Goal: Information Seeking & Learning: Learn about a topic

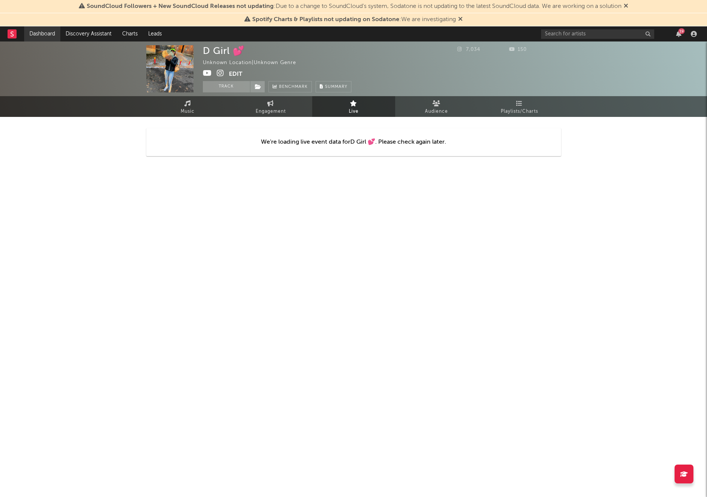
click at [48, 34] on link "Dashboard" at bounding box center [42, 33] width 36 height 15
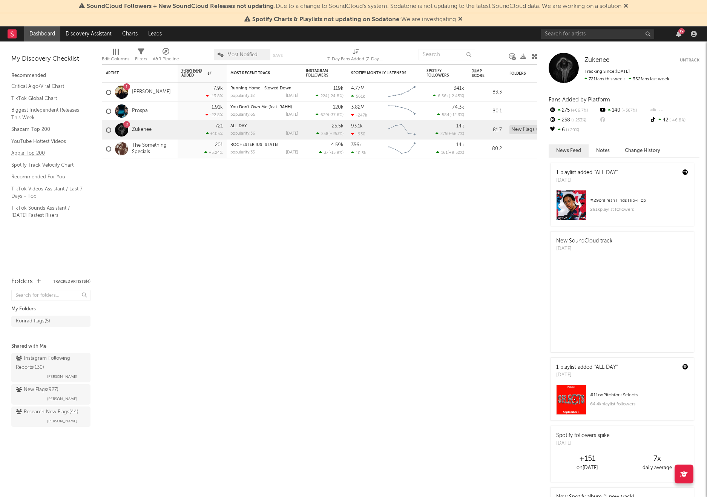
click at [35, 155] on link "Apple Top 200" at bounding box center [47, 153] width 72 height 8
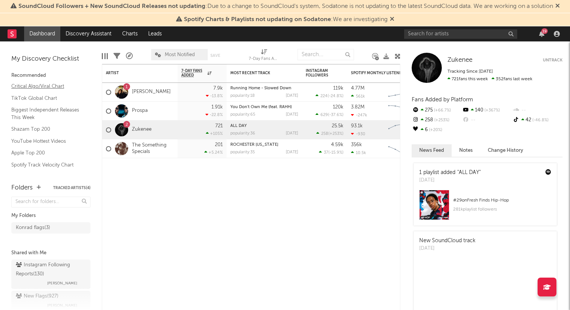
click at [36, 84] on link "Critical Algo/Viral Chart" at bounding box center [47, 86] width 72 height 8
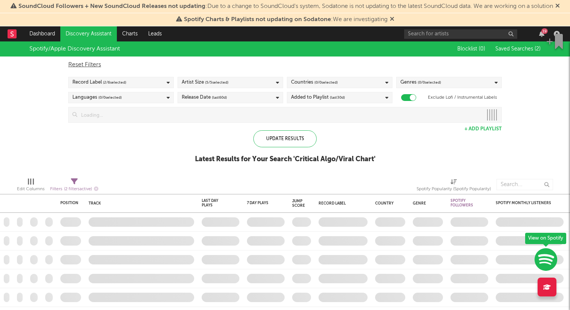
checkbox input "true"
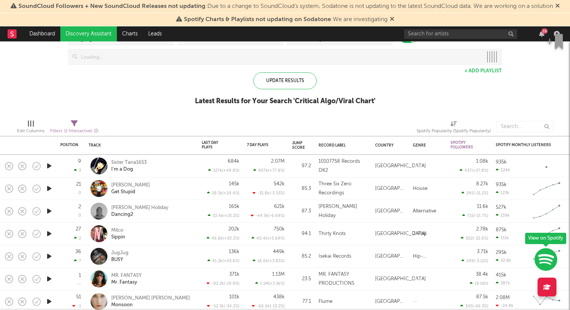
click at [50, 167] on icon "button" at bounding box center [49, 165] width 8 height 9
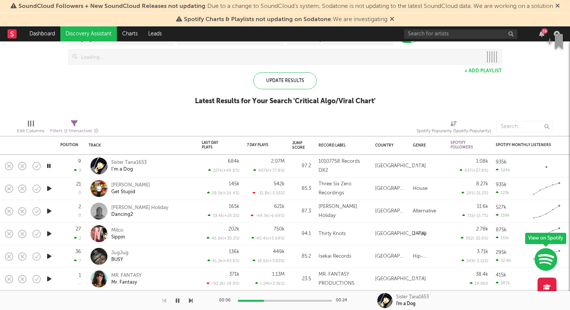
click at [42, 189] on button "button" at bounding box center [36, 189] width 13 height 13
click at [55, 85] on div "Spotify/Apple Discovery Assistant Blocklist ( 0 ) Saved Searches ( 2 ) Reset Fi…" at bounding box center [285, 48] width 570 height 130
click at [41, 187] on icon "button" at bounding box center [36, 189] width 11 height 11
click at [38, 191] on icon "button" at bounding box center [36, 189] width 11 height 11
click at [49, 189] on icon "button" at bounding box center [49, 188] width 8 height 9
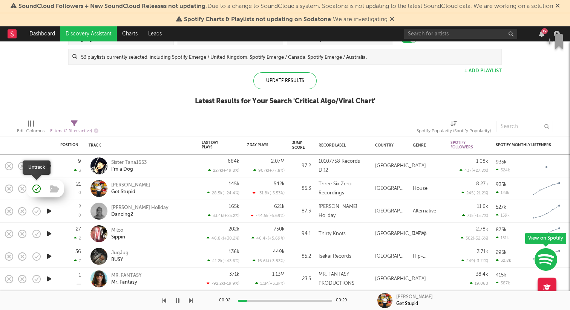
click at [36, 189] on icon "button" at bounding box center [36, 189] width 11 height 11
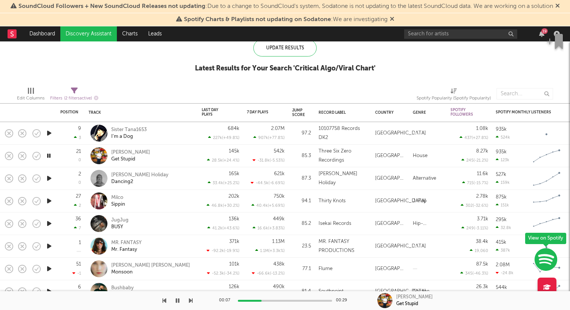
click at [48, 176] on icon "button" at bounding box center [49, 178] width 8 height 9
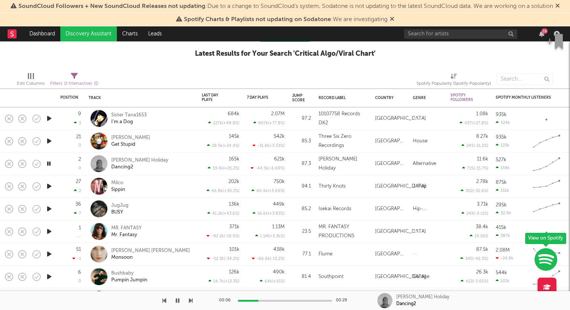
click at [46, 188] on icon "button" at bounding box center [49, 186] width 8 height 9
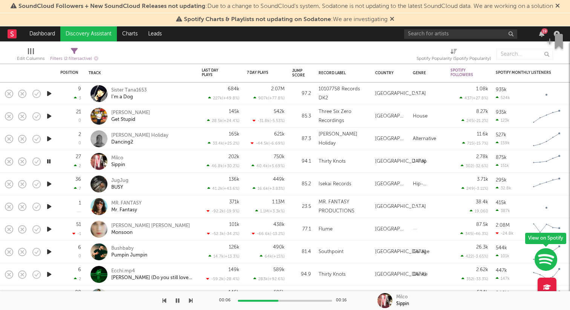
click at [48, 225] on icon "button" at bounding box center [49, 229] width 8 height 9
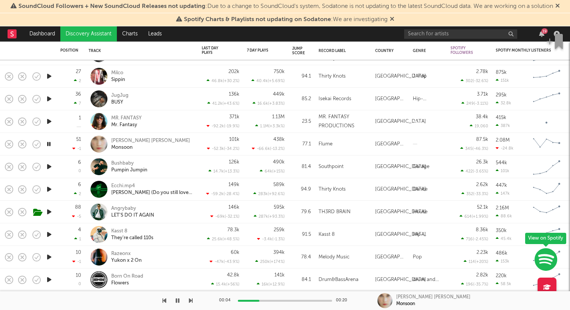
click at [49, 209] on icon "button" at bounding box center [49, 211] width 8 height 9
click at [52, 213] on icon "button" at bounding box center [54, 213] width 9 height 8
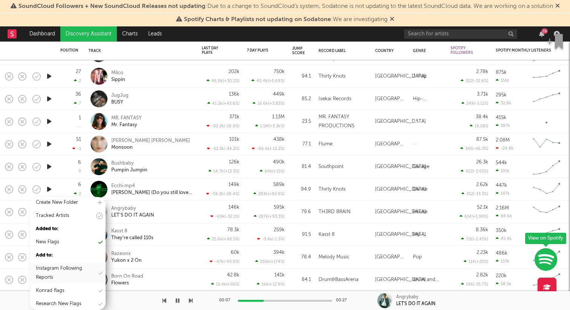
scroll to position [32, 0]
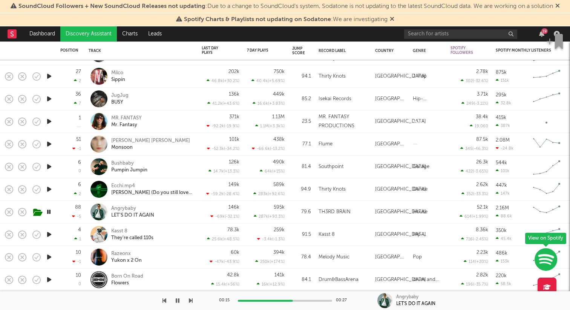
click at [52, 235] on icon "button" at bounding box center [49, 234] width 8 height 9
click at [116, 231] on div "Kasst 8" at bounding box center [132, 231] width 42 height 7
click at [49, 256] on icon "button" at bounding box center [49, 257] width 8 height 9
click at [127, 254] on div "Razeonx" at bounding box center [126, 254] width 31 height 7
click at [51, 282] on icon "button" at bounding box center [49, 279] width 8 height 9
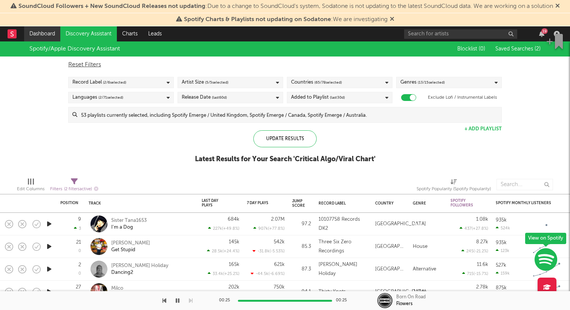
click at [50, 29] on link "Dashboard" at bounding box center [42, 33] width 36 height 15
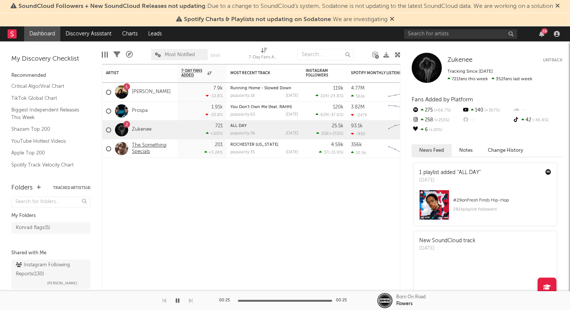
click at [139, 146] on link "The Something Specials" at bounding box center [153, 149] width 42 height 13
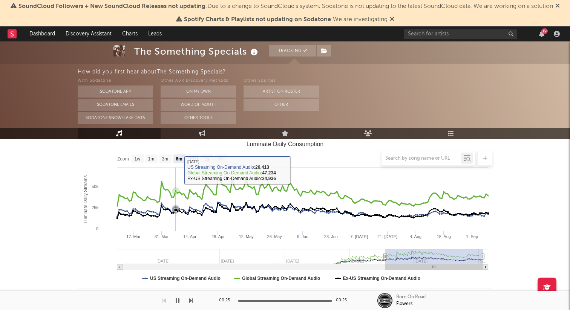
scroll to position [98, 0]
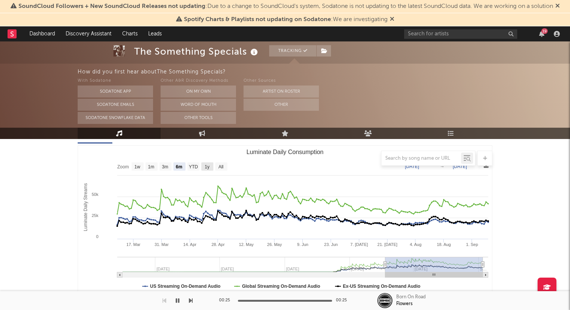
click at [204, 167] on rect "Luminate Daily Consumption" at bounding box center [207, 167] width 12 height 8
select select "1y"
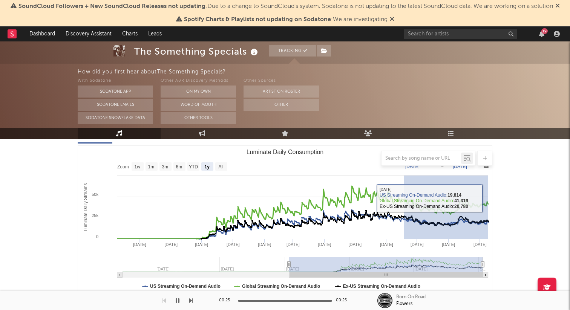
drag, startPoint x: 404, startPoint y: 205, endPoint x: 503, endPoint y: 187, distance: 100.9
type input "2025-06-17"
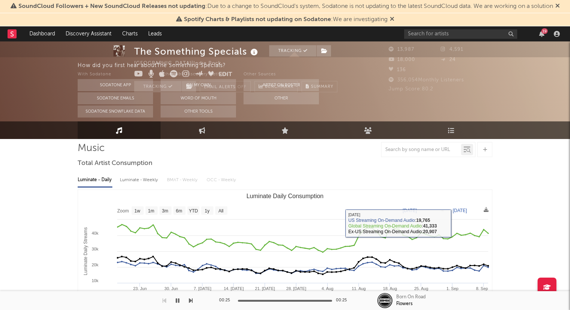
scroll to position [0, 0]
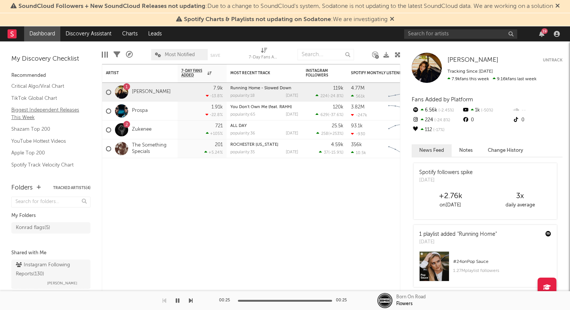
click at [34, 119] on link "Biggest Independent Releases This Week" at bounding box center [47, 113] width 72 height 15
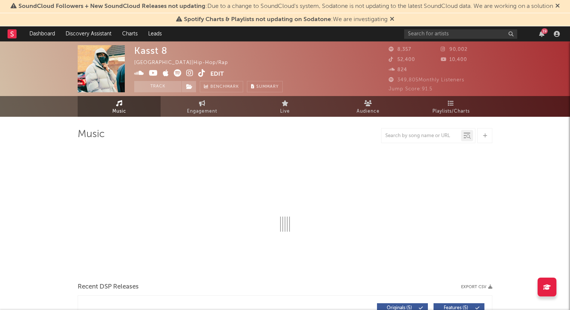
select select "1w"
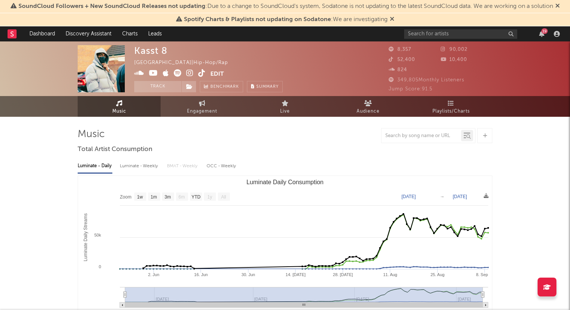
click at [189, 71] on icon at bounding box center [189, 73] width 7 height 8
click at [189, 86] on icon at bounding box center [189, 86] width 6 height 5
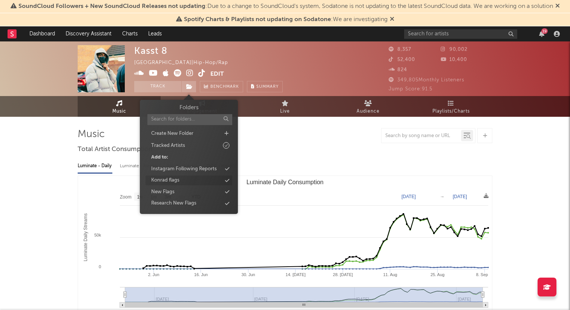
click at [184, 180] on div "Konrad flags" at bounding box center [189, 181] width 87 height 10
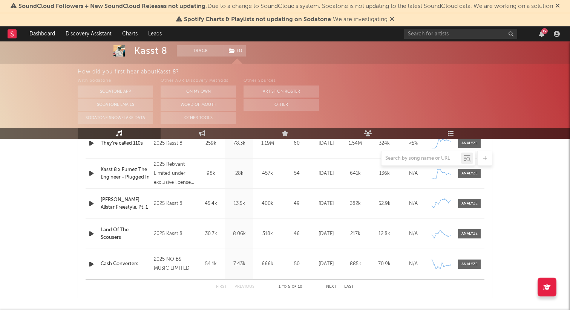
scroll to position [284, 0]
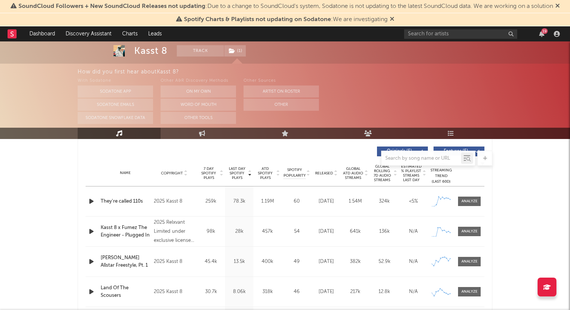
click at [91, 200] on icon "button" at bounding box center [92, 201] width 8 height 9
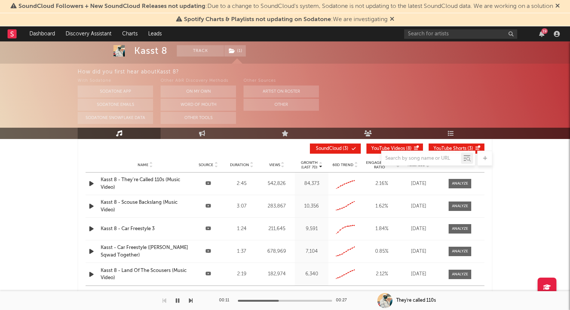
scroll to position [0, 0]
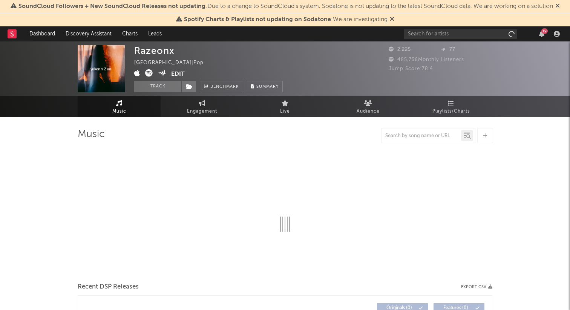
select select "6m"
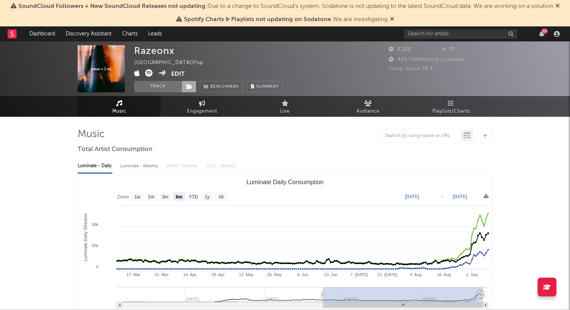
click at [191, 86] on icon at bounding box center [189, 86] width 6 height 5
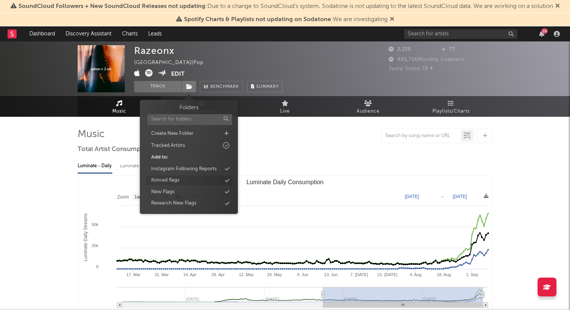
click at [181, 179] on div "Konrad flags" at bounding box center [189, 181] width 87 height 10
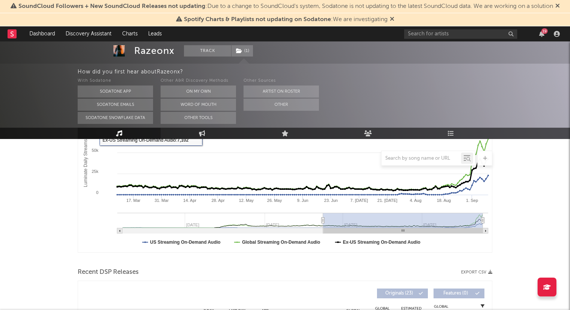
scroll to position [138, 0]
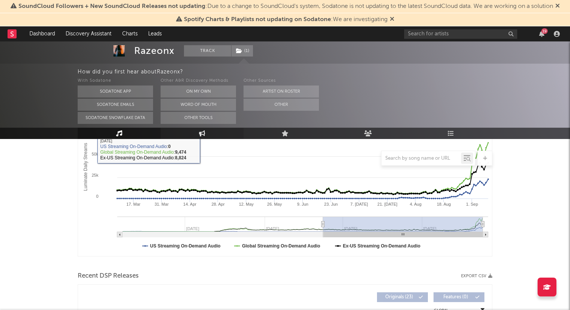
click at [200, 131] on icon at bounding box center [202, 134] width 6 height 6
select select "1w"
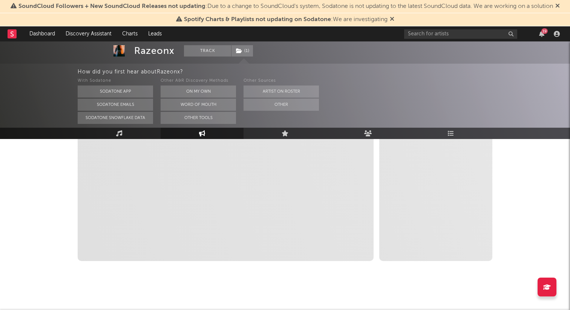
select select "1m"
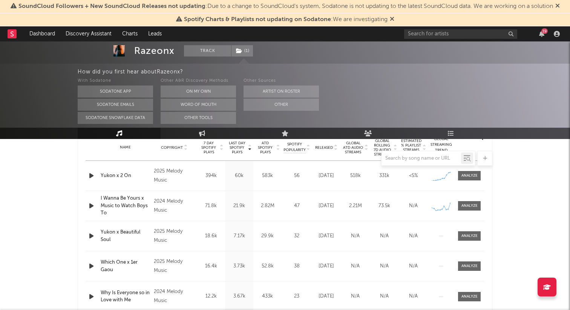
select select "6m"
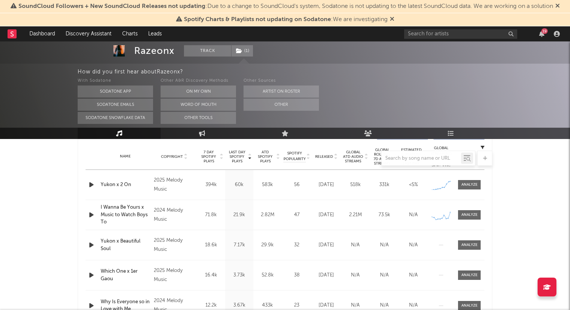
scroll to position [300, 0]
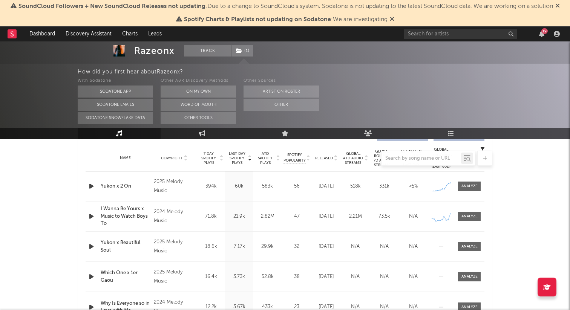
click at [95, 189] on icon "button" at bounding box center [92, 186] width 8 height 9
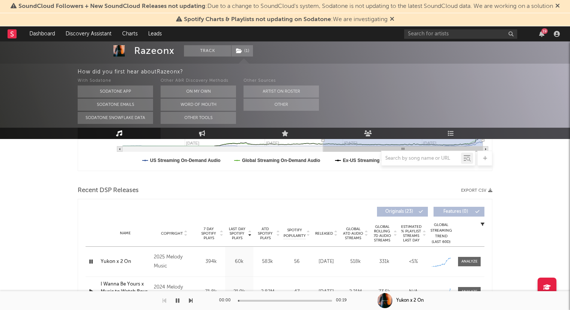
scroll to position [49, 0]
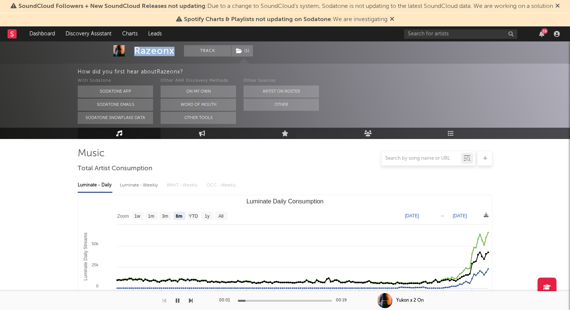
drag, startPoint x: 140, startPoint y: 52, endPoint x: 175, endPoint y: 52, distance: 35.1
click at [175, 52] on span "Razeonx Track ( 1 )" at bounding box center [193, 50] width 119 height 11
copy div "Razeonx"
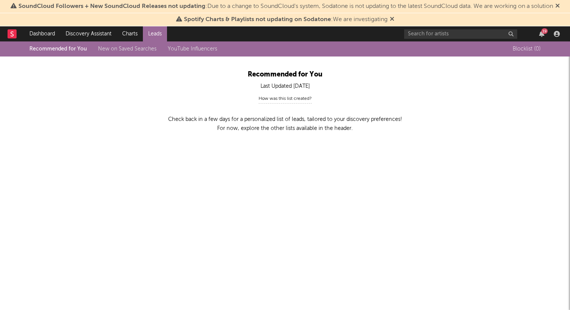
click at [125, 50] on link "New on Saved Searches" at bounding box center [127, 48] width 58 height 5
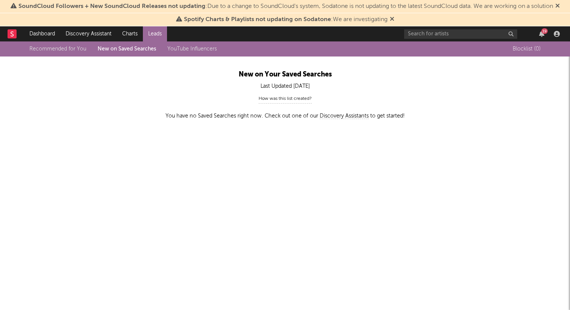
click at [76, 49] on link "Recommended for You" at bounding box center [57, 48] width 57 height 5
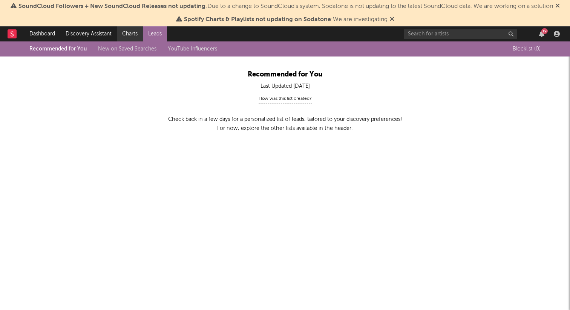
click at [124, 31] on link "Charts" at bounding box center [130, 33] width 26 height 15
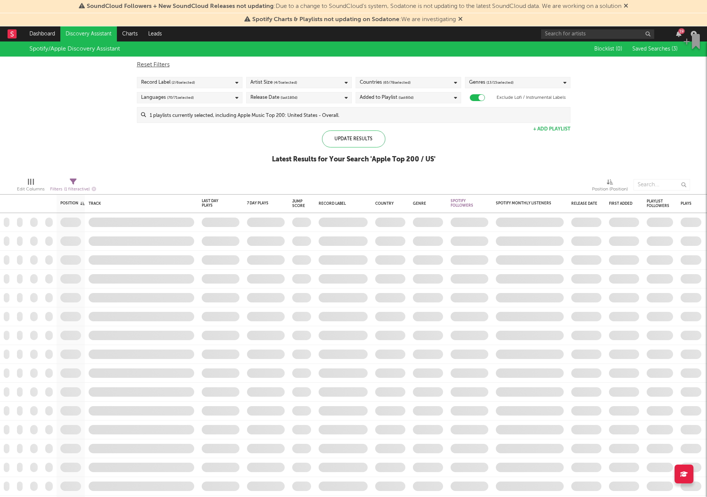
checkbox input "true"
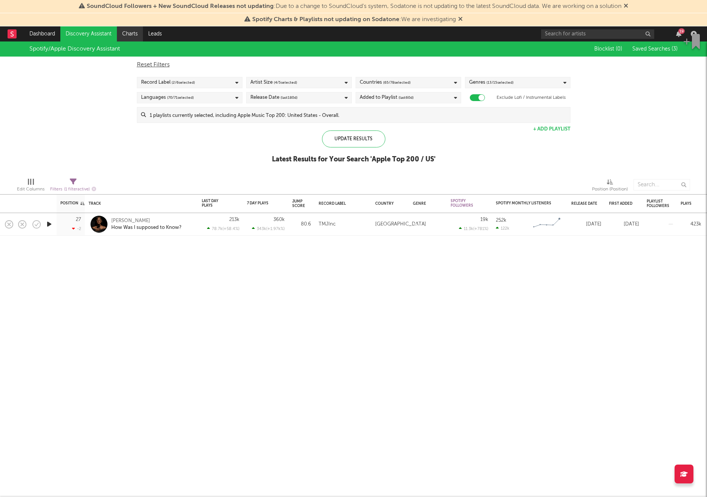
click at [121, 37] on link "Charts" at bounding box center [130, 33] width 26 height 15
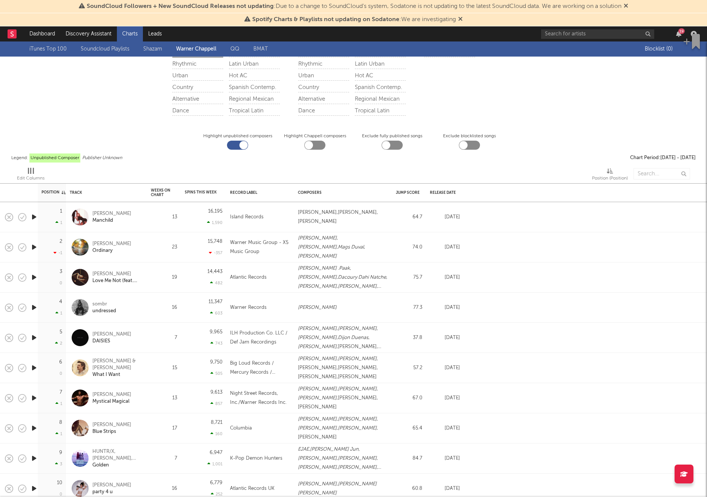
click at [302, 114] on div "Dance" at bounding box center [323, 110] width 51 height 9
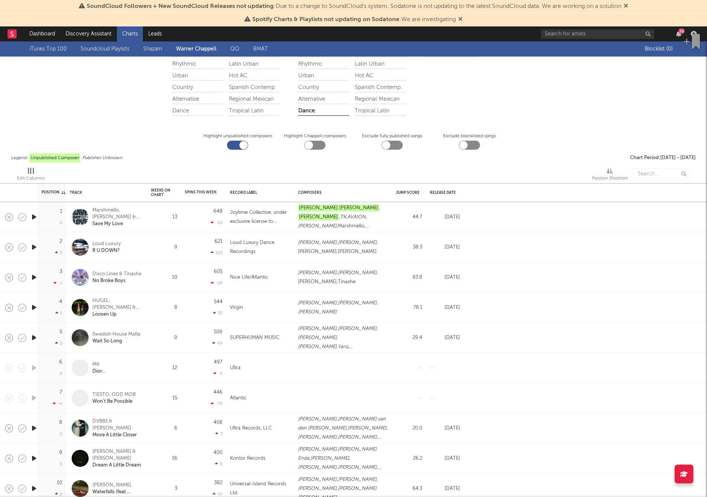
click at [37, 217] on icon "button" at bounding box center [34, 216] width 8 height 9
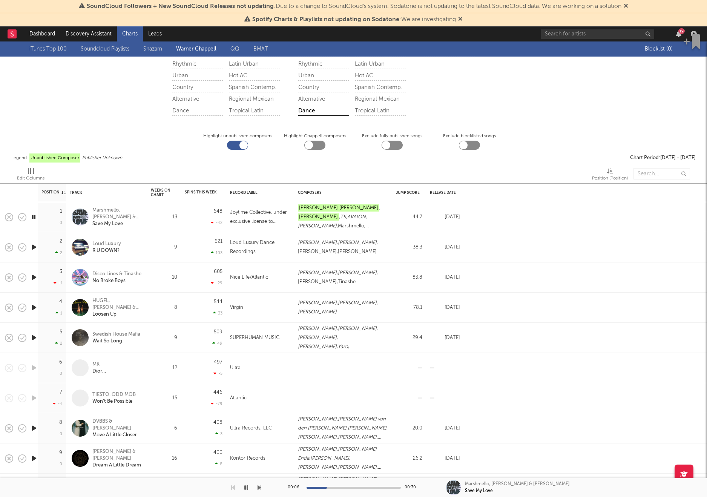
click at [34, 252] on div at bounding box center [31, 247] width 11 height 30
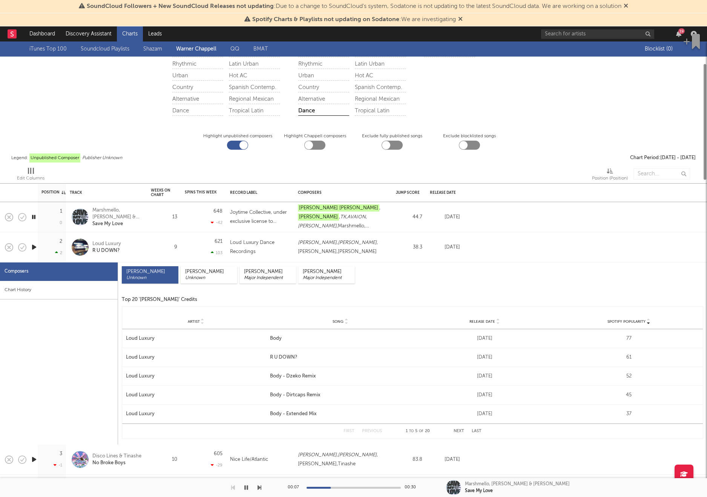
click at [34, 249] on icon "button" at bounding box center [34, 247] width 8 height 9
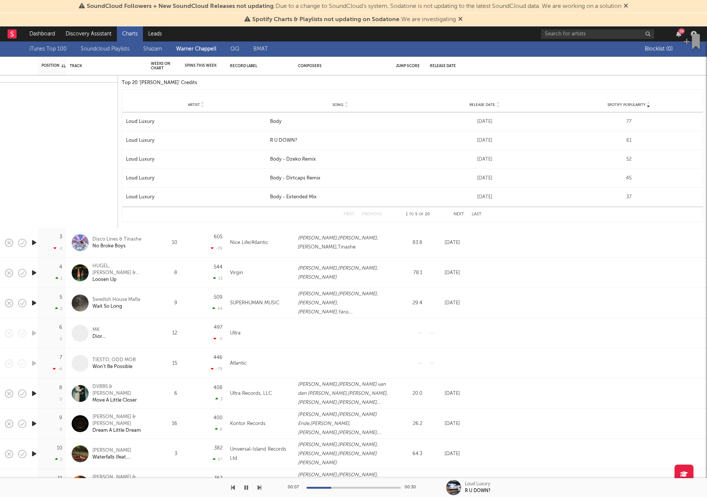
click at [35, 272] on icon "button" at bounding box center [34, 272] width 8 height 9
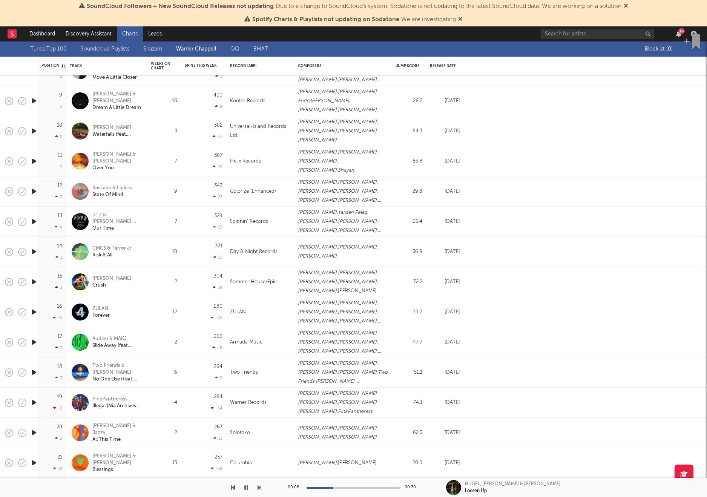
click at [32, 399] on icon "button" at bounding box center [34, 402] width 8 height 9
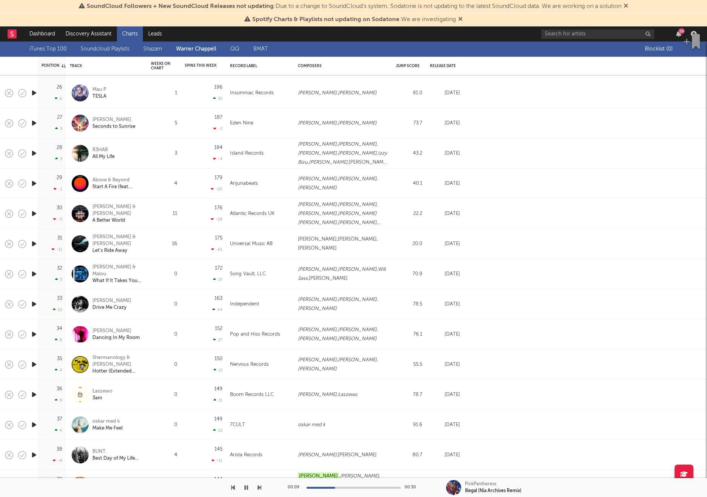
click at [35, 303] on icon "button" at bounding box center [34, 304] width 8 height 9
click at [99, 301] on div "Myles Lloyd" at bounding box center [111, 301] width 39 height 7
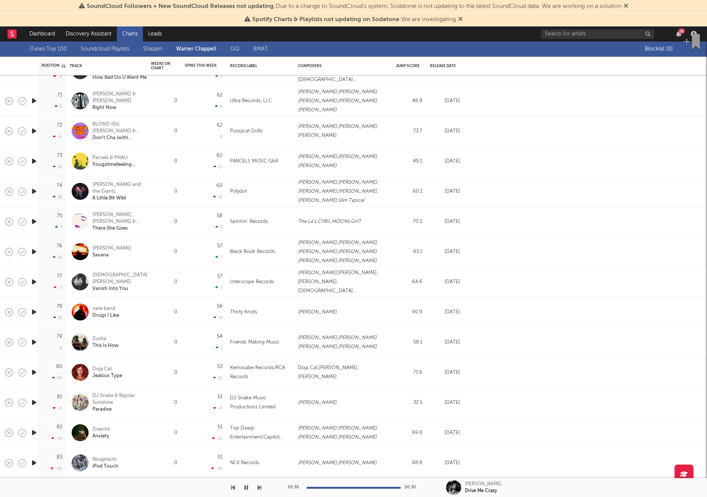
click at [35, 278] on icon "button" at bounding box center [34, 281] width 8 height 9
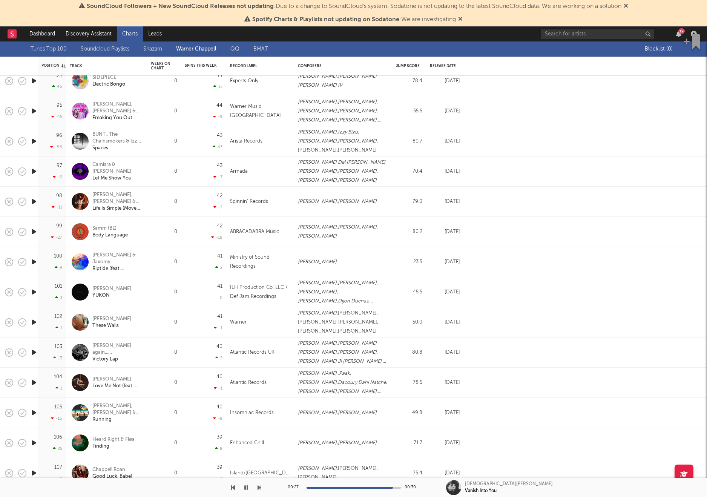
click at [36, 321] on icon "button" at bounding box center [34, 322] width 8 height 9
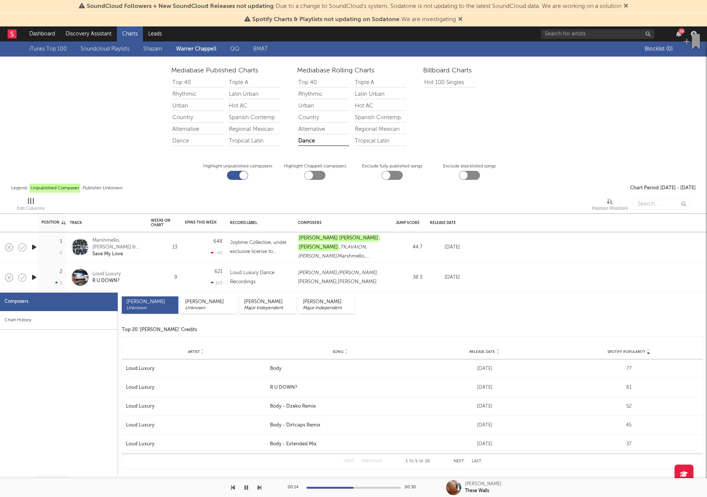
click at [114, 52] on link "Soundcloud Playlists" at bounding box center [105, 49] width 49 height 9
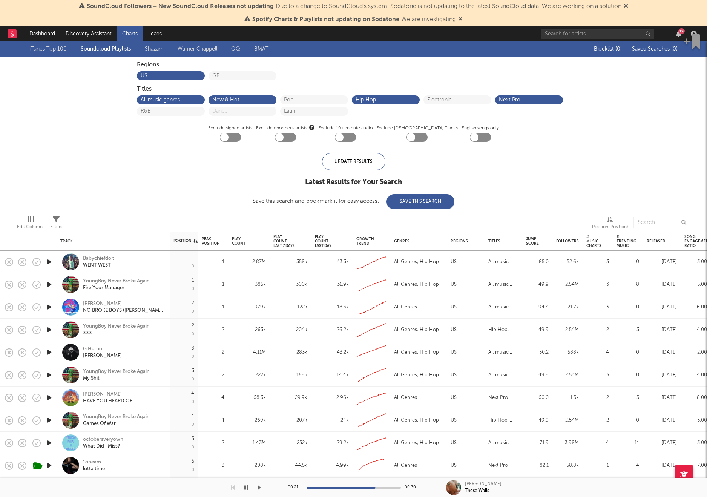
click at [52, 262] on icon "button" at bounding box center [49, 261] width 8 height 9
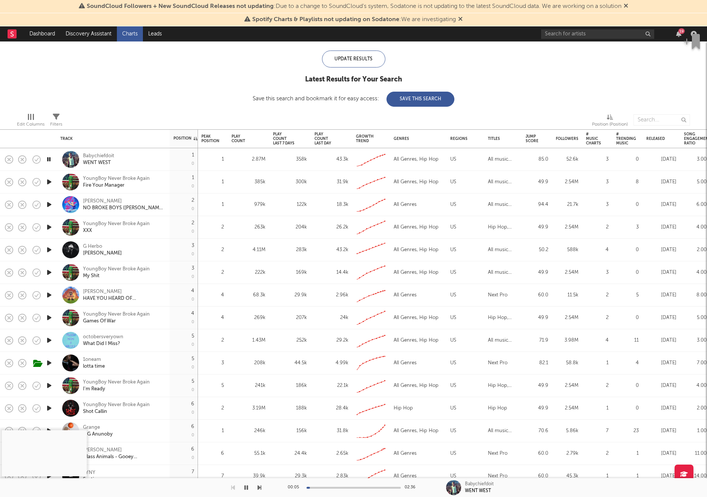
click at [49, 229] on icon "button" at bounding box center [49, 227] width 8 height 9
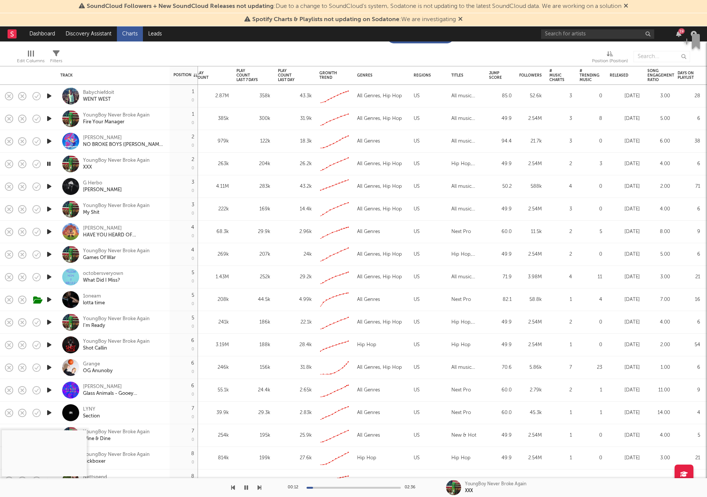
click at [49, 367] on icon "button" at bounding box center [49, 367] width 8 height 9
click at [97, 367] on div "Grange" at bounding box center [98, 364] width 30 height 7
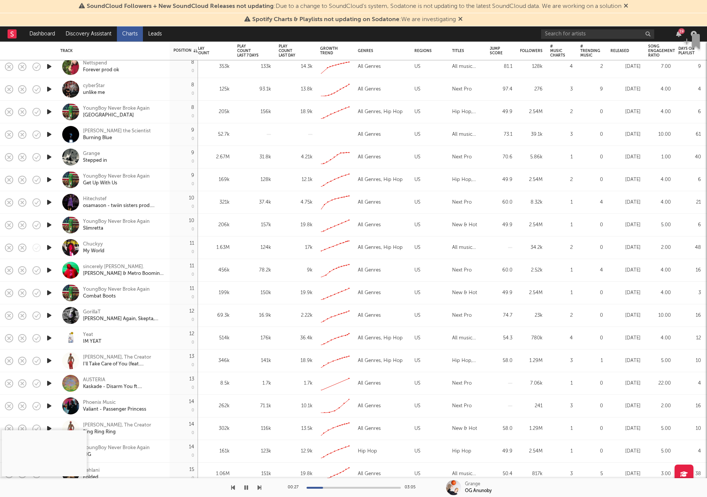
click at [51, 380] on icon "button" at bounding box center [49, 383] width 8 height 9
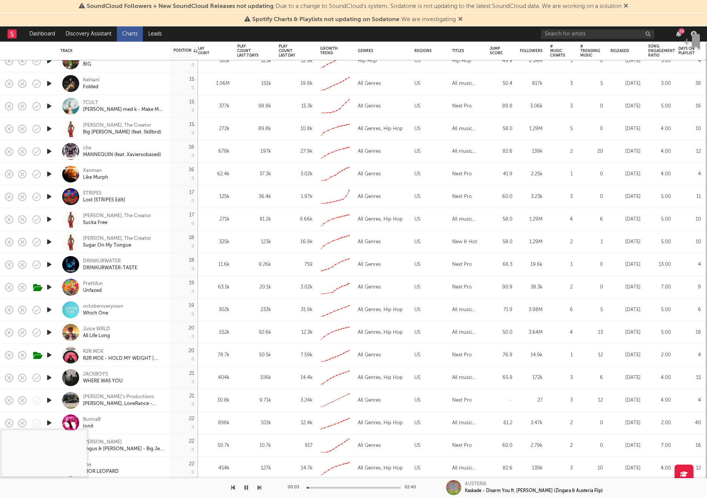
click at [57, 285] on div "Prettifun Unfazed" at bounding box center [113, 287] width 113 height 23
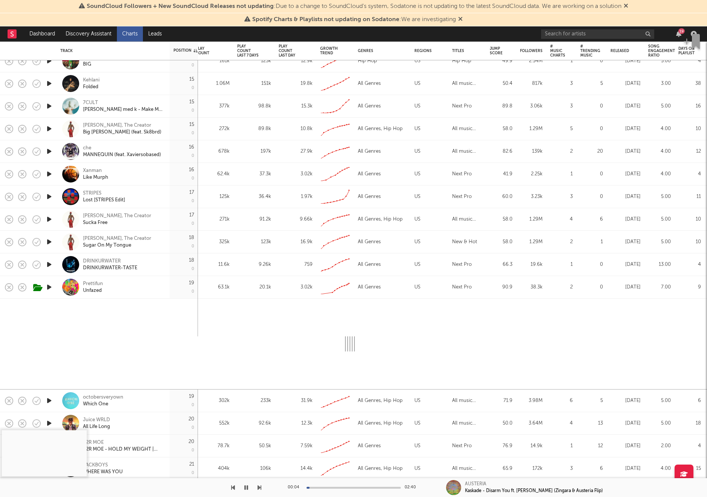
click at [51, 286] on icon "button" at bounding box center [49, 287] width 8 height 9
select select "1w"
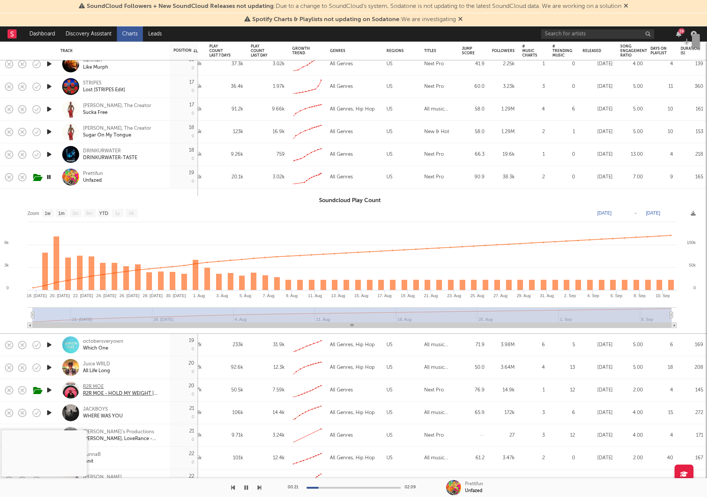
click at [92, 384] on div "R2R MOE" at bounding box center [123, 387] width 81 height 7
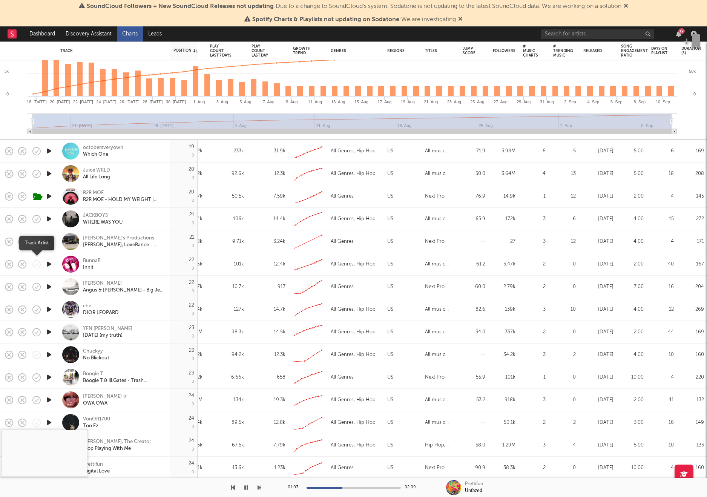
click at [46, 265] on icon "button" at bounding box center [49, 264] width 8 height 9
click at [89, 260] on div "BunnaB" at bounding box center [92, 261] width 18 height 7
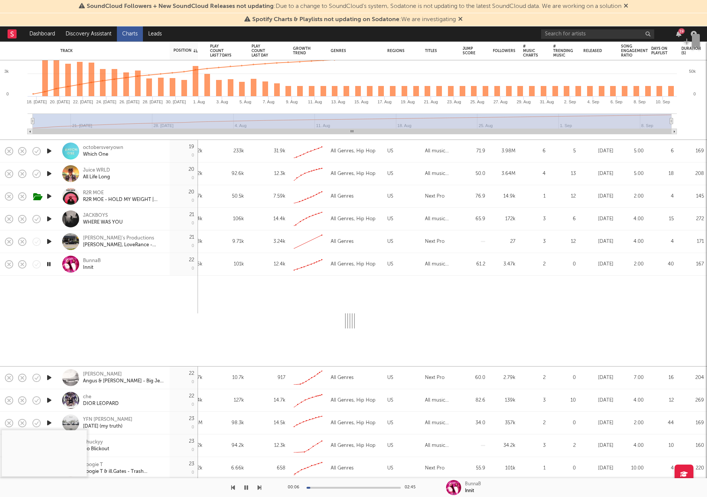
select select "1w"
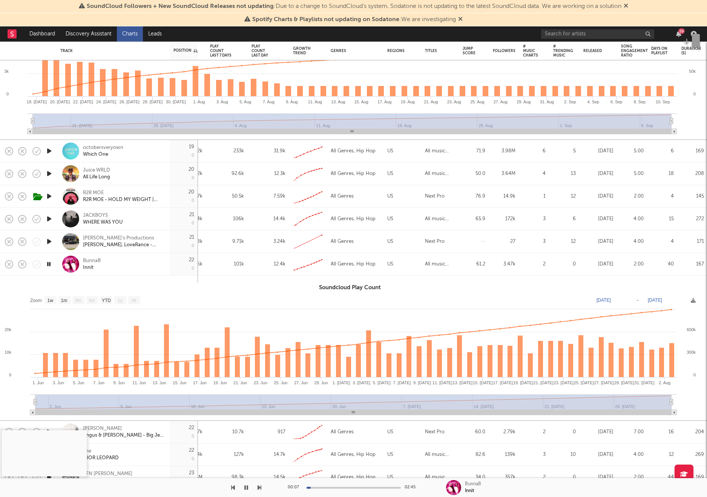
click at [88, 268] on div "Innit" at bounding box center [88, 267] width 11 height 7
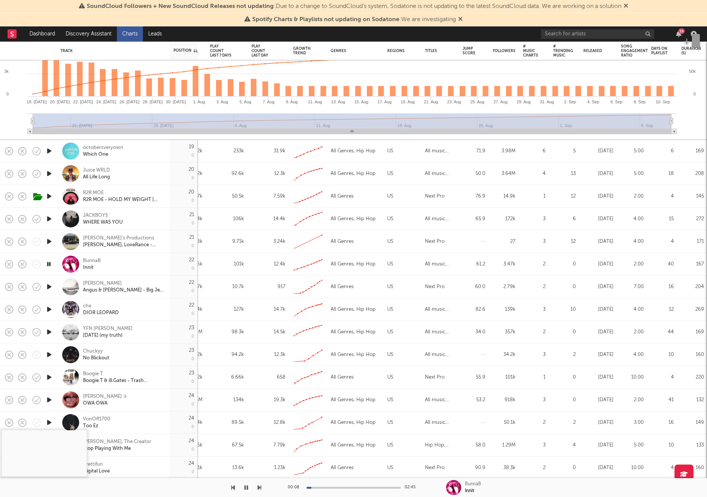
click at [87, 259] on div "BunnaB" at bounding box center [92, 261] width 18 height 7
select select "1w"
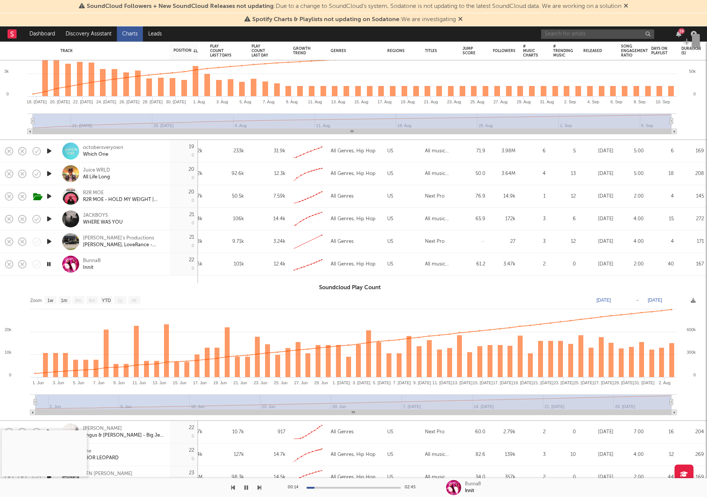
click at [579, 32] on input "text" at bounding box center [597, 33] width 113 height 9
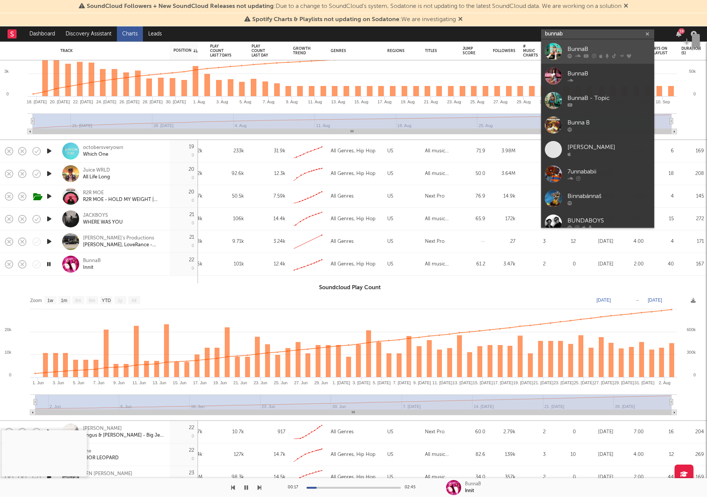
type input "bunnab"
click at [625, 48] on div "BunnaB" at bounding box center [609, 49] width 83 height 9
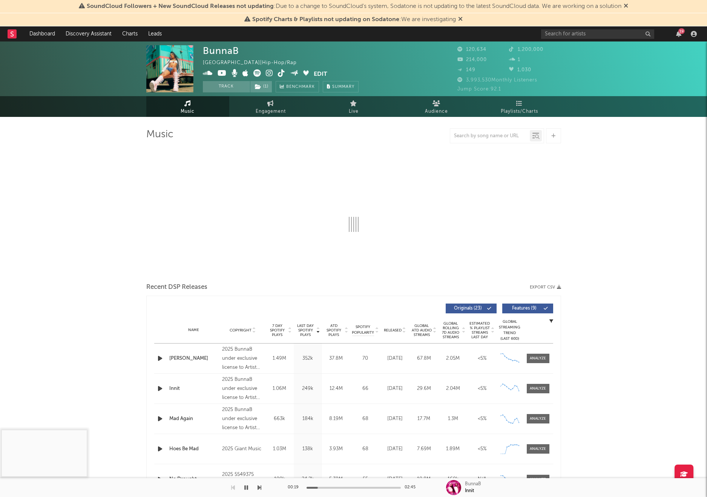
select select "6m"
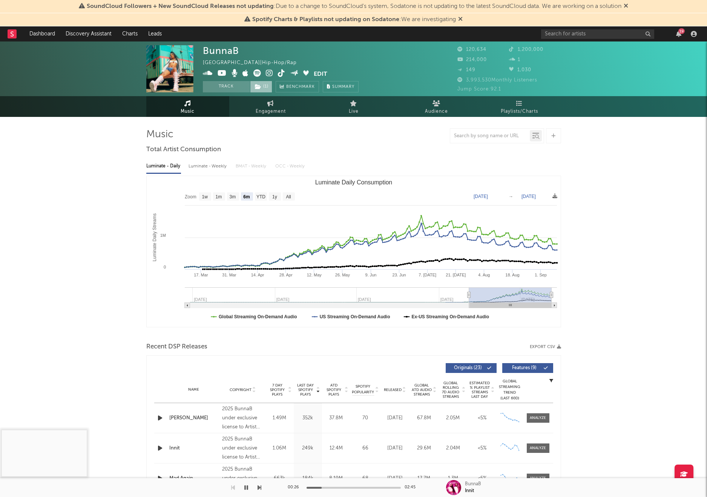
click at [260, 86] on icon at bounding box center [258, 86] width 6 height 5
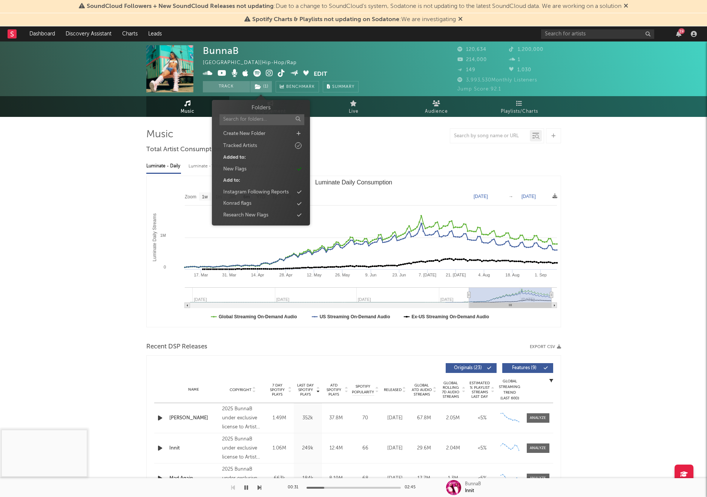
click at [394, 157] on div "Luminate - Daily Luminate - Weekly BMAT - Weekly OCC - Weekly Zoom 1w 1m 3m 6m …" at bounding box center [353, 242] width 415 height 173
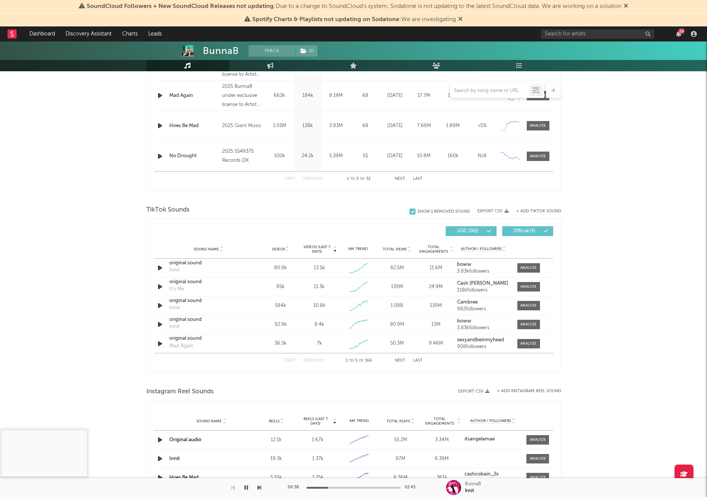
scroll to position [382, 0]
click at [158, 266] on icon "button" at bounding box center [160, 268] width 8 height 9
click at [327, 489] on div "00:01 00:26" at bounding box center [354, 487] width 132 height 19
click at [331, 487] on div at bounding box center [354, 488] width 94 height 2
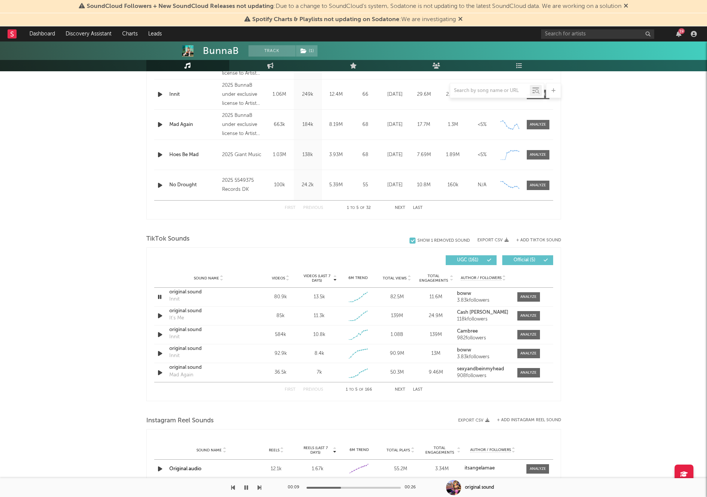
scroll to position [0, 0]
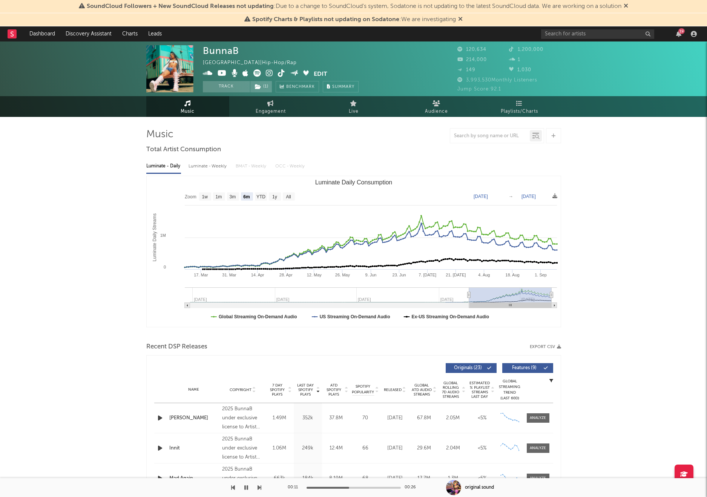
click at [257, 71] on icon at bounding box center [258, 73] width 8 height 8
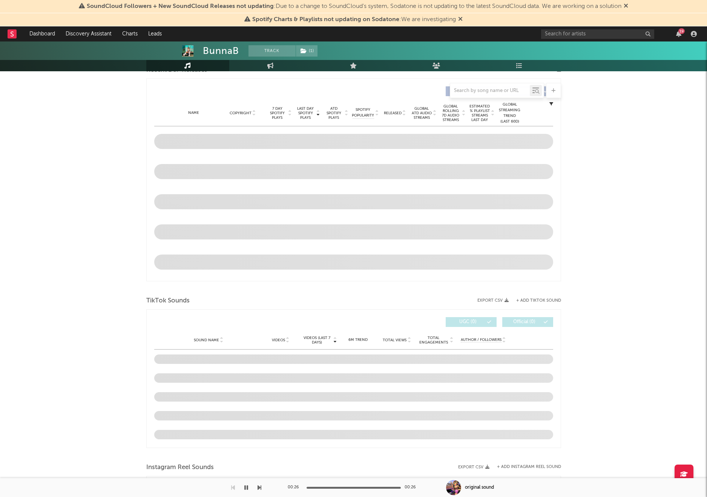
scroll to position [285, 0]
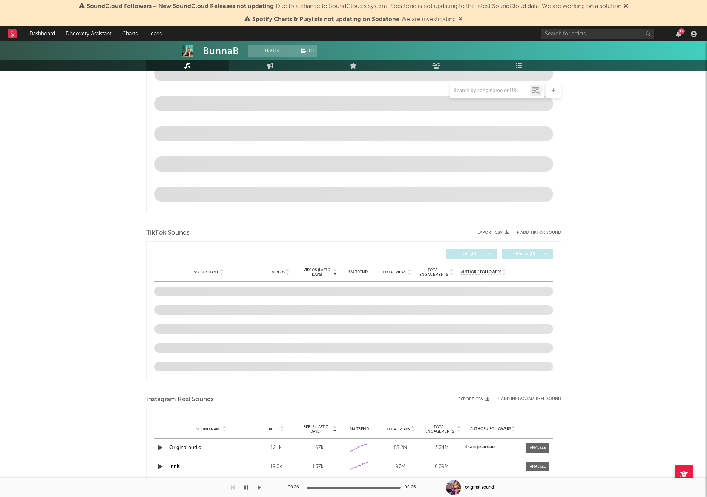
select select "6m"
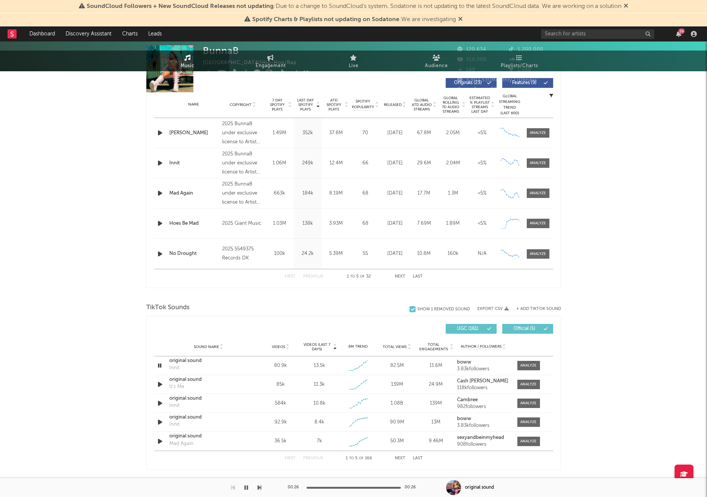
scroll to position [0, 0]
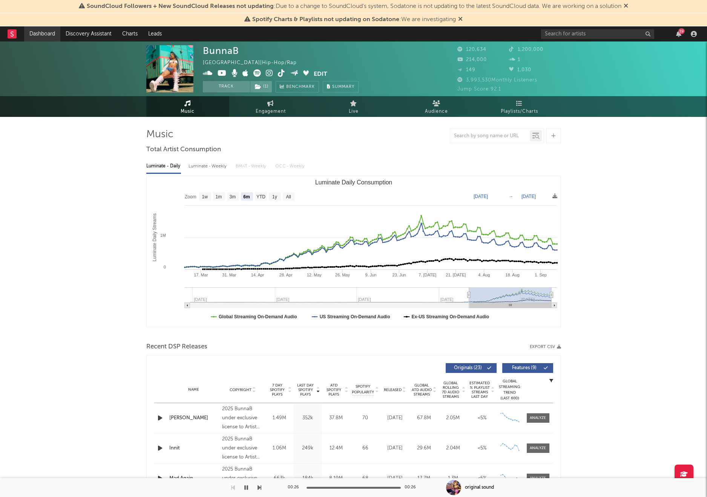
click at [39, 34] on link "Dashboard" at bounding box center [42, 33] width 36 height 15
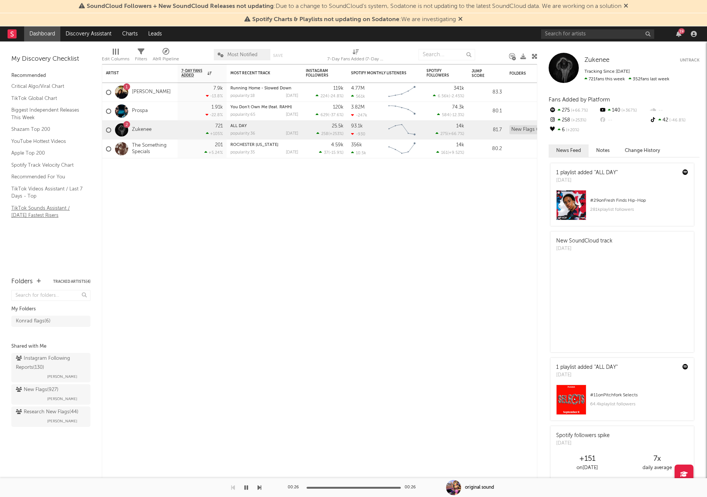
click at [45, 208] on link "TikTok Sounds Assistant / Today's Fastest Risers" at bounding box center [47, 211] width 72 height 15
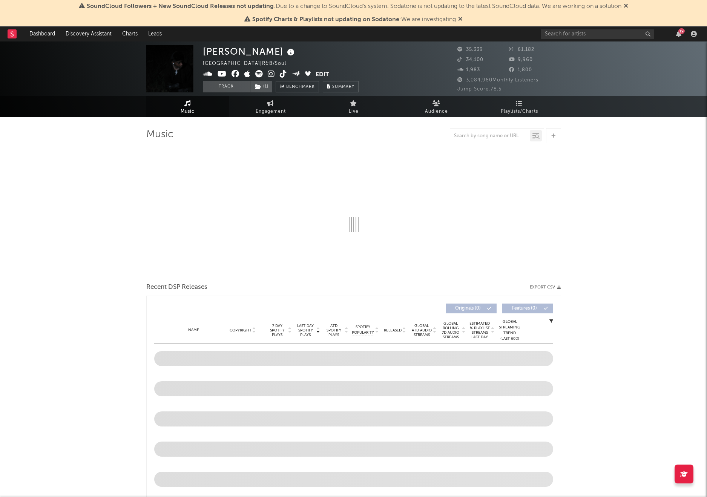
select select "6m"
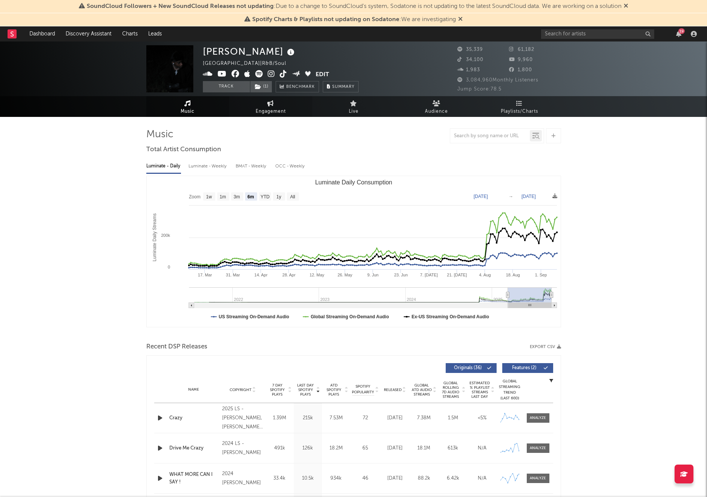
click at [267, 106] on link "Engagement" at bounding box center [270, 106] width 83 height 21
select select "1w"
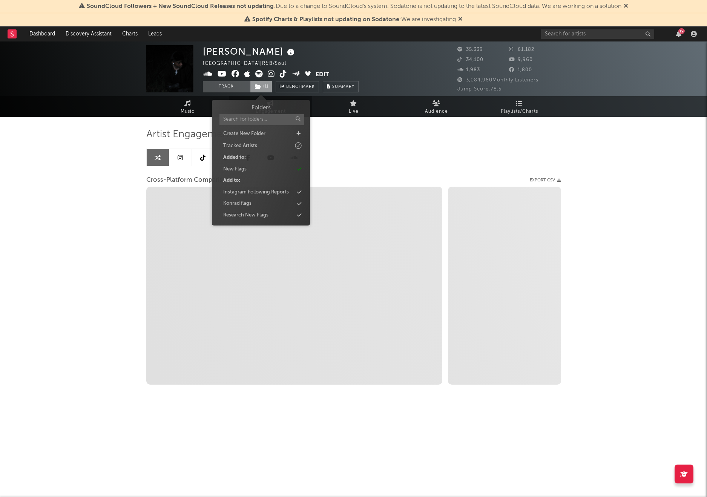
click at [263, 84] on span "( 1 )" at bounding box center [261, 86] width 22 height 11
select select "1m"
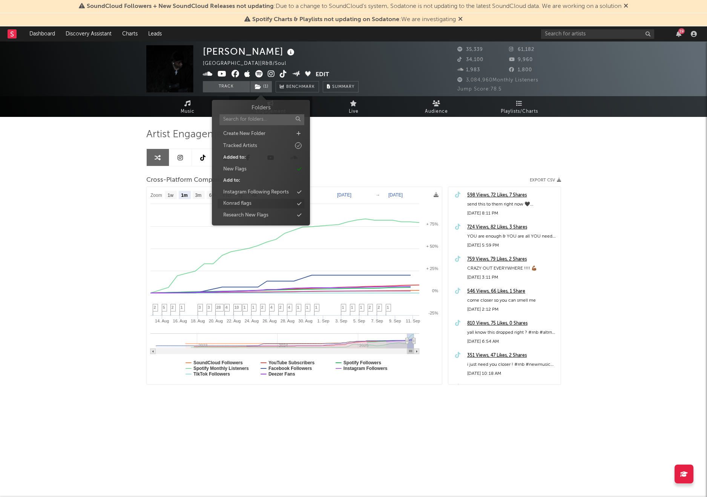
click at [279, 200] on div "Konrad flags" at bounding box center [261, 204] width 87 height 10
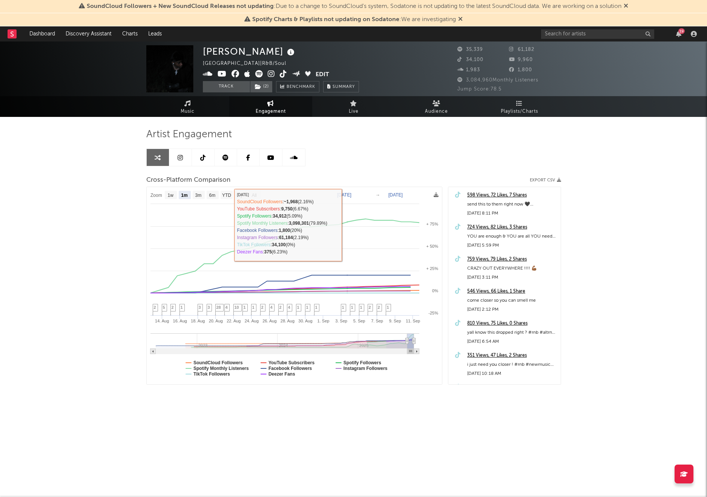
click at [380, 160] on div "Artist Engagement Cross-Platform Comparison Export CSV Zoom 1w 1m 3m 6m YTD 1y …" at bounding box center [353, 256] width 415 height 257
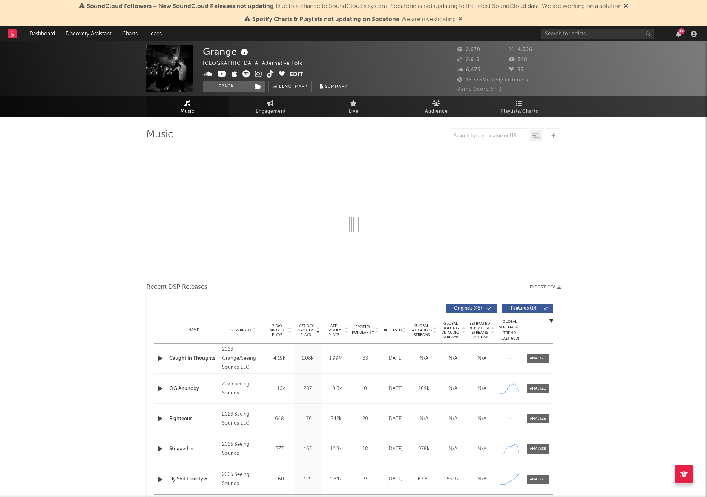
select select "6m"
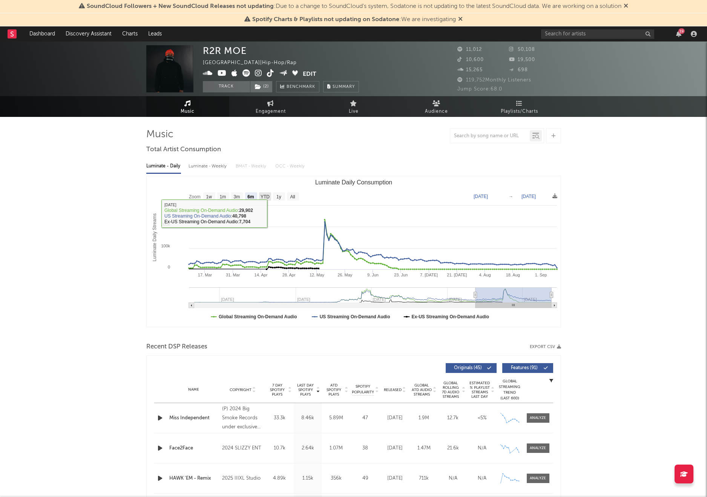
click at [265, 199] on g "YTD" at bounding box center [265, 196] width 12 height 8
select select "YTD"
type input "[DATE]"
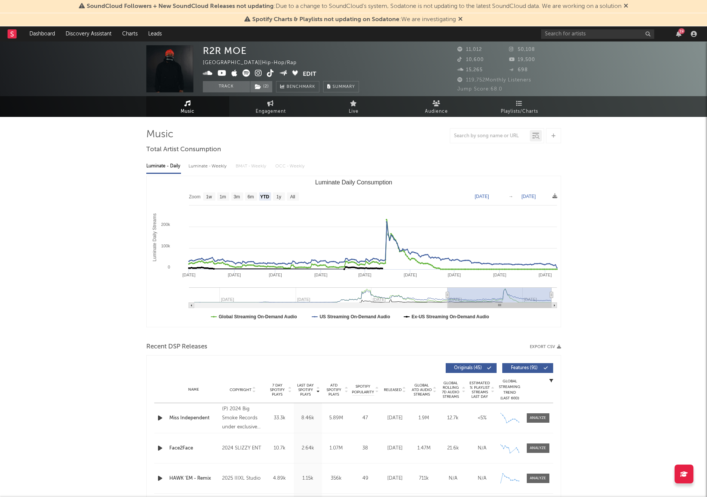
click at [251, 202] on rect "Luminate Daily Consumption" at bounding box center [354, 251] width 414 height 151
click at [282, 198] on rect "Luminate Daily Consumption" at bounding box center [279, 196] width 12 height 8
select select "1y"
type input "2024-09-09"
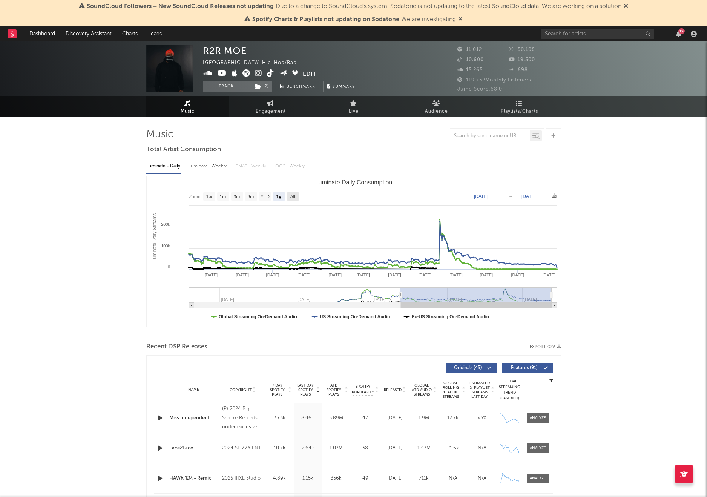
click at [297, 197] on rect "Luminate Daily Consumption" at bounding box center [293, 196] width 12 height 8
select select "All"
type input "2023-04-30"
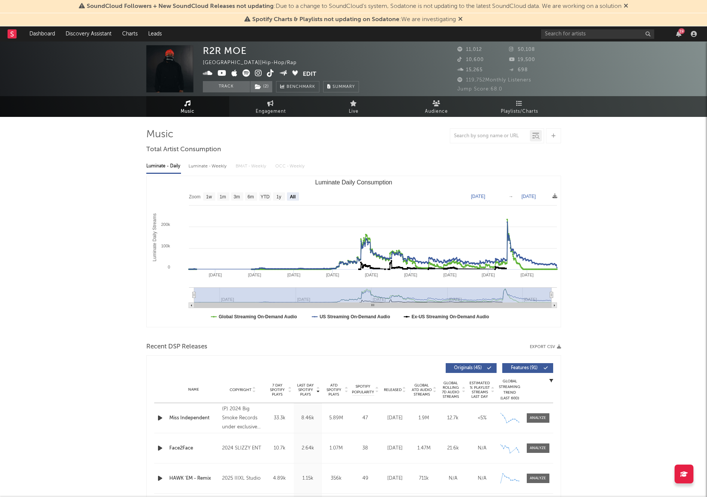
click at [246, 74] on icon at bounding box center [247, 73] width 8 height 8
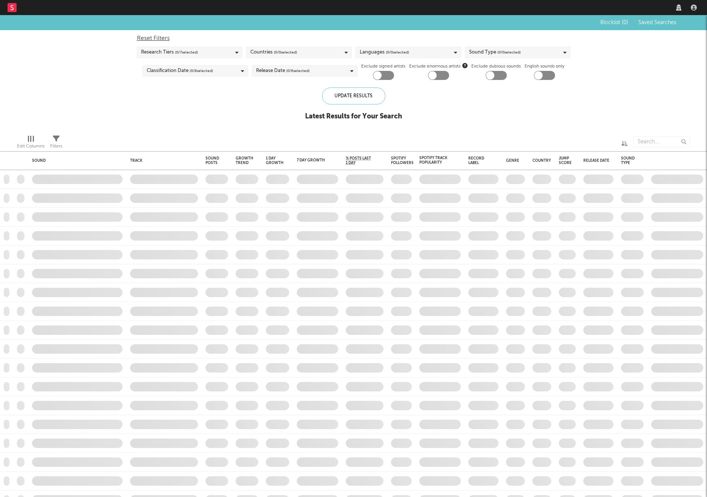
checkbox input "true"
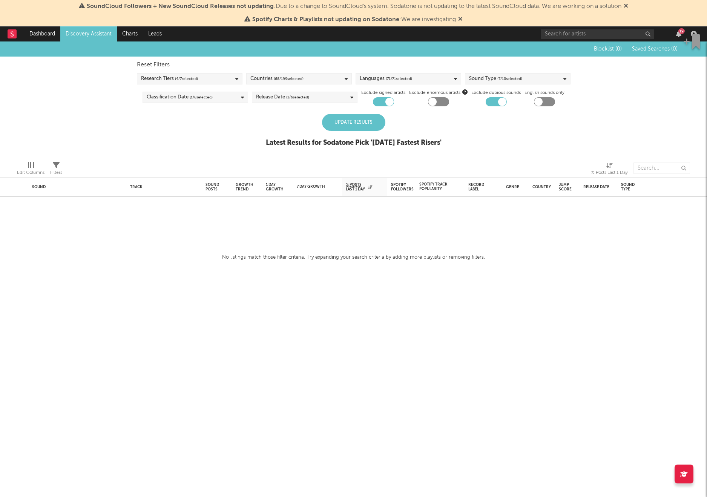
click at [353, 125] on div "Update Results" at bounding box center [353, 122] width 63 height 17
click at [383, 103] on div at bounding box center [383, 101] width 21 height 9
checkbox input "false"
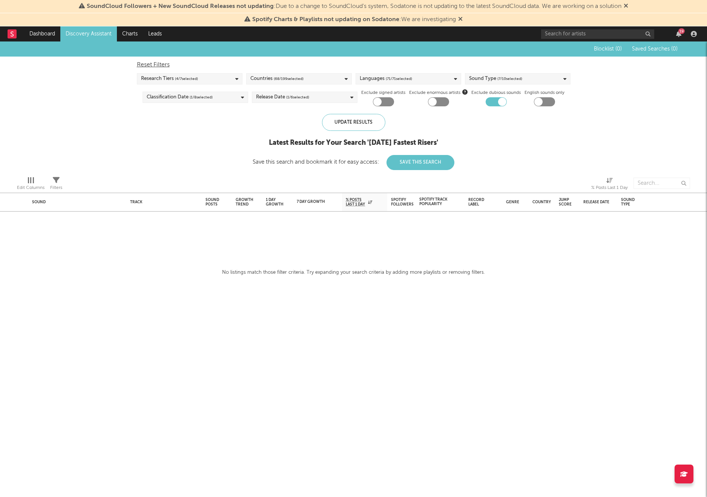
click at [495, 105] on div at bounding box center [496, 101] width 21 height 9
checkbox input "false"
click at [217, 83] on div "Research Tiers ( 4 / 7 selected)" at bounding box center [190, 78] width 106 height 11
click at [191, 92] on button "Select All" at bounding box center [189, 90] width 97 height 9
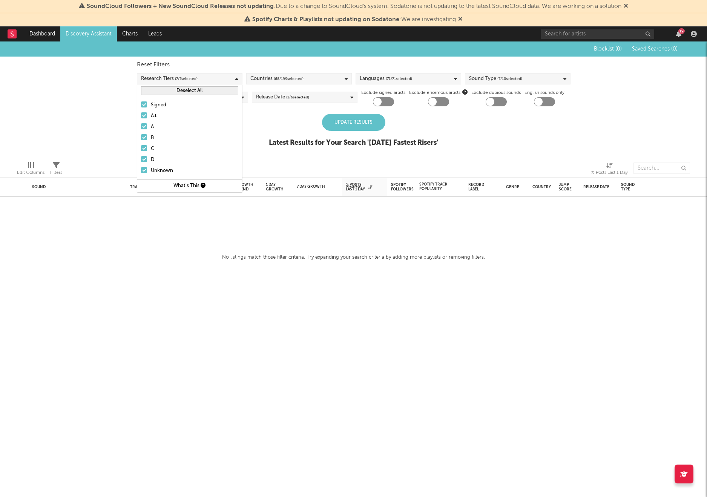
click at [278, 78] on span "( 68 / 199 selected)" at bounding box center [289, 78] width 30 height 9
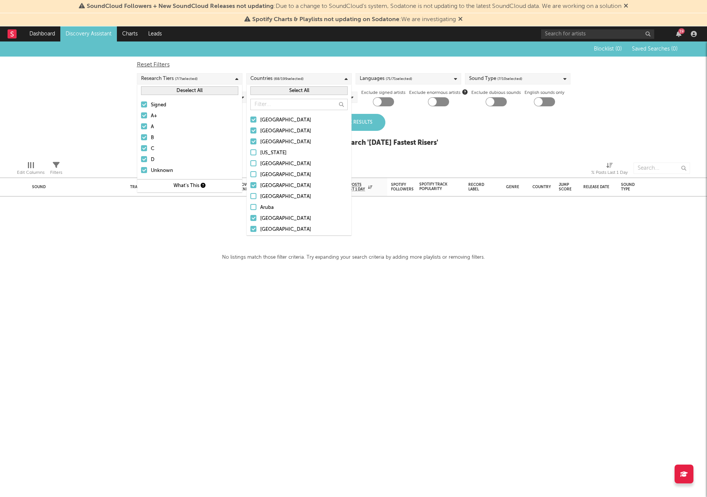
click at [276, 93] on button "Select All" at bounding box center [298, 90] width 97 height 9
click at [414, 143] on div "Latest Results for Your Search ' [DATE] Fastest Risers '" at bounding box center [353, 142] width 169 height 9
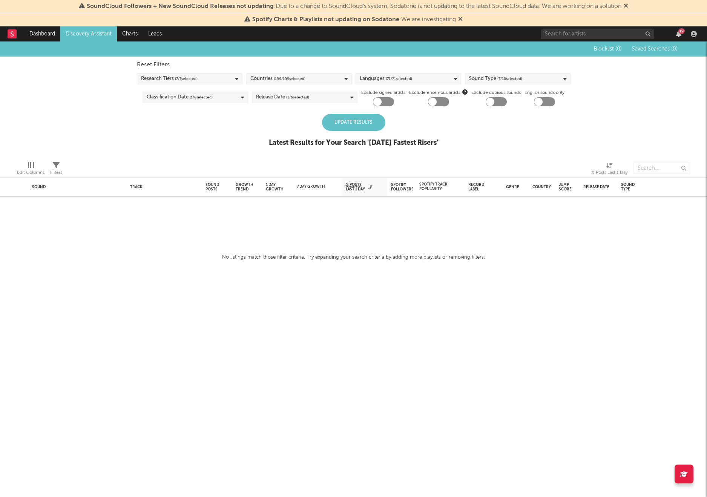
click at [354, 120] on div "Update Results" at bounding box center [353, 122] width 63 height 17
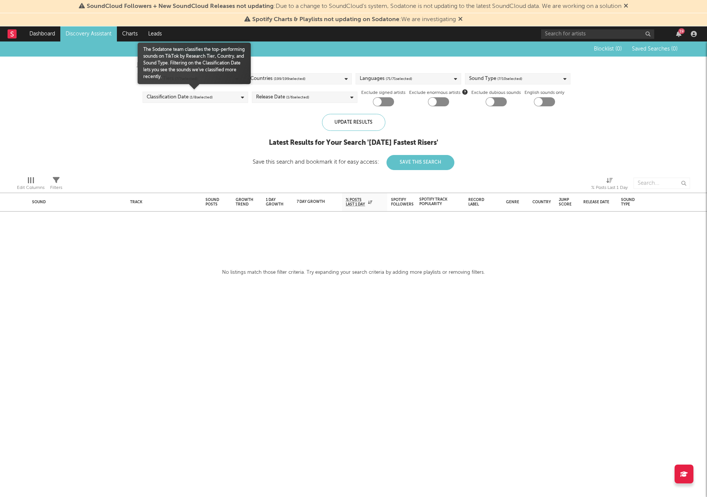
click at [194, 99] on span "( 1 / 8 selected)" at bounding box center [201, 97] width 23 height 9
click at [147, 177] on div at bounding box center [149, 176] width 6 height 6
click at [146, 177] on input "Last 180 Days" at bounding box center [146, 176] width 0 height 9
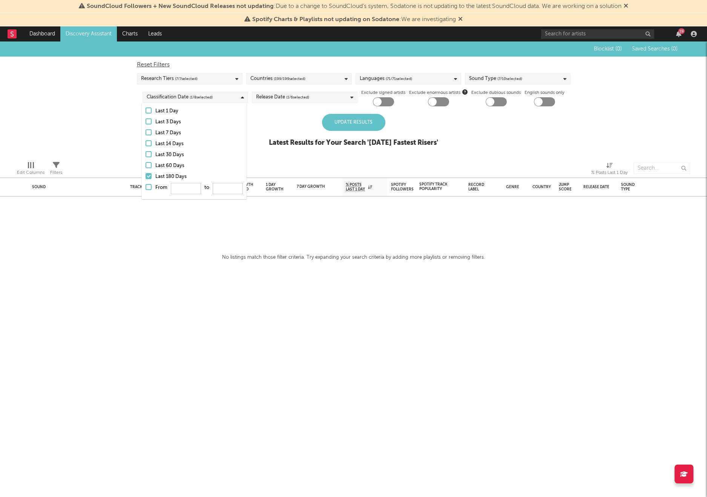
click at [342, 122] on div "Update Results" at bounding box center [353, 122] width 63 height 17
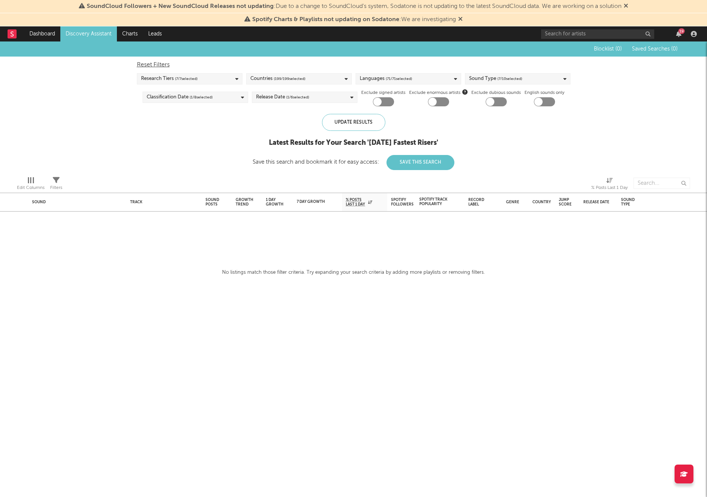
click at [480, 85] on div "Reset Filters Research Tiers ( 7 / 7 selected) Countries ( 199 / 199 selected) …" at bounding box center [353, 82] width 441 height 50
click at [478, 75] on div "Sound Type ( 7 / 10 selected)" at bounding box center [495, 78] width 53 height 9
click at [131, 27] on link "Charts" at bounding box center [130, 33] width 26 height 15
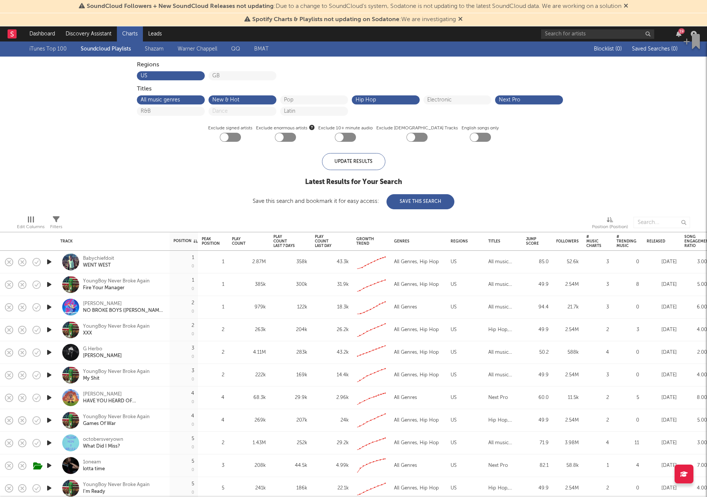
click at [51, 299] on div at bounding box center [48, 307] width 15 height 23
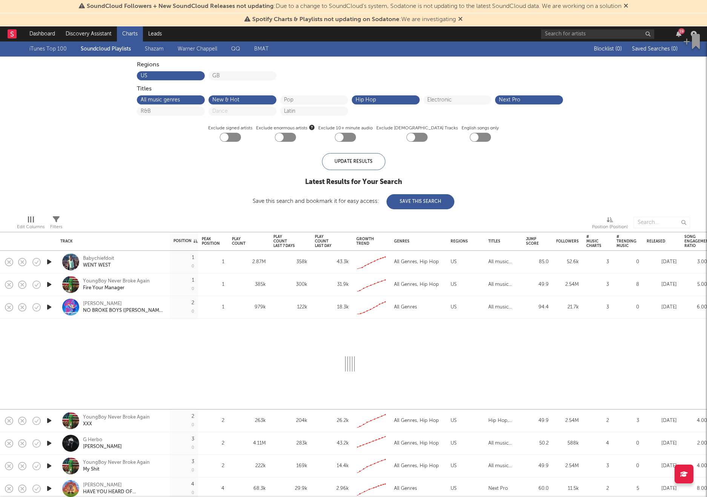
select select "1w"
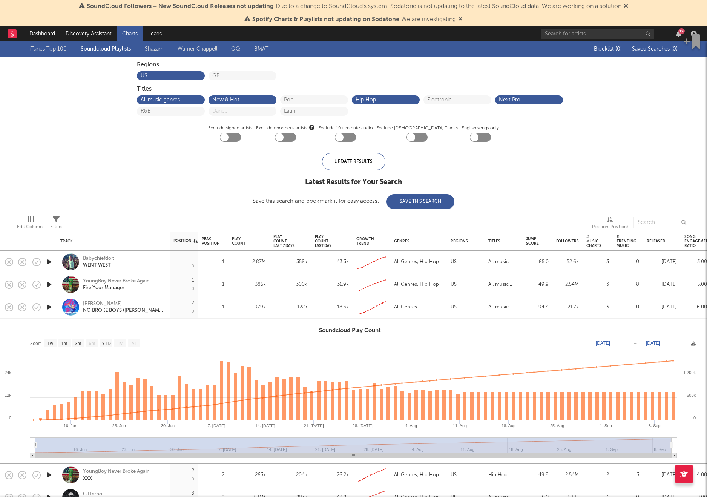
click at [49, 285] on icon "button" at bounding box center [49, 284] width 8 height 9
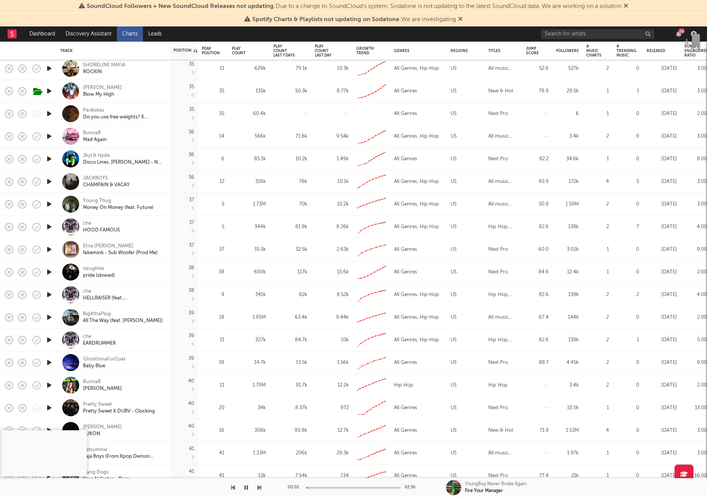
click at [49, 296] on icon "button" at bounding box center [49, 294] width 8 height 9
click at [88, 291] on div "che" at bounding box center [123, 291] width 81 height 7
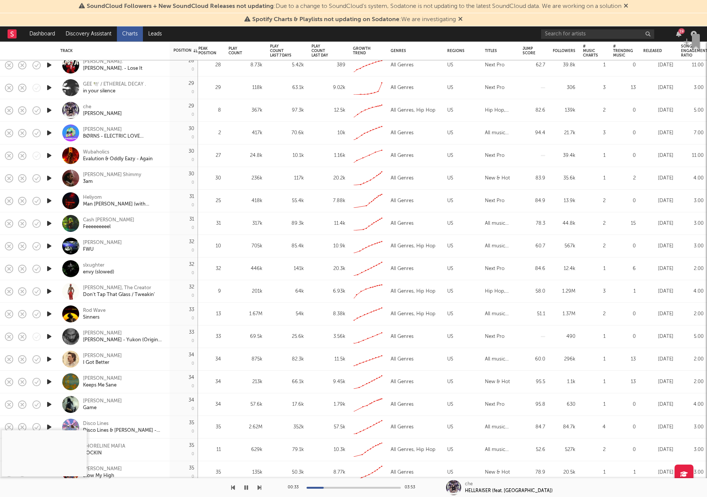
click at [49, 338] on icon "button" at bounding box center [49, 336] width 8 height 9
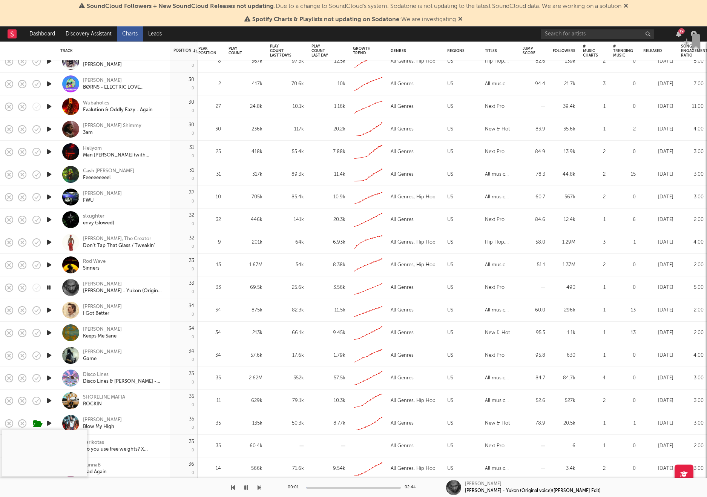
click at [330, 490] on div "00:01 02:44" at bounding box center [354, 487] width 132 height 19
click at [324, 486] on div "00:02 02:44" at bounding box center [354, 487] width 132 height 19
click at [331, 488] on div at bounding box center [354, 488] width 94 height 2
click at [357, 488] on div at bounding box center [354, 488] width 94 height 2
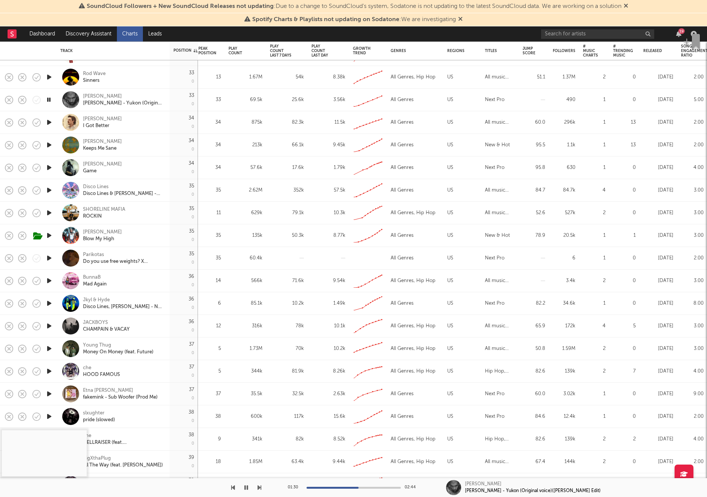
click at [55, 237] on div at bounding box center [48, 235] width 15 height 23
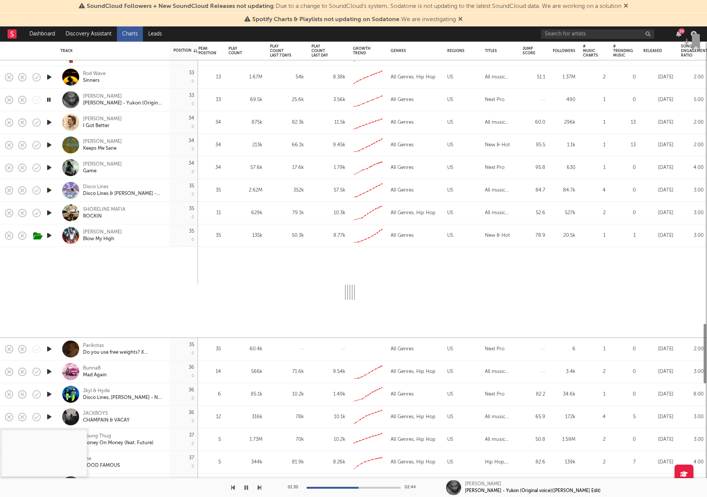
select select "1w"
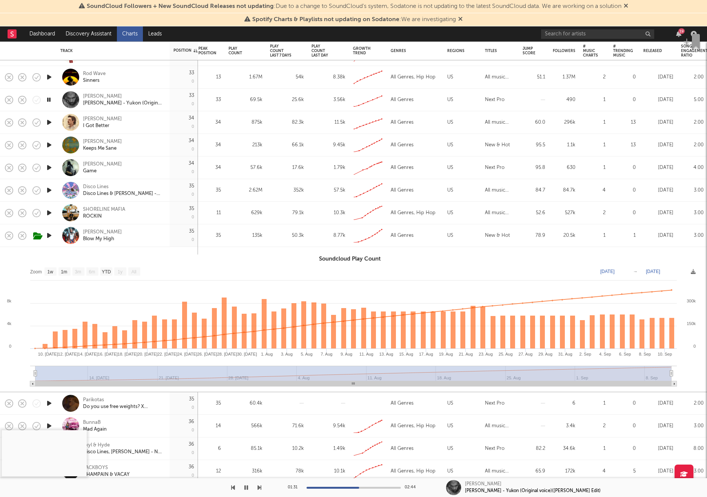
click at [52, 235] on icon "button" at bounding box center [49, 235] width 8 height 9
click at [90, 234] on div "[PERSON_NAME]" at bounding box center [102, 232] width 39 height 7
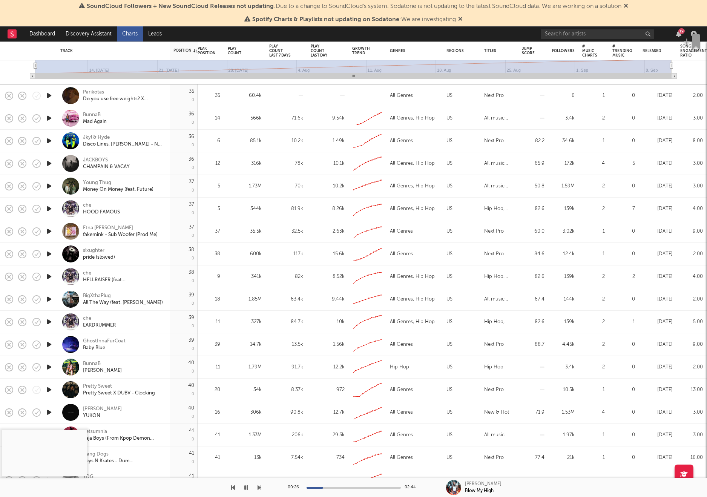
click at [52, 96] on icon "button" at bounding box center [49, 95] width 8 height 9
click at [103, 98] on div "Do you use free weights? X [PERSON_NAME] - Fietspomp" at bounding box center [123, 99] width 81 height 7
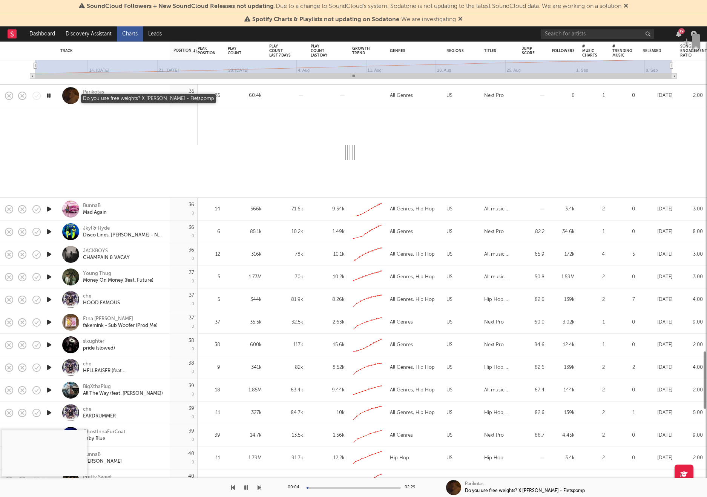
select select "1w"
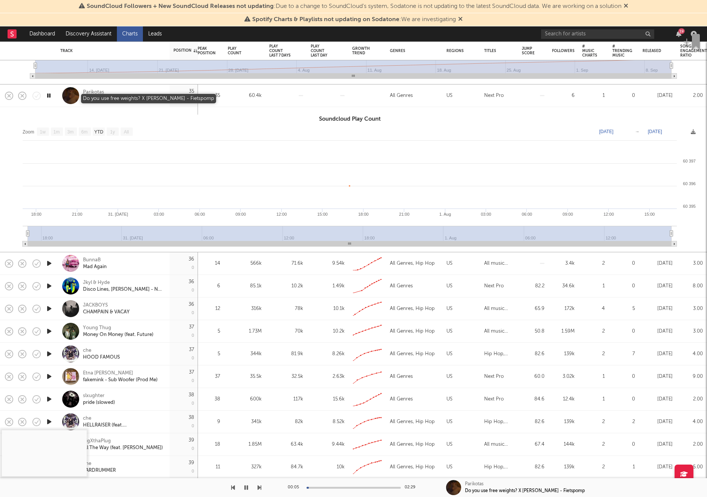
click at [91, 97] on div "Do you use free weights? X [PERSON_NAME] - Fietspomp" at bounding box center [123, 99] width 81 height 7
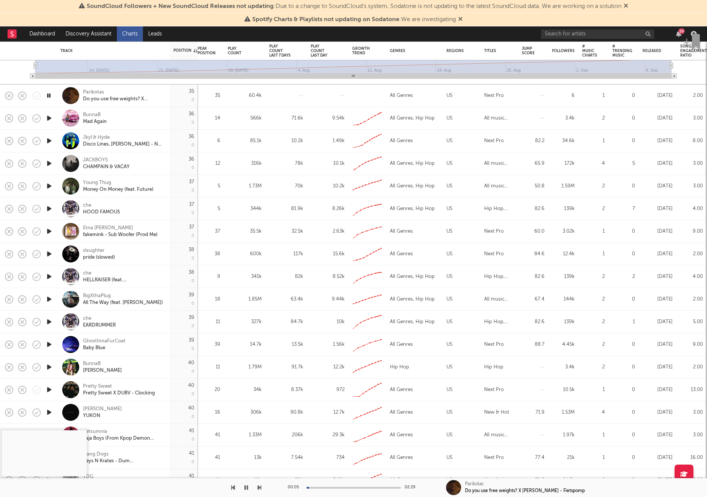
click at [91, 90] on div "Parikotas" at bounding box center [93, 92] width 21 height 7
select select "1w"
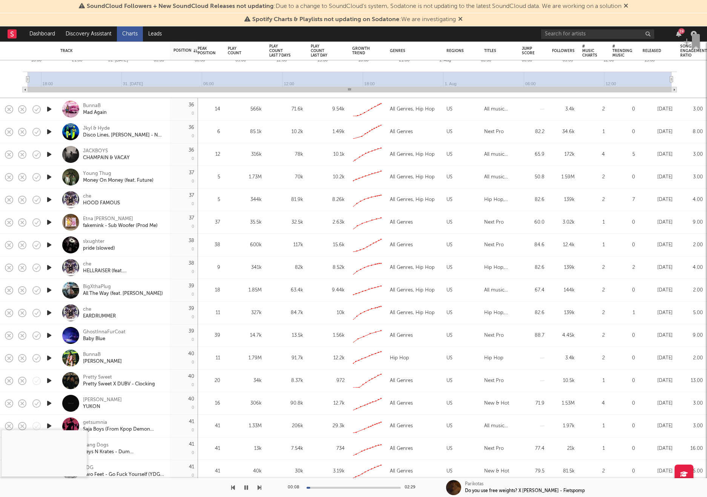
click at [54, 286] on div at bounding box center [48, 290] width 15 height 23
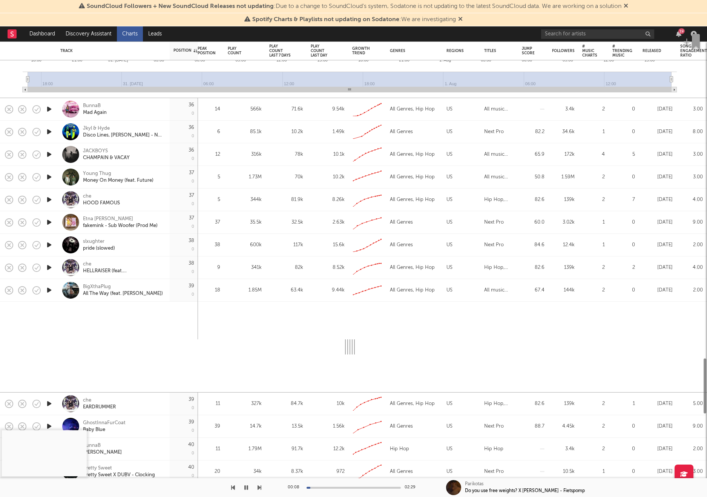
select select "1w"
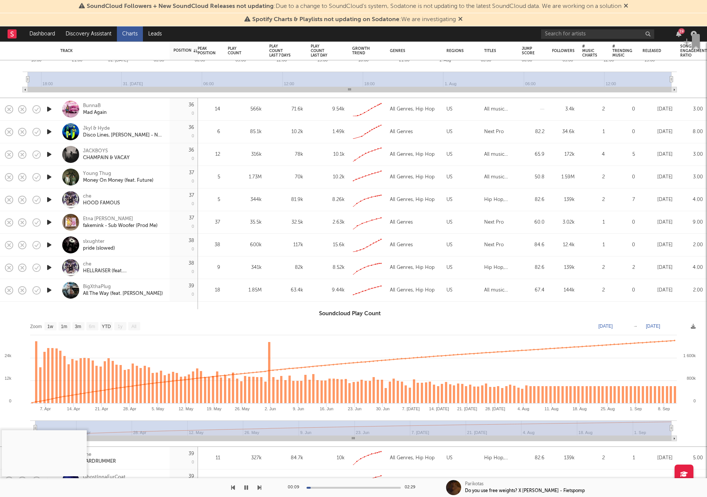
click at [49, 289] on icon "button" at bounding box center [49, 290] width 8 height 9
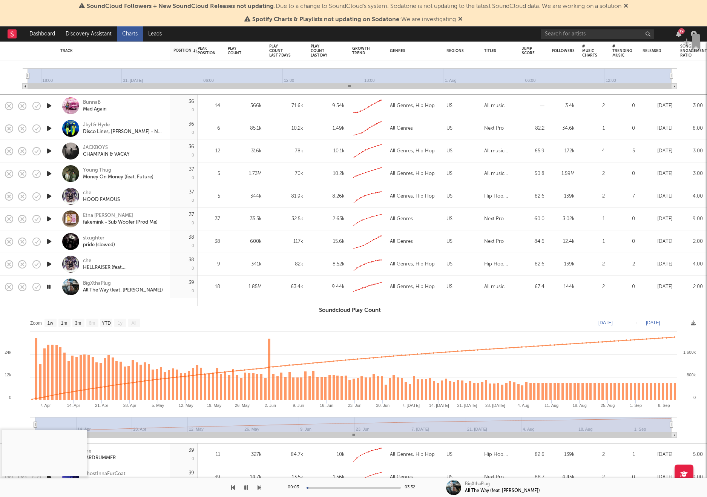
click at [46, 219] on icon "button" at bounding box center [49, 218] width 8 height 9
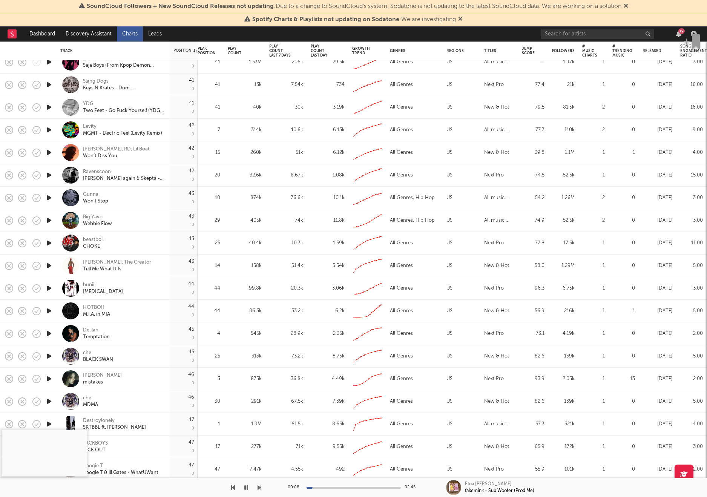
click at [47, 287] on icon "button" at bounding box center [49, 288] width 8 height 9
click at [87, 287] on div "bunii" at bounding box center [103, 285] width 40 height 7
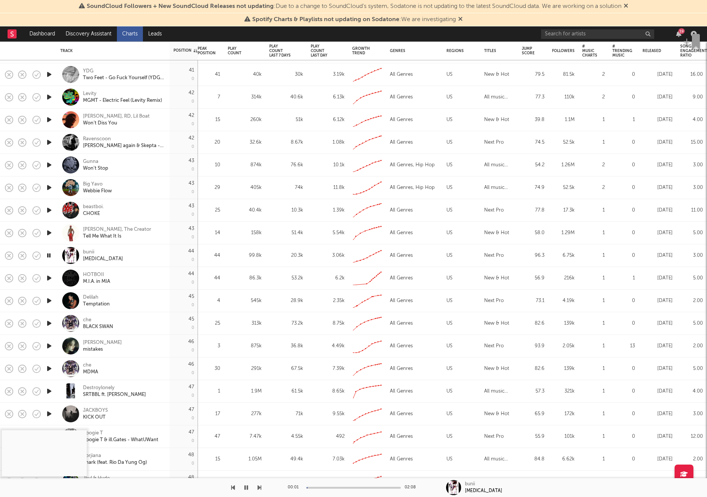
click at [51, 343] on icon "button" at bounding box center [49, 345] width 8 height 9
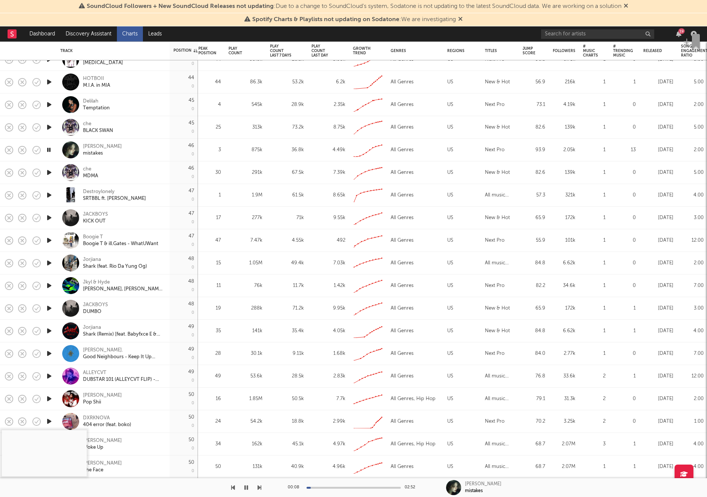
click at [329, 489] on div "00:08 02:52" at bounding box center [354, 487] width 132 height 19
click at [336, 489] on div at bounding box center [354, 488] width 94 height 2
click at [468, 486] on div "retz" at bounding box center [483, 484] width 37 height 7
click at [452, 486] on div at bounding box center [453, 487] width 15 height 15
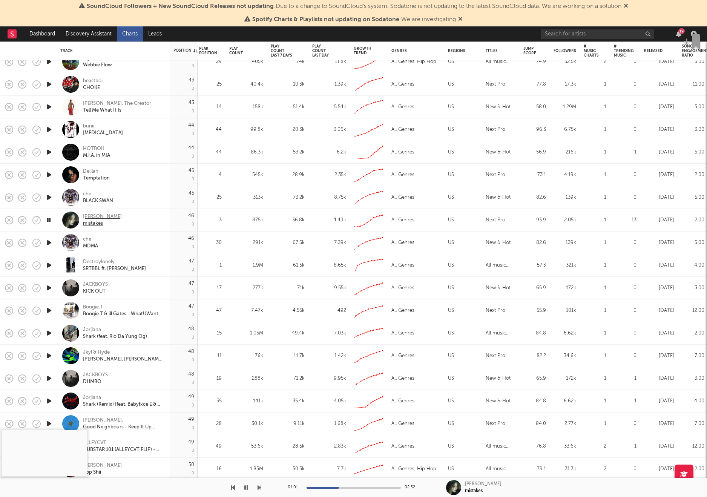
click at [89, 217] on div "retz" at bounding box center [102, 217] width 39 height 7
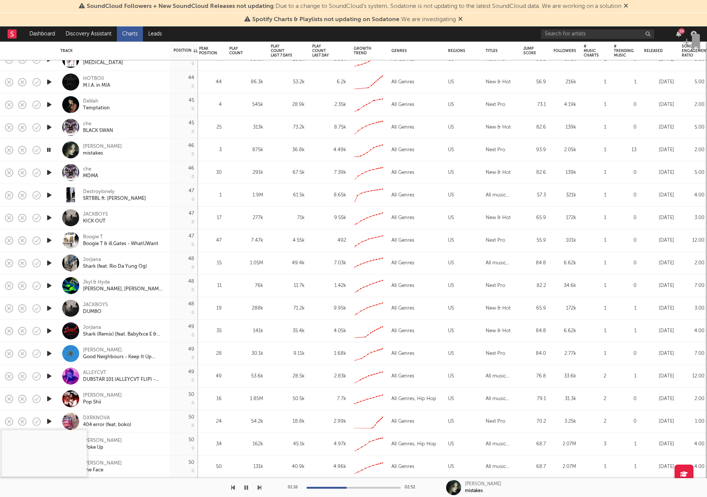
click at [53, 352] on icon "button" at bounding box center [49, 353] width 8 height 9
click at [88, 354] on div "Good Neighbours - Keep It Up (Conrad. Remix)" at bounding box center [123, 357] width 81 height 7
click at [341, 487] on div at bounding box center [354, 488] width 94 height 2
click at [55, 422] on div at bounding box center [48, 421] width 15 height 23
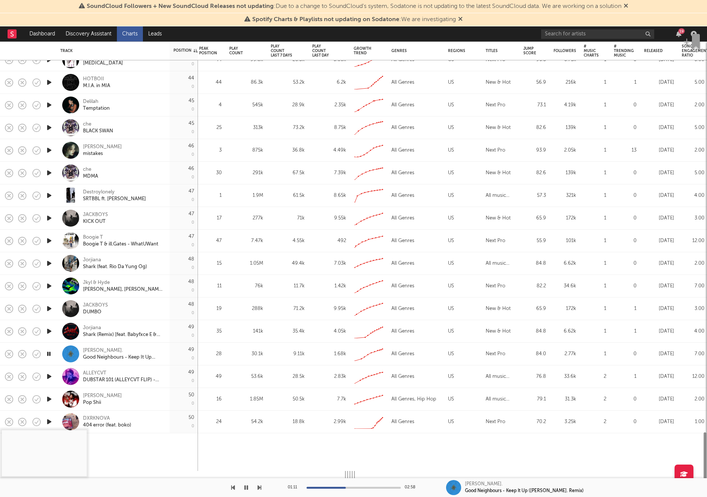
click at [49, 422] on icon "button" at bounding box center [49, 421] width 8 height 9
select select "1w"
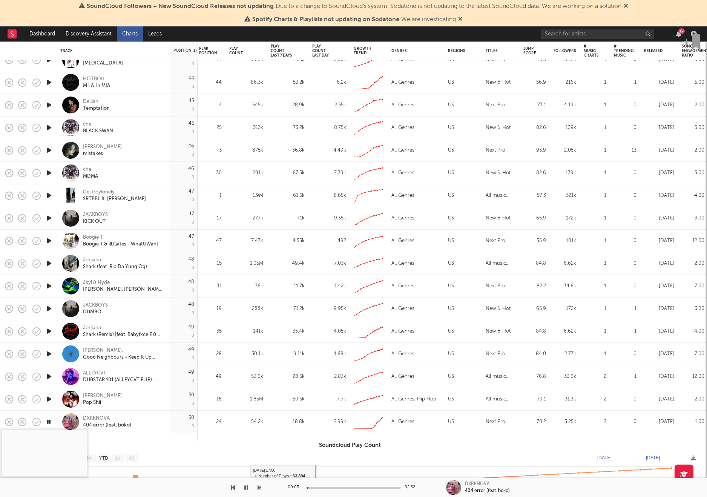
click at [330, 486] on div "00:03 02:52" at bounding box center [354, 487] width 132 height 19
click at [343, 488] on div at bounding box center [354, 488] width 94 height 2
click at [364, 488] on div at bounding box center [354, 488] width 94 height 2
click at [94, 417] on div "DXRKNOVA" at bounding box center [107, 418] width 48 height 7
click at [47, 105] on icon "button" at bounding box center [49, 104] width 8 height 9
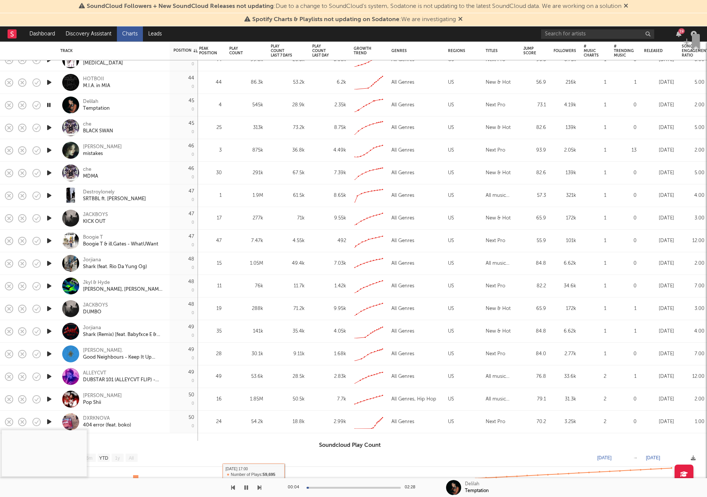
click at [324, 486] on div "00:04 02:28" at bounding box center [354, 487] width 132 height 19
click at [327, 488] on div at bounding box center [354, 488] width 94 height 2
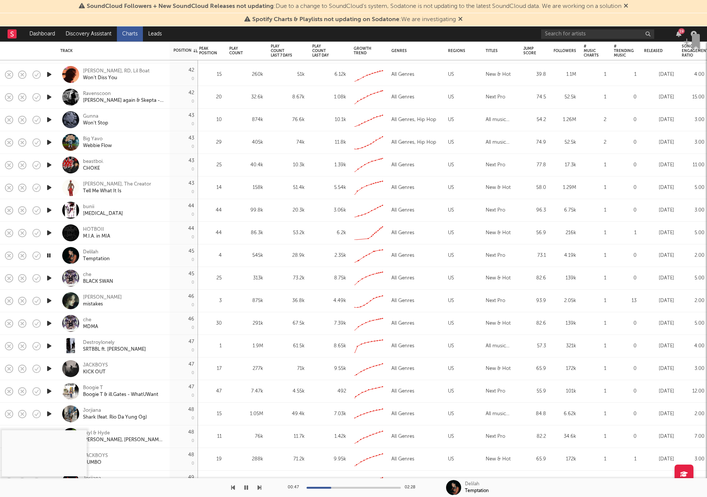
click at [51, 161] on icon "button" at bounding box center [49, 164] width 8 height 9
click at [334, 488] on div at bounding box center [354, 488] width 94 height 2
click at [52, 145] on icon "button" at bounding box center [49, 142] width 8 height 9
click at [93, 143] on div "Webbie Flow" at bounding box center [97, 146] width 29 height 7
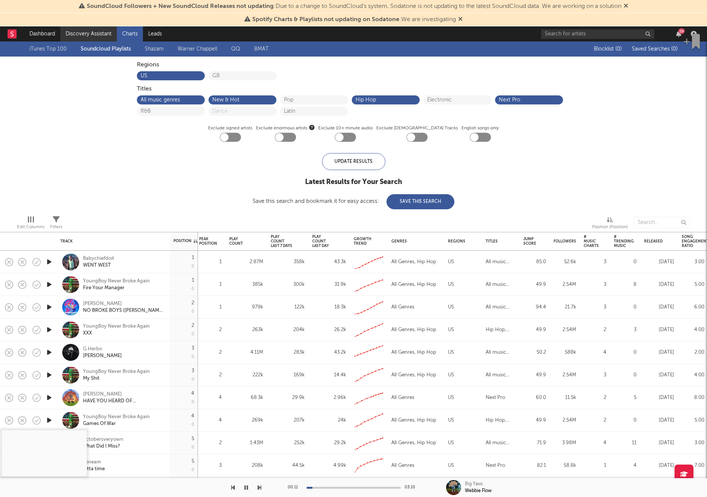
click at [99, 33] on link "Discovery Assistant" at bounding box center [88, 33] width 57 height 15
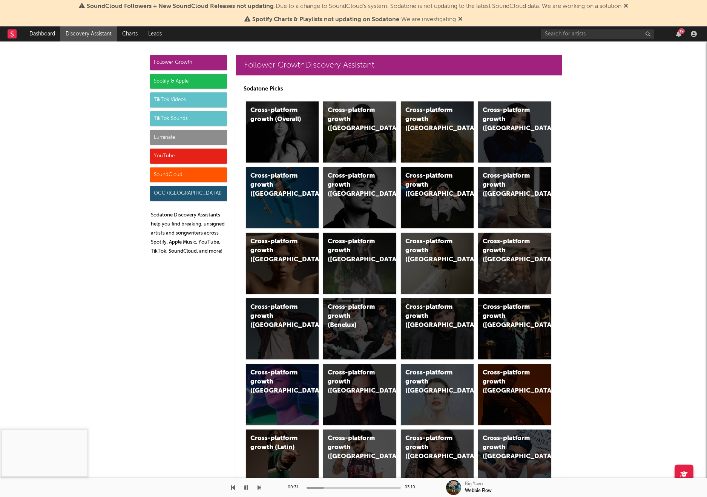
click at [246, 488] on icon "button" at bounding box center [246, 488] width 4 height 6
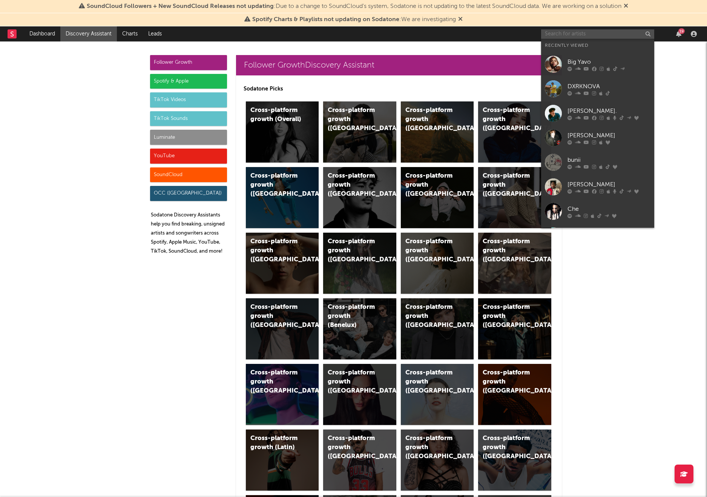
click at [579, 33] on input "text" at bounding box center [597, 33] width 113 height 9
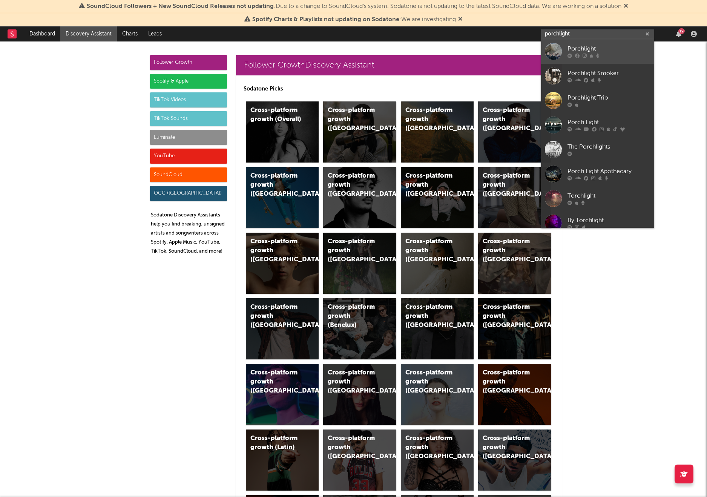
type input "porchlight"
click at [586, 52] on div "Porchlight" at bounding box center [609, 49] width 83 height 9
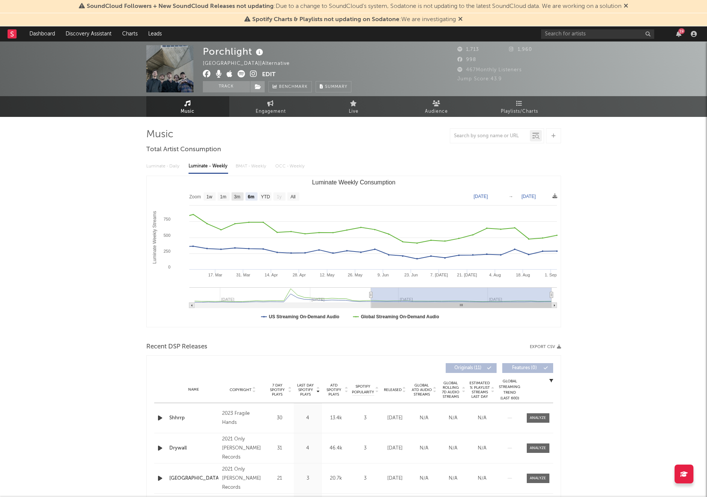
click at [234, 197] on text "3m" at bounding box center [237, 196] width 6 height 5
select select "3m"
type input "2025-06-04"
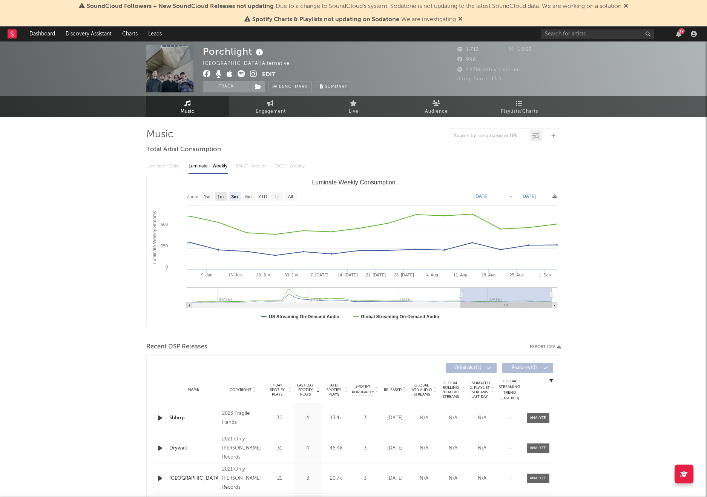
click at [222, 197] on text "1m" at bounding box center [220, 196] width 6 height 5
select select "1m"
type input "2025-08-04"
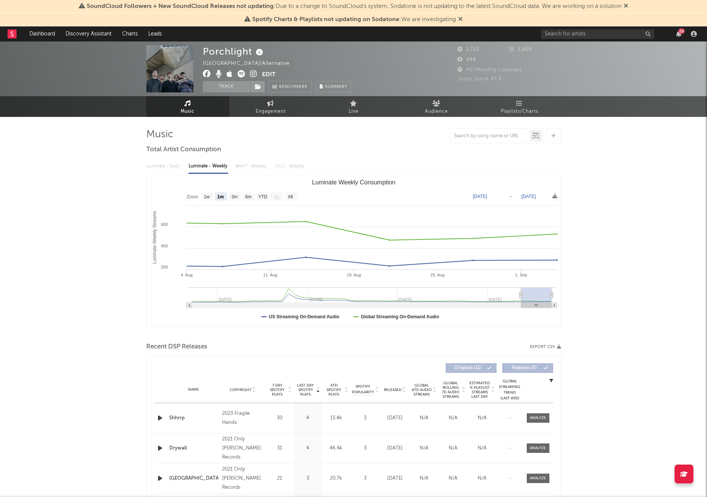
click at [207, 201] on rect "Luminate Weekly Consumption" at bounding box center [354, 251] width 414 height 151
click at [206, 197] on text "1w" at bounding box center [207, 196] width 6 height 5
select select "1w"
type input "2025-08-29"
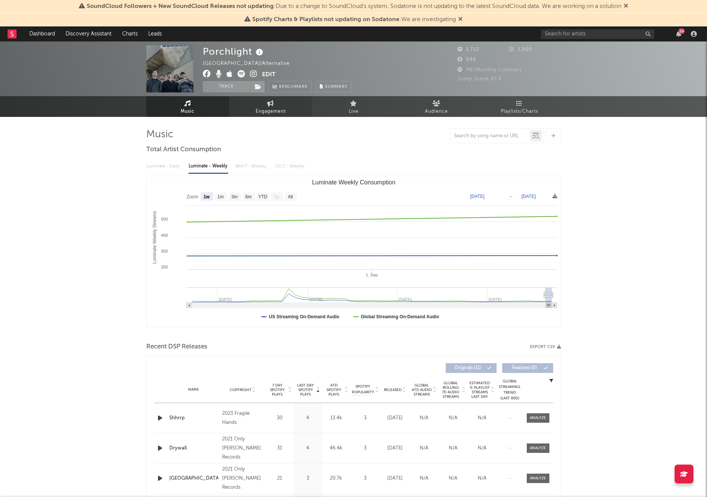
click at [252, 106] on link "Engagement" at bounding box center [270, 106] width 83 height 21
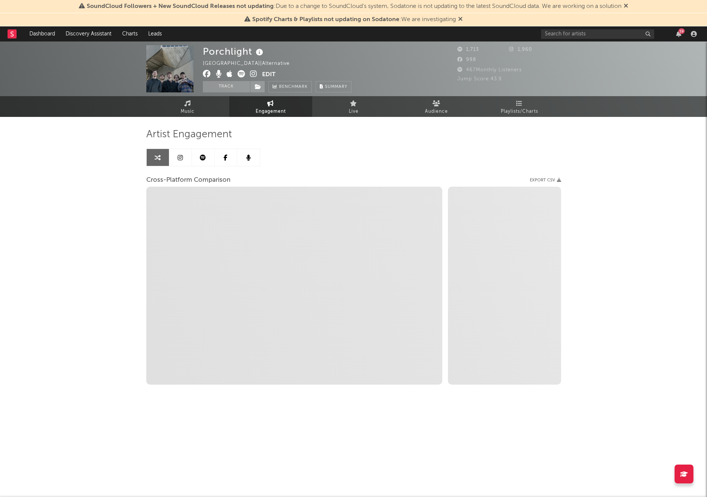
select select "1w"
select select "1m"
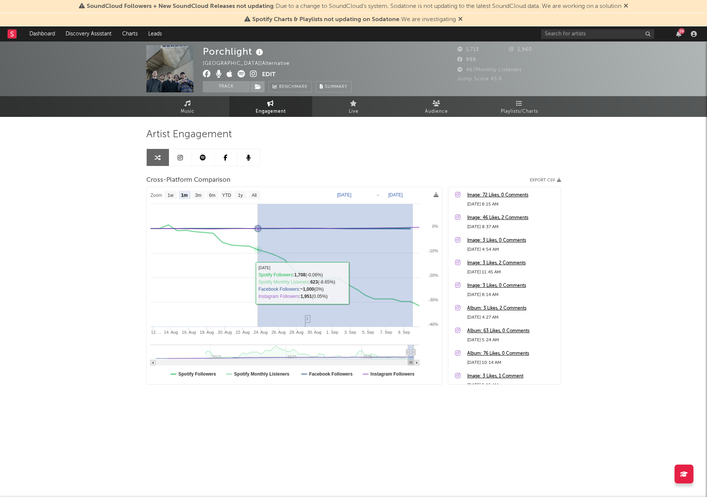
drag, startPoint x: 413, startPoint y: 315, endPoint x: 257, endPoint y: 272, distance: 161.5
type input "2025-08-23"
type input "[DATE]"
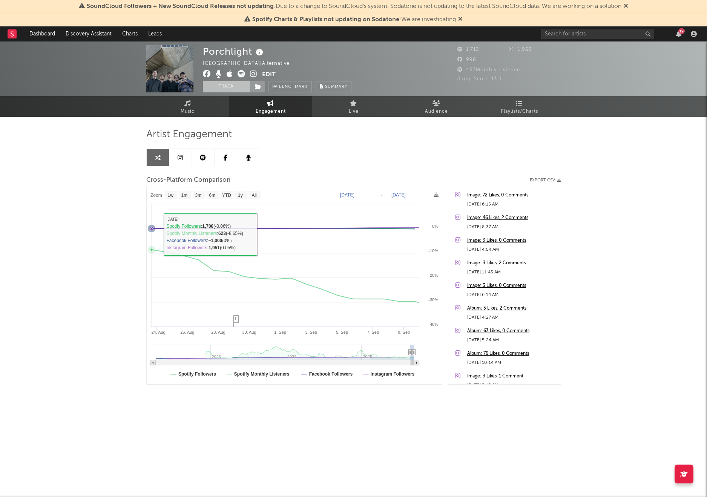
select select "1w"
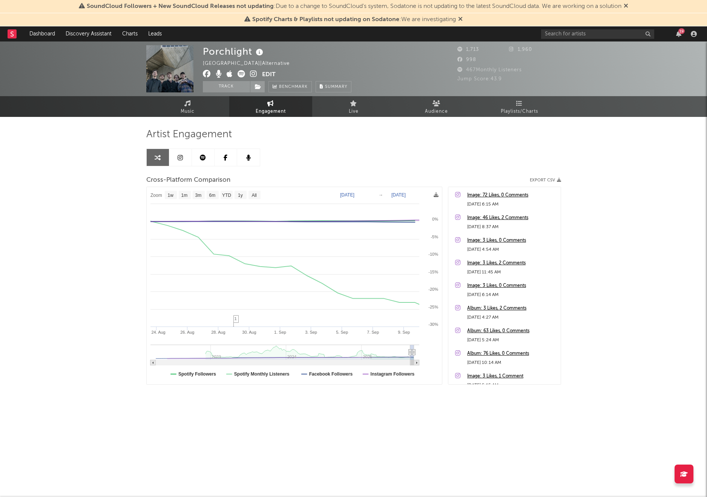
click at [547, 39] on div "19" at bounding box center [620, 33] width 158 height 15
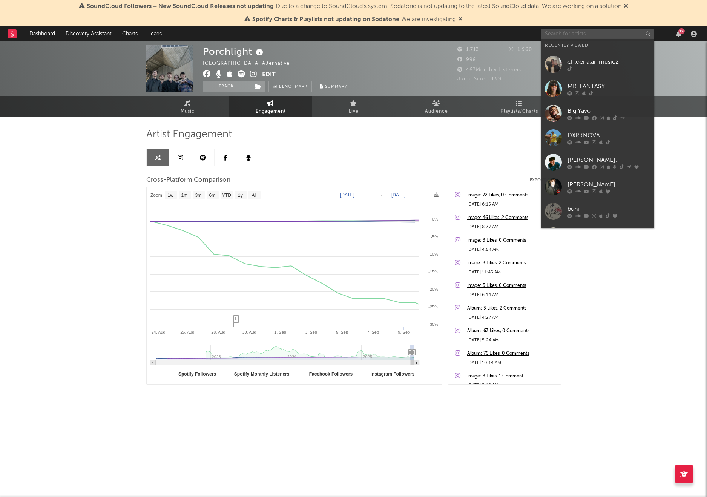
click at [557, 36] on input "text" at bounding box center [597, 33] width 113 height 9
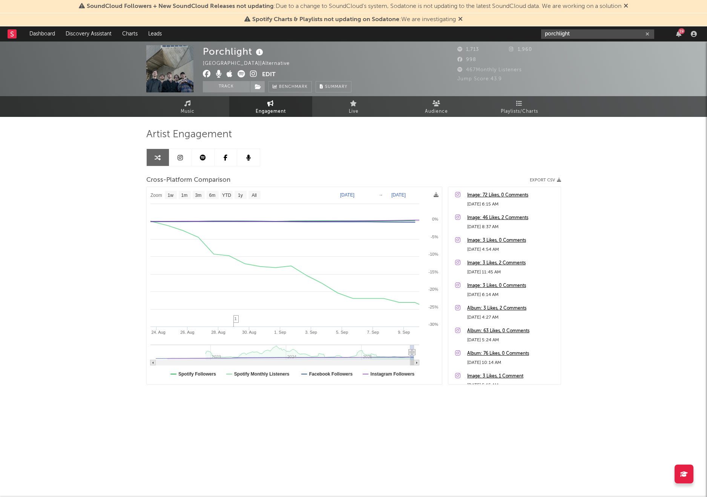
type input "porchlight"
drag, startPoint x: 580, startPoint y: 34, endPoint x: 504, endPoint y: 34, distance: 76.2
click at [504, 34] on nav "Dashboard Discovery Assistant Charts Leads porchlight 19" at bounding box center [353, 33] width 707 height 15
click at [558, 34] on input "porchlight the" at bounding box center [597, 33] width 113 height 9
drag, startPoint x: 589, startPoint y: 34, endPoint x: 576, endPoint y: 34, distance: 13.6
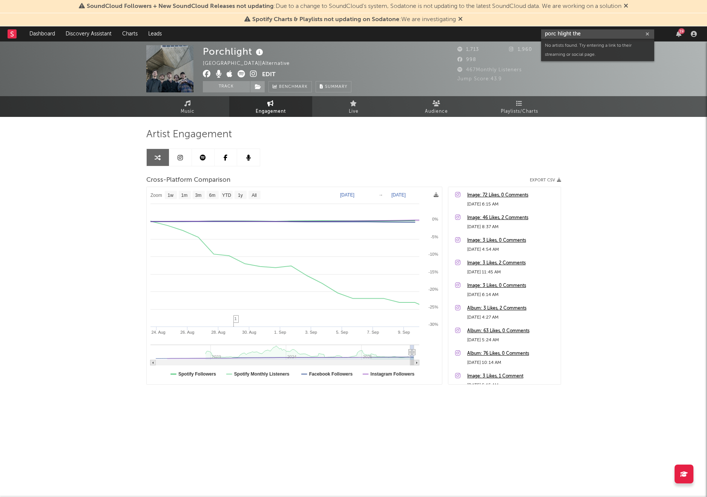
click at [576, 34] on input "porc hlight the" at bounding box center [597, 33] width 113 height 9
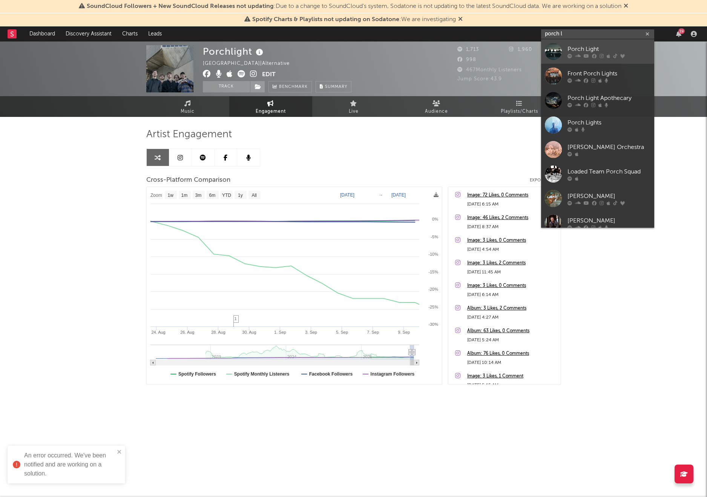
type input "porch l"
click at [591, 44] on link "Porch Light" at bounding box center [597, 51] width 113 height 25
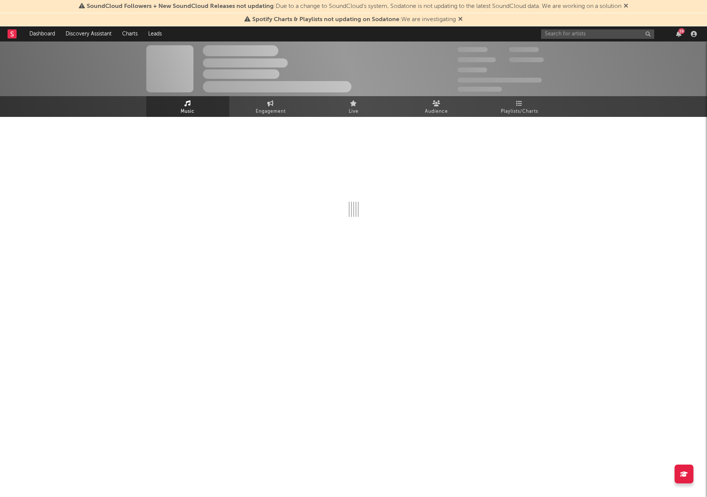
select select "6m"
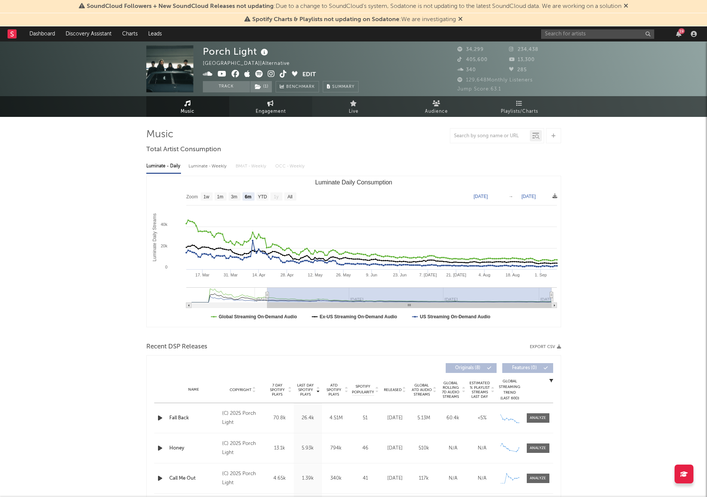
click at [280, 114] on span "Engagement" at bounding box center [271, 111] width 30 height 9
select select "1w"
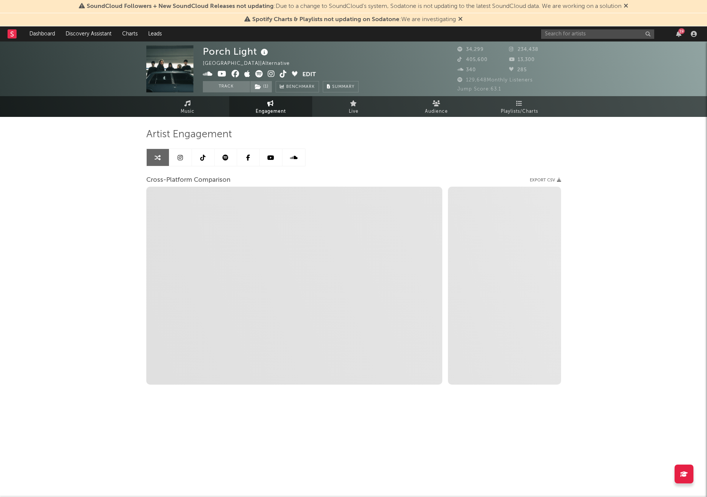
select select "1m"
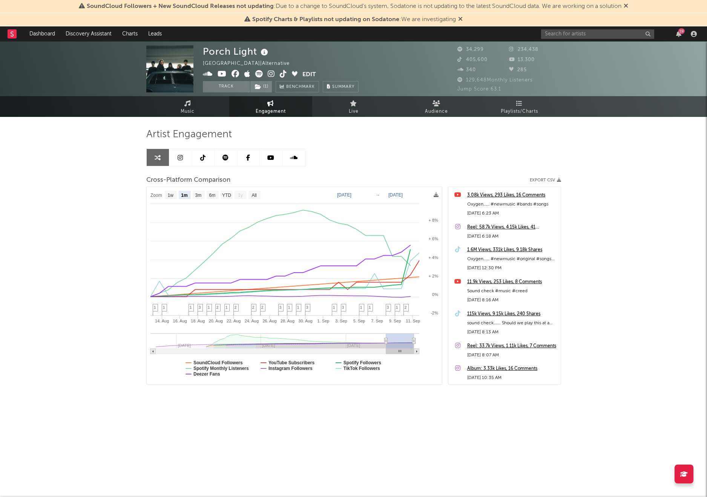
click at [287, 73] on span at bounding box center [253, 74] width 100 height 9
click at [284, 73] on icon at bounding box center [283, 74] width 7 height 8
click at [200, 163] on link at bounding box center [203, 157] width 23 height 17
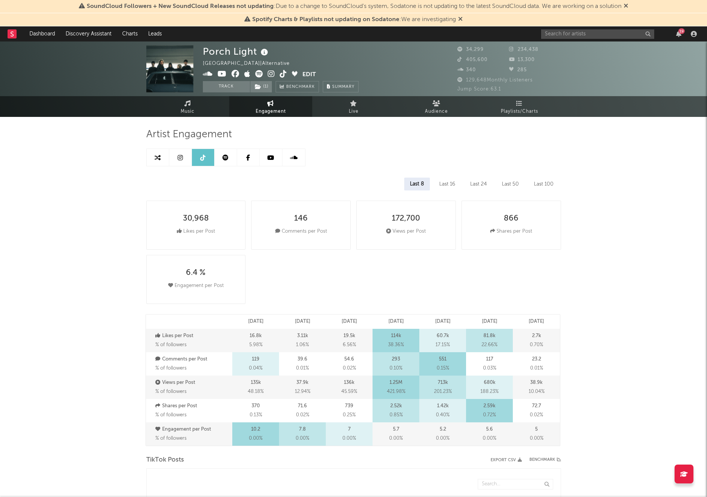
select select "6m"
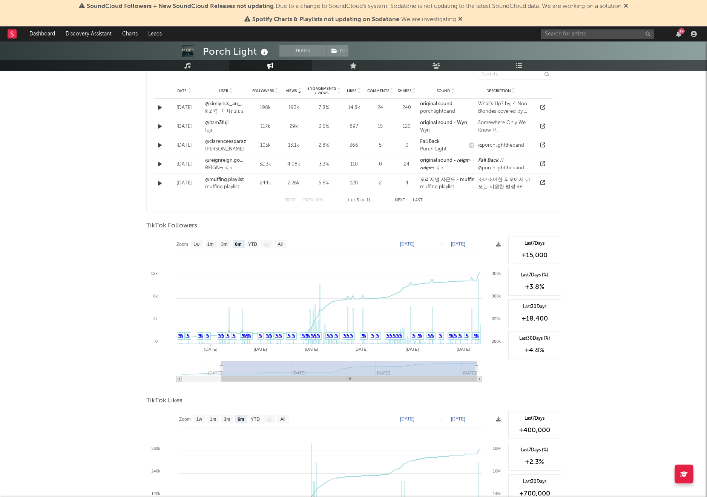
scroll to position [584, 0]
drag, startPoint x: 549, startPoint y: 254, endPoint x: 511, endPoint y: 250, distance: 38.7
click at [511, 250] on div "Last 7 Days +15,000" at bounding box center [535, 250] width 53 height 28
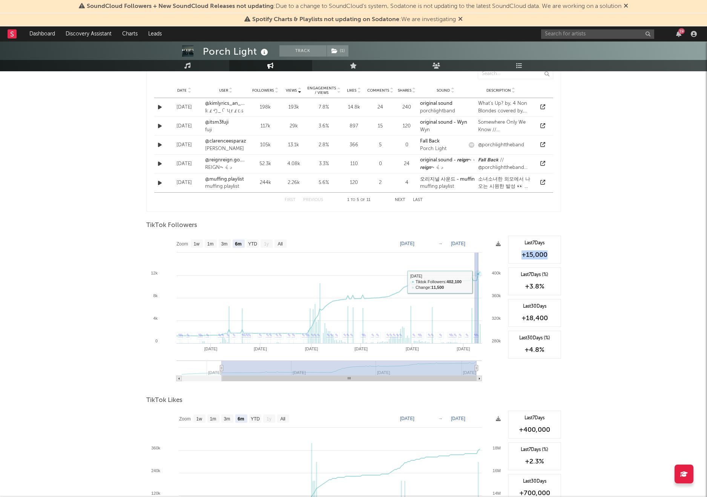
drag, startPoint x: 474, startPoint y: 282, endPoint x: 478, endPoint y: 282, distance: 4.2
type input "2025-09-07"
type input "2025-09-10"
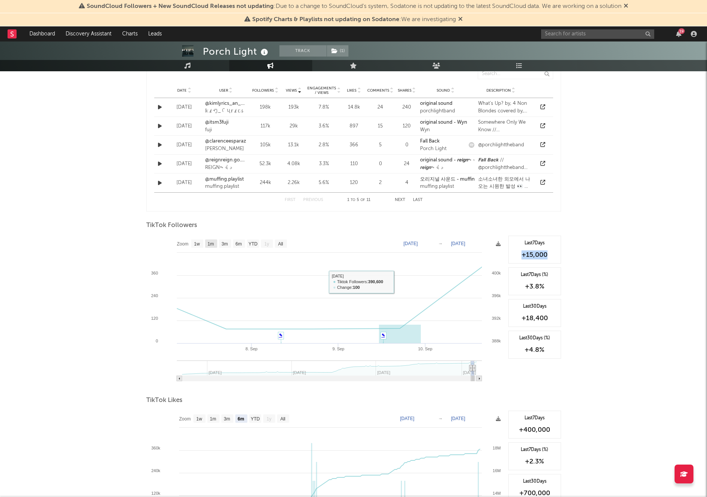
click at [212, 244] on text "1m" at bounding box center [210, 243] width 6 height 5
select select "1m"
type input "2025-08-10"
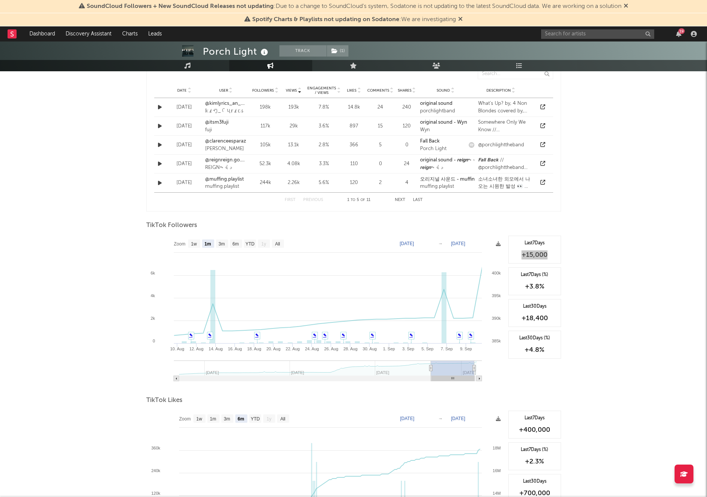
scroll to position [0, 0]
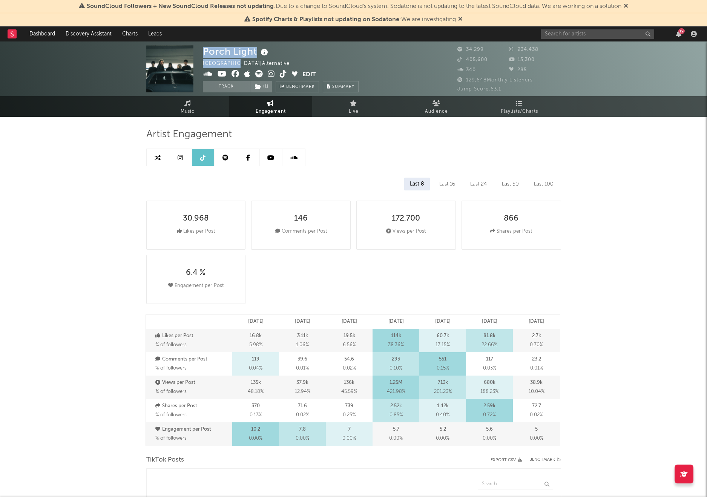
drag, startPoint x: 230, startPoint y: 65, endPoint x: 200, endPoint y: 64, distance: 30.2
click at [200, 64] on div "Porch Light Philippines | Alternative Edit Track ( 1 ) Benchmark Summary 34,299…" at bounding box center [353, 68] width 707 height 55
click at [217, 65] on div "Philippines | Alternative" at bounding box center [250, 63] width 95 height 9
click at [186, 109] on span "Music" at bounding box center [188, 111] width 14 height 9
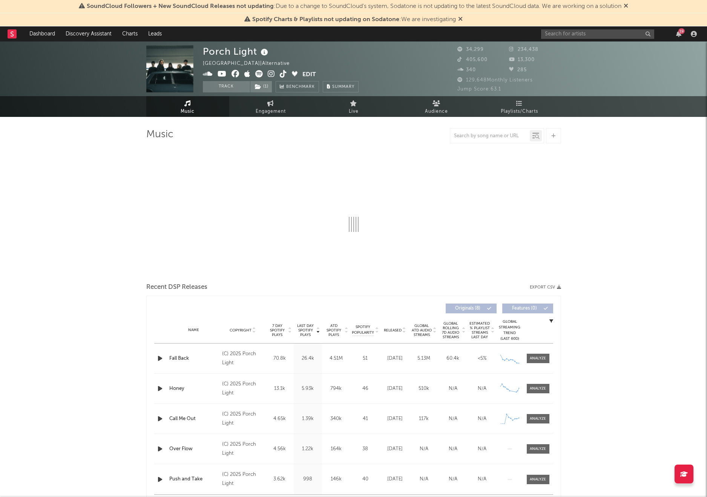
select select "6m"
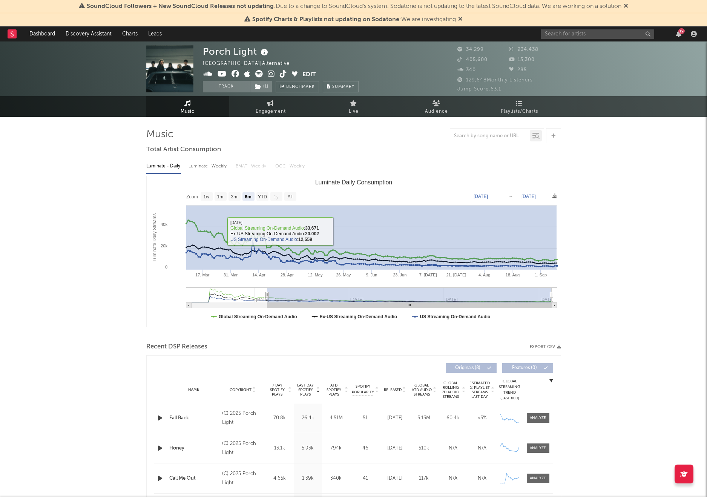
drag, startPoint x: 556, startPoint y: 262, endPoint x: 111, endPoint y: 234, distance: 446.8
type input "2025-09-08"
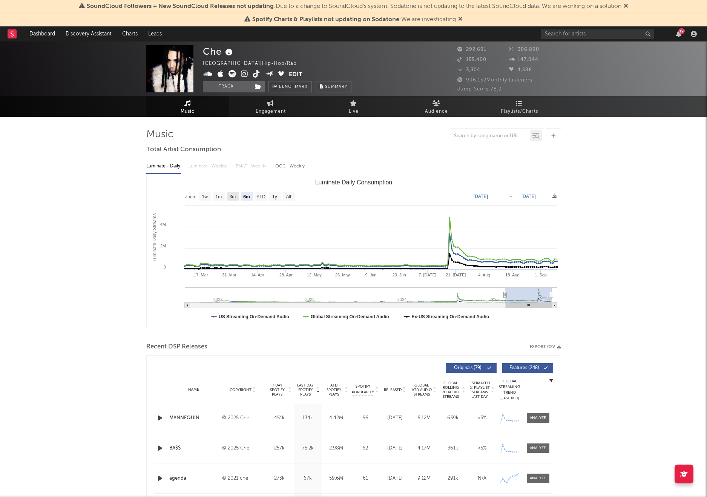
click at [230, 195] on text "3m" at bounding box center [232, 196] width 6 height 5
select select "3m"
type input "[DATE]"
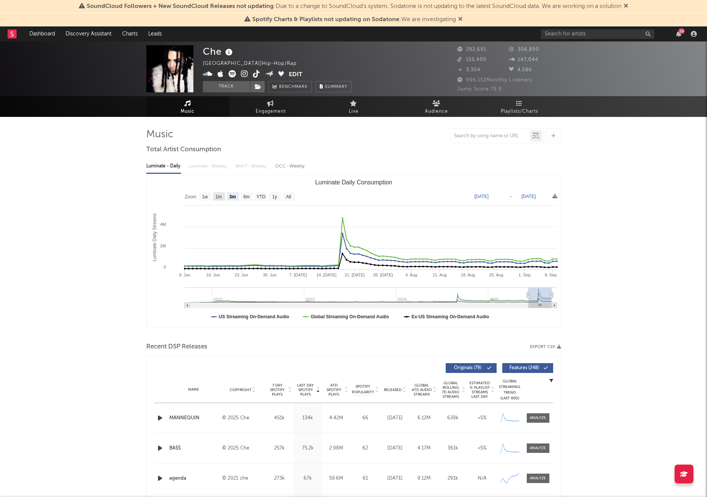
click at [212, 201] on rect "Luminate Daily Consumption" at bounding box center [354, 251] width 414 height 151
click at [218, 195] on text "1m" at bounding box center [218, 196] width 6 height 5
select select "1m"
type input "2025-08-09"
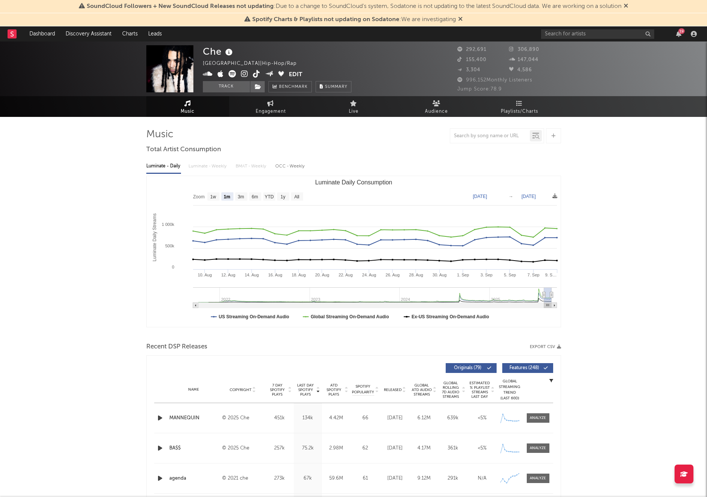
click at [235, 75] on icon at bounding box center [233, 74] width 8 height 8
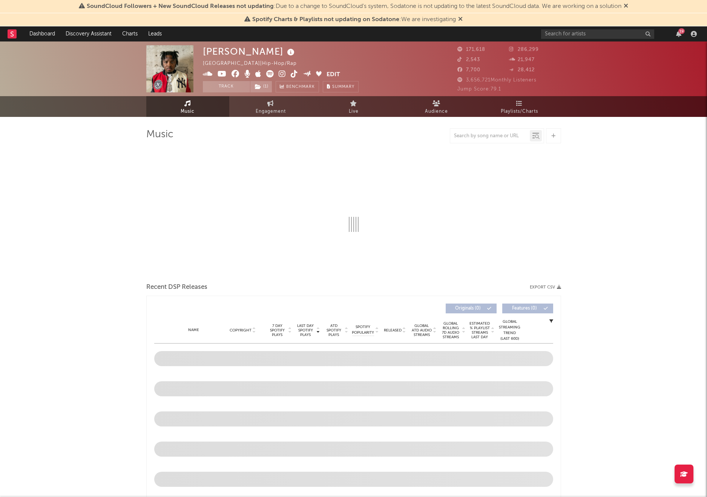
select select "6m"
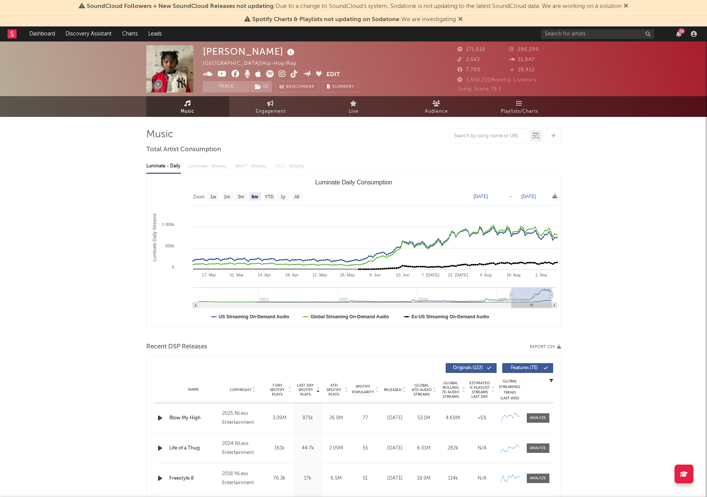
click at [269, 74] on icon at bounding box center [270, 74] width 8 height 8
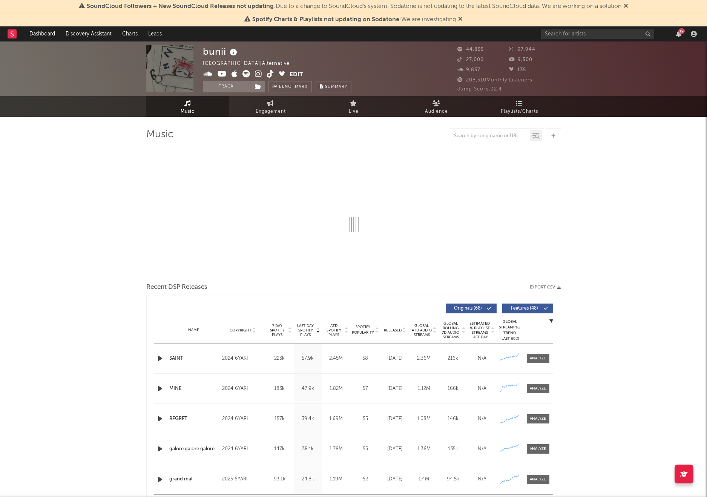
select select "6m"
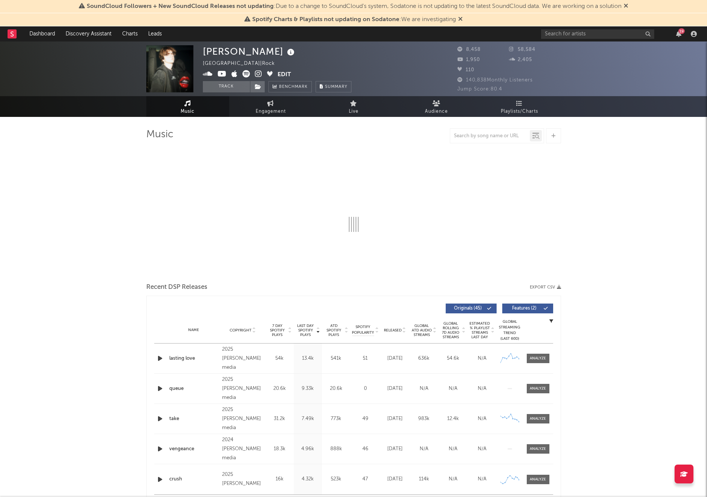
select select "6m"
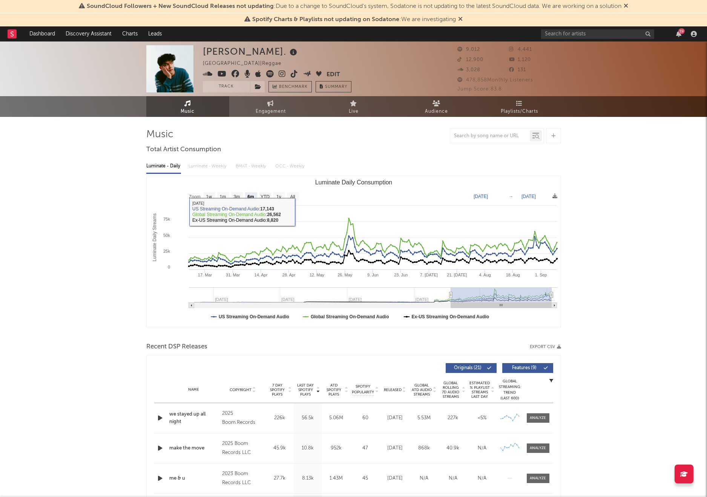
click at [235, 197] on text "3m" at bounding box center [237, 196] width 6 height 5
select select "3m"
type input "[DATE]"
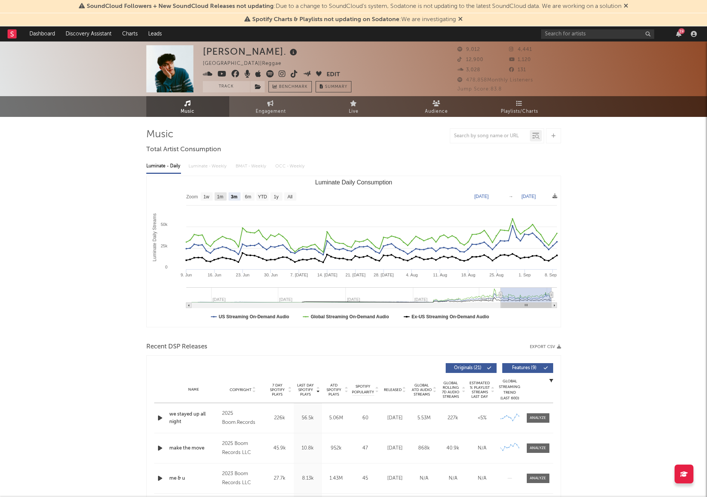
click at [219, 196] on text "1m" at bounding box center [220, 196] width 6 height 5
select select "1m"
type input "2025-08-09"
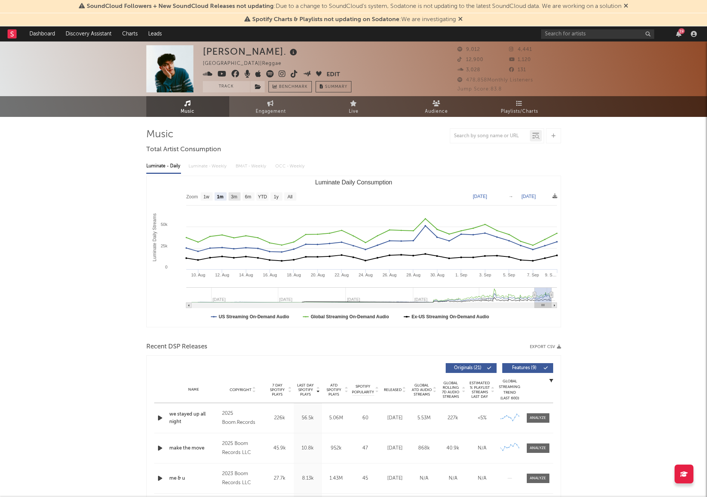
click at [235, 197] on text "3m" at bounding box center [234, 196] width 6 height 5
select select "3m"
type input "2025-06-09"
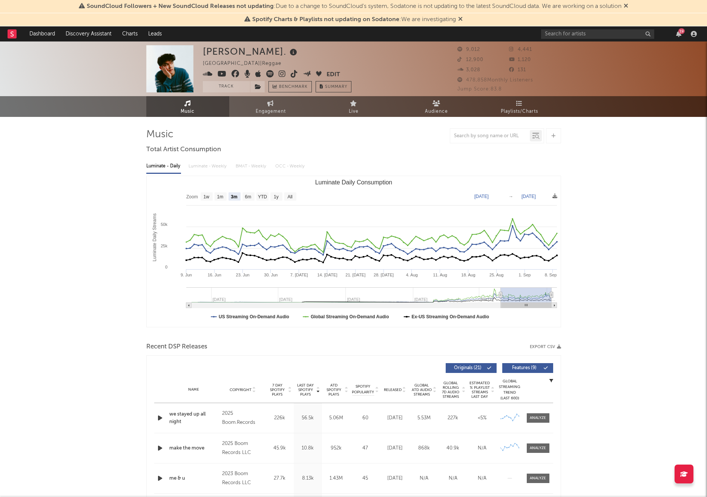
click at [273, 191] on rect "Luminate Daily Consumption" at bounding box center [354, 251] width 414 height 151
click at [273, 194] on rect "Luminate Daily Consumption" at bounding box center [276, 196] width 12 height 8
select select "1y"
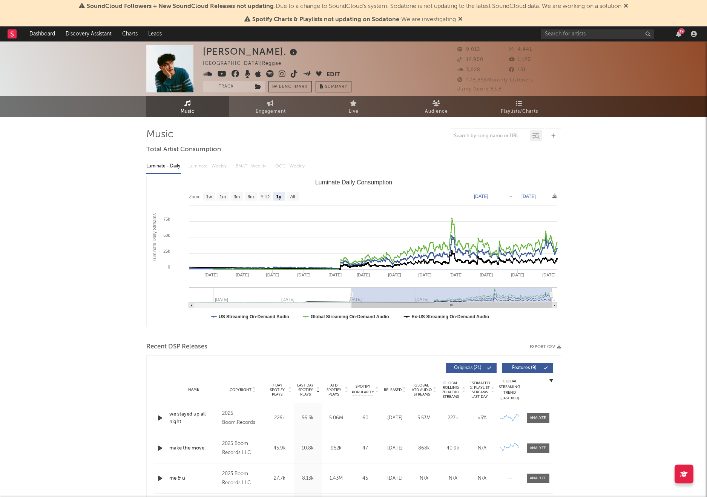
click at [302, 194] on rect "Luminate Daily Consumption" at bounding box center [354, 251] width 414 height 151
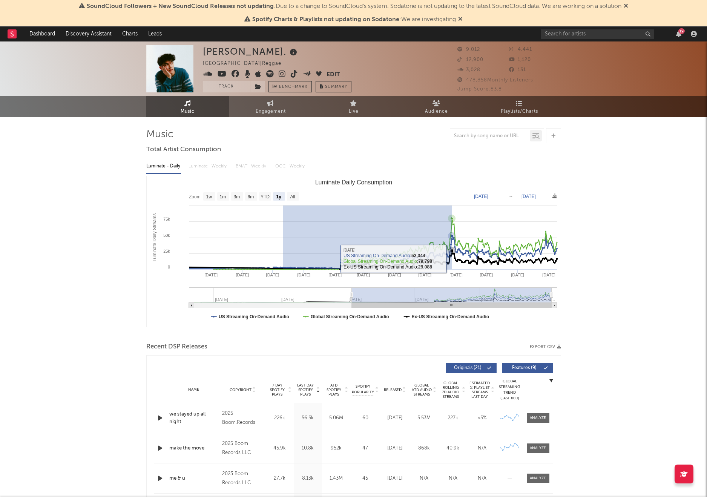
drag, startPoint x: 283, startPoint y: 260, endPoint x: 452, endPoint y: 259, distance: 169.4
click at [452, 259] on icon "Created with Highcharts 10.3.3 Luminate Daily Streams Luminate Daily Consumptio…" at bounding box center [354, 251] width 414 height 151
type input "2024-12-11"
type input "2025-05-28"
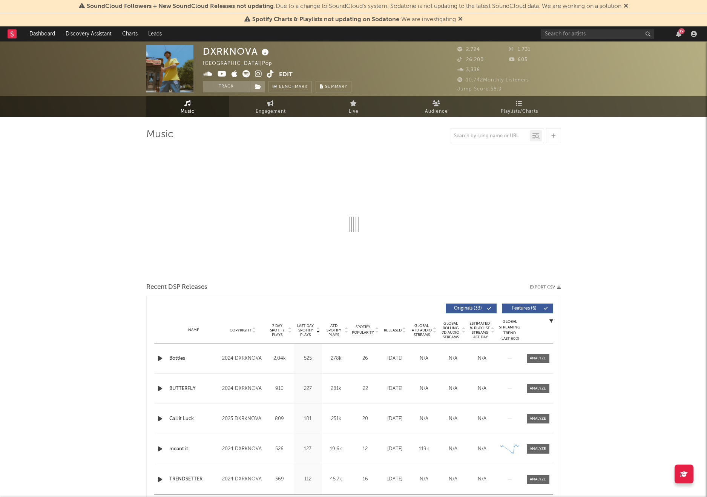
select select "6m"
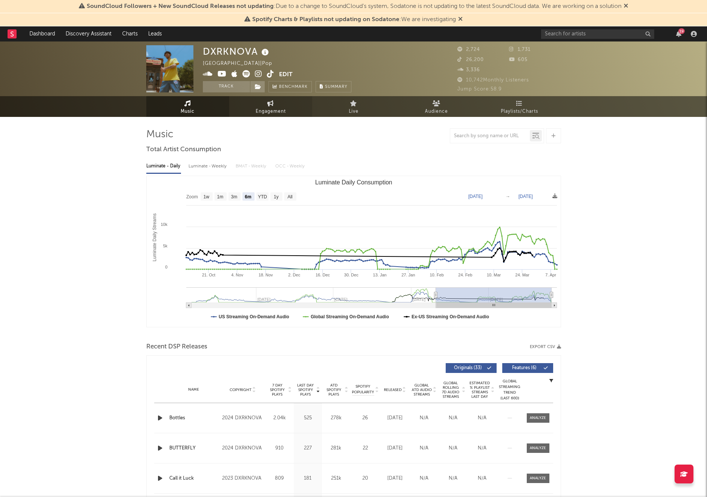
click at [279, 110] on span "Engagement" at bounding box center [271, 111] width 30 height 9
select select "1w"
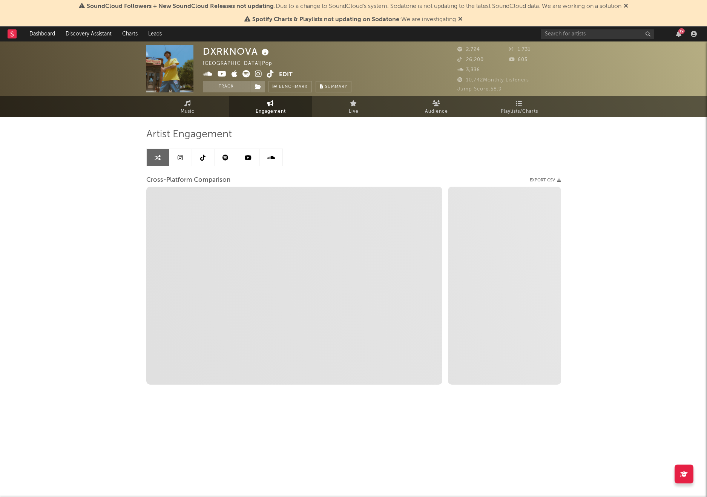
select select "1m"
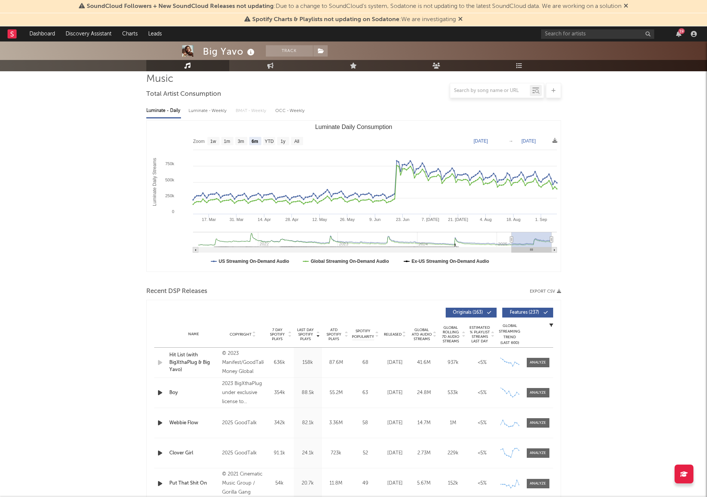
scroll to position [58, 0]
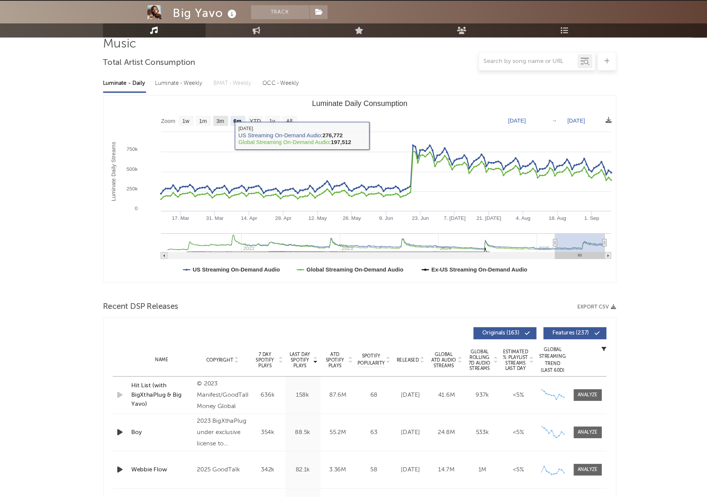
click at [238, 140] on text "3m" at bounding box center [241, 139] width 6 height 5
select select "3m"
type input "[DATE]"
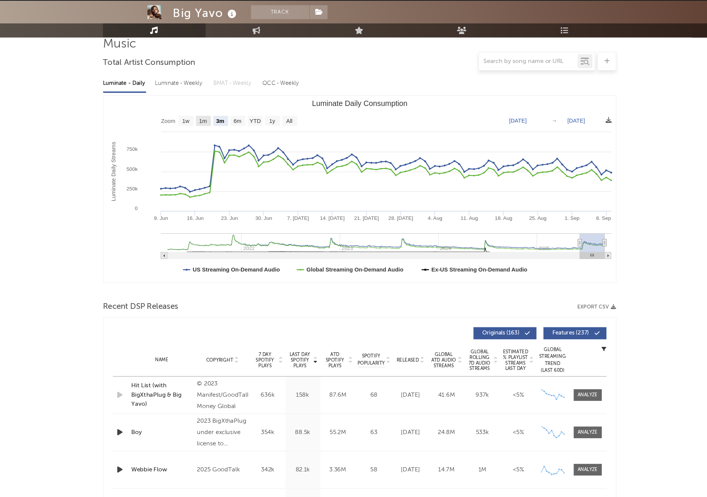
click at [230, 141] on text "1m" at bounding box center [227, 139] width 6 height 5
select select "1m"
type input "[DATE]"
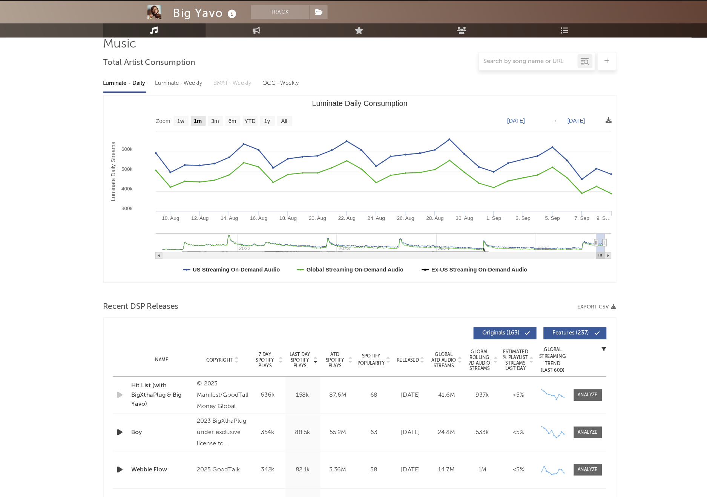
click at [221, 140] on text "1m" at bounding box center [223, 139] width 6 height 5
click at [250, 142] on rect "Luminate Daily Consumption" at bounding box center [251, 139] width 12 height 8
select select "6m"
type input "[DATE]"
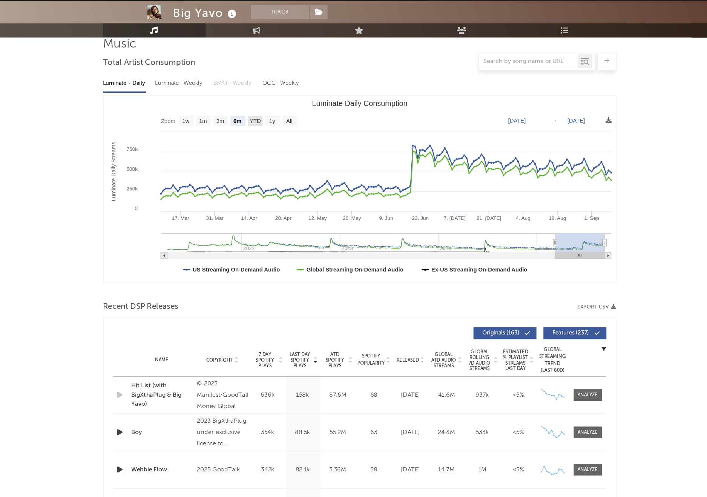
click at [266, 138] on text "YTD" at bounding box center [268, 139] width 9 height 5
select select "YTD"
type input "[DATE]"
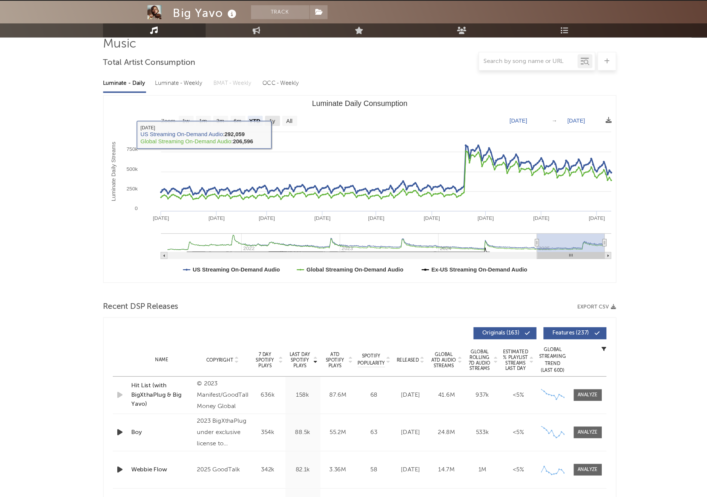
click at [282, 140] on text "1y" at bounding box center [283, 139] width 5 height 5
select select "1y"
type input "[DATE]"
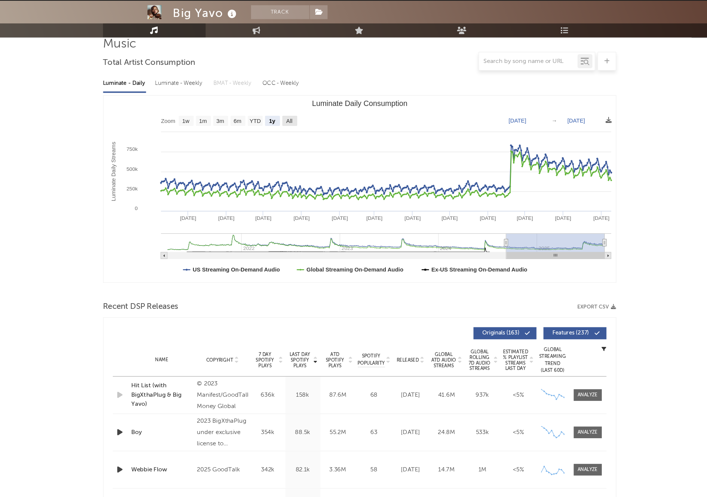
click at [301, 140] on rect "Luminate Daily Consumption" at bounding box center [297, 139] width 12 height 8
select select "All"
type input "[DATE]"
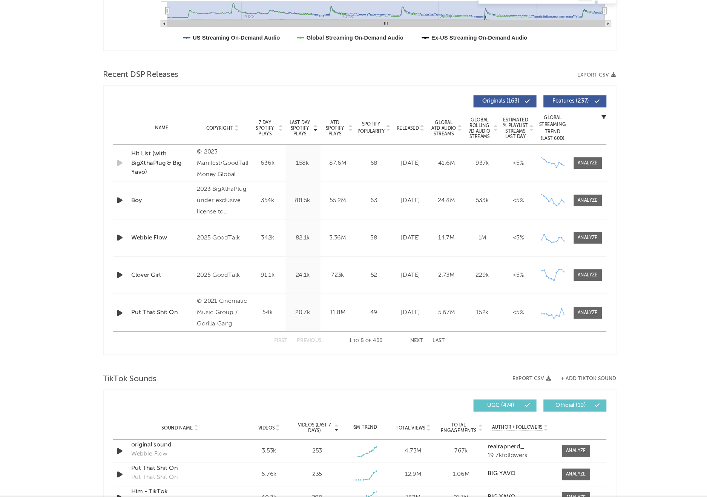
scroll to position [263, 0]
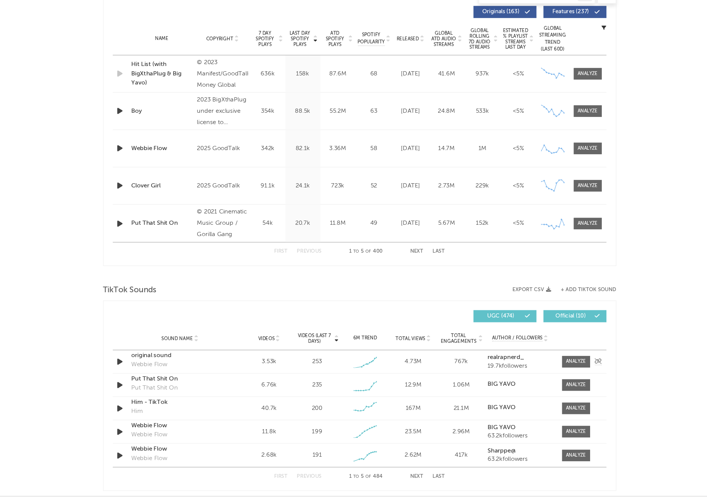
click at [163, 383] on icon "button" at bounding box center [160, 387] width 8 height 9
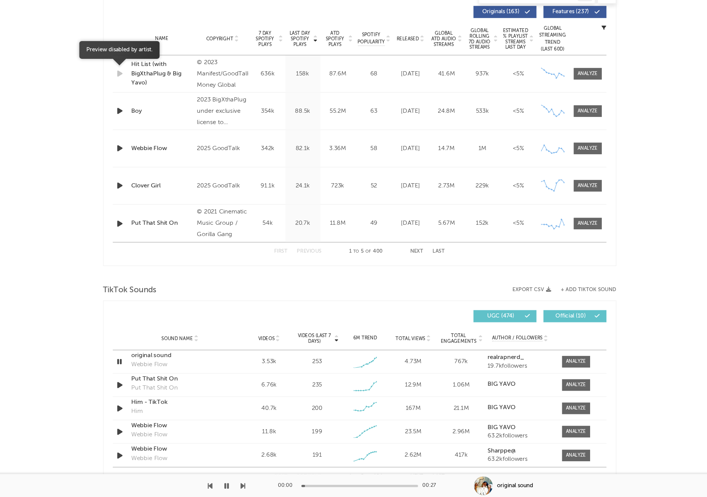
click at [160, 159] on icon "button" at bounding box center [160, 154] width 8 height 9
click at [159, 185] on icon "button" at bounding box center [160, 184] width 8 height 9
click at [156, 391] on icon "button" at bounding box center [160, 387] width 8 height 9
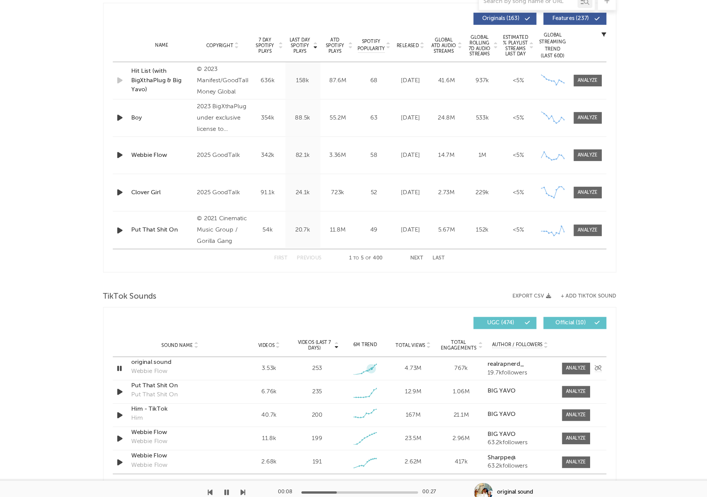
click at [363, 390] on icon at bounding box center [364, 388] width 8 height 8
drag, startPoint x: 364, startPoint y: 389, endPoint x: 354, endPoint y: 389, distance: 9.8
click at [354, 389] on g at bounding box center [358, 390] width 20 height 12
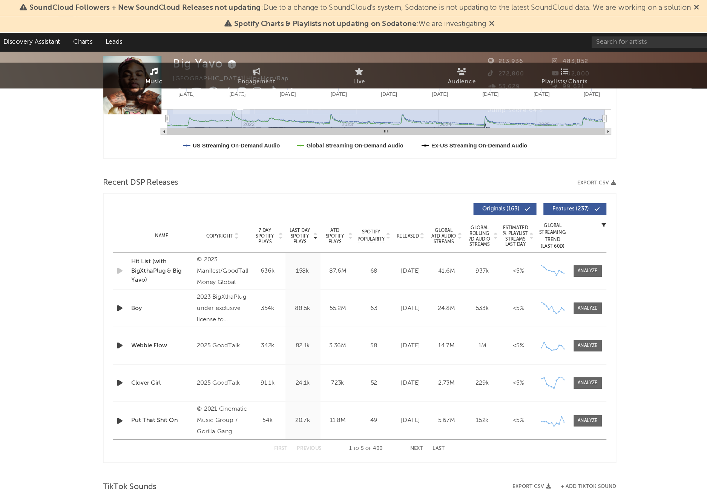
scroll to position [0, 0]
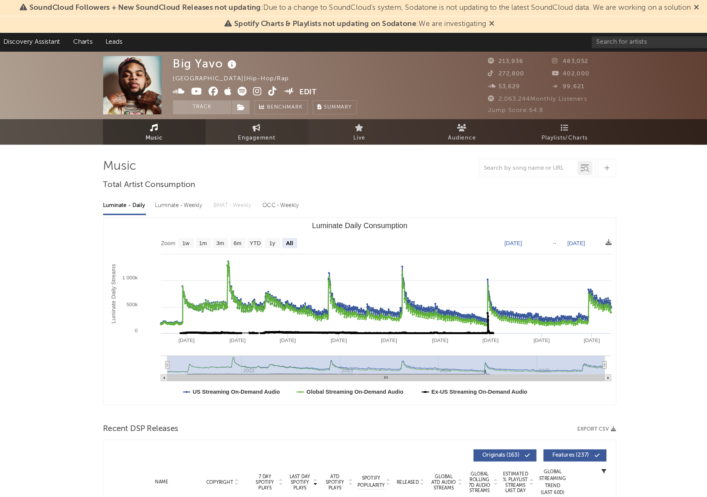
click at [286, 106] on link "Engagement" at bounding box center [270, 106] width 83 height 21
select select "1w"
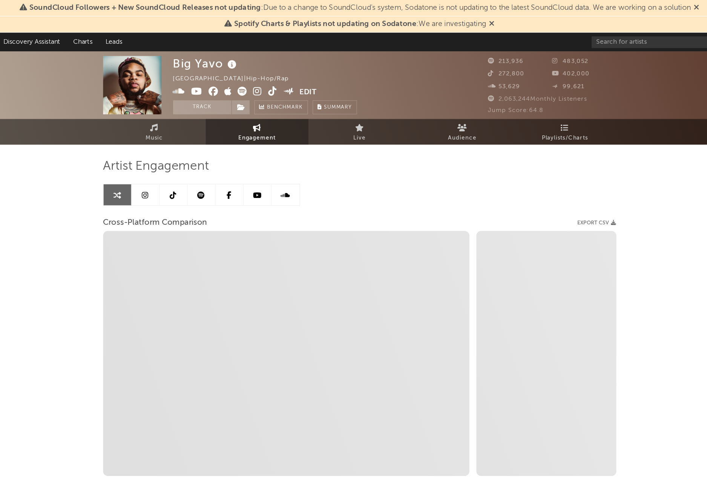
click at [187, 158] on link at bounding box center [180, 157] width 23 height 17
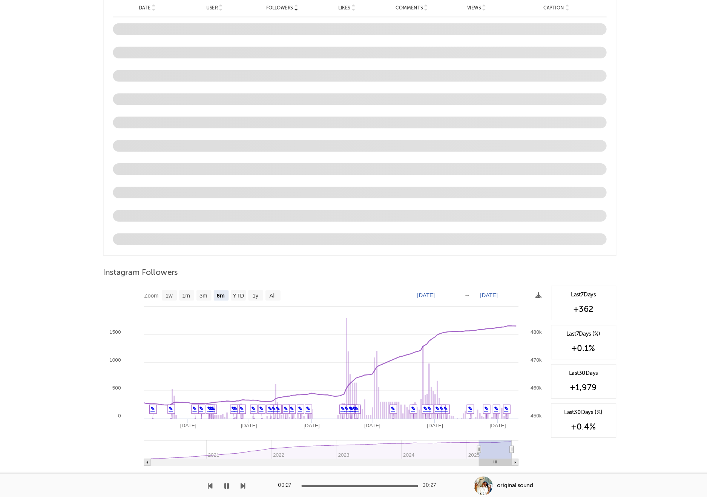
scroll to position [610, 0]
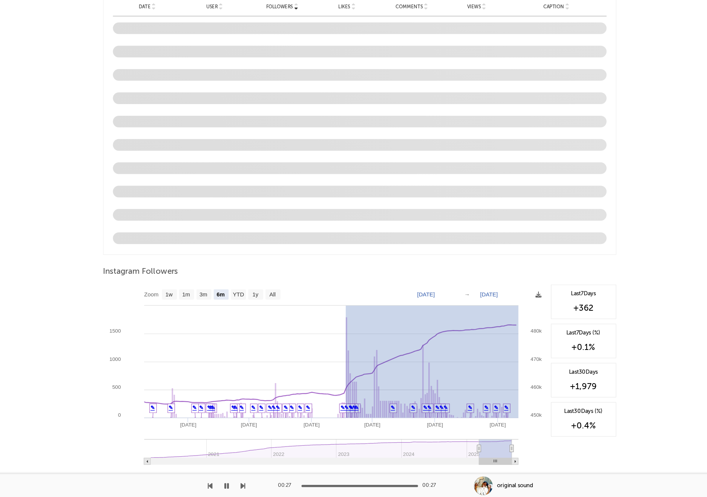
drag, startPoint x: 342, startPoint y: 406, endPoint x: 490, endPoint y: 383, distance: 150.0
select select "3m"
type input "2025-06-17"
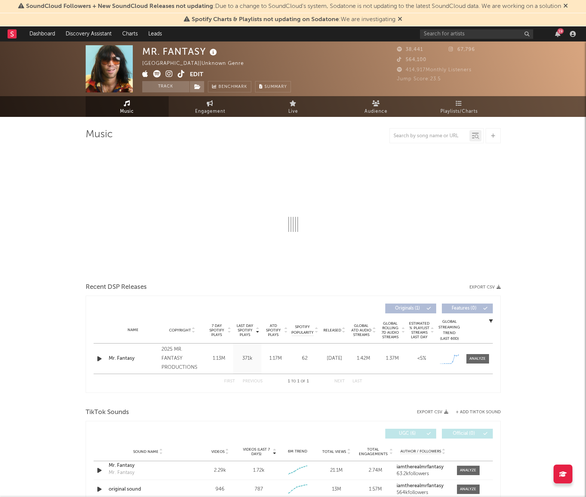
select select "1w"
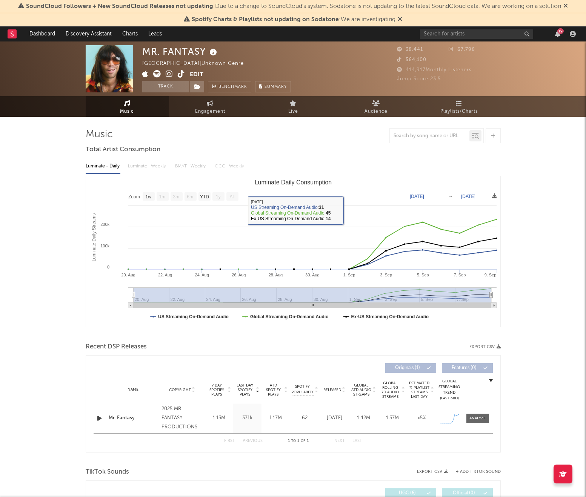
click at [158, 73] on icon at bounding box center [157, 74] width 8 height 8
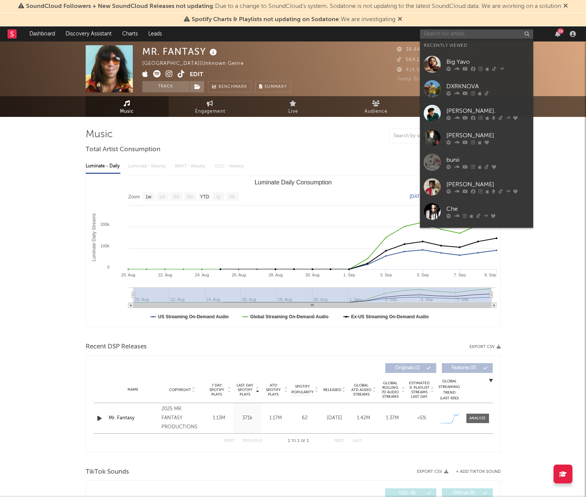
click at [456, 31] on input "text" at bounding box center [476, 33] width 113 height 9
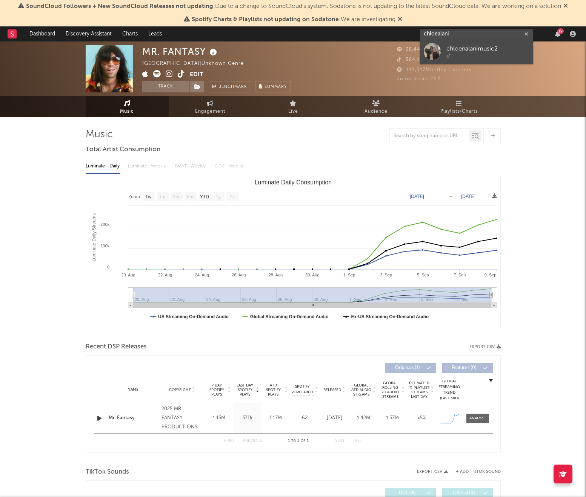
type input "chloealani"
click at [515, 53] on div "chloenalanimusic2" at bounding box center [487, 49] width 83 height 9
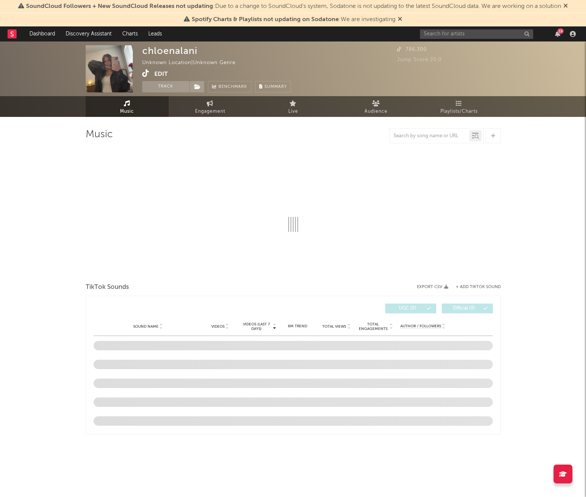
select select "1w"
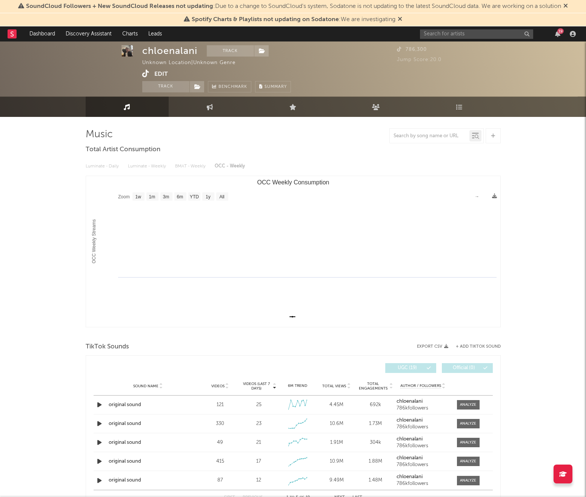
scroll to position [48, 0]
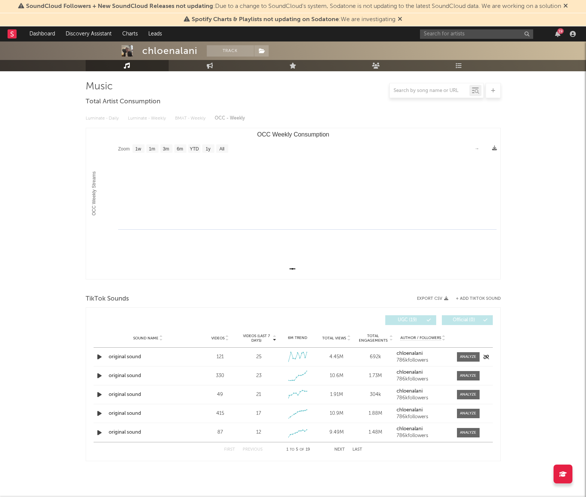
click at [100, 356] on icon "button" at bounding box center [99, 356] width 8 height 9
click at [98, 375] on icon "button" at bounding box center [99, 375] width 8 height 9
drag, startPoint x: 252, startPoint y: 374, endPoint x: 210, endPoint y: 373, distance: 41.5
click at [210, 373] on div "Sound Name original sound Videos 330 Videos (last 7 days) 23 Weekly Growth % - …" at bounding box center [293, 376] width 399 height 18
click at [203, 65] on link "Engagement" at bounding box center [210, 65] width 83 height 11
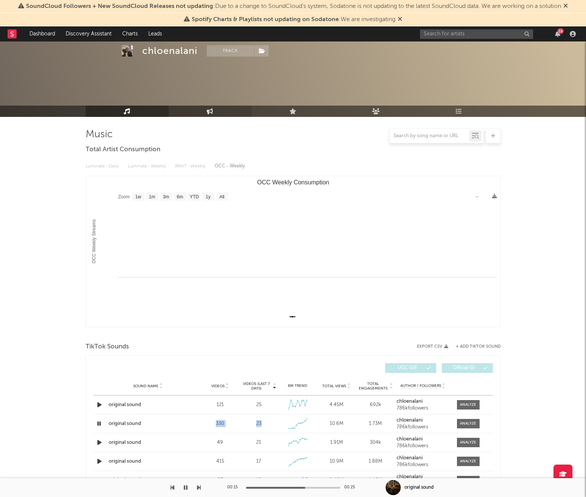
select select "1w"
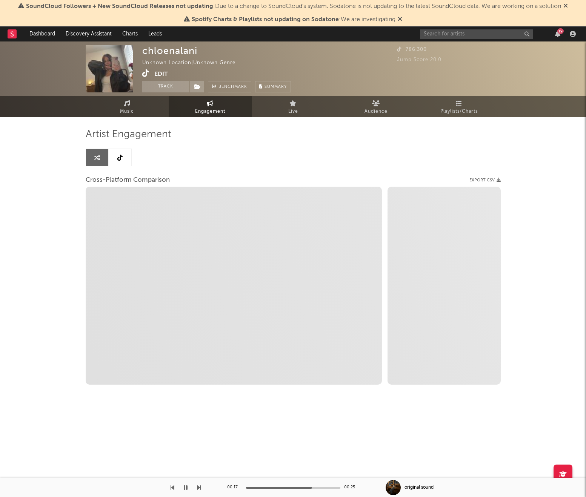
select select "1m"
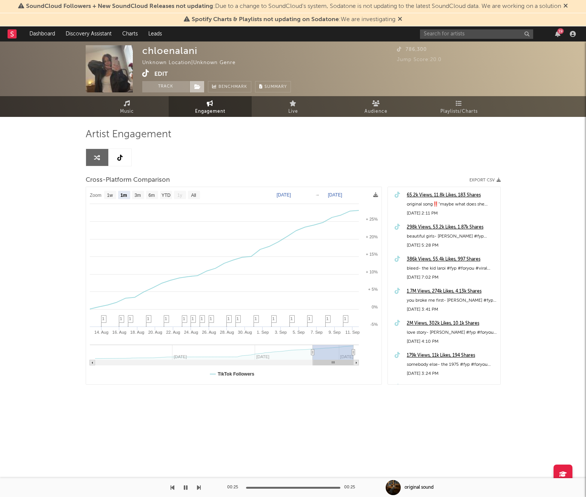
click at [197, 89] on icon at bounding box center [197, 86] width 6 height 5
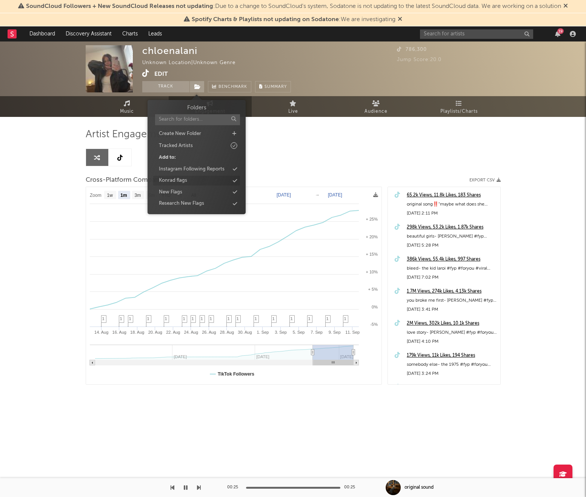
click at [158, 177] on div "Konrad flags" at bounding box center [196, 181] width 87 height 10
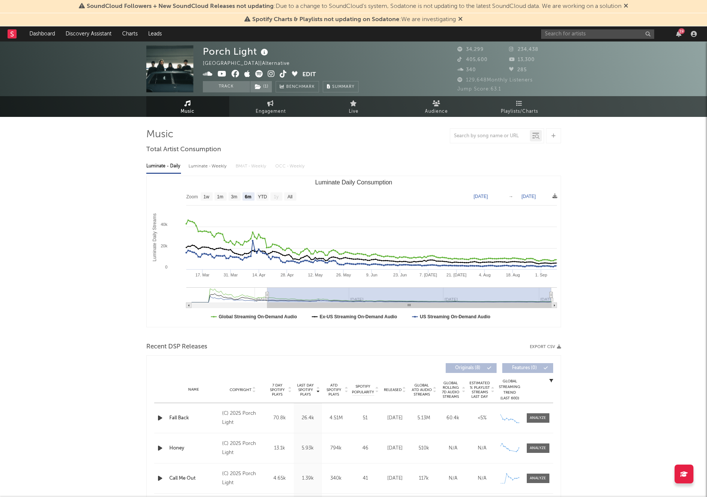
select select "6m"
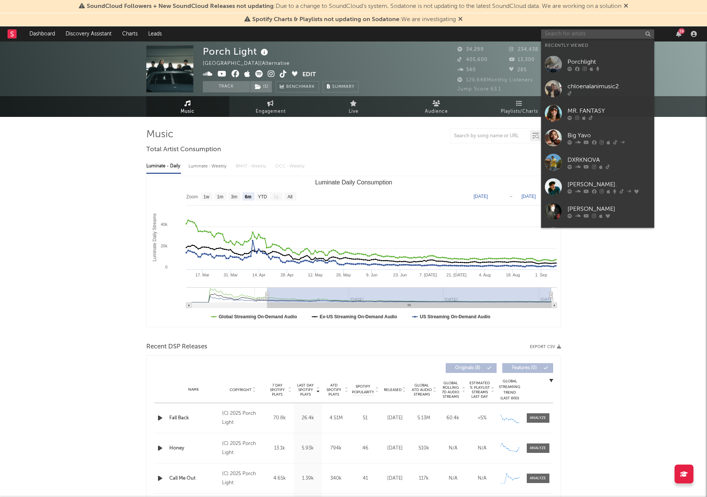
click at [568, 38] on input "text" at bounding box center [597, 33] width 113 height 9
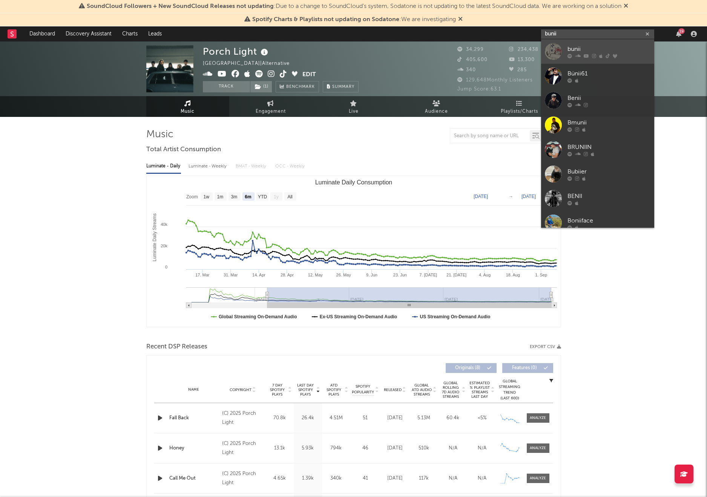
type input "bunii"
click at [584, 47] on div "bunii" at bounding box center [609, 49] width 83 height 9
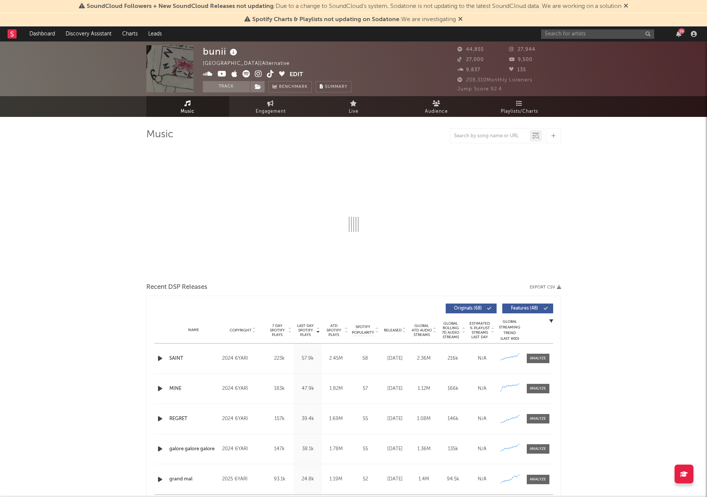
select select "6m"
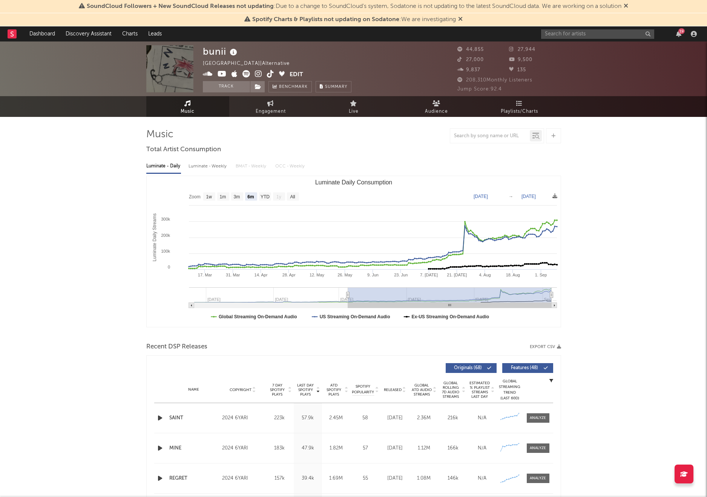
click at [245, 74] on icon at bounding box center [247, 74] width 8 height 8
click at [550, 32] on input "text" at bounding box center [597, 33] width 113 height 9
click at [553, 35] on input "ayowitty" at bounding box center [597, 33] width 113 height 9
type input "ayonwitty"
click at [569, 48] on div "ayowitty" at bounding box center [609, 49] width 83 height 9
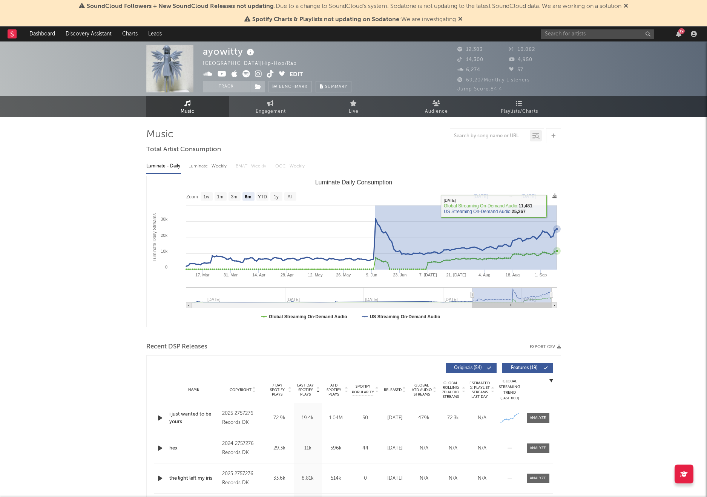
drag, startPoint x: 375, startPoint y: 220, endPoint x: 556, endPoint y: 213, distance: 182.0
click at [556, 213] on icon "Created with Highcharts 10.3.3 Luminate Daily Streams Luminate Daily Consumptio…" at bounding box center [354, 251] width 414 height 151
select select "3m"
type input "[DATE]"
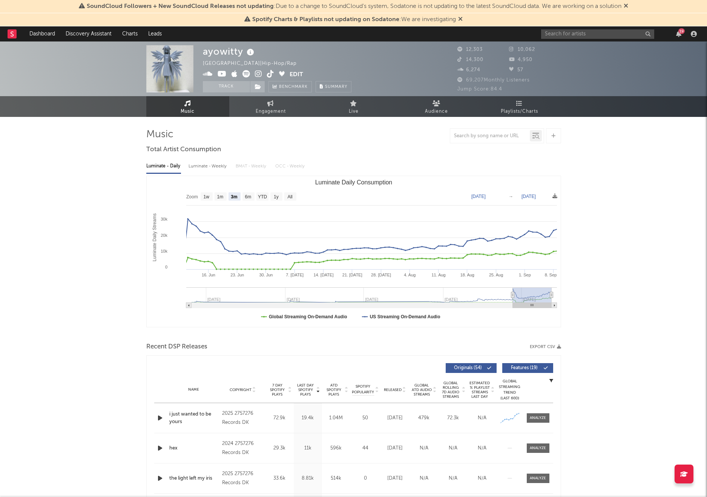
click at [581, 40] on div "19" at bounding box center [620, 33] width 158 height 15
click at [570, 38] on input "text" at bounding box center [597, 33] width 113 height 9
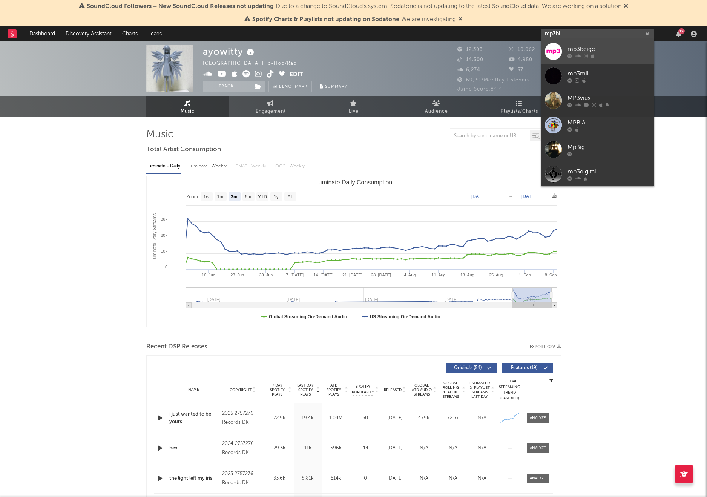
type input "mp3bi"
click at [587, 59] on link "mp3beige" at bounding box center [597, 51] width 113 height 25
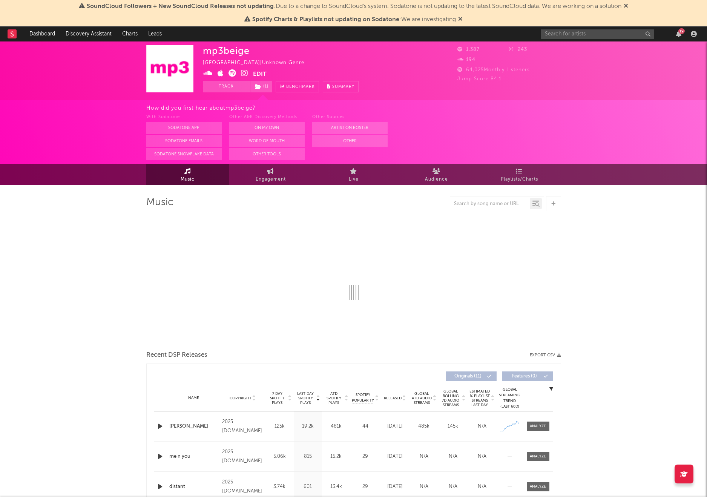
select select "1w"
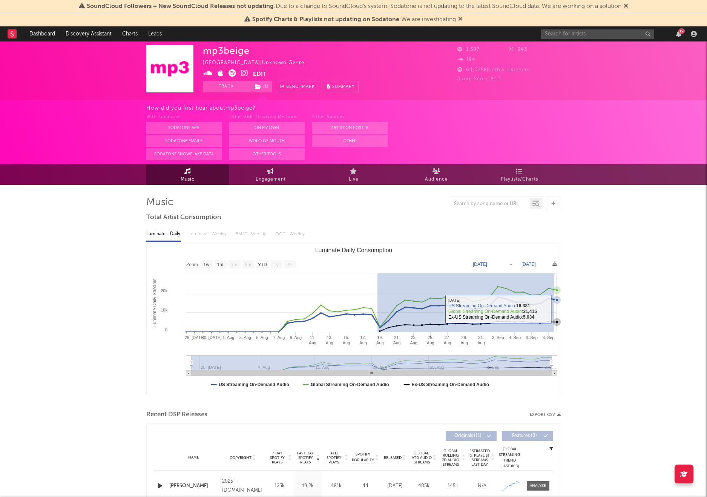
drag, startPoint x: 377, startPoint y: 320, endPoint x: 554, endPoint y: 308, distance: 177.3
type input "[DATE]"
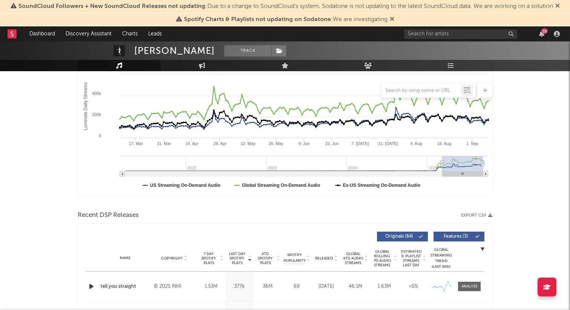
scroll to position [60, 0]
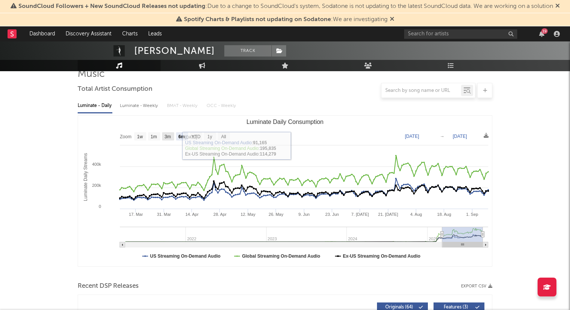
click at [164, 137] on rect "Luminate Daily Consumption" at bounding box center [168, 136] width 12 height 8
select select "3m"
type input "[DATE]"
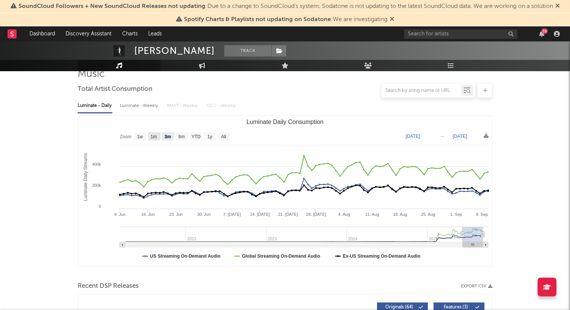
click at [155, 138] on text "1m" at bounding box center [154, 136] width 6 height 5
select select "1m"
type input "[DATE]"
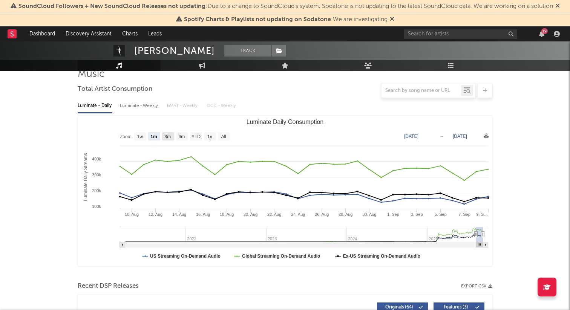
click at [171, 135] on text "3m" at bounding box center [168, 136] width 6 height 5
select select "3m"
type input "[DATE]"
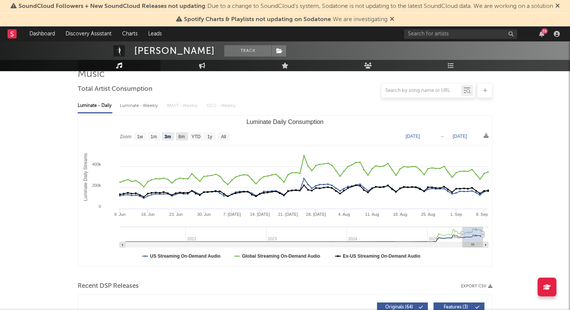
click at [184, 135] on text "6m" at bounding box center [182, 136] width 6 height 5
select select "6m"
type input "[DATE]"
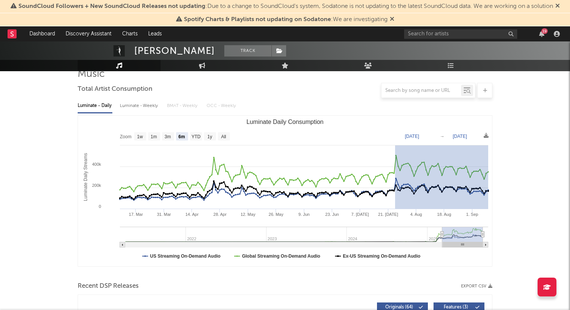
drag, startPoint x: 396, startPoint y: 183, endPoint x: 456, endPoint y: 218, distance: 70.0
click at [457, 217] on icon "Created with Highcharts 10.3.3 Luminate Daily Streams Luminate Daily Consumptio…" at bounding box center [285, 191] width 414 height 151
select select "1m"
type input "2025-07-24"
type input "2025-08-24"
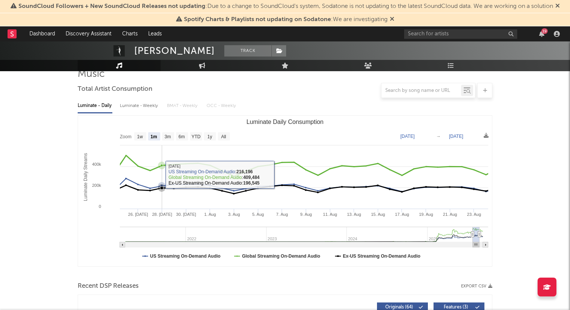
scroll to position [0, 0]
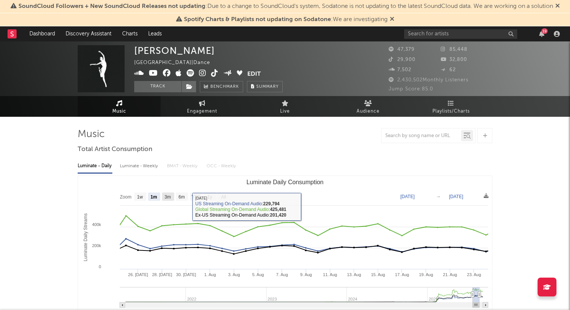
click at [170, 199] on text "3m" at bounding box center [168, 197] width 6 height 5
select select "3m"
type input "2025-05-24"
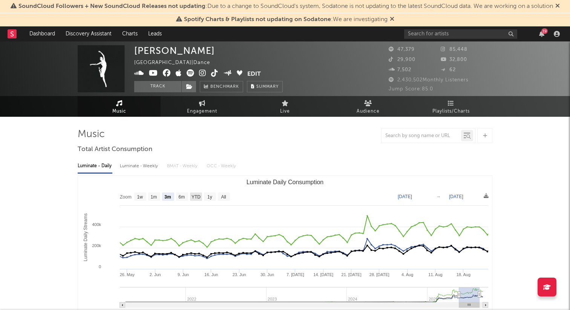
click at [192, 199] on text "YTD" at bounding box center [196, 197] width 9 height 5
select select "YTD"
type input "2025-01-01"
type input "[DATE]"
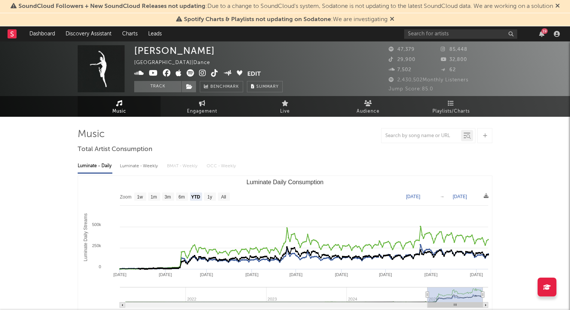
click at [195, 200] on rect "Luminate Daily Consumption" at bounding box center [196, 197] width 12 height 8
select select "YTD"
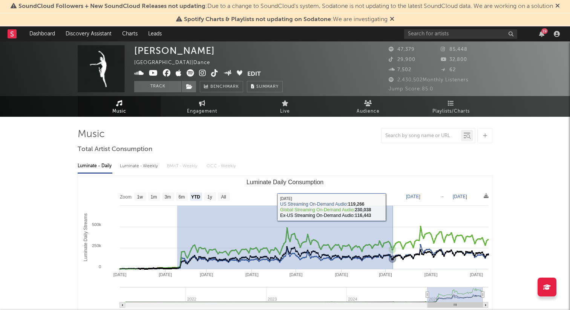
drag, startPoint x: 177, startPoint y: 263, endPoint x: 393, endPoint y: 213, distance: 221.7
click at [393, 213] on icon "Created with Highcharts 10.3.3 Luminate Daily Streams Luminate Daily Consumptio…" at bounding box center [285, 251] width 414 height 151
type input "2025-02-09"
type input "2025-07-06"
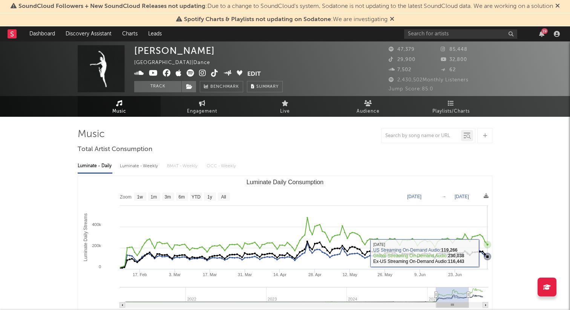
click at [393, 213] on rect "Luminate Daily Consumption" at bounding box center [285, 251] width 414 height 151
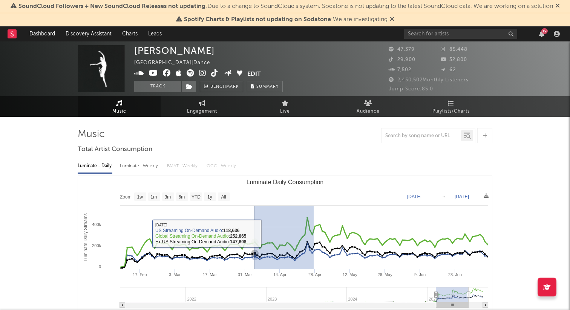
drag, startPoint x: 314, startPoint y: 228, endPoint x: 226, endPoint y: 232, distance: 88.0
type input "2025-03-23"
type input "2025-04-27"
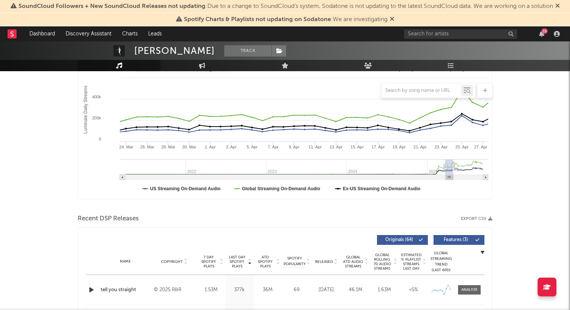
scroll to position [101, 0]
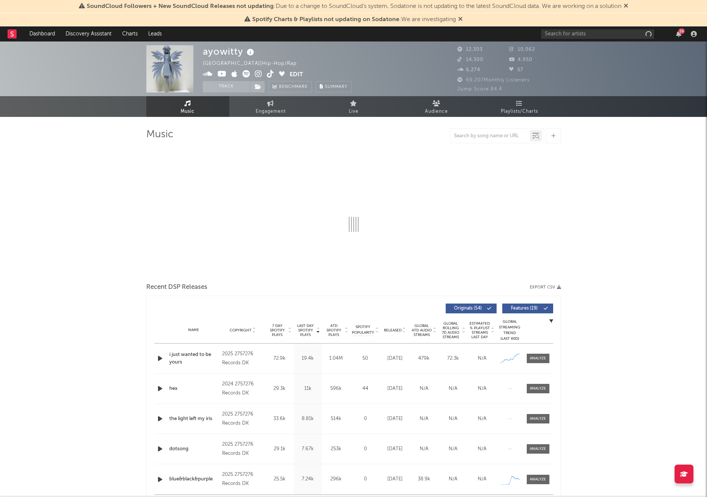
select select "6m"
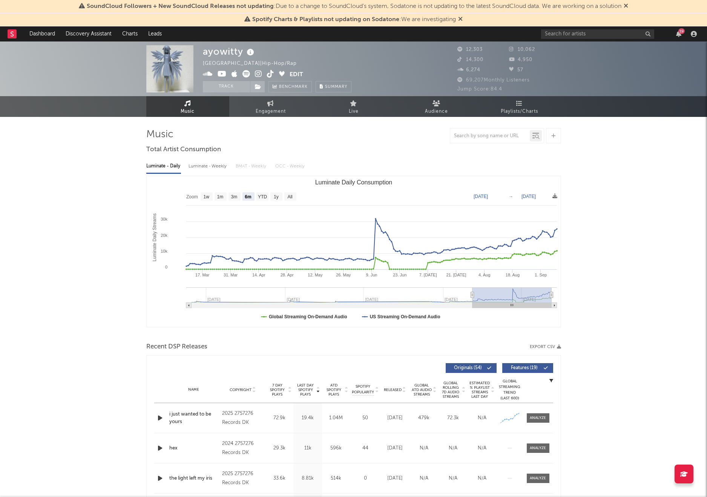
click at [252, 63] on div "[GEOGRAPHIC_DATA] | Hip-Hop/Rap" at bounding box center [254, 63] width 103 height 9
click at [431, 109] on span "Audience" at bounding box center [436, 111] width 23 height 9
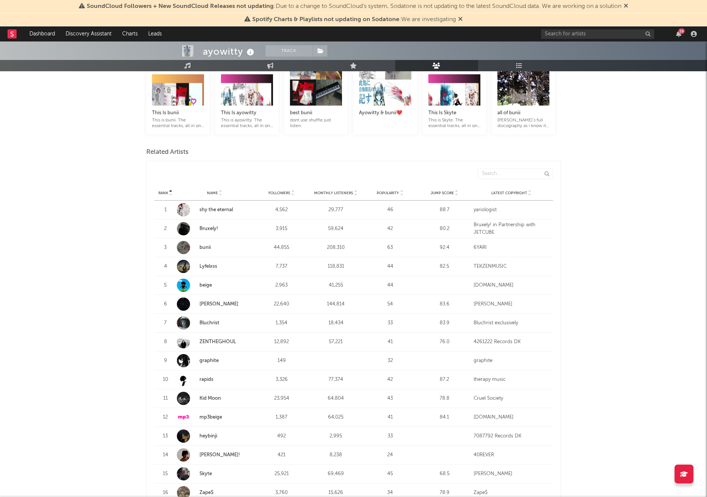
scroll to position [191, 0]
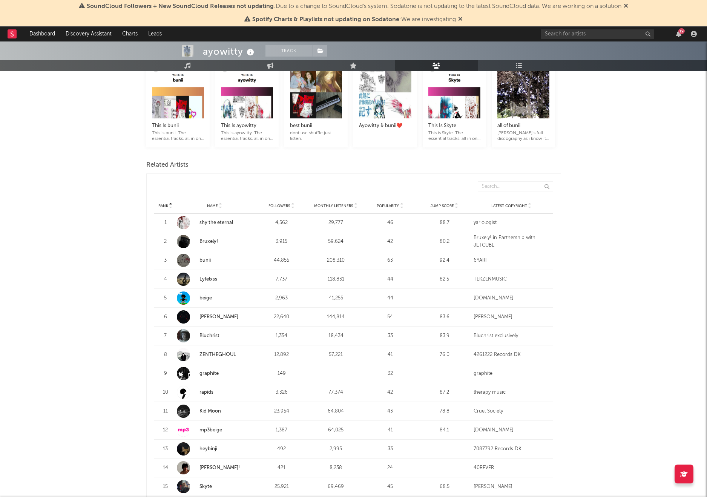
click at [202, 222] on div "Rank 1 Name shy the eternal Followers 4,562 Monthly Listeners 29,777 Popularity…" at bounding box center [353, 223] width 399 height 18
click at [183, 216] on div at bounding box center [183, 222] width 13 height 13
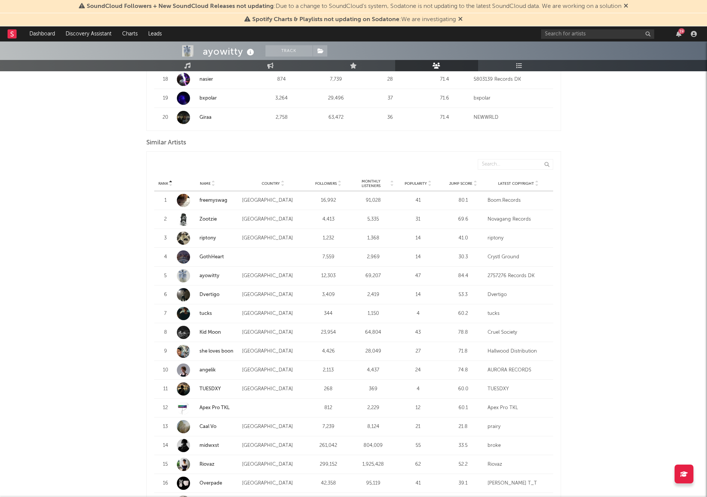
scroll to position [655, 0]
click at [207, 347] on strong "she loves boon" at bounding box center [219, 351] width 39 height 8
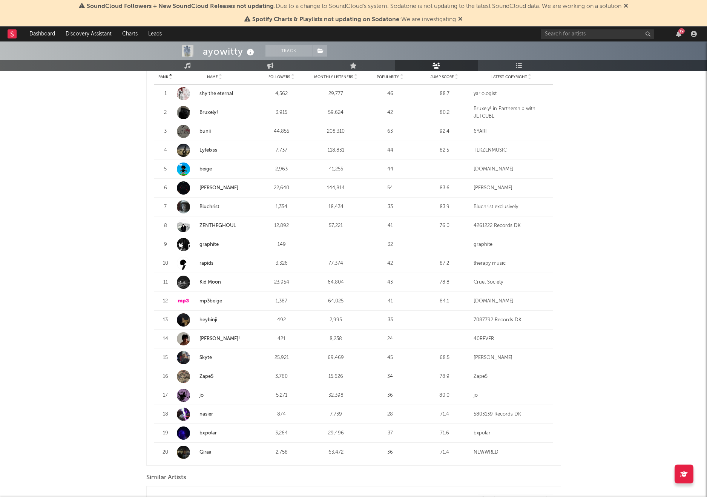
scroll to position [313, 0]
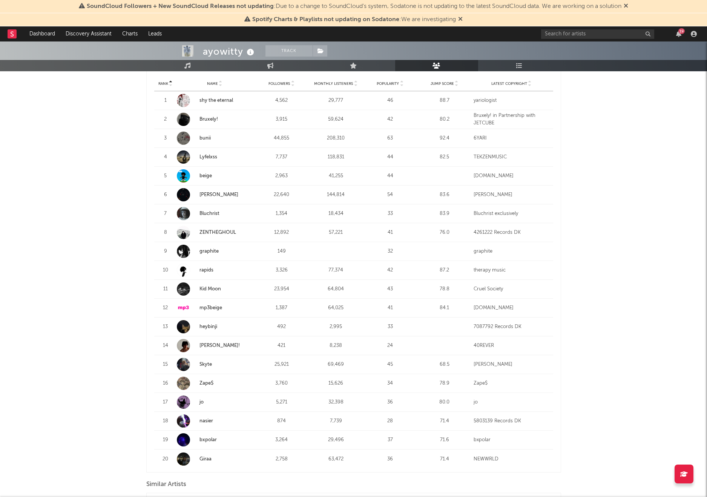
click at [166, 154] on div "4" at bounding box center [165, 158] width 15 height 8
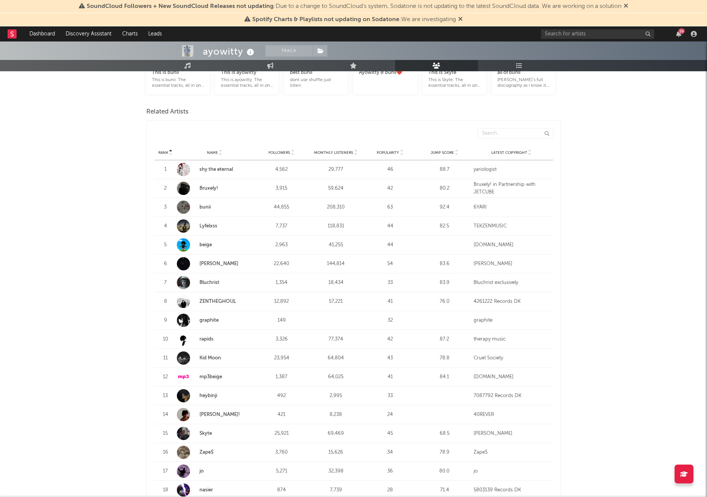
scroll to position [234, 0]
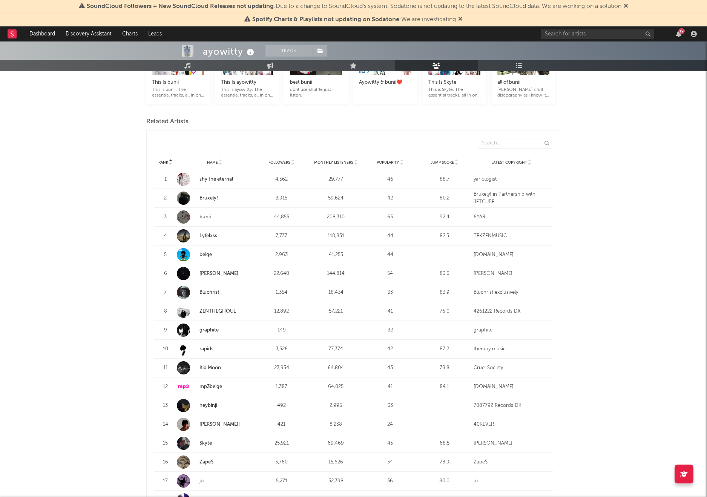
click at [184, 229] on div at bounding box center [183, 235] width 13 height 13
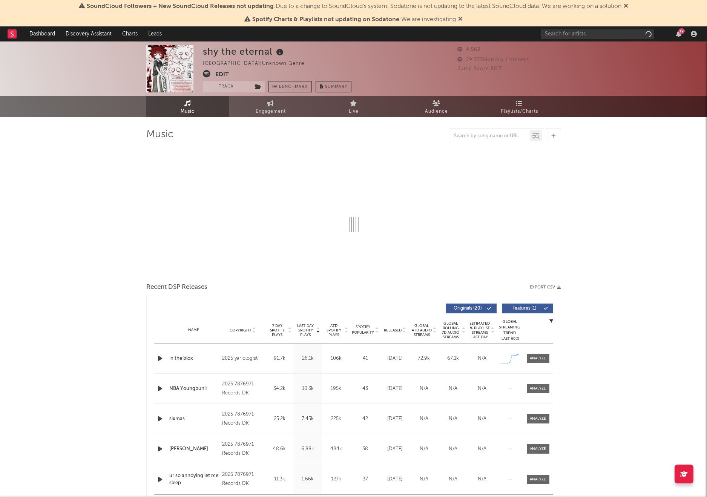
select select "1w"
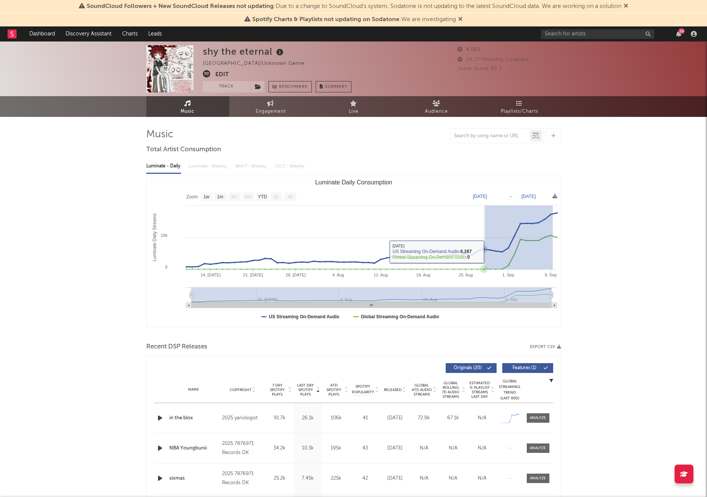
drag, startPoint x: 553, startPoint y: 224, endPoint x: 464, endPoint y: 254, distance: 93.5
type input "[DATE]"
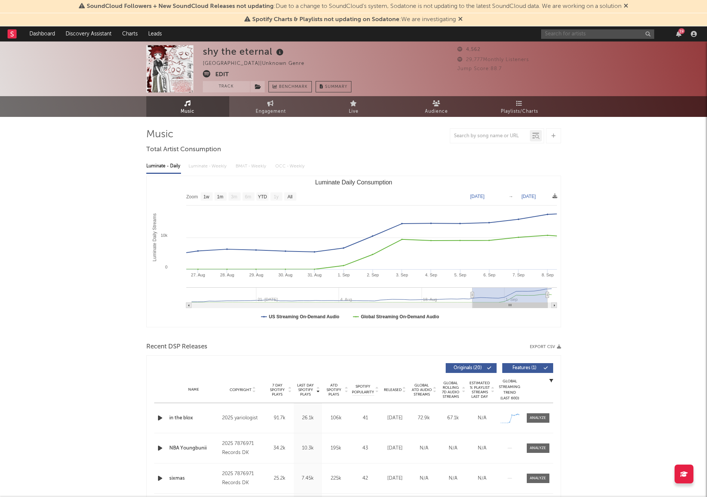
drag, startPoint x: 573, startPoint y: 34, endPoint x: 495, endPoint y: 29, distance: 77.9
click at [495, 29] on nav "Dashboard Discovery Assistant Charts Leads 19" at bounding box center [353, 33] width 707 height 15
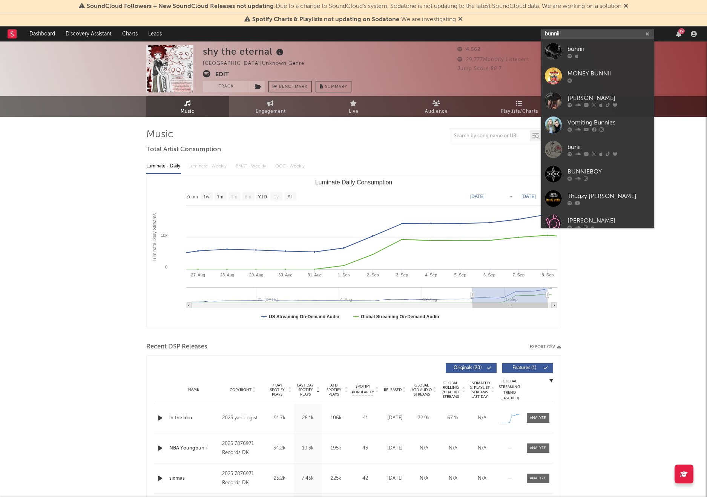
click at [553, 34] on input "bunnii" at bounding box center [597, 33] width 113 height 9
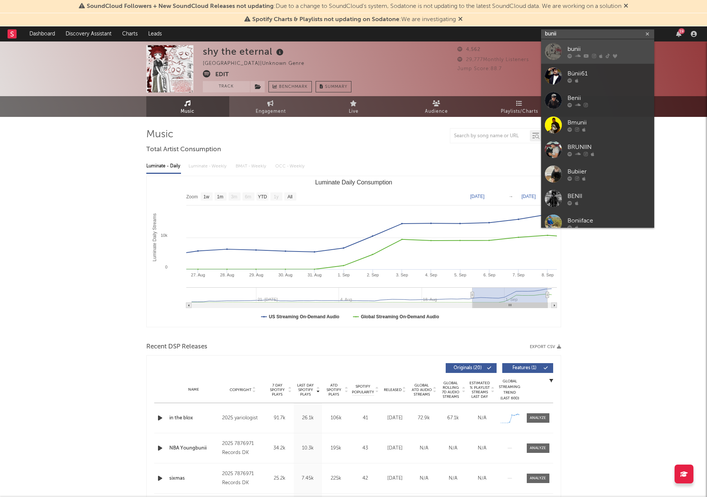
type input "bunii"
click at [569, 52] on div "bunii" at bounding box center [609, 49] width 83 height 9
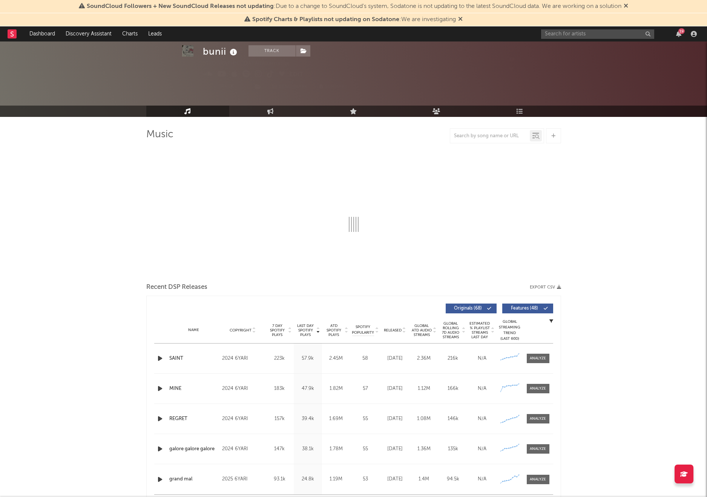
select select "6m"
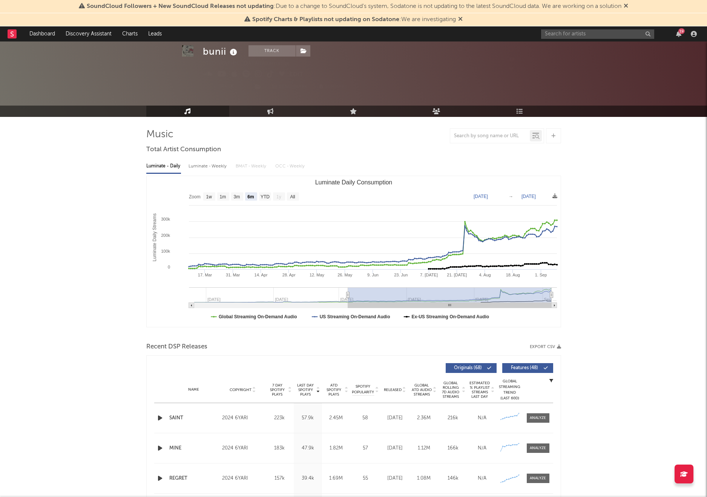
scroll to position [22, 0]
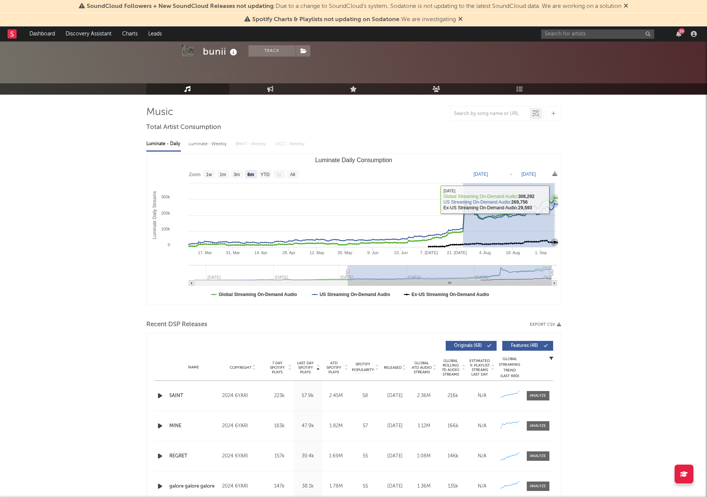
drag, startPoint x: 463, startPoint y: 206, endPoint x: 556, endPoint y: 201, distance: 92.9
click at [556, 204] on icon "Luminate Daily Consumption" at bounding box center [372, 224] width 370 height 41
type input "[DATE]"
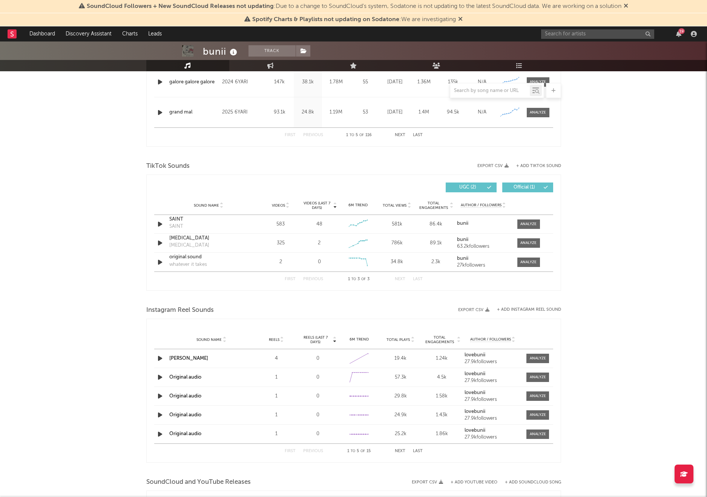
scroll to position [432, 0]
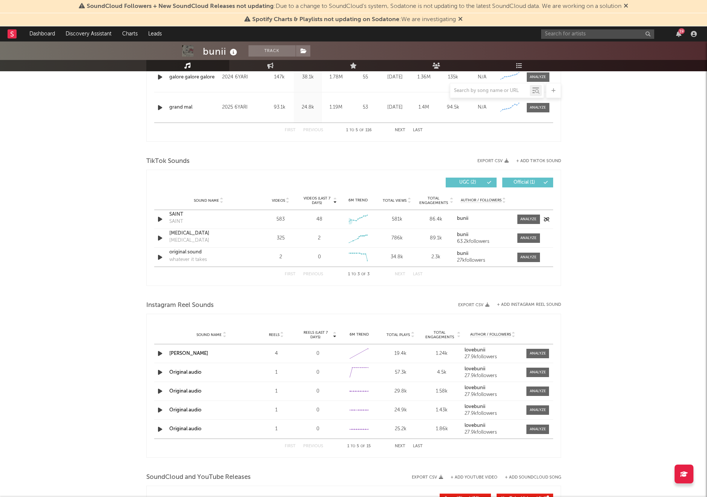
drag, startPoint x: 367, startPoint y: 226, endPoint x: 345, endPoint y: 222, distance: 22.3
click at [345, 222] on div "Sound Name SAINT SAINT Videos 583 Videos (last 7 days) 48 Weekly Growth % - 54.…" at bounding box center [353, 219] width 399 height 18
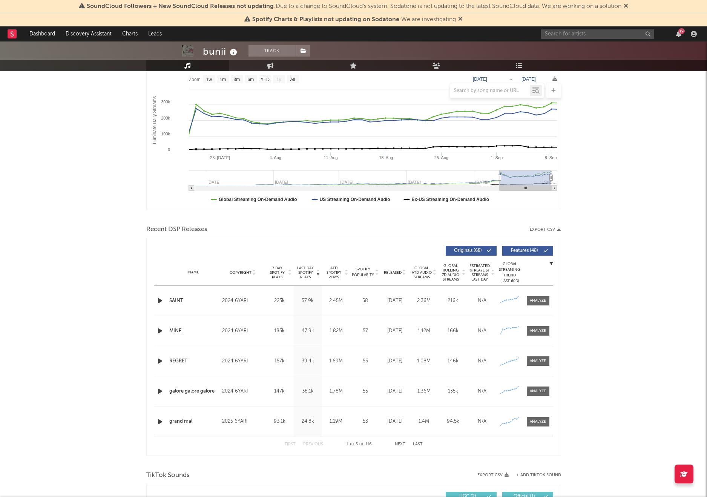
scroll to position [0, 0]
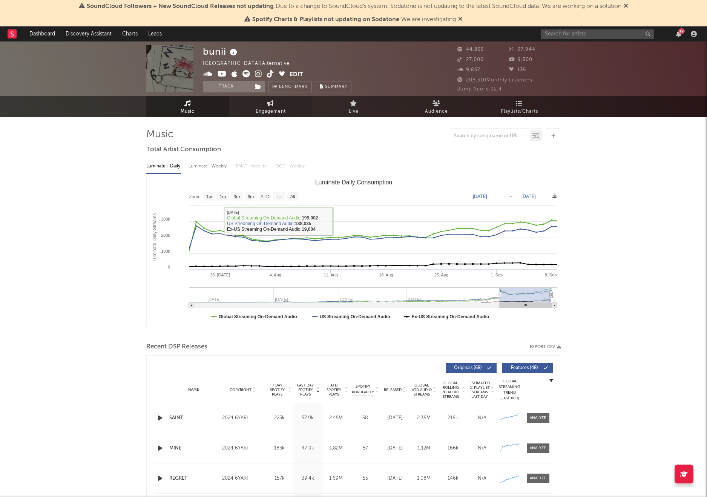
click at [262, 105] on link "Engagement" at bounding box center [270, 106] width 83 height 21
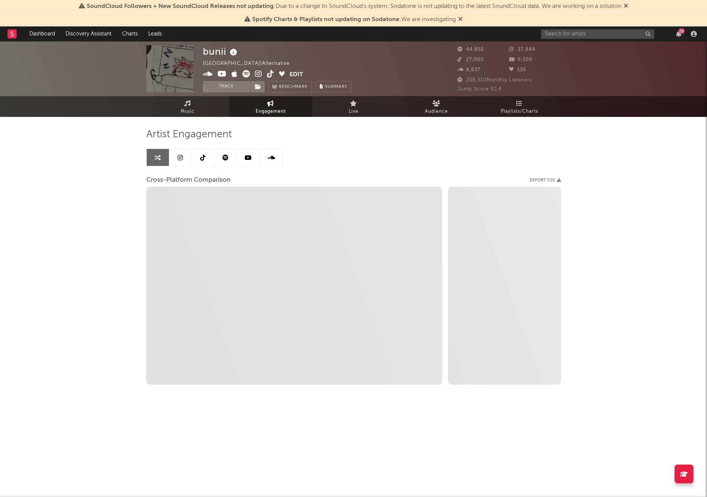
select select "1w"
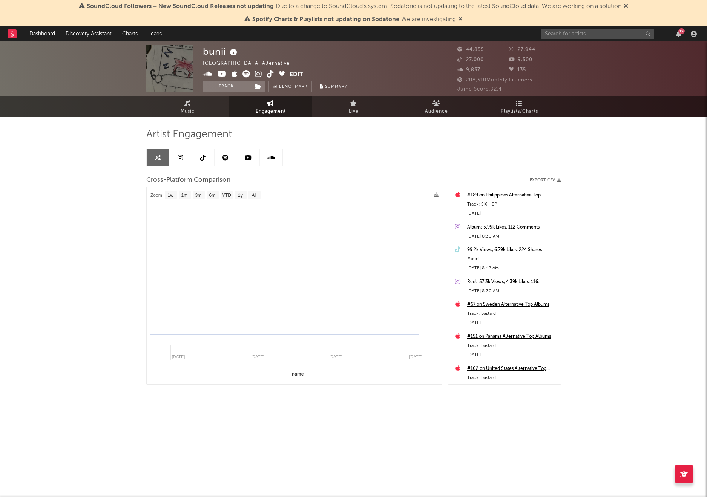
select select "1m"
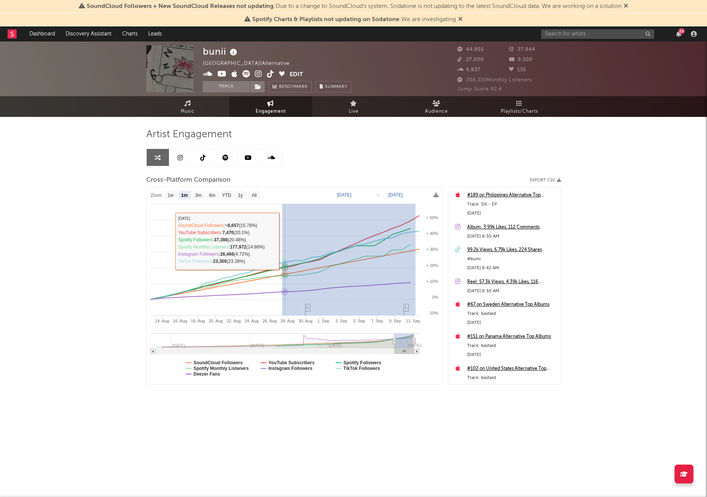
drag, startPoint x: 415, startPoint y: 234, endPoint x: 282, endPoint y: 242, distance: 133.8
click at [282, 242] on icon "Created with Highcharts 10.3.3 14. Aug 16. Aug 18. Aug 20. Aug 22. Aug 24. Aug …" at bounding box center [294, 285] width 295 height 197
type input "2025-08-27"
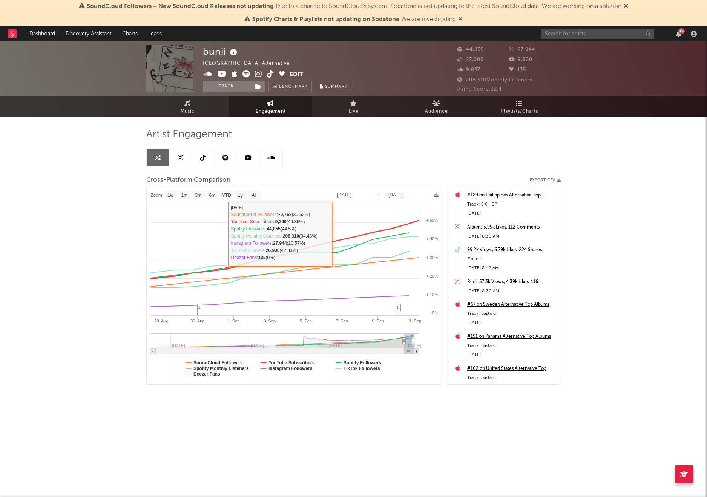
select select "1w"
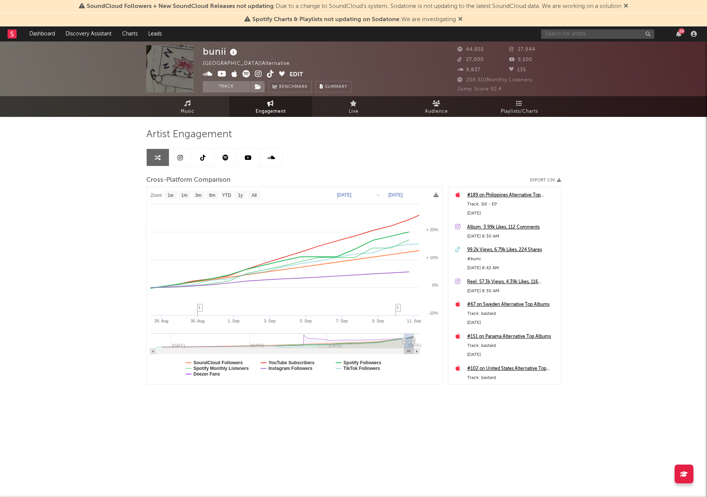
click at [561, 33] on input "text" at bounding box center [597, 33] width 113 height 9
type input "nasier"
click at [566, 34] on input "nasier" at bounding box center [597, 33] width 113 height 9
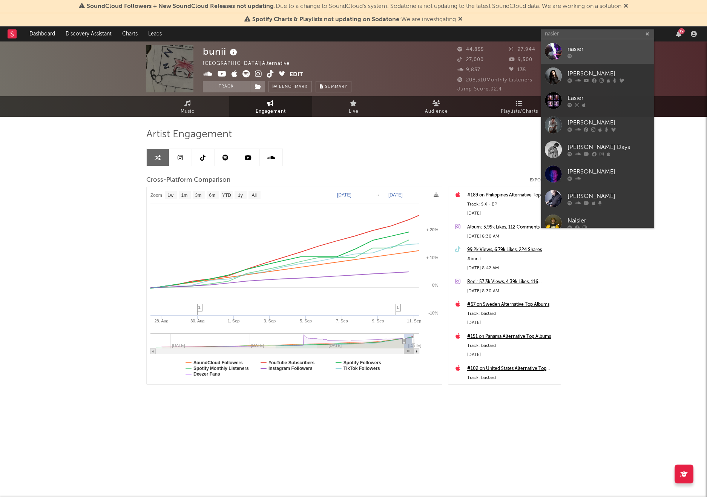
click at [575, 50] on div "nasier" at bounding box center [609, 49] width 83 height 9
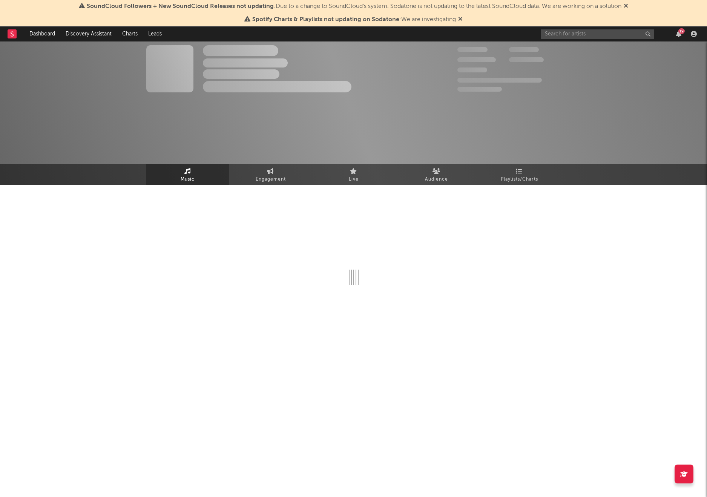
select select "1w"
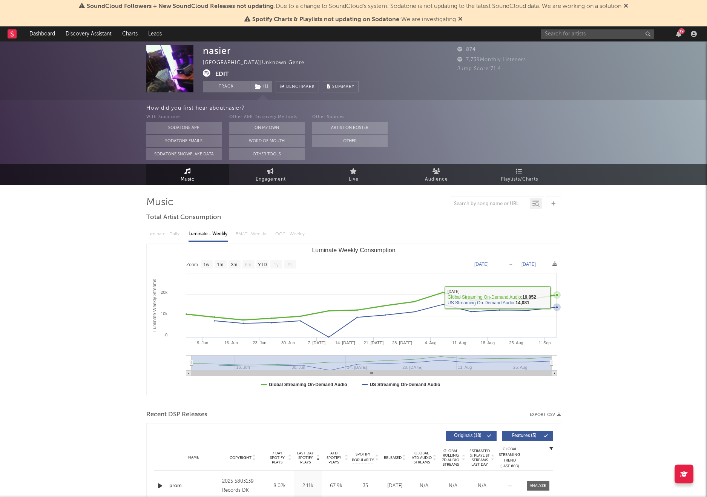
click at [557, 296] on icon "Luminate Weekly Consumption" at bounding box center [556, 294] width 3 height 3
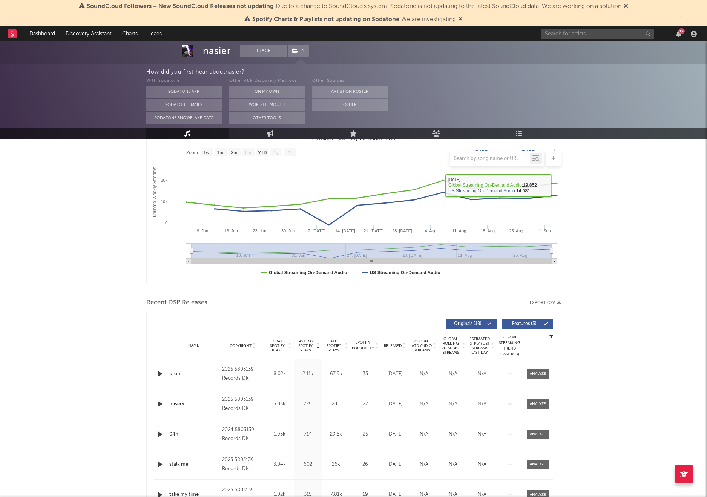
scroll to position [131, 0]
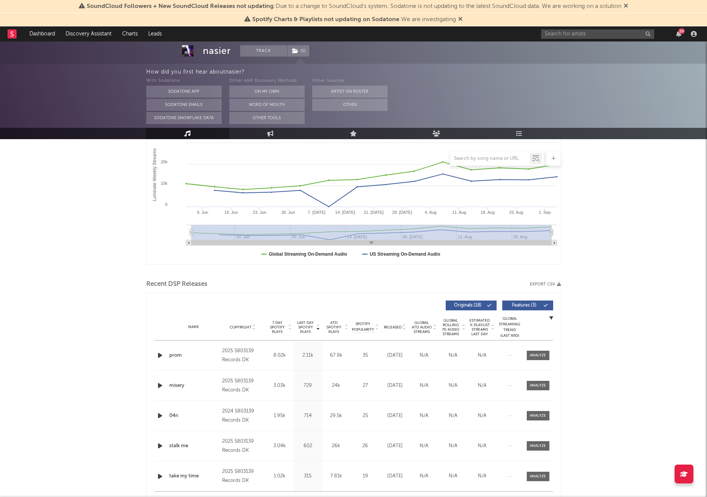
click at [159, 355] on icon "button" at bounding box center [160, 355] width 8 height 9
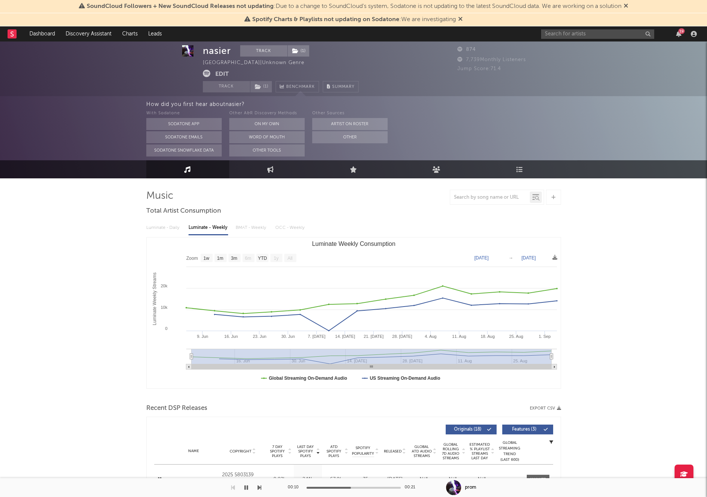
scroll to position [7, 0]
click at [272, 174] on link "Engagement" at bounding box center [270, 169] width 83 height 18
select select "1w"
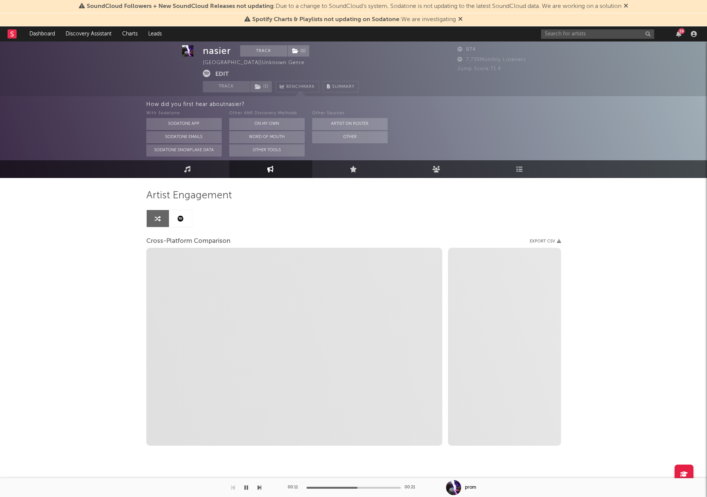
select select "1m"
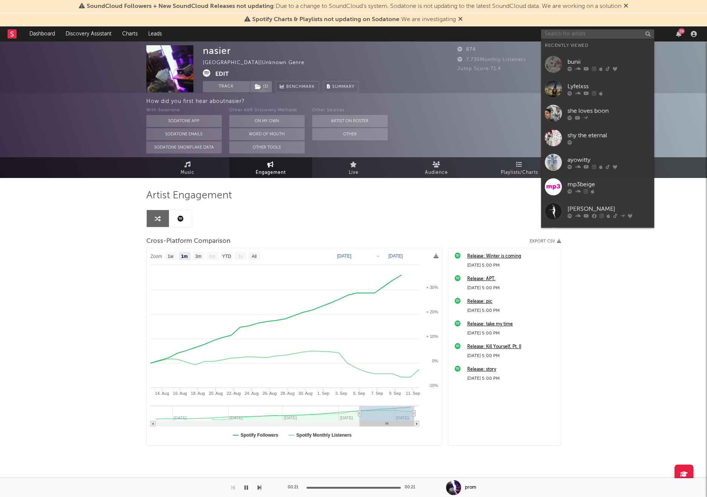
click at [576, 38] on input "text" at bounding box center [597, 33] width 113 height 9
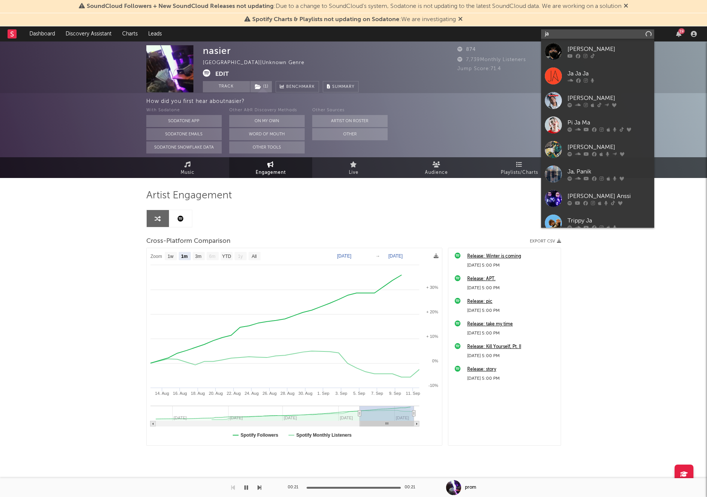
type input "j"
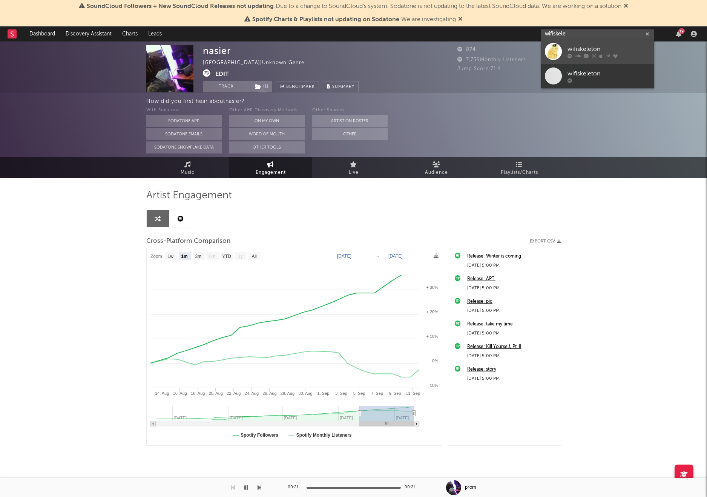
type input "wifiskele"
click at [568, 55] on icon at bounding box center [570, 56] width 5 height 5
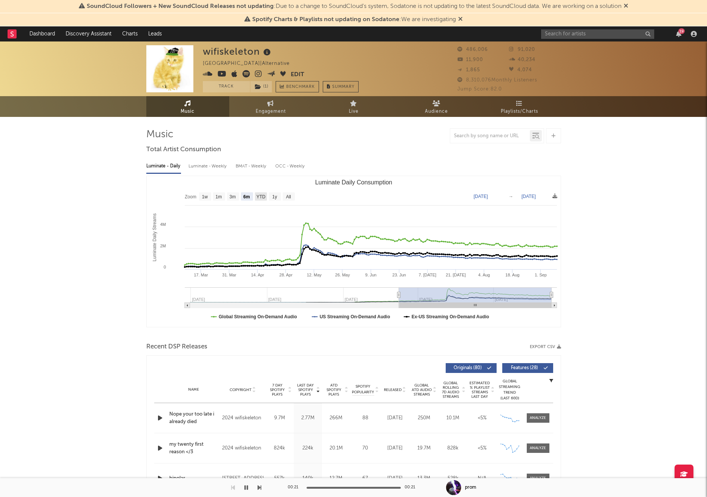
click at [260, 196] on text "YTD" at bounding box center [260, 196] width 9 height 5
select select "YTD"
type input "2025-01-01"
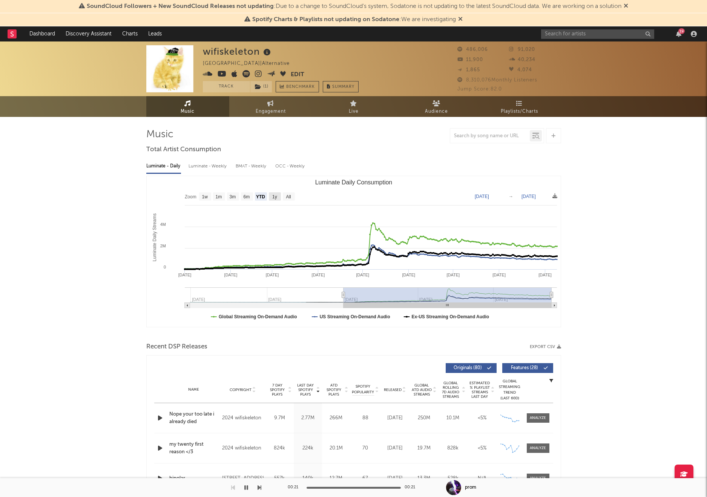
click at [273, 197] on text "1y" at bounding box center [274, 196] width 5 height 5
select select "1y"
type input "2024-09-09"
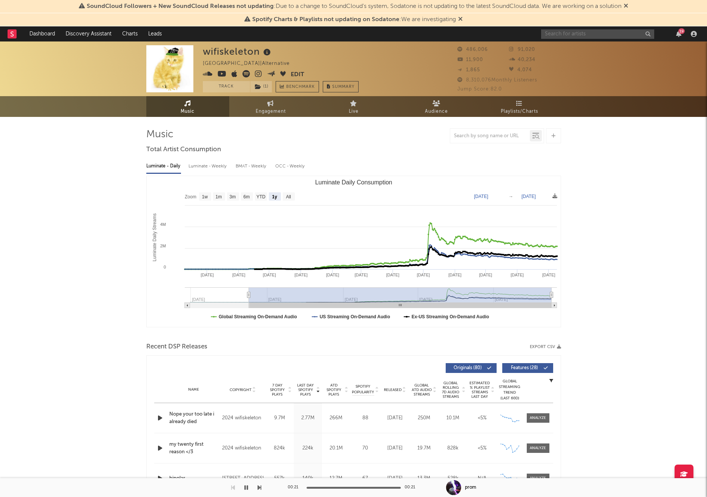
click at [568, 34] on input "text" at bounding box center [597, 33] width 113 height 9
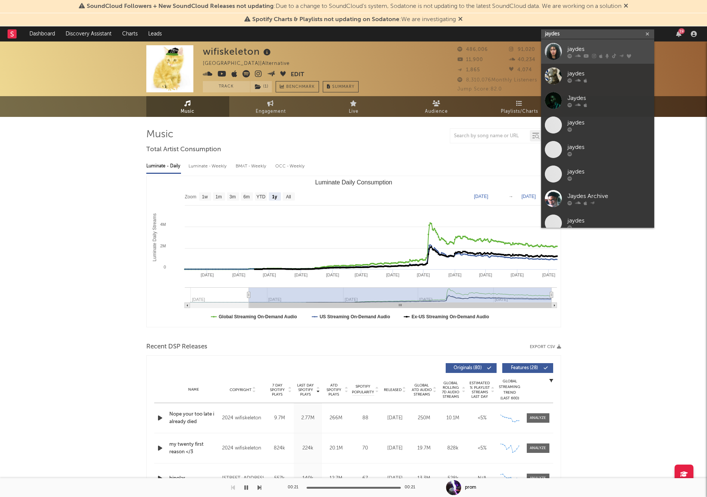
type input "jaydes"
click at [582, 58] on div at bounding box center [609, 56] width 83 height 5
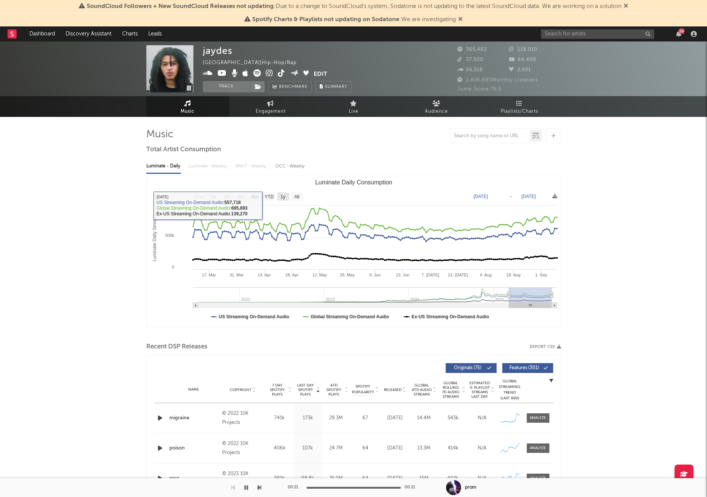
click at [281, 198] on text "1y" at bounding box center [283, 196] width 5 height 5
select select "1y"
type input "2024-09-09"
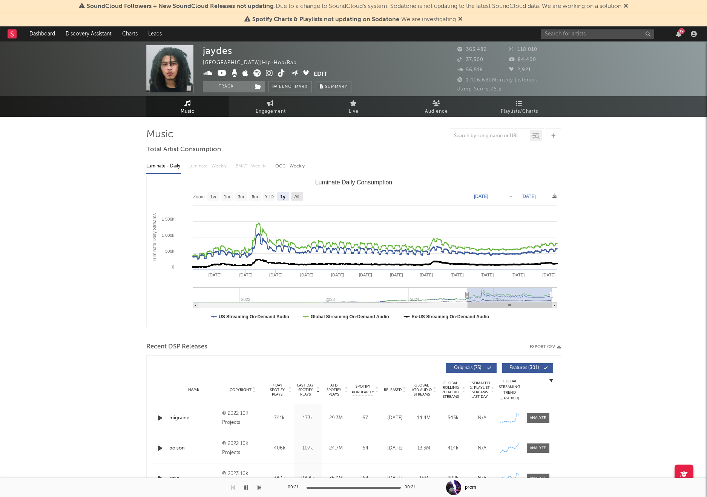
click at [297, 196] on text "All" at bounding box center [296, 196] width 5 height 5
select select "All"
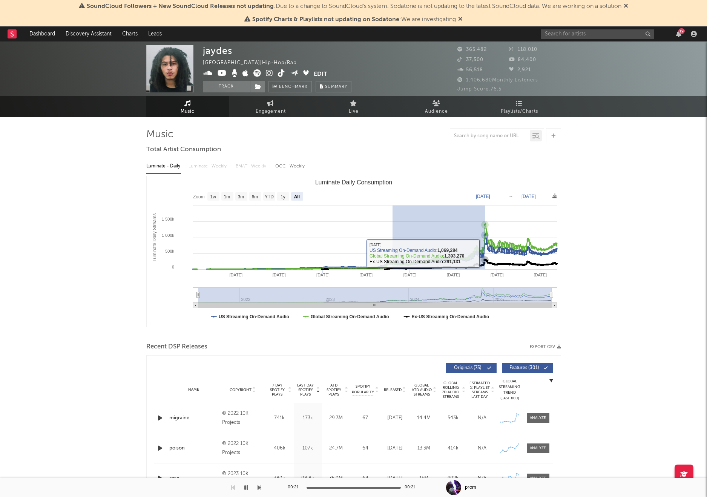
drag, startPoint x: 392, startPoint y: 266, endPoint x: 485, endPoint y: 254, distance: 93.6
click at [485, 254] on g "Luminate Daily Consumption" at bounding box center [375, 261] width 366 height 81
type input "2023-10-20"
type input "2024-11-12"
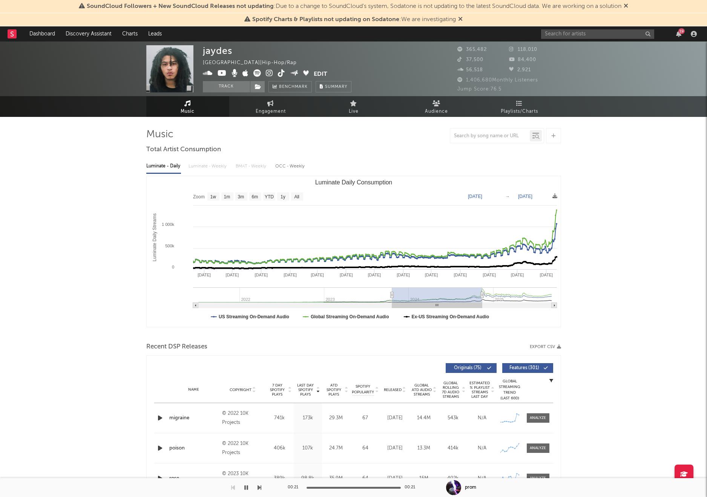
click at [273, 201] on rect "Luminate Daily Consumption" at bounding box center [354, 251] width 414 height 151
click at [262, 198] on rect "Luminate Daily Consumption" at bounding box center [354, 251] width 414 height 151
click at [255, 198] on text "6m" at bounding box center [255, 196] width 6 height 5
select select "6m"
type input "2024-05-12"
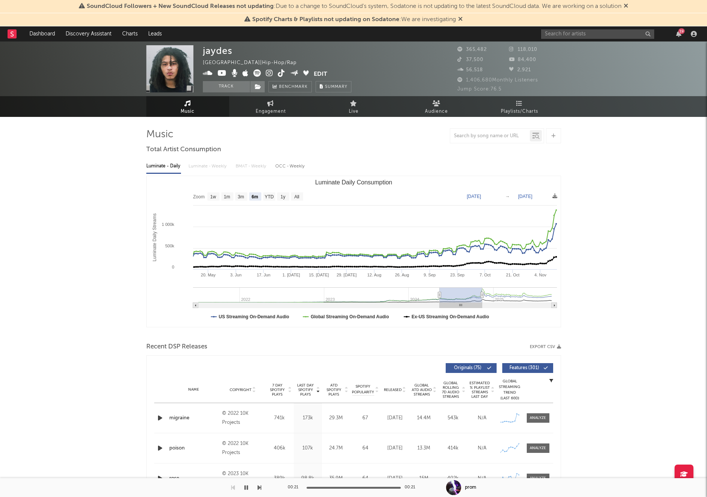
click at [526, 196] on text "Nov 12, 2024" at bounding box center [525, 196] width 14 height 5
click at [290, 198] on rect "Luminate Daily Consumption" at bounding box center [354, 251] width 414 height 151
click at [285, 197] on text "1y" at bounding box center [283, 196] width 5 height 5
select select "1y"
type input "2023-11-12"
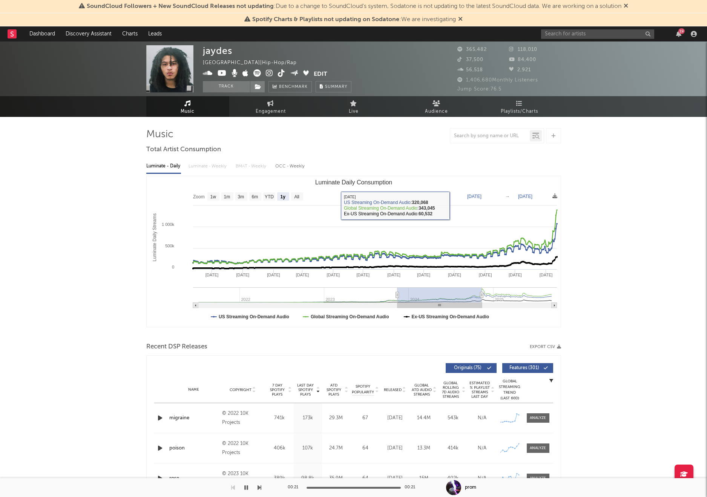
click at [526, 194] on text "Nov 12, 2024" at bounding box center [525, 196] width 14 height 5
click at [538, 196] on input "2024-11-12" at bounding box center [530, 197] width 35 height 8
type input "[DATE]"
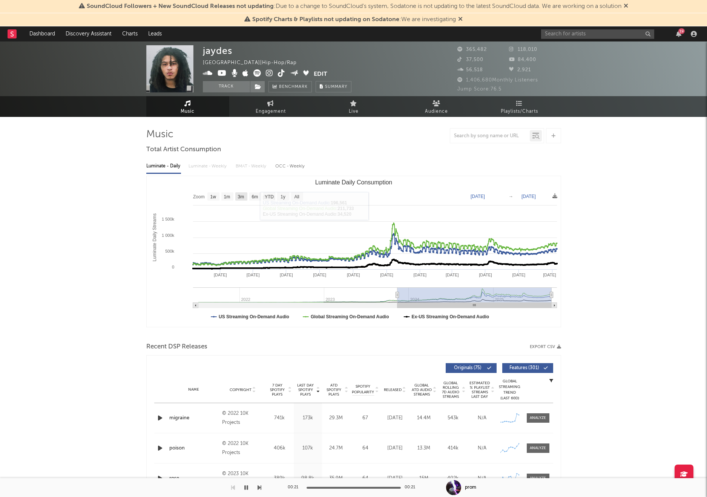
click at [240, 198] on text "3m" at bounding box center [241, 196] width 6 height 5
select select "3m"
type input "2025-06-09"
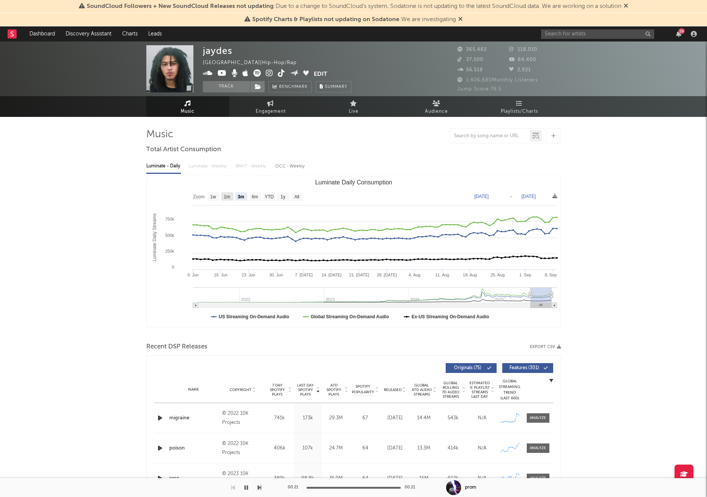
click at [227, 197] on text "1m" at bounding box center [227, 196] width 6 height 5
select select "1m"
type input "[DATE]"
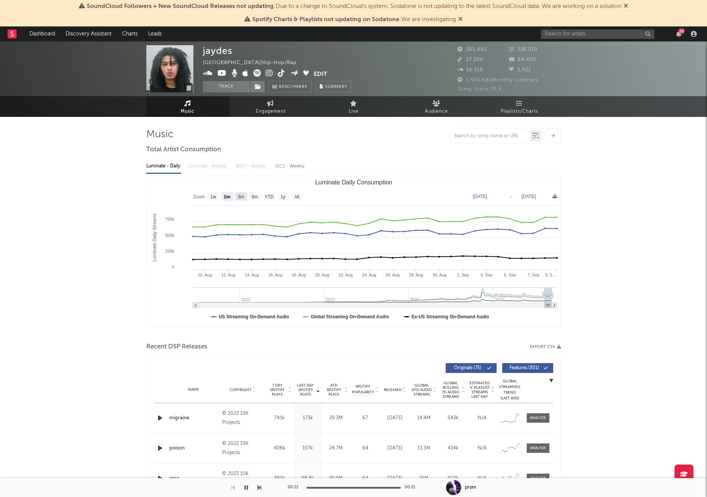
click at [242, 200] on rect "Luminate Daily Consumption" at bounding box center [241, 196] width 12 height 8
select select "3m"
type input "2025-06-09"
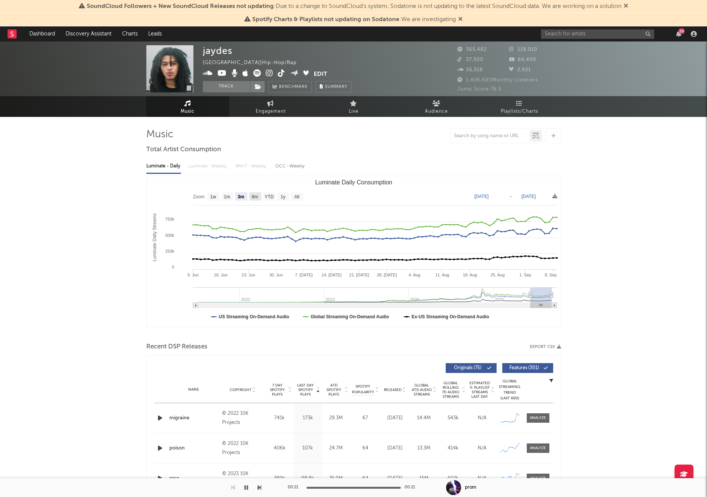
click at [254, 200] on rect "Luminate Daily Consumption" at bounding box center [255, 196] width 12 height 8
select select "6m"
type input "[DATE]"
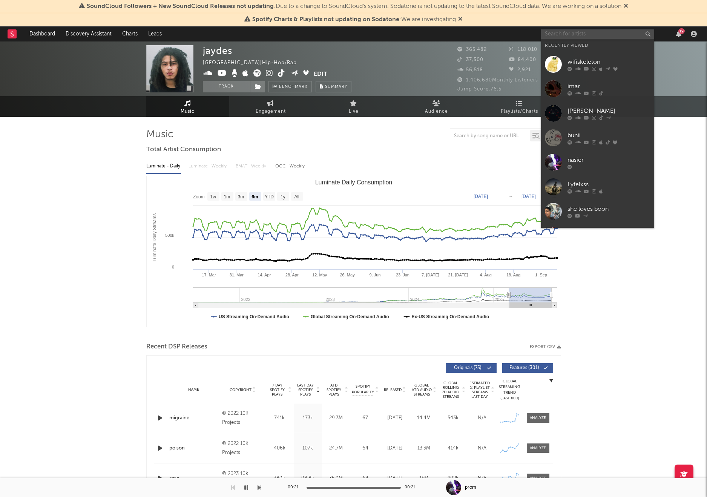
click at [555, 37] on input "text" at bounding box center [597, 33] width 113 height 9
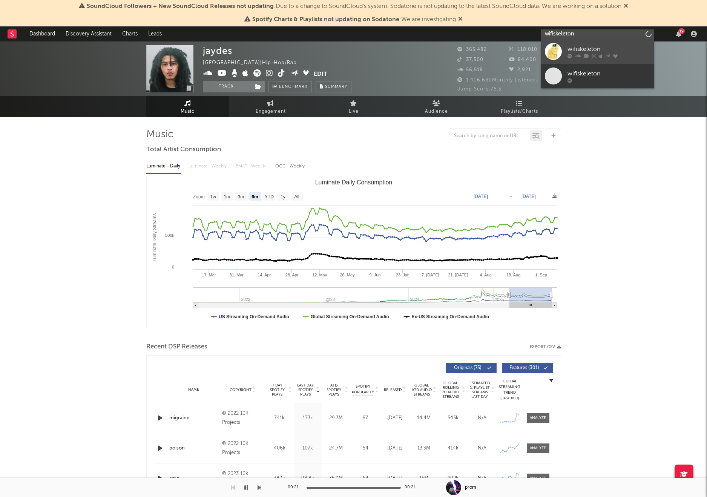
type input "wifiskeleton"
click at [591, 48] on div "wifiskeleton" at bounding box center [609, 49] width 83 height 9
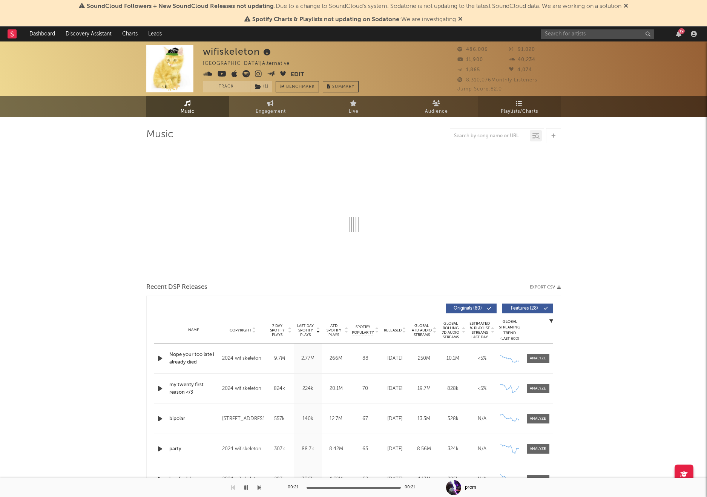
select select "6m"
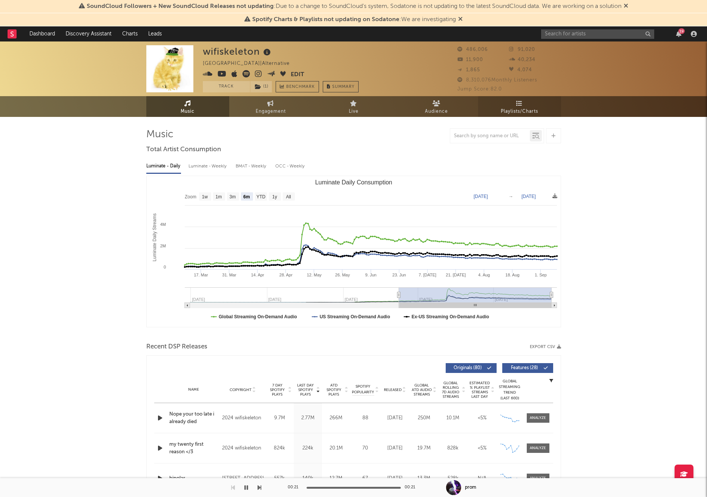
click at [522, 110] on span "Playlists/Charts" at bounding box center [519, 111] width 37 height 9
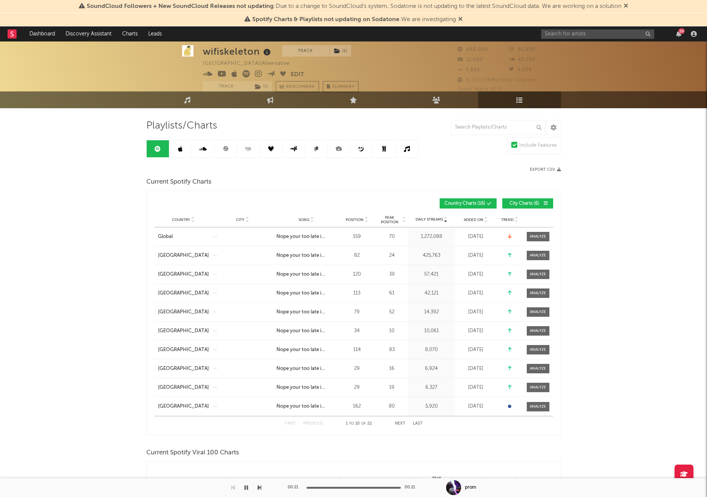
scroll to position [9, 0]
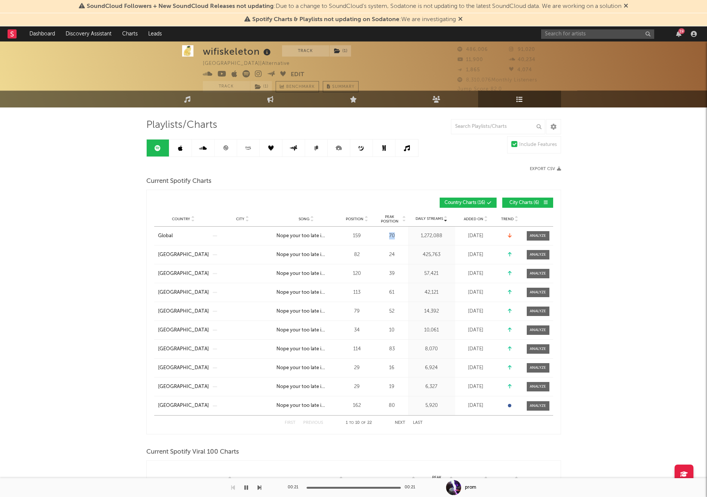
drag, startPoint x: 398, startPoint y: 237, endPoint x: 382, endPoint y: 237, distance: 15.5
click at [382, 237] on div "70" at bounding box center [392, 236] width 28 height 8
drag, startPoint x: 399, startPoint y: 255, endPoint x: 384, endPoint y: 254, distance: 15.2
click at [384, 254] on div "24" at bounding box center [392, 255] width 28 height 8
click at [402, 149] on link at bounding box center [407, 148] width 23 height 17
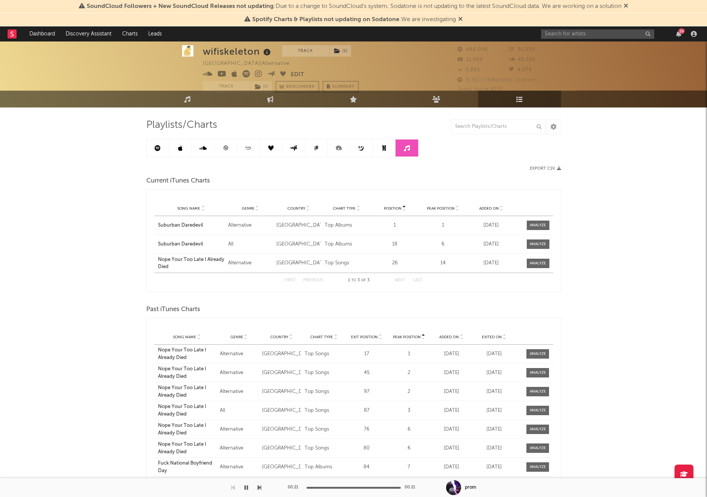
click at [383, 147] on icon at bounding box center [384, 148] width 4 height 6
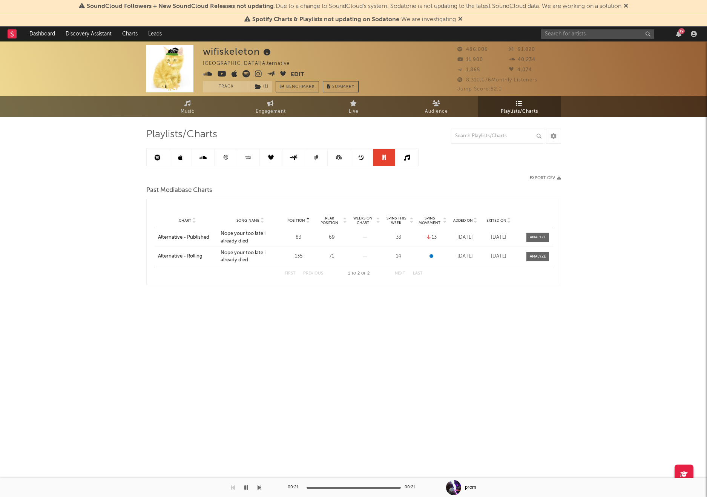
click at [364, 146] on div "Playlists/Charts Export CSV Past Mediabase Charts Position Chart Song Name Posi…" at bounding box center [353, 206] width 415 height 157
click at [359, 153] on link at bounding box center [361, 157] width 23 height 17
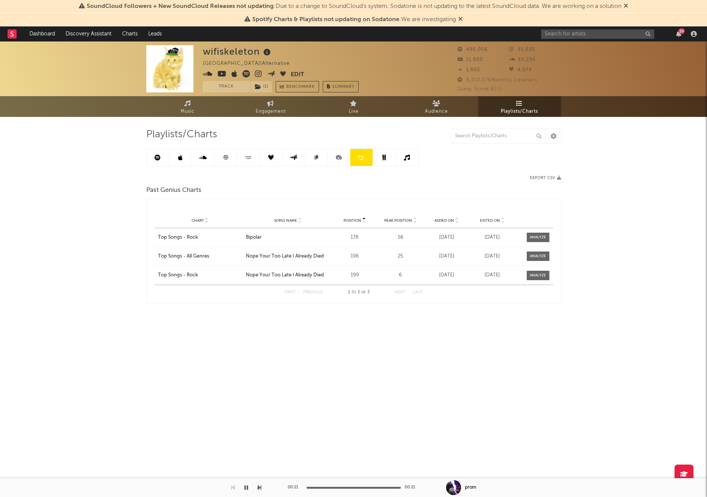
click at [334, 153] on icon at bounding box center [338, 157] width 17 height 17
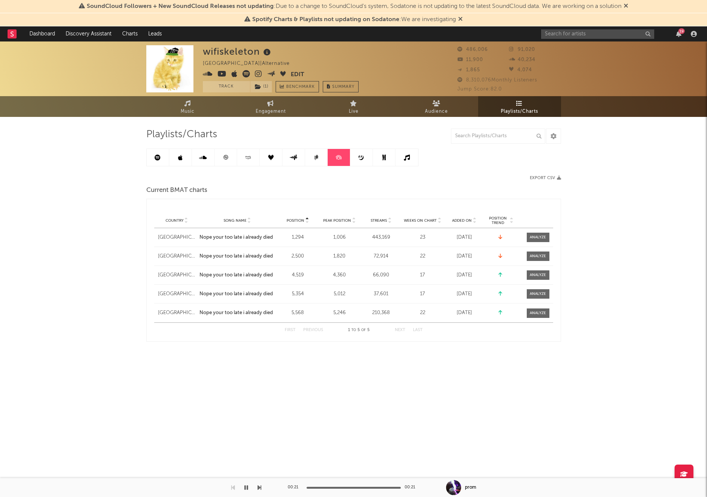
click at [323, 153] on link at bounding box center [316, 157] width 23 height 17
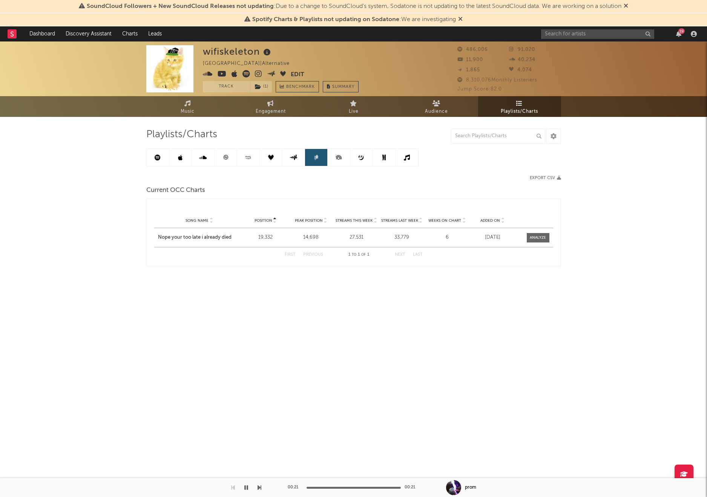
click at [289, 157] on icon at bounding box center [293, 158] width 9 height 6
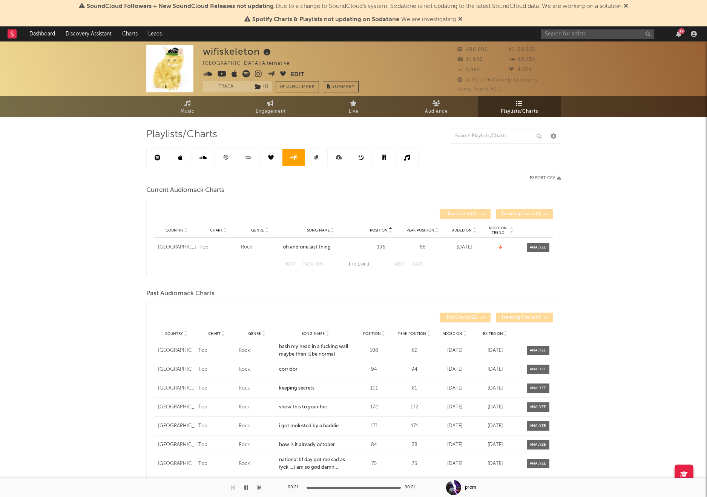
click at [268, 157] on icon at bounding box center [271, 158] width 6 height 6
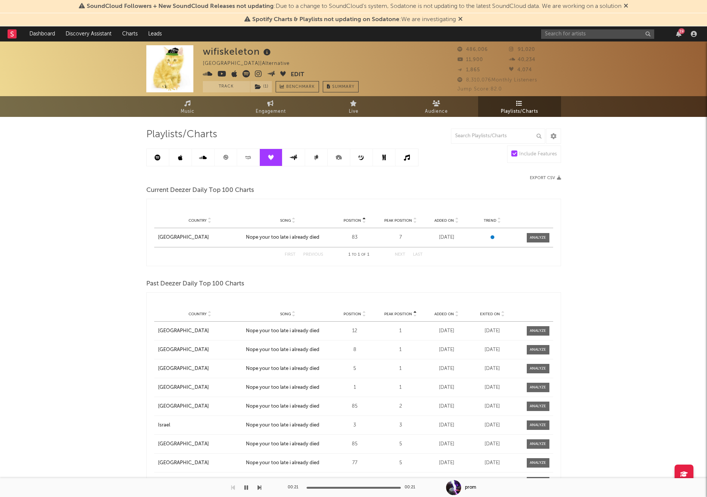
click at [245, 162] on link at bounding box center [248, 157] width 23 height 17
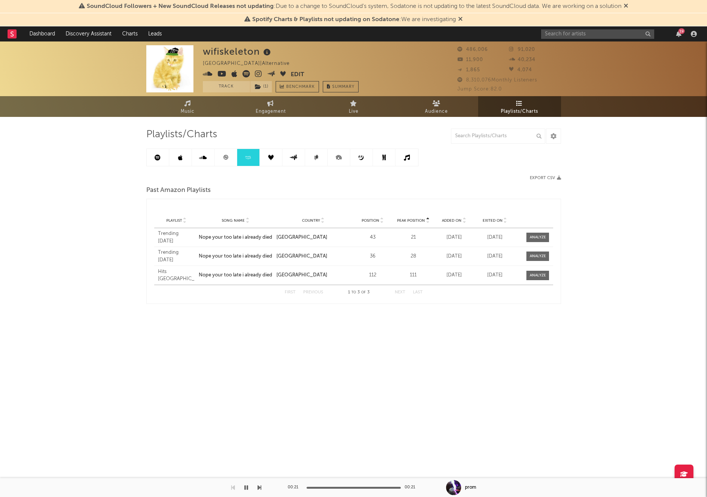
click at [223, 158] on icon at bounding box center [226, 158] width 6 height 6
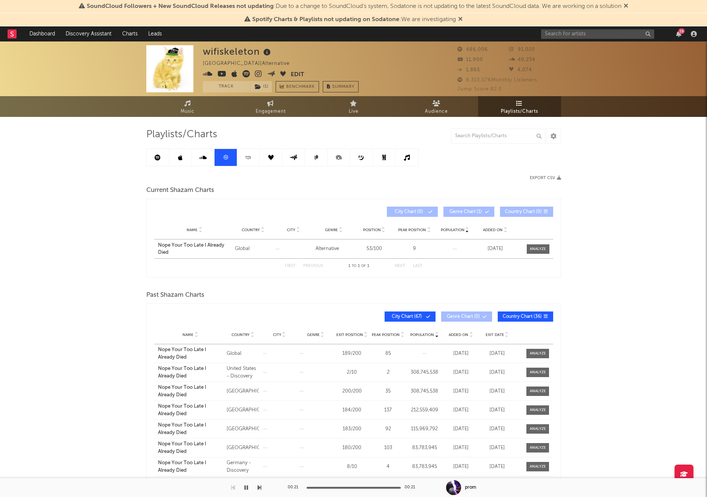
click at [206, 158] on icon at bounding box center [203, 158] width 8 height 6
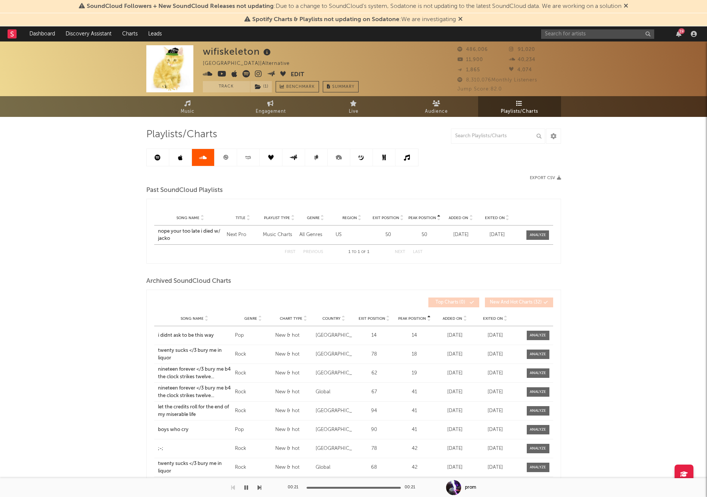
click at [181, 158] on icon at bounding box center [180, 158] width 5 height 6
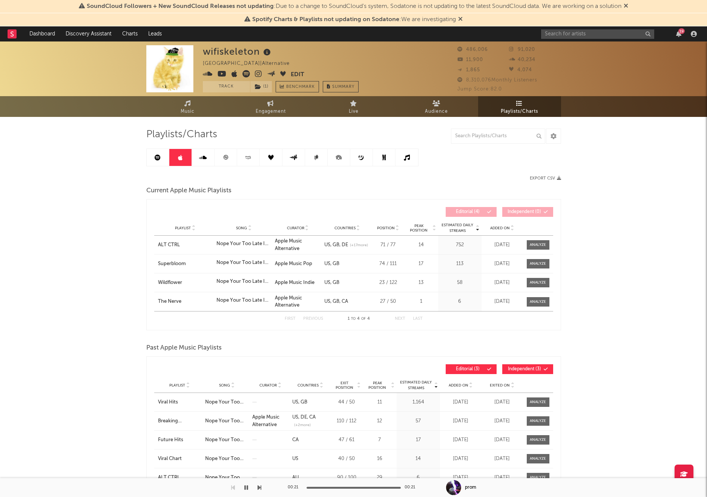
click at [152, 155] on link at bounding box center [158, 157] width 23 height 17
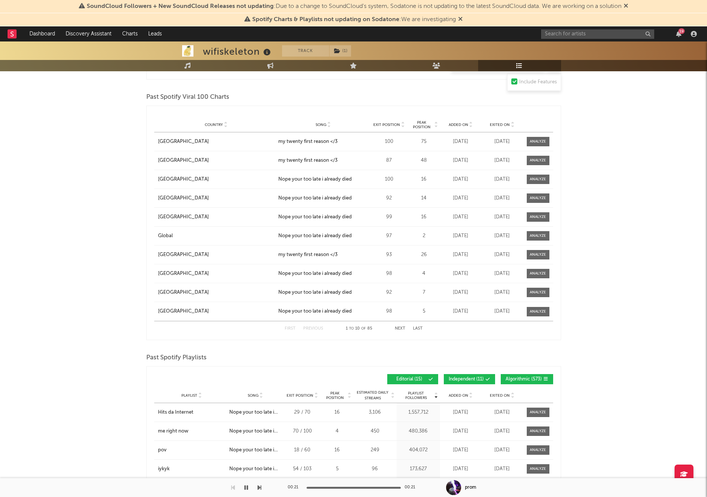
scroll to position [1168, 0]
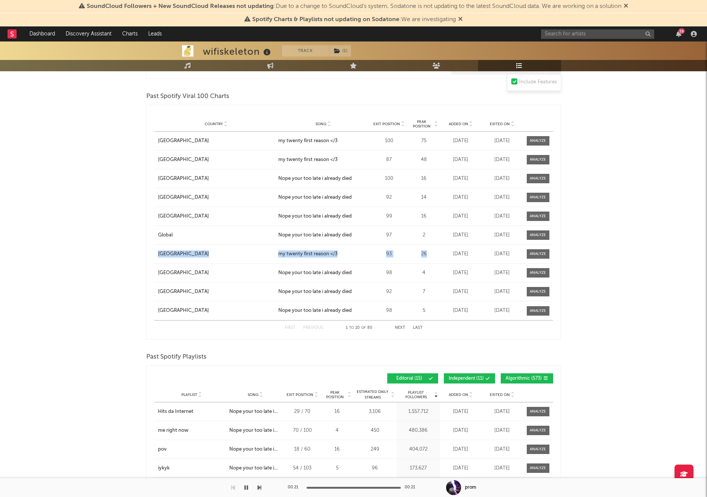
drag, startPoint x: 151, startPoint y: 251, endPoint x: 428, endPoint y: 252, distance: 276.5
click at [428, 252] on div "Country Country Song Exit Position Peak Position Added On Exited On Position Fo…" at bounding box center [353, 222] width 415 height 235
drag, startPoint x: 152, startPoint y: 228, endPoint x: 425, endPoint y: 232, distance: 272.8
click at [425, 232] on div "Country Country Song Exit Position Peak Position Added On Exited On Position Fo…" at bounding box center [353, 222] width 415 height 235
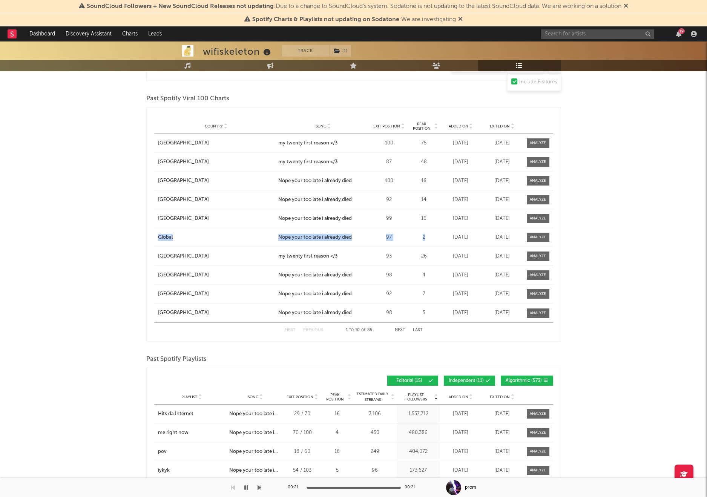
scroll to position [1163, 0]
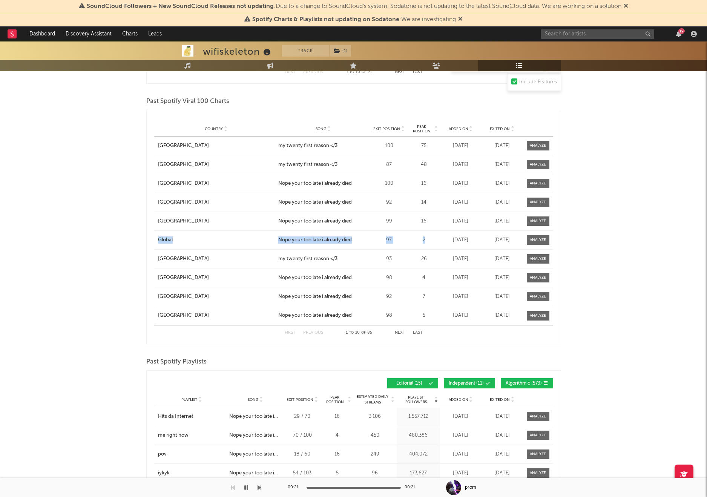
copy div "Global City Song Nope your too late i already died Exit Position 97 Peak Positi…"
click at [553, 35] on input "text" at bounding box center [597, 33] width 113 height 9
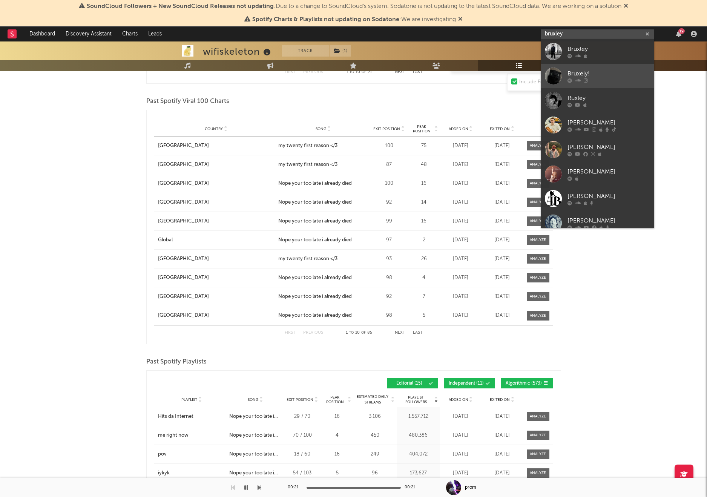
type input "bruxley"
click at [583, 77] on div "Bruxely!" at bounding box center [609, 73] width 83 height 9
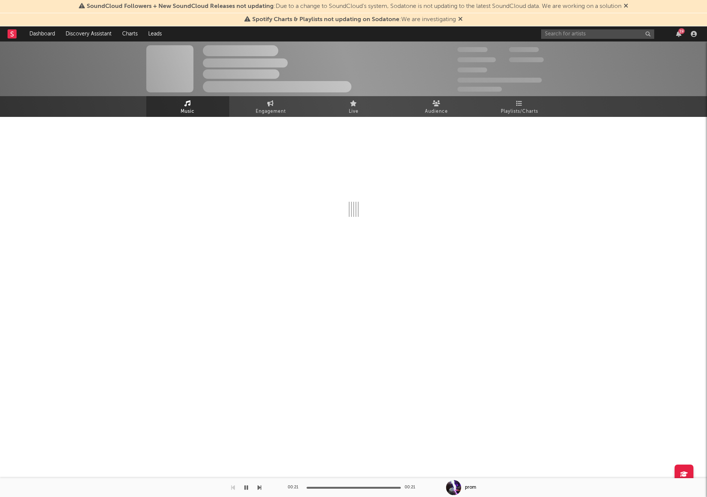
select select "1w"
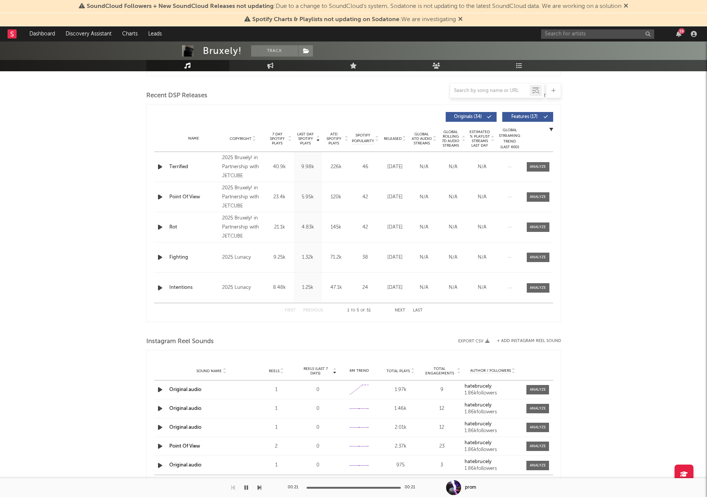
scroll to position [247, 0]
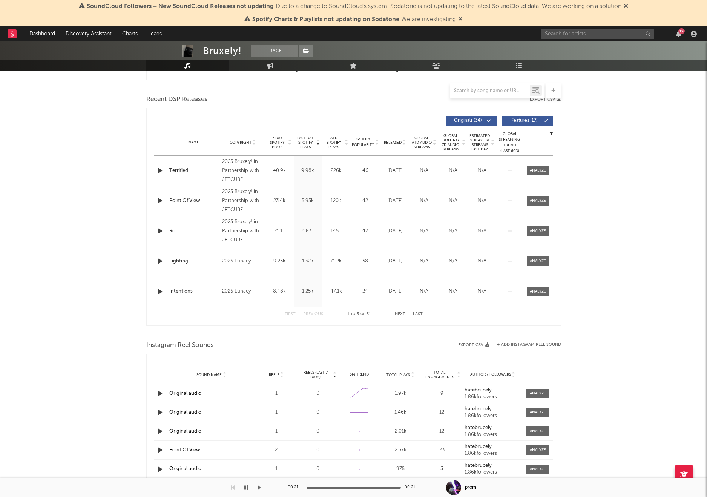
click at [157, 175] on icon "button" at bounding box center [160, 170] width 8 height 9
click at [156, 173] on icon "button" at bounding box center [159, 170] width 7 height 9
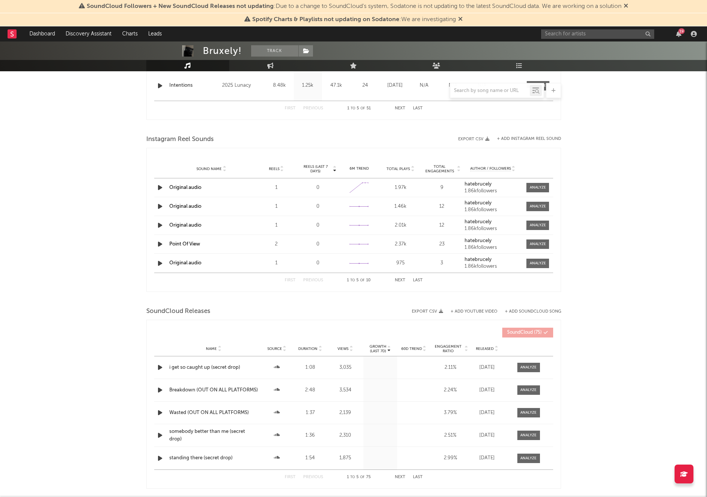
scroll to position [502, 0]
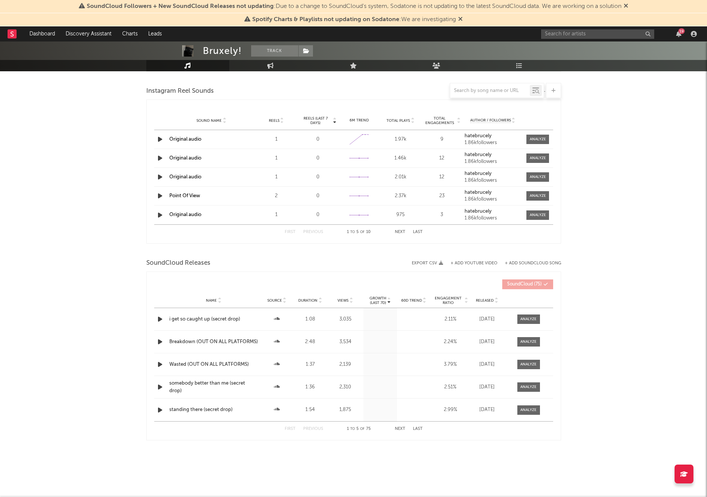
click at [157, 139] on icon "button" at bounding box center [160, 139] width 8 height 9
click at [157, 158] on icon "button" at bounding box center [160, 158] width 8 height 9
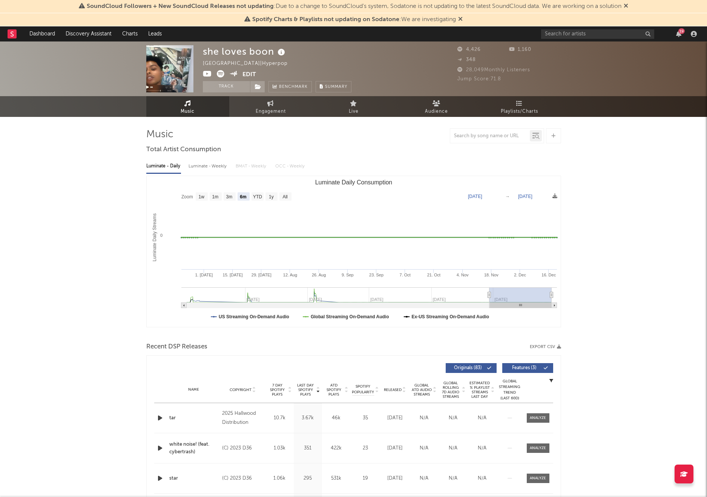
click at [160, 421] on icon "button" at bounding box center [160, 417] width 8 height 9
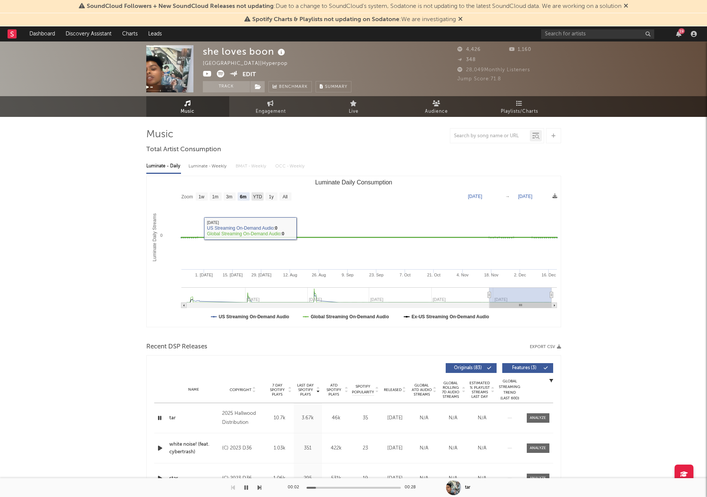
click at [254, 198] on text "YTD" at bounding box center [257, 196] width 9 height 5
select select "YTD"
type input "[DATE]"
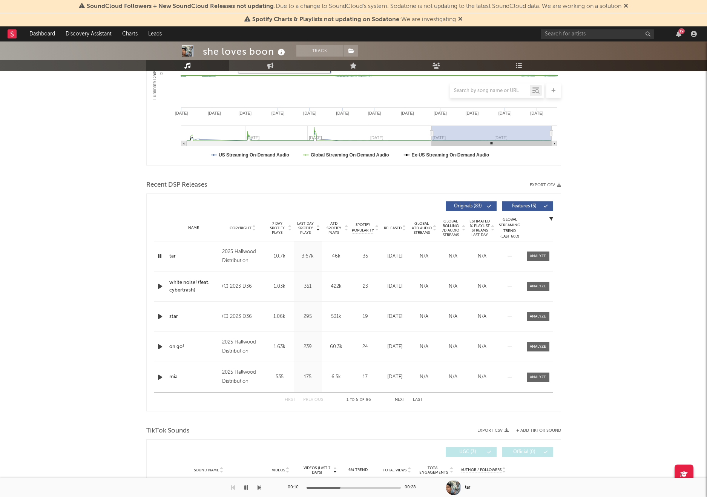
scroll to position [163, 0]
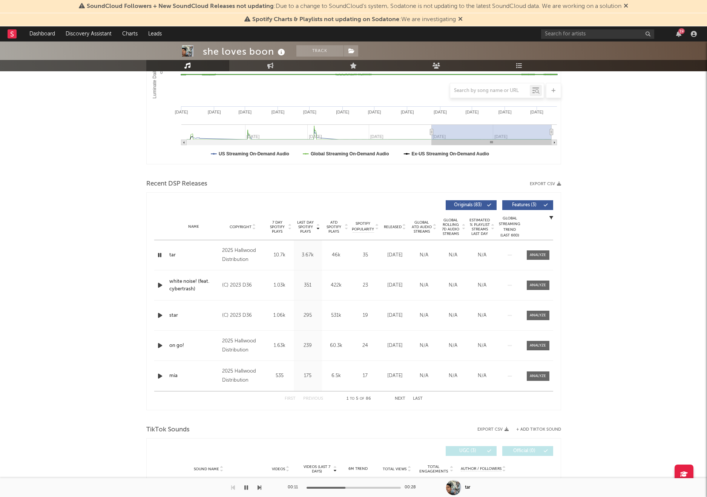
click at [161, 289] on icon "button" at bounding box center [160, 285] width 8 height 9
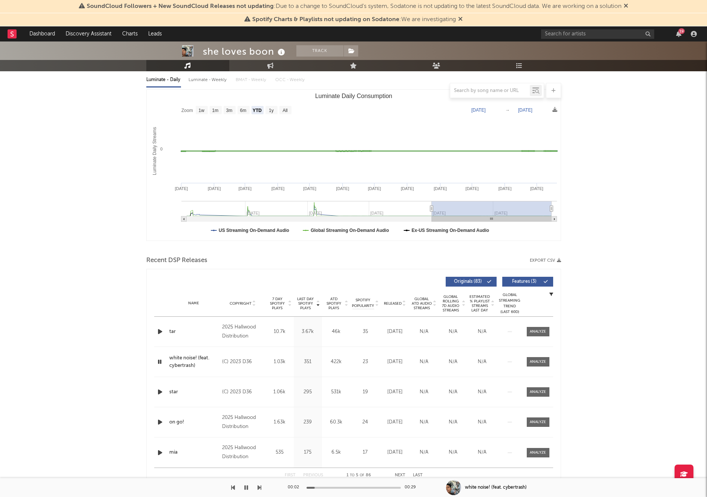
scroll to position [0, 0]
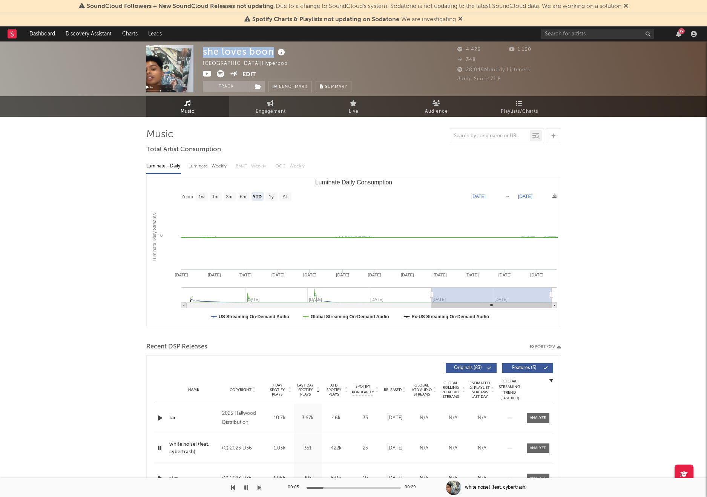
drag, startPoint x: 204, startPoint y: 53, endPoint x: 282, endPoint y: 53, distance: 77.7
click at [282, 53] on div "she loves boon" at bounding box center [245, 51] width 84 height 12
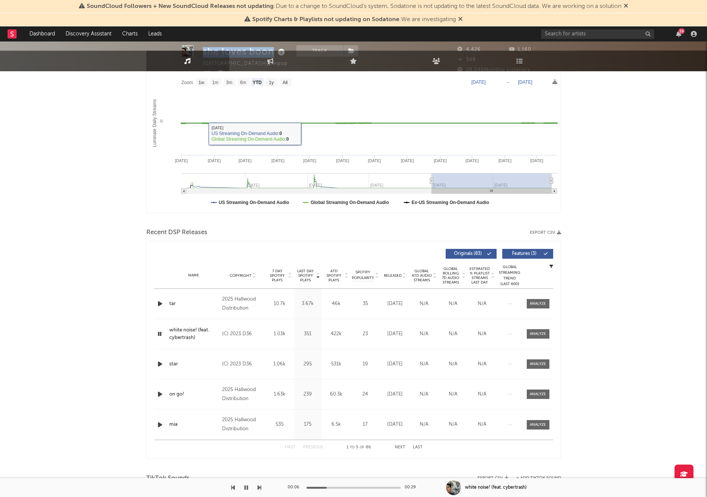
scroll to position [129, 0]
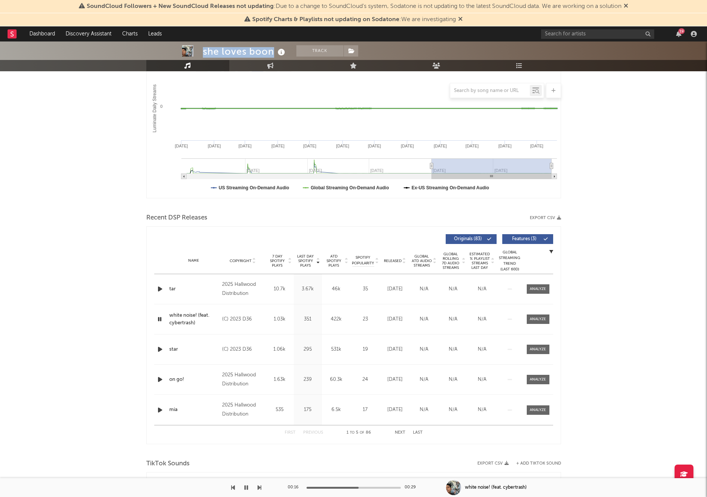
click at [161, 410] on icon "button" at bounding box center [160, 410] width 8 height 9
click at [326, 488] on div at bounding box center [354, 488] width 94 height 2
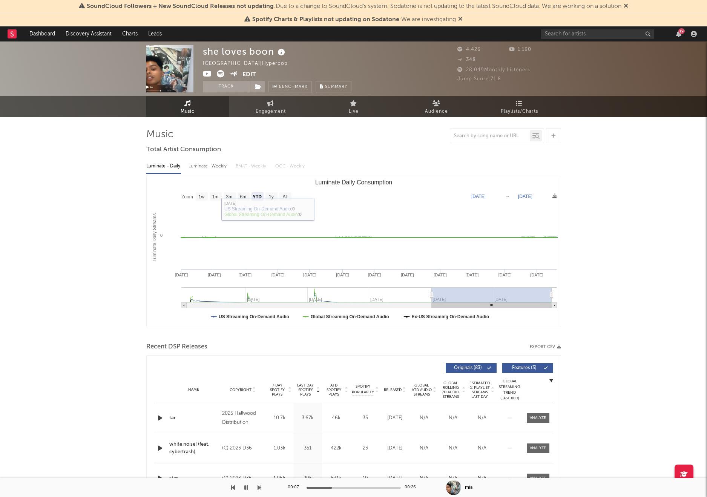
click at [213, 203] on rect "Luminate Daily Consumption" at bounding box center [354, 251] width 414 height 151
click at [213, 201] on rect "Luminate Daily Consumption" at bounding box center [354, 251] width 414 height 151
click at [214, 200] on rect "Luminate Daily Consumption" at bounding box center [216, 196] width 12 height 8
select select "1m"
type input "[DATE]"
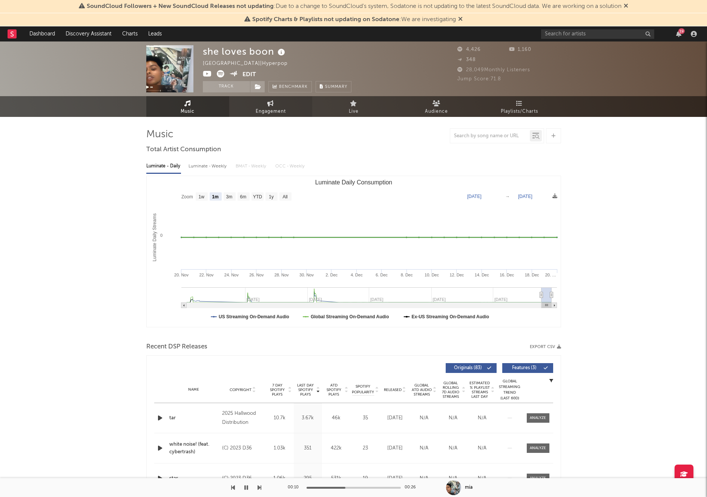
click at [269, 109] on span "Engagement" at bounding box center [271, 111] width 30 height 9
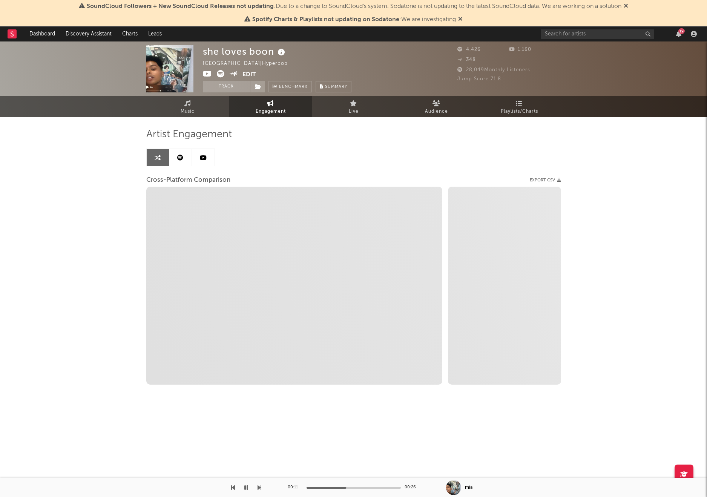
select select "1w"
select select "1m"
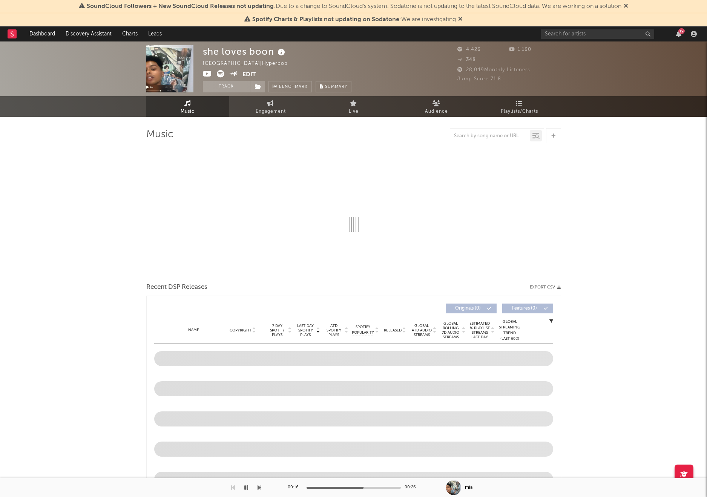
select select "6m"
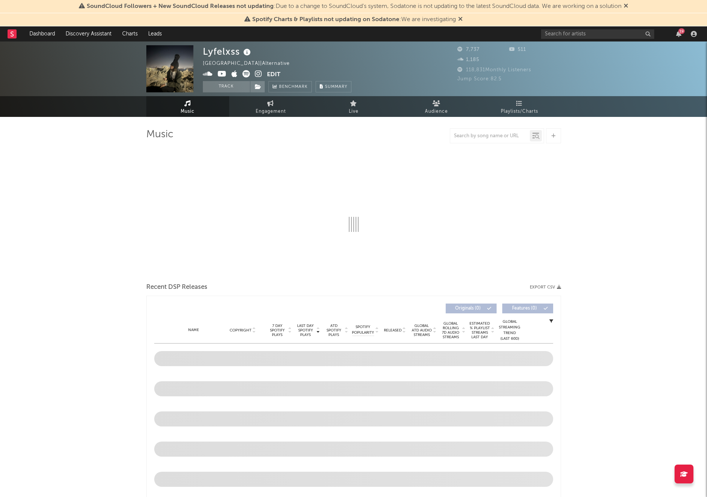
select select "6m"
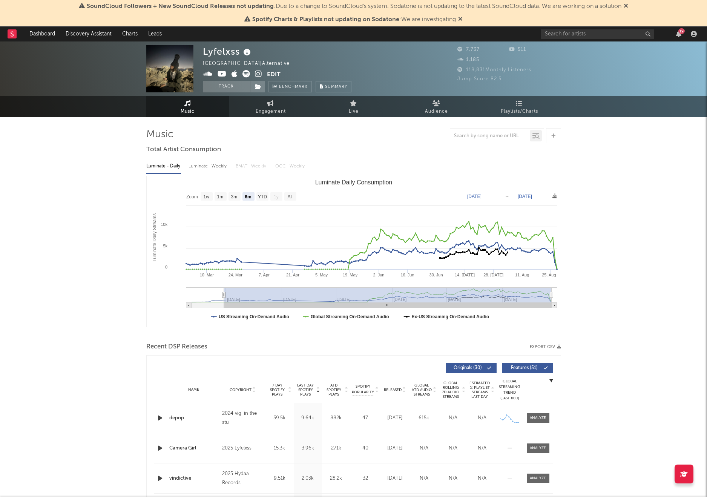
click at [160, 414] on icon "button" at bounding box center [160, 417] width 8 height 9
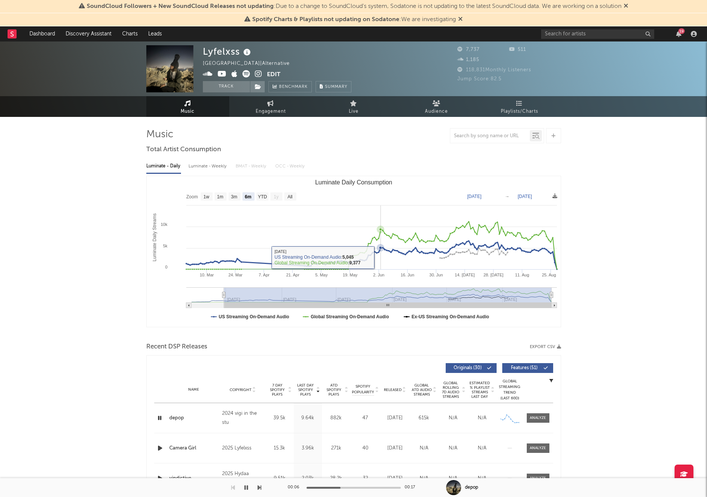
click at [381, 257] on rect "Luminate Daily Consumption" at bounding box center [354, 251] width 414 height 151
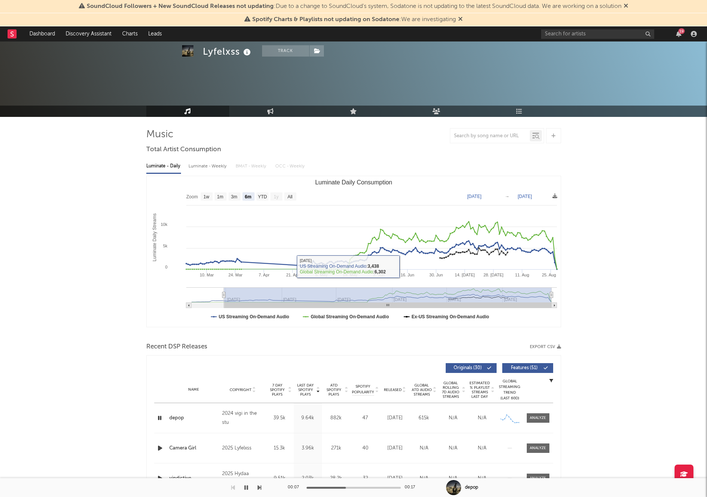
scroll to position [64, 0]
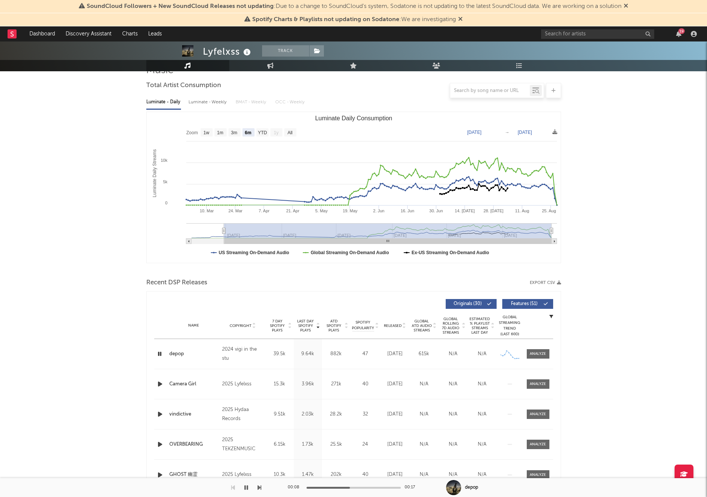
click at [161, 384] on icon "button" at bounding box center [160, 384] width 8 height 9
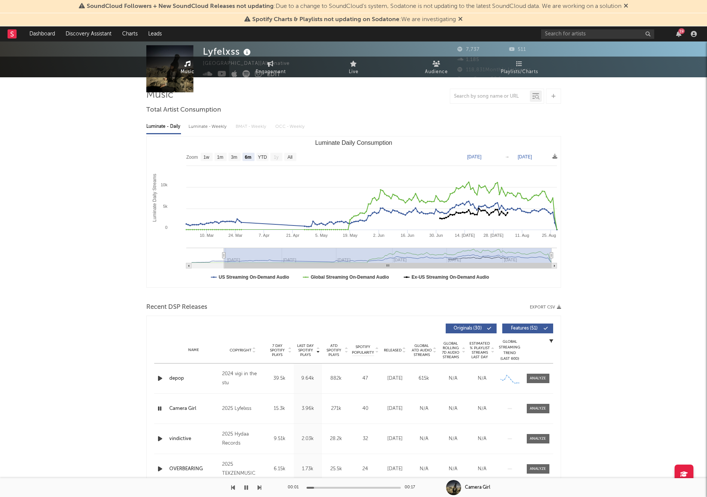
scroll to position [0, 0]
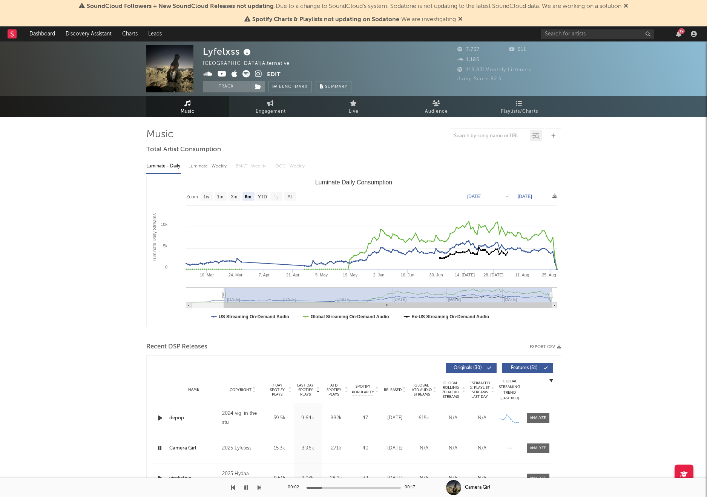
click at [241, 74] on span at bounding box center [235, 74] width 64 height 9
click at [243, 74] on icon at bounding box center [247, 74] width 8 height 8
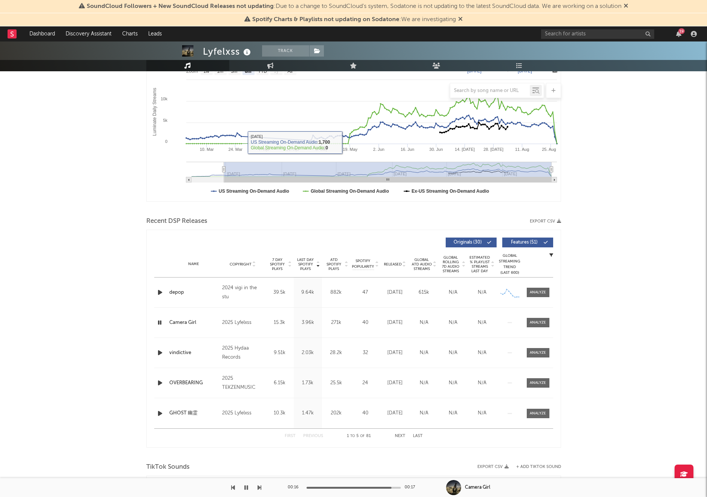
scroll to position [140, 0]
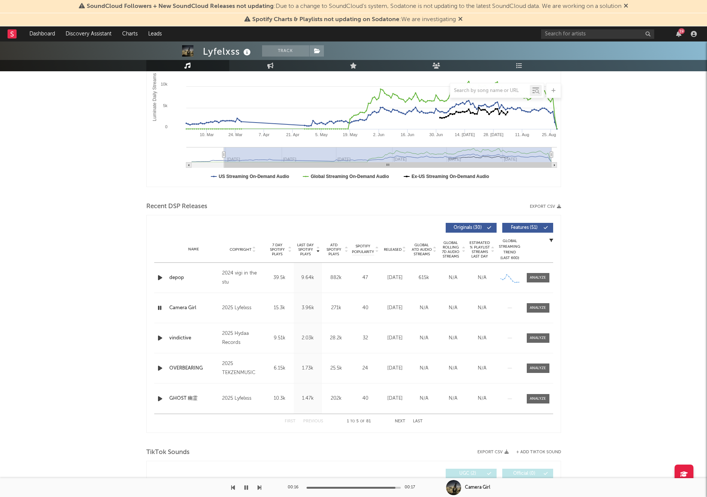
click at [160, 338] on icon "button" at bounding box center [160, 337] width 8 height 9
click at [336, 490] on div "00:02 00:17" at bounding box center [354, 487] width 132 height 19
click at [344, 489] on div "00:02 00:17" at bounding box center [354, 487] width 132 height 19
click at [349, 489] on div "00:03 00:17" at bounding box center [354, 487] width 132 height 19
click at [352, 488] on div at bounding box center [354, 488] width 94 height 2
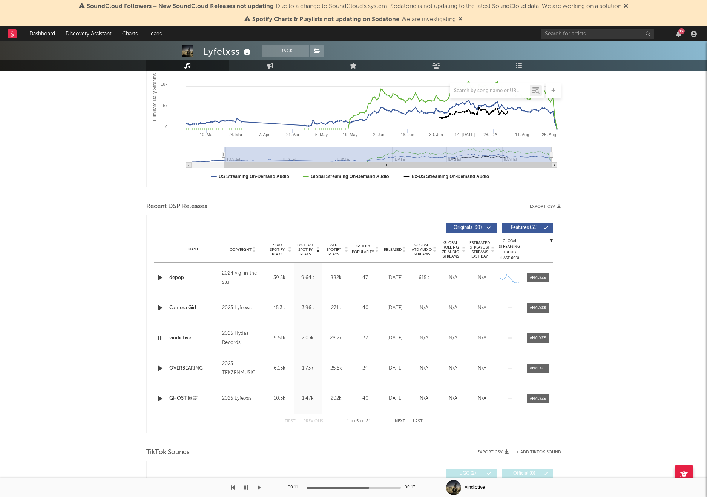
click at [160, 339] on icon "button" at bounding box center [159, 337] width 7 height 9
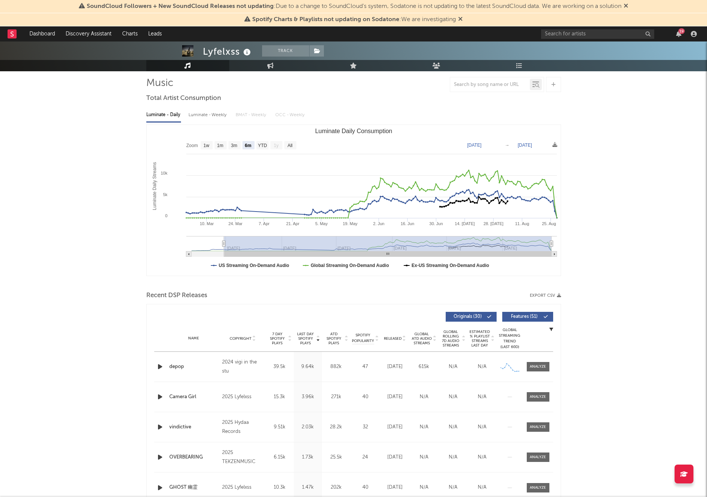
scroll to position [54, 0]
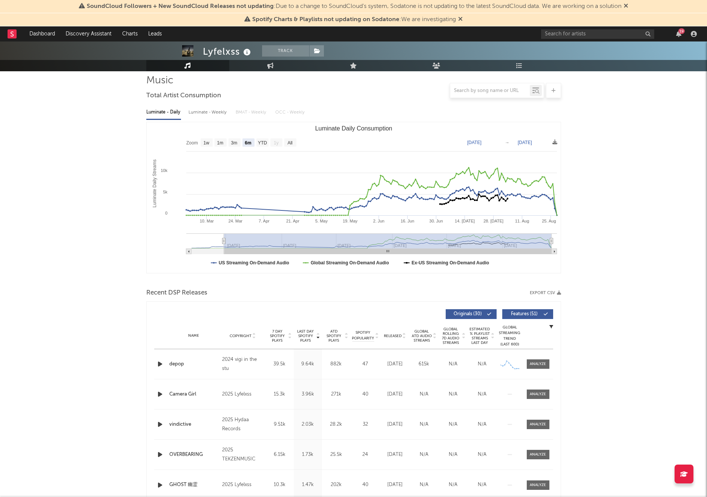
click at [160, 363] on icon "button" at bounding box center [160, 364] width 8 height 9
click at [160, 363] on icon "button" at bounding box center [159, 364] width 7 height 9
click at [264, 67] on link "Engagement" at bounding box center [270, 65] width 83 height 11
select select "1w"
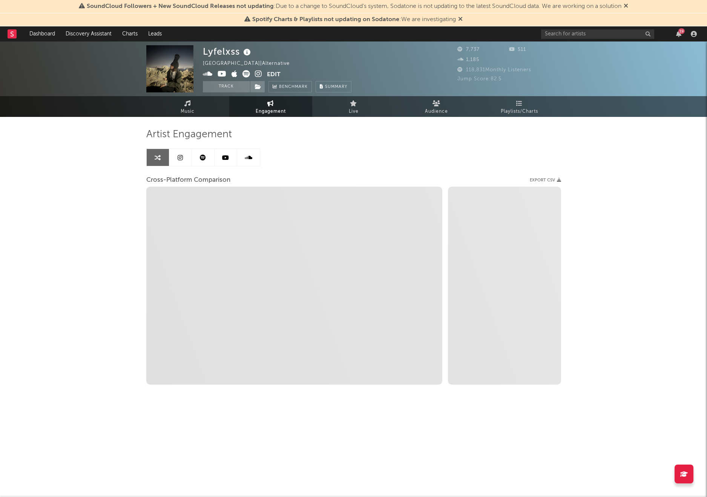
select select "1m"
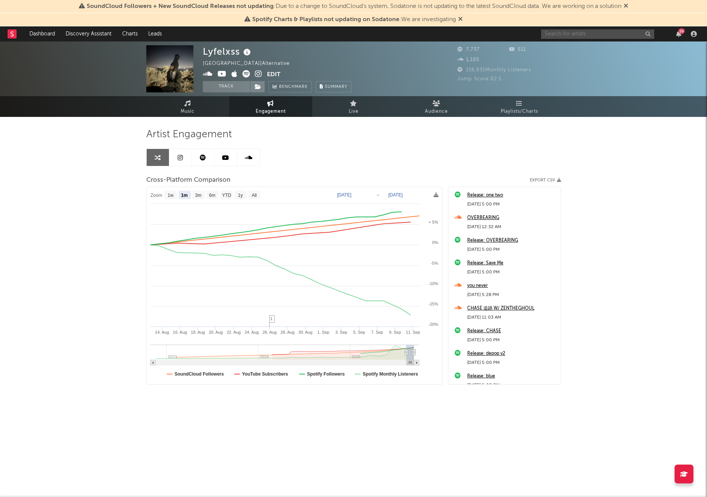
click at [555, 37] on input "text" at bounding box center [597, 33] width 113 height 9
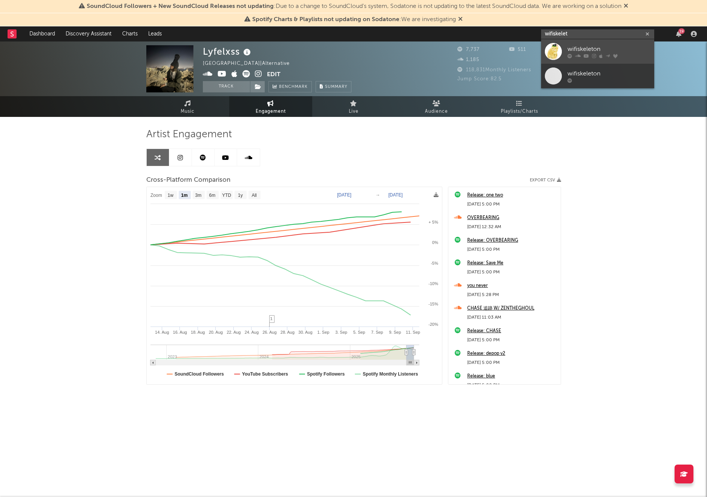
type input "wifiskelet"
click at [548, 52] on div at bounding box center [553, 51] width 17 height 17
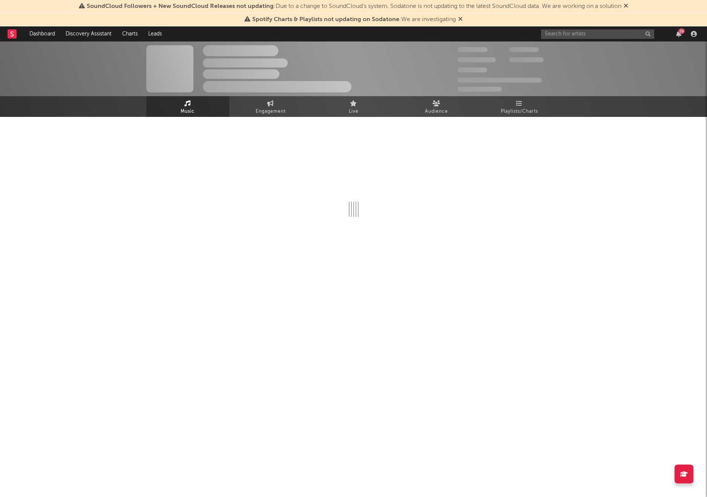
select select "6m"
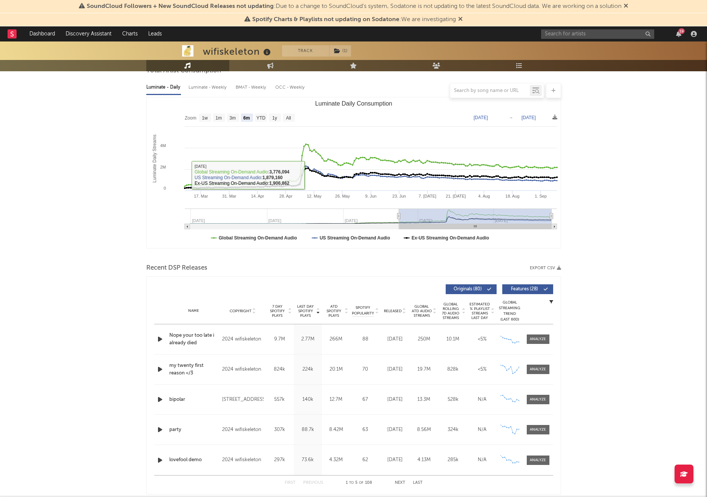
scroll to position [80, 0]
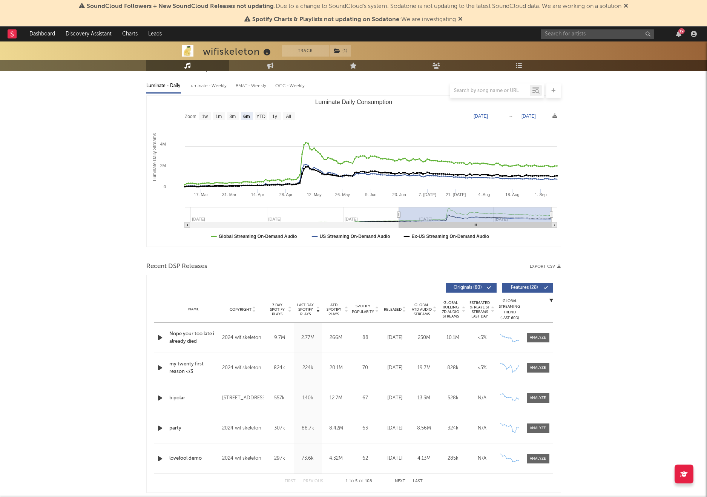
click at [160, 341] on icon "button" at bounding box center [160, 337] width 8 height 9
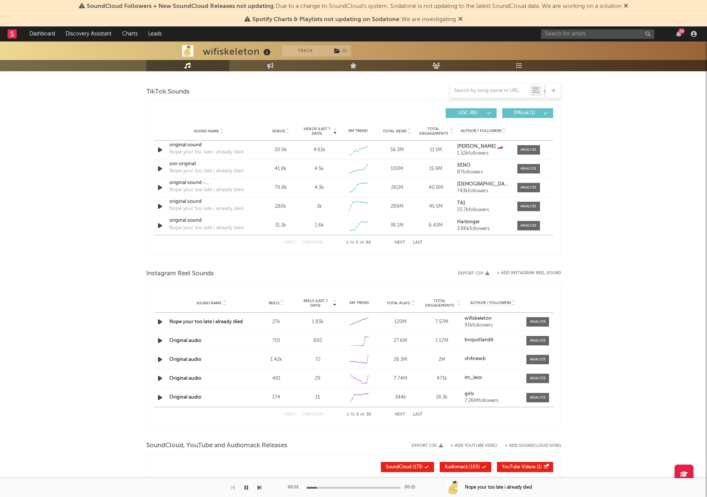
scroll to position [500, 0]
click at [158, 151] on icon "button" at bounding box center [160, 150] width 8 height 9
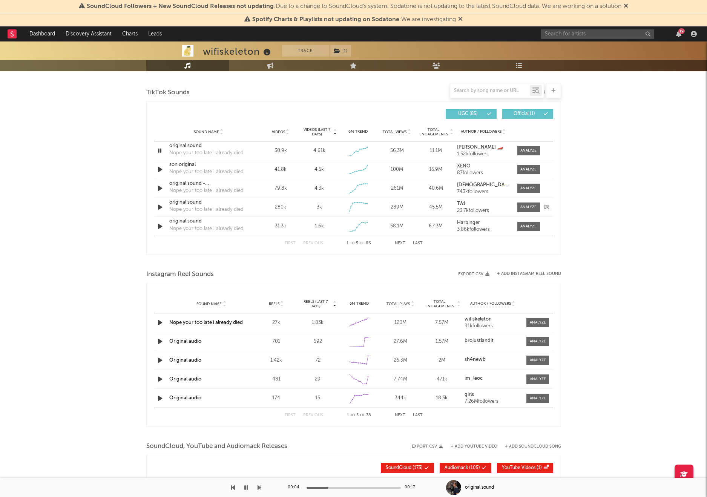
click at [160, 208] on icon "button" at bounding box center [160, 207] width 8 height 9
click at [563, 36] on input "text" at bounding box center [597, 33] width 113 height 9
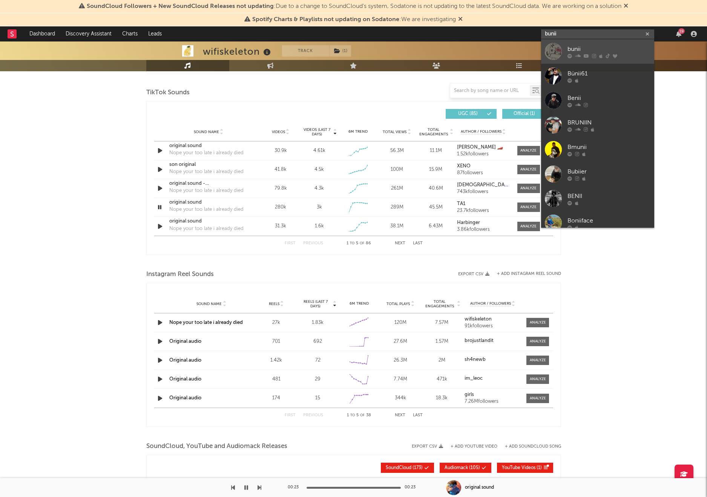
type input "bunii"
click at [595, 54] on icon at bounding box center [594, 56] width 4 height 5
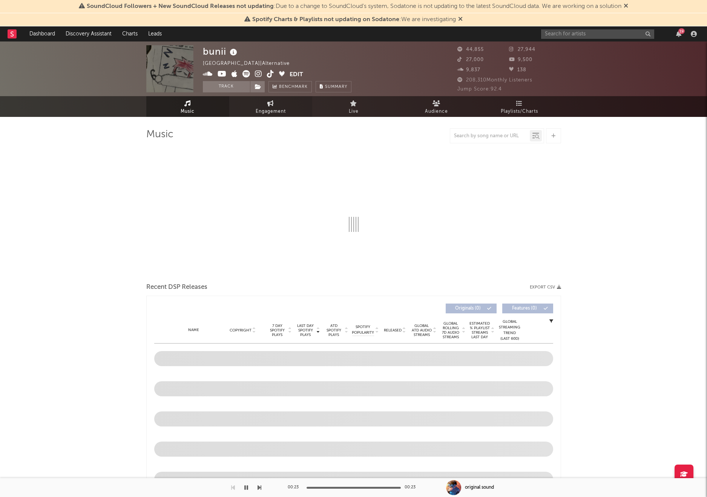
select select "6m"
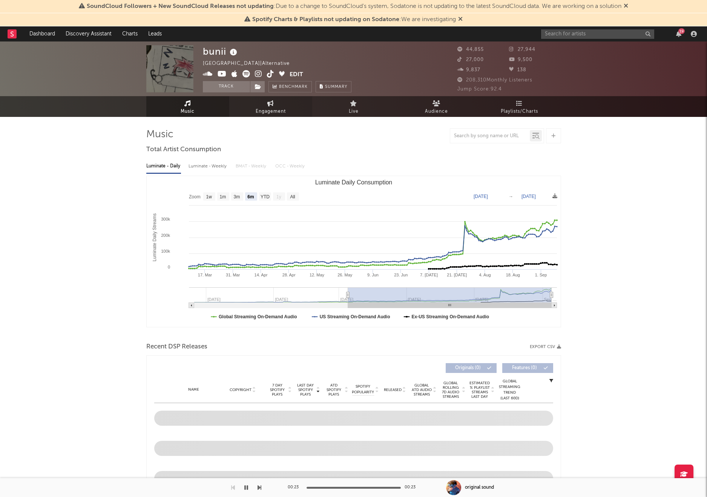
click at [262, 108] on span "Engagement" at bounding box center [271, 111] width 30 height 9
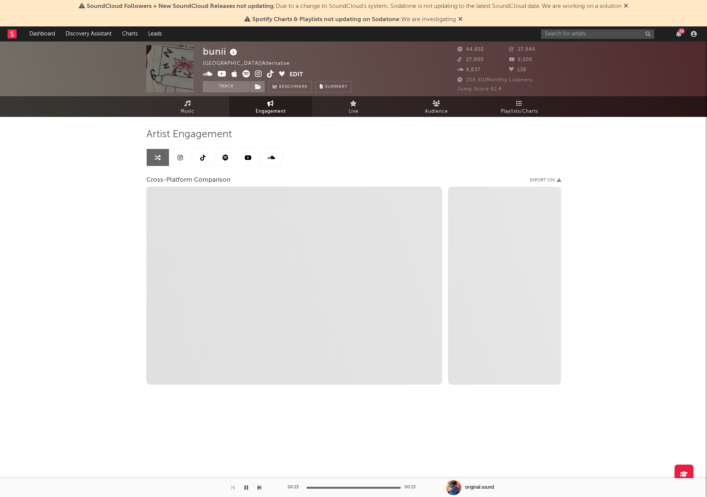
select select "1w"
select select "1m"
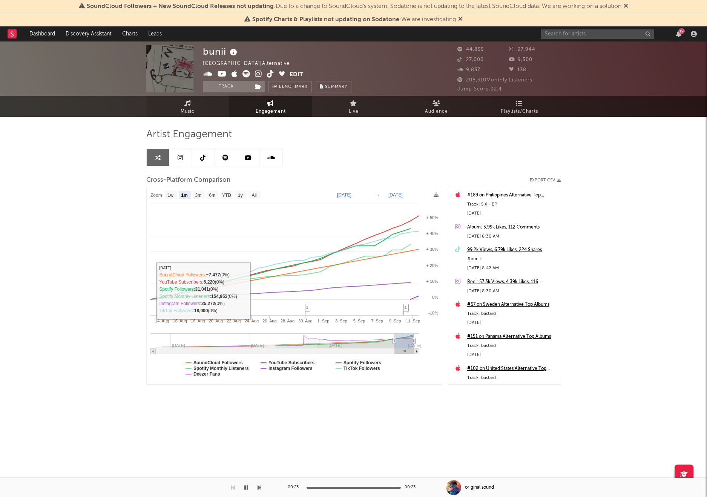
click at [185, 112] on span "Music" at bounding box center [188, 111] width 14 height 9
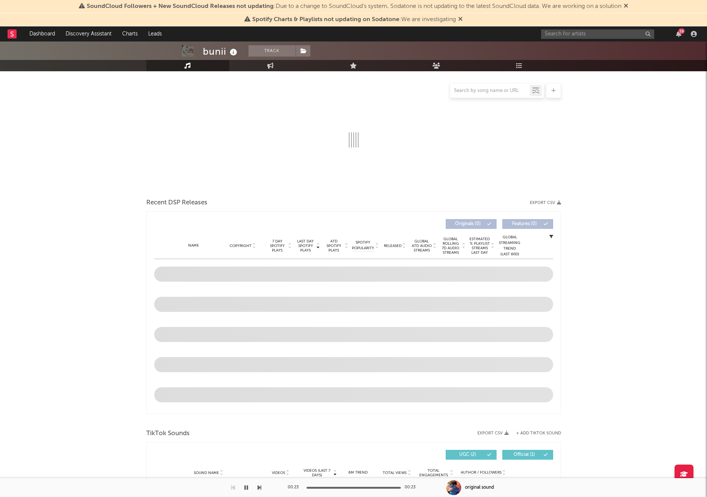
select select "6m"
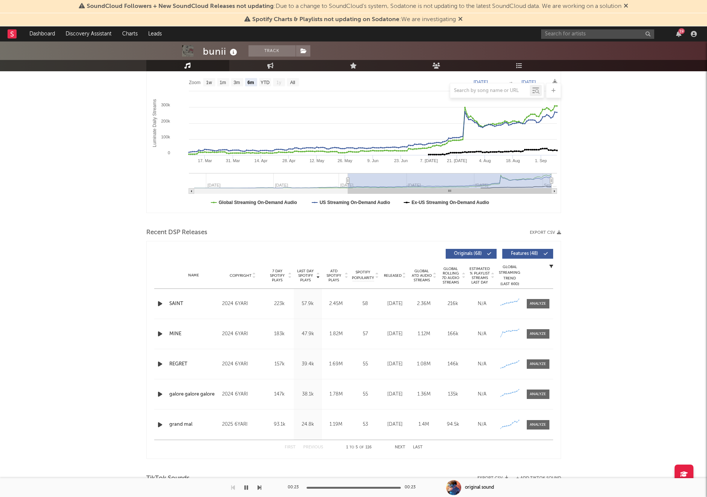
scroll to position [116, 0]
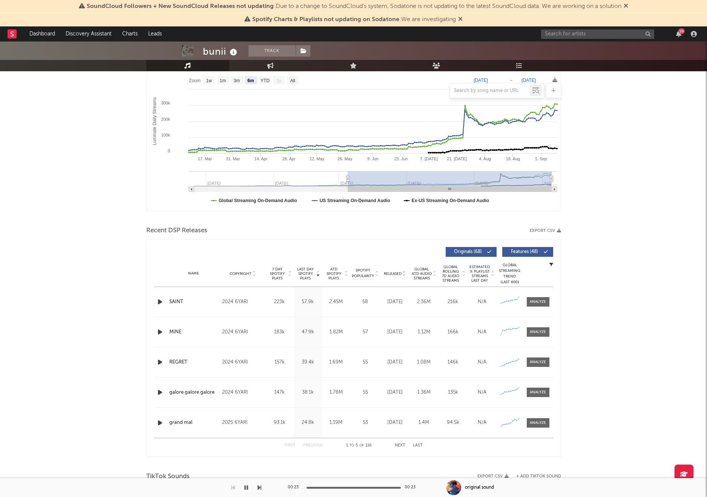
click at [158, 302] on icon "button" at bounding box center [160, 301] width 8 height 9
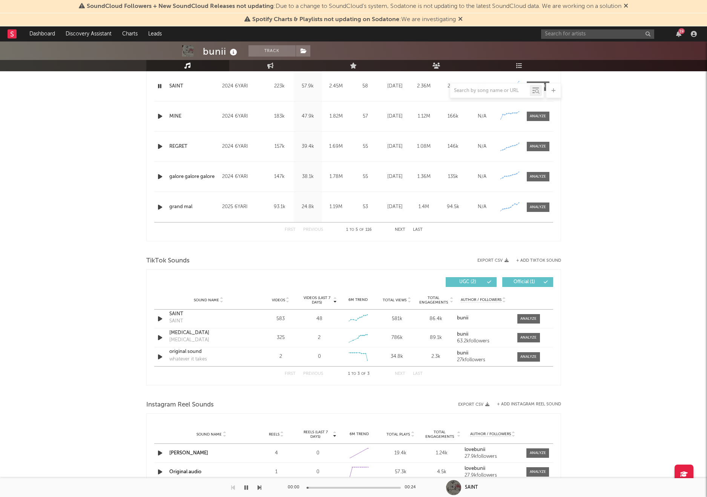
scroll to position [355, 0]
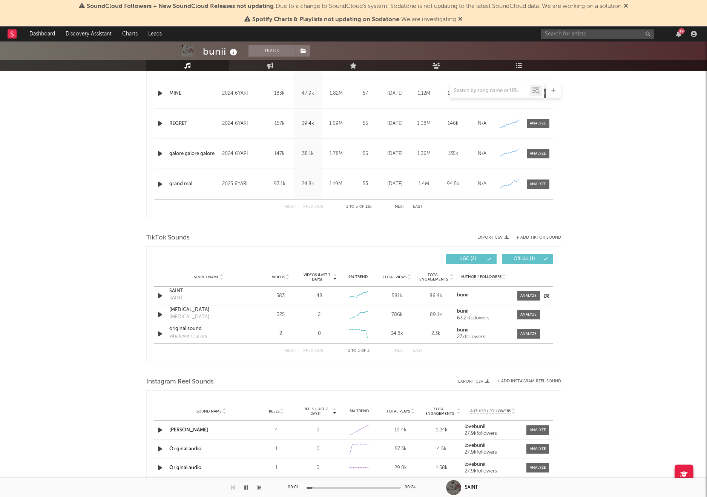
click at [158, 295] on icon "button" at bounding box center [160, 295] width 8 height 9
drag, startPoint x: 320, startPoint y: 297, endPoint x: 280, endPoint y: 289, distance: 40.8
click at [272, 289] on div "Sound Name SAINT SAINT Videos 583 Videos (last 7 days) 48 Weekly Growth % - 54.…" at bounding box center [353, 296] width 399 height 18
click at [323, 292] on div "48" at bounding box center [319, 296] width 35 height 8
drag, startPoint x: 324, startPoint y: 297, endPoint x: 169, endPoint y: 290, distance: 154.8
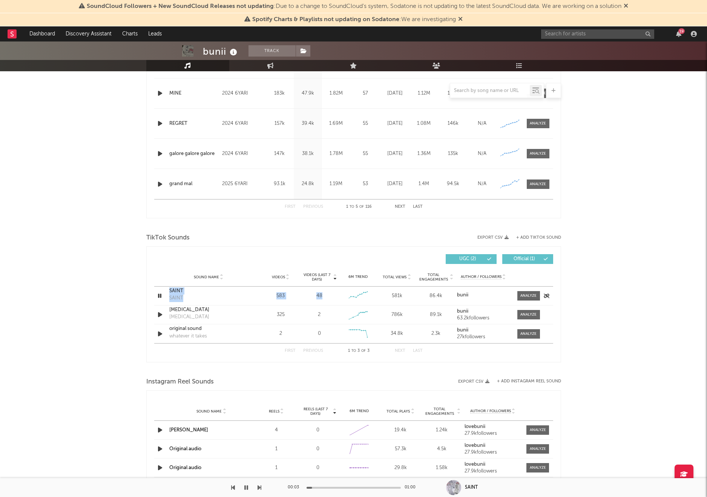
click at [169, 290] on div "Sound Name SAINT SAINT Videos 583 Videos (last 7 days) 48 Weekly Growth % - 54.…" at bounding box center [353, 296] width 399 height 18
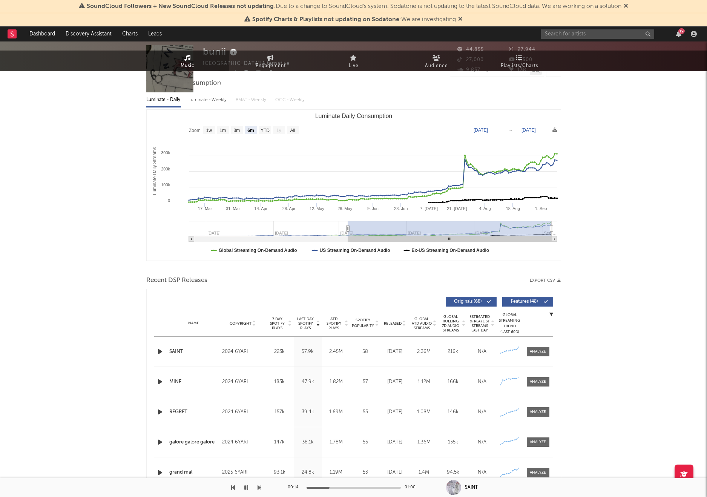
scroll to position [0, 0]
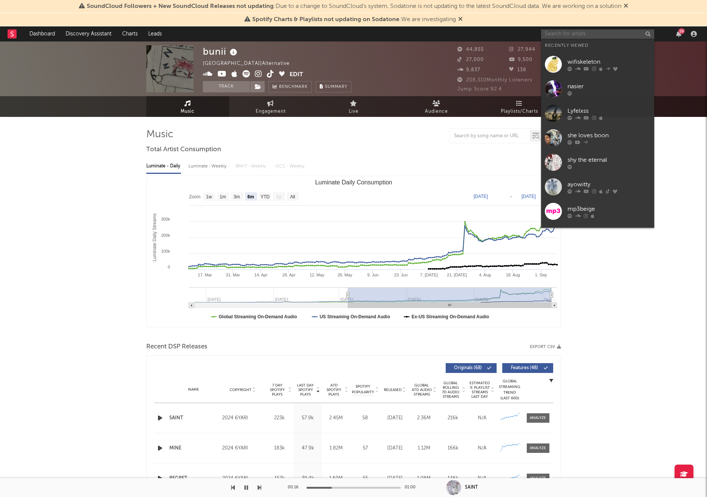
click at [556, 34] on input "text" at bounding box center [597, 33] width 113 height 9
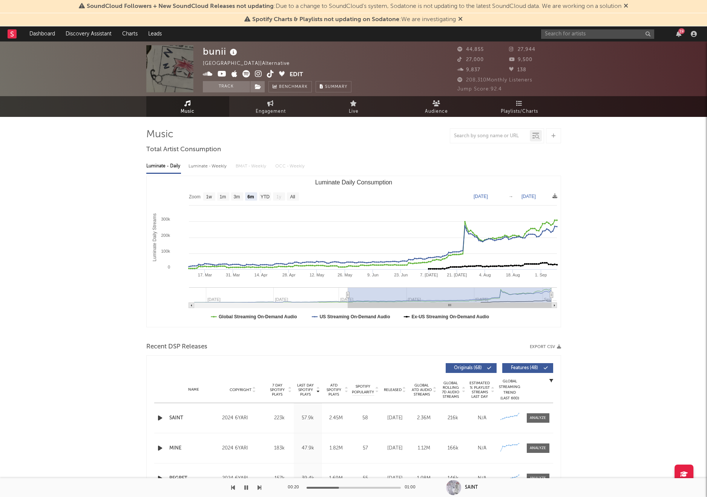
click at [249, 61] on div "[GEOGRAPHIC_DATA] | Alternative" at bounding box center [250, 63] width 95 height 9
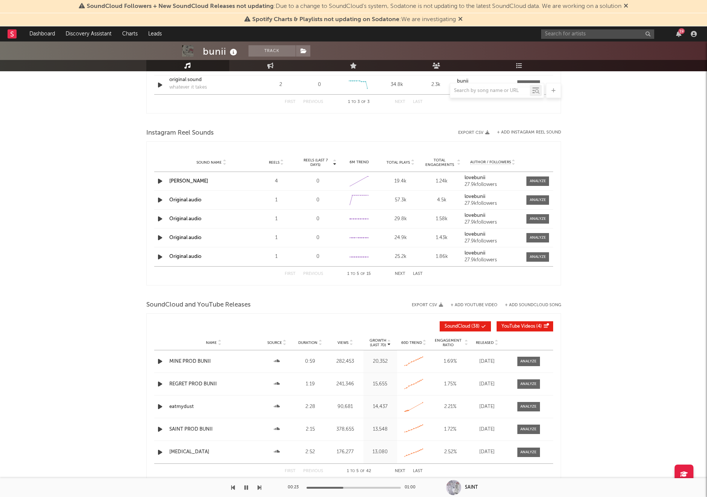
scroll to position [646, 0]
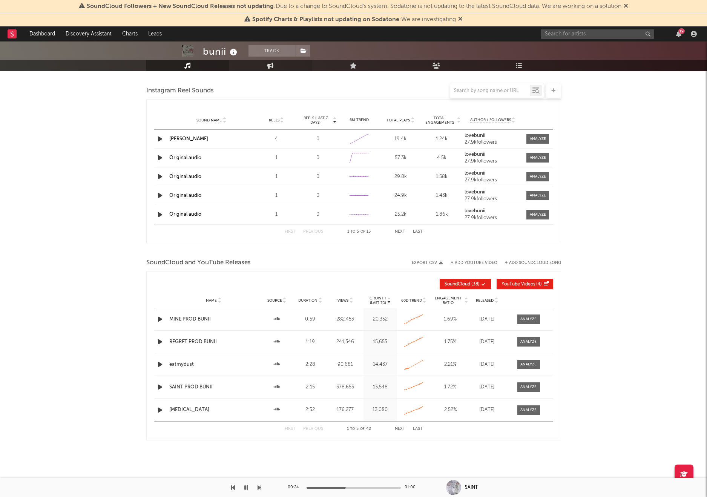
click at [278, 63] on link "Engagement" at bounding box center [270, 65] width 83 height 11
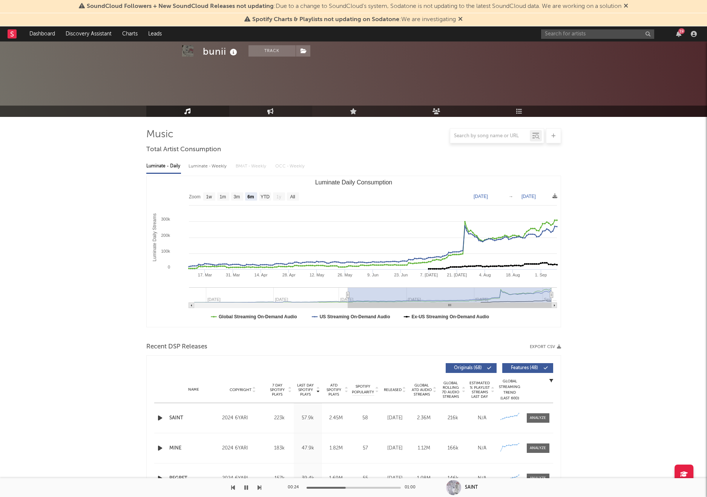
select select "1w"
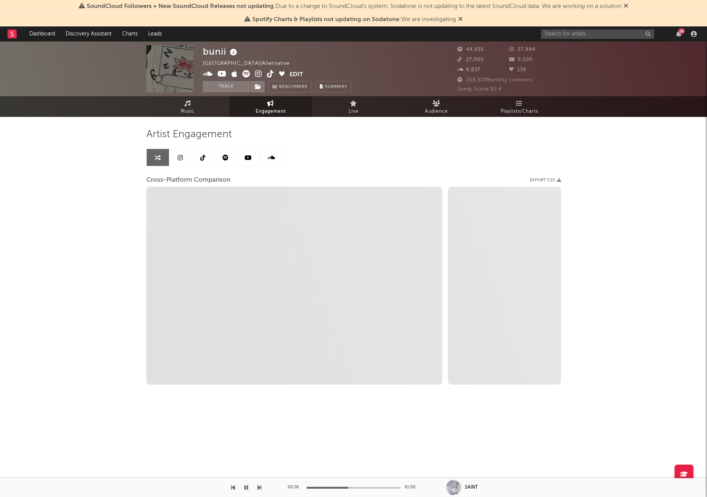
select select "1m"
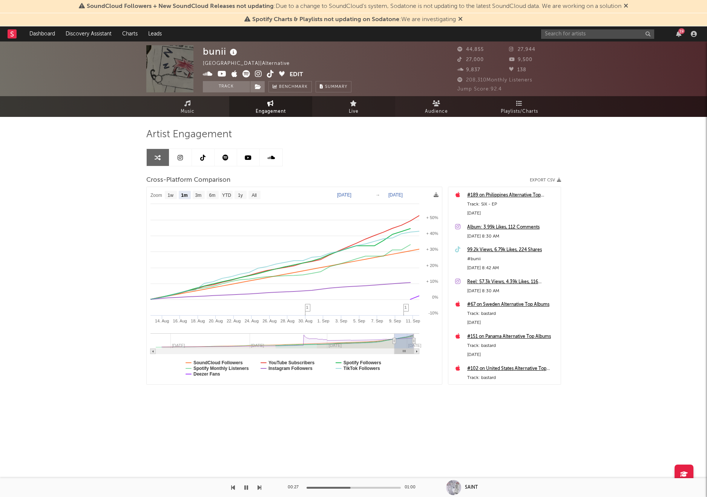
click at [346, 110] on link "Live" at bounding box center [353, 106] width 83 height 21
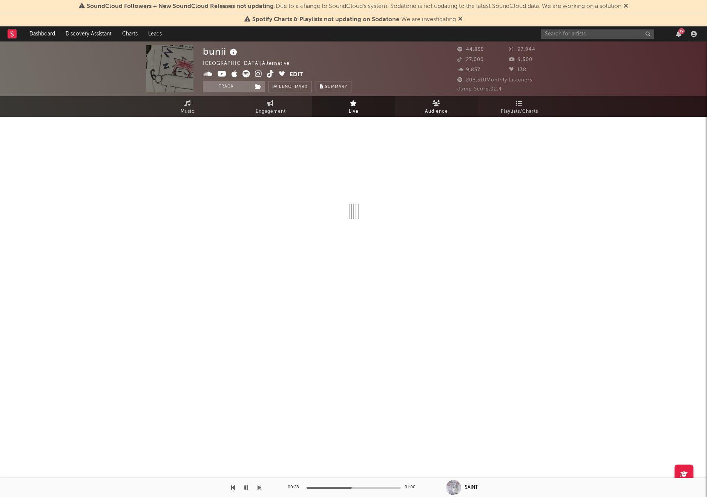
click at [426, 106] on link "Audience" at bounding box center [436, 106] width 83 height 21
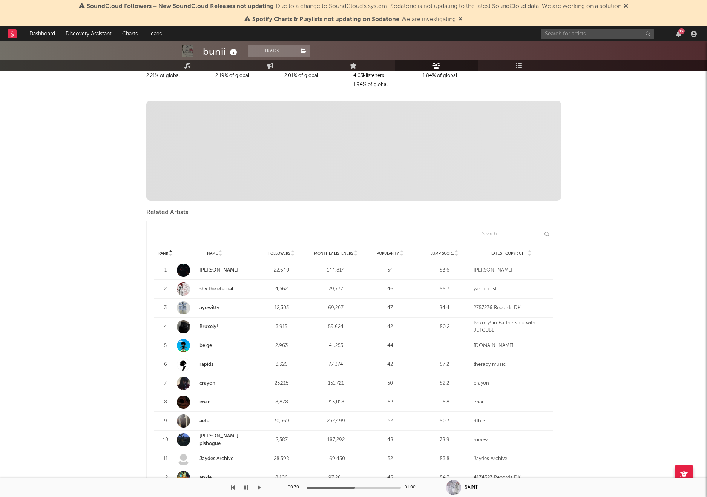
scroll to position [138, 0]
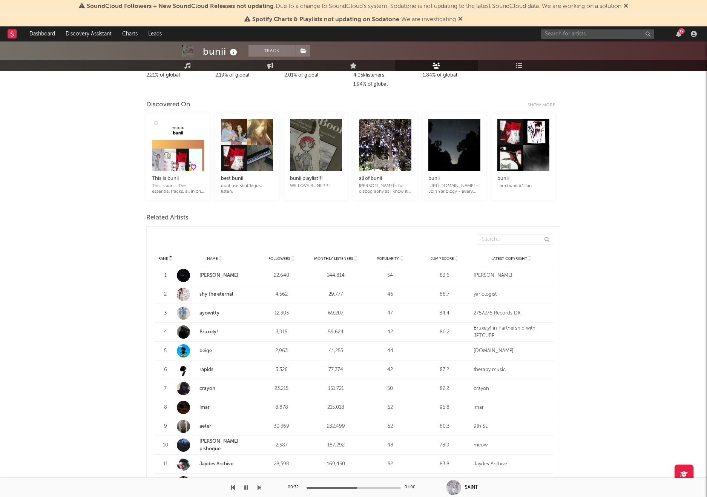
click at [205, 269] on link "[PERSON_NAME]" at bounding box center [215, 275] width 76 height 13
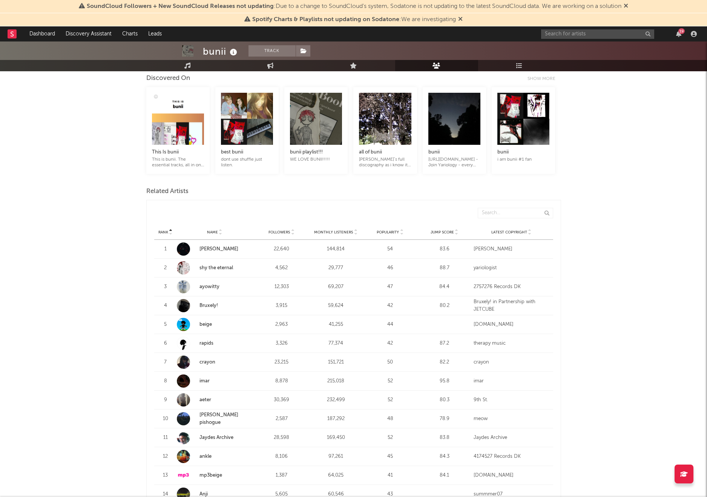
scroll to position [169, 0]
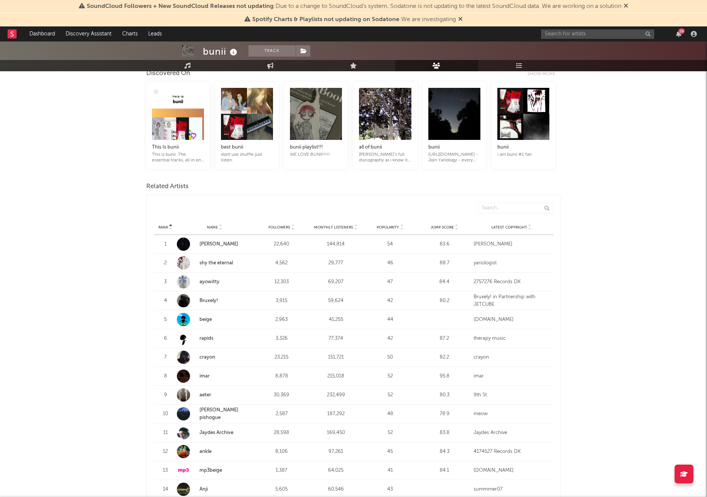
click at [207, 374] on link "imar" at bounding box center [205, 376] width 10 height 5
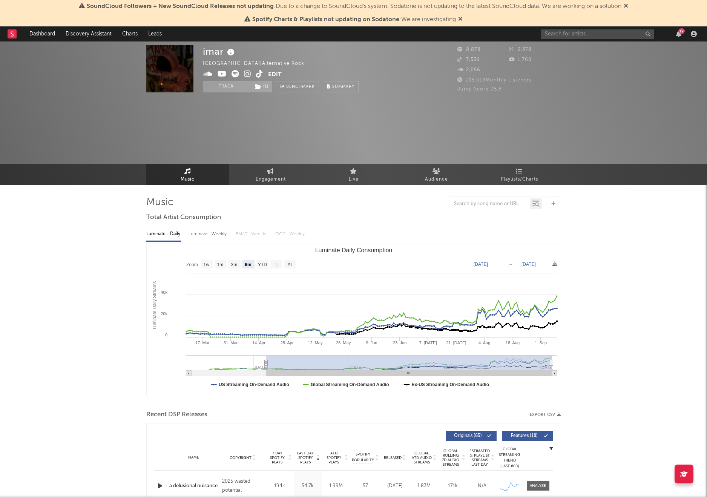
select select "6m"
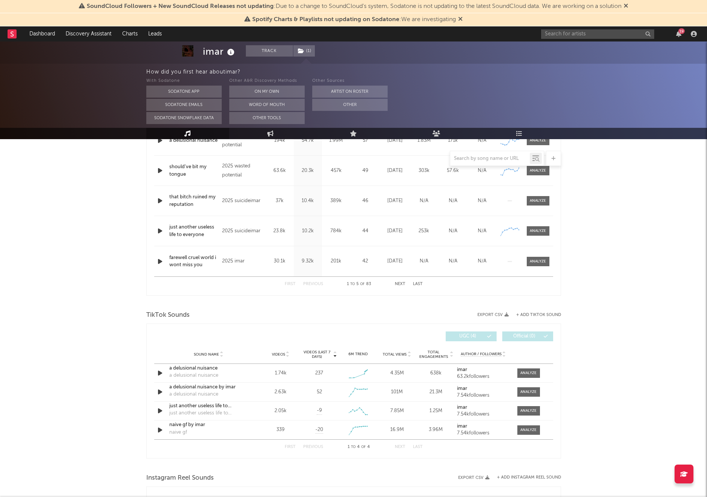
scroll to position [349, 0]
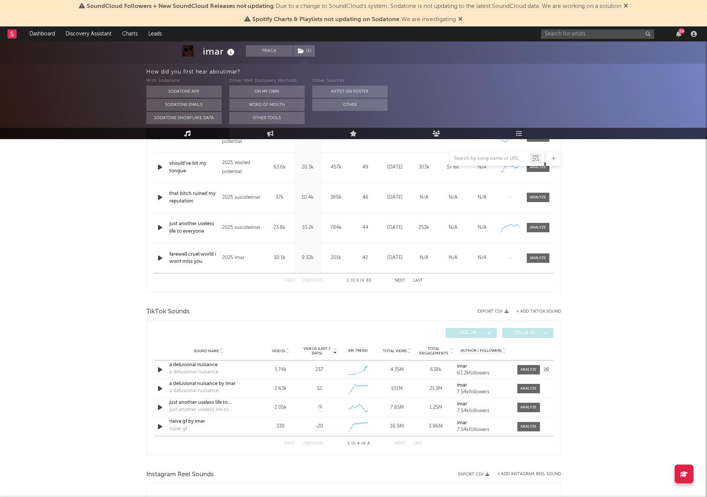
click at [160, 371] on icon "button" at bounding box center [160, 369] width 8 height 9
click at [161, 369] on icon "button" at bounding box center [159, 369] width 7 height 9
click at [166, 388] on div at bounding box center [160, 388] width 13 height 9
click at [163, 389] on icon "button" at bounding box center [160, 388] width 8 height 9
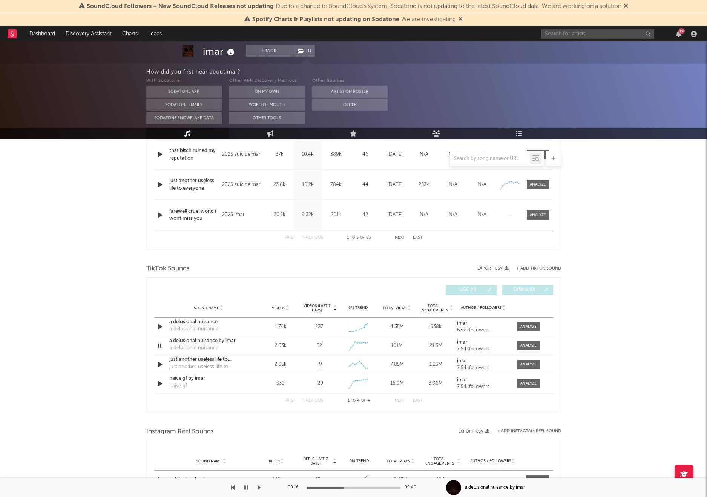
scroll to position [393, 0]
click at [217, 346] on div "a delusional nuisance" at bounding box center [193, 347] width 49 height 8
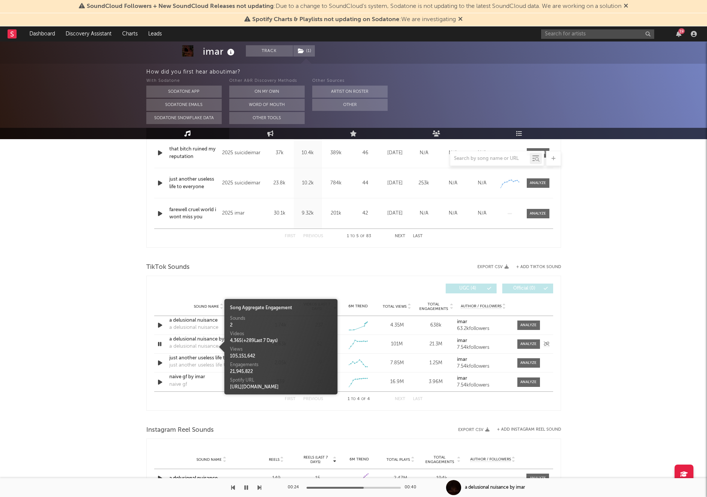
click at [206, 338] on div "a delusional nuisance by imar" at bounding box center [208, 340] width 79 height 8
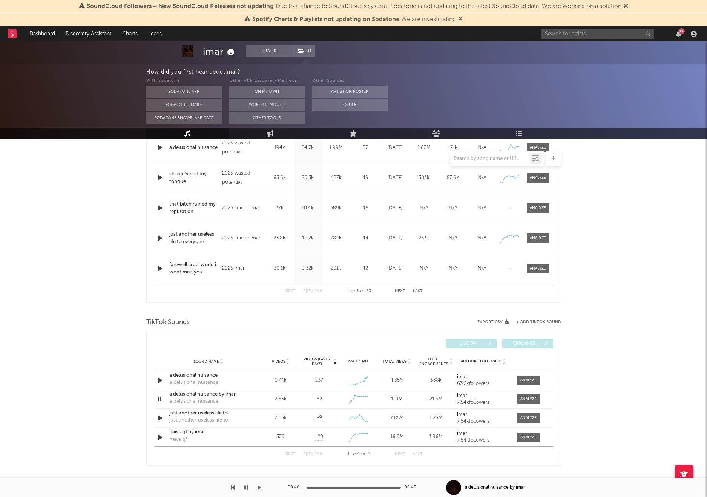
scroll to position [346, 0]
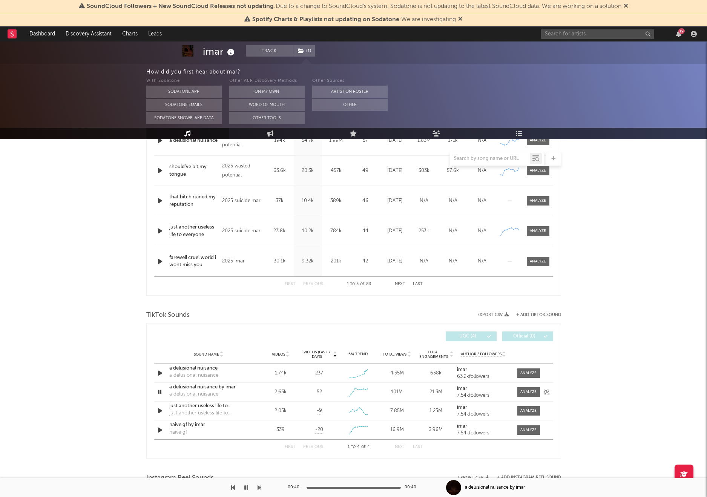
click at [155, 389] on div at bounding box center [160, 391] width 13 height 9
click at [159, 390] on icon "button" at bounding box center [159, 391] width 7 height 9
click at [185, 386] on div "a delusional nuisance by imar" at bounding box center [208, 388] width 79 height 8
click at [557, 36] on input "text" at bounding box center [597, 33] width 113 height 9
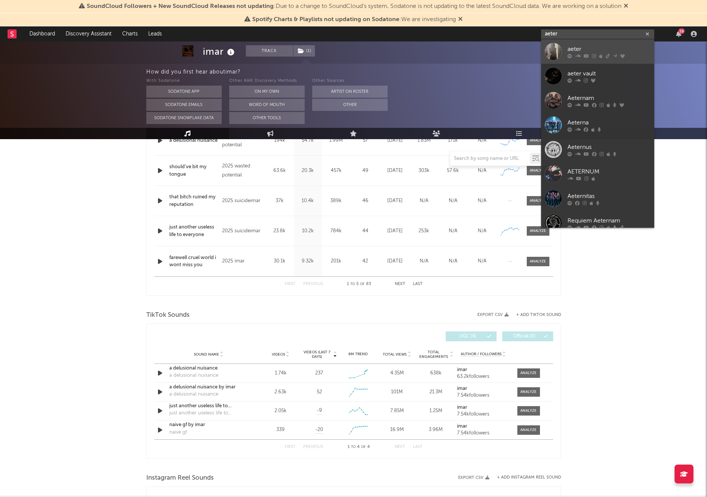
type input "aeter"
click at [581, 43] on link "aeter" at bounding box center [597, 51] width 113 height 25
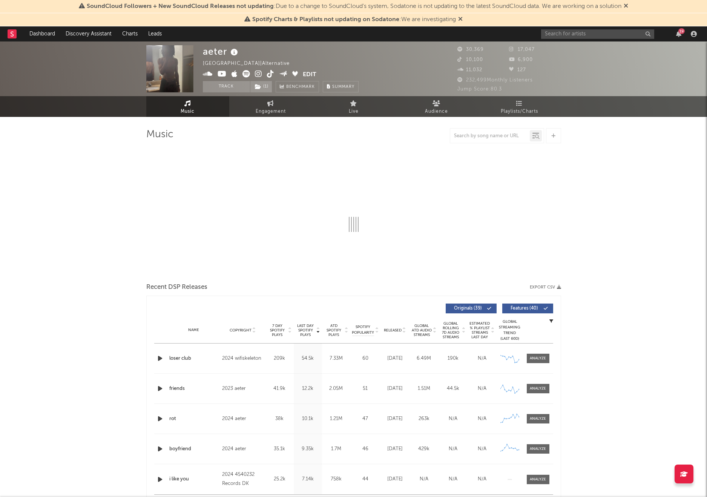
select select "6m"
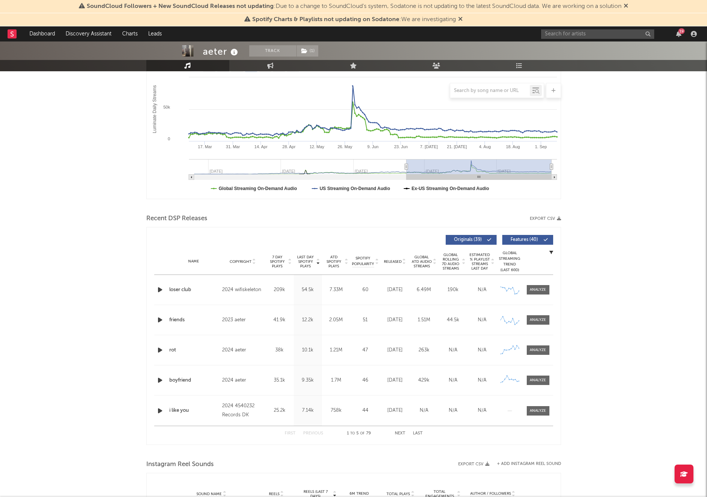
scroll to position [129, 0]
click at [171, 286] on div "loser club" at bounding box center [193, 289] width 49 height 8
click at [159, 287] on icon "button" at bounding box center [160, 288] width 8 height 9
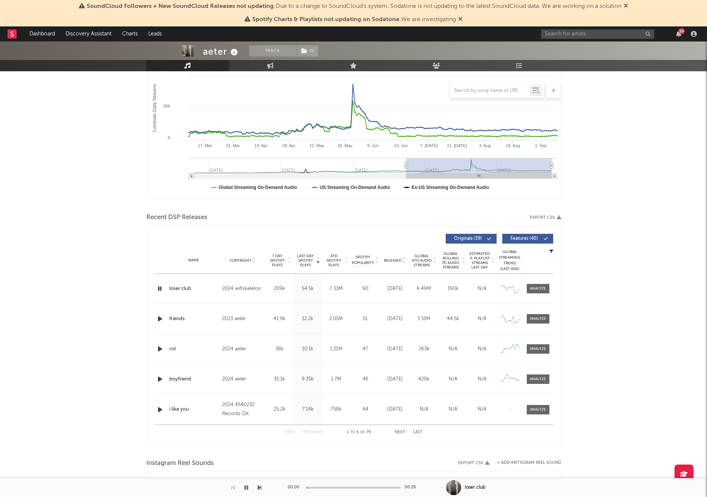
click at [160, 291] on icon "button" at bounding box center [159, 288] width 7 height 9
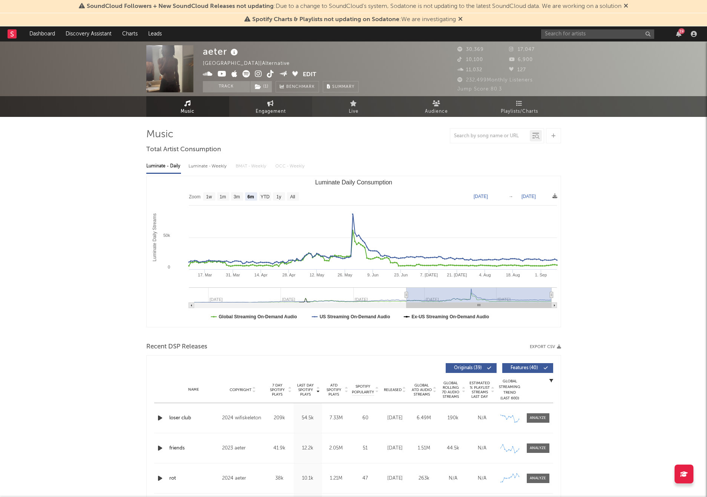
click at [272, 112] on span "Engagement" at bounding box center [271, 111] width 30 height 9
select select "1w"
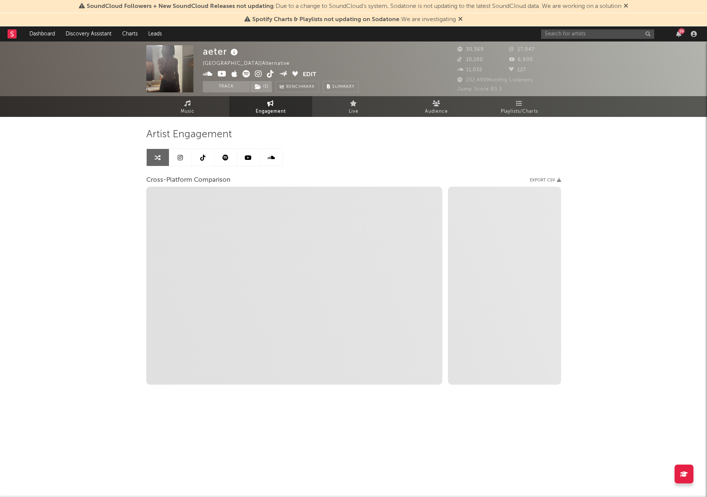
click at [205, 159] on icon at bounding box center [202, 158] width 5 height 6
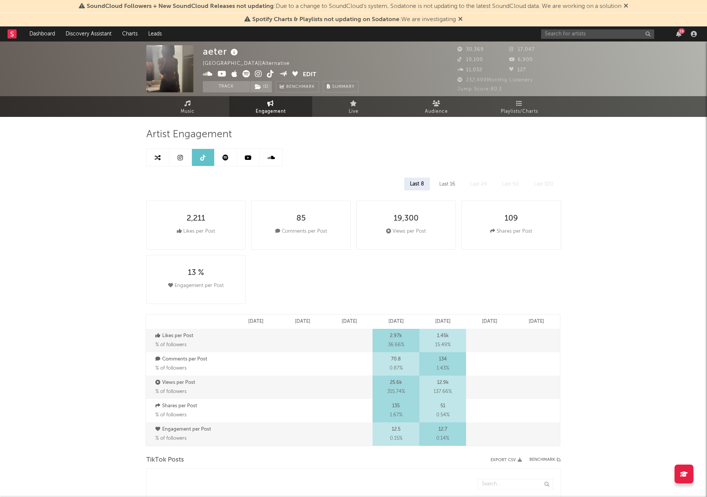
select select "1w"
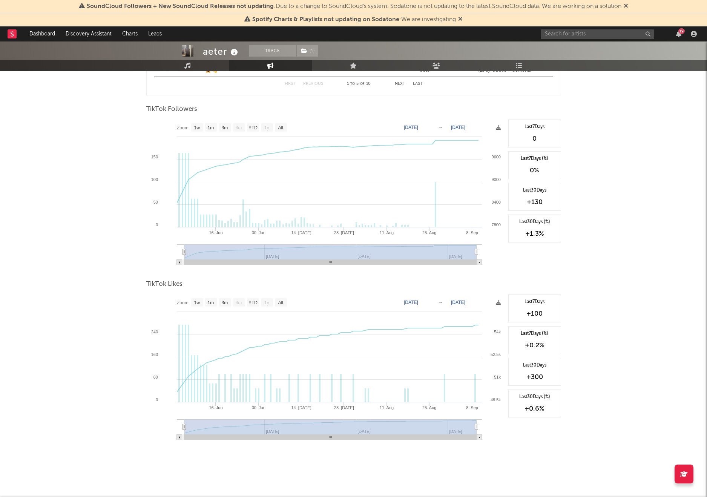
scroll to position [701, 0]
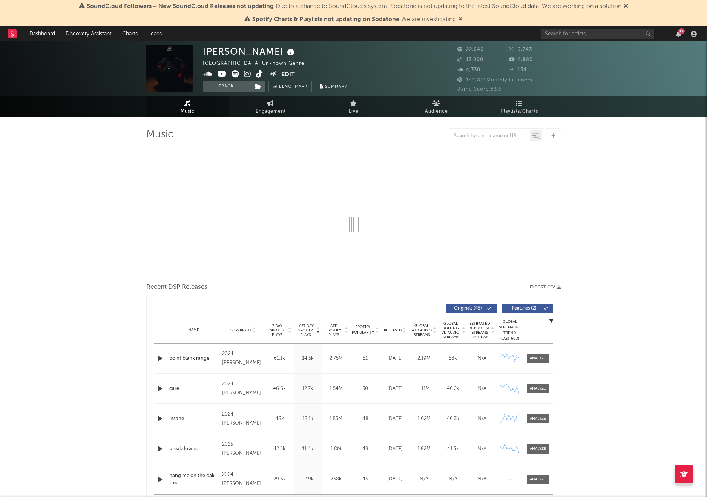
select select "6m"
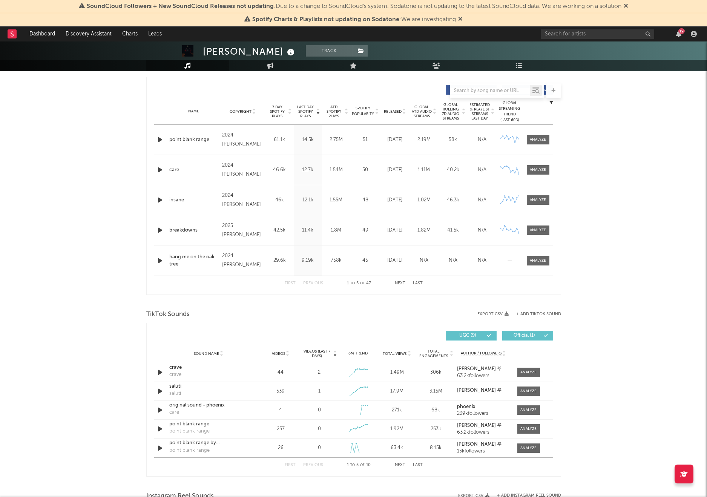
scroll to position [313, 0]
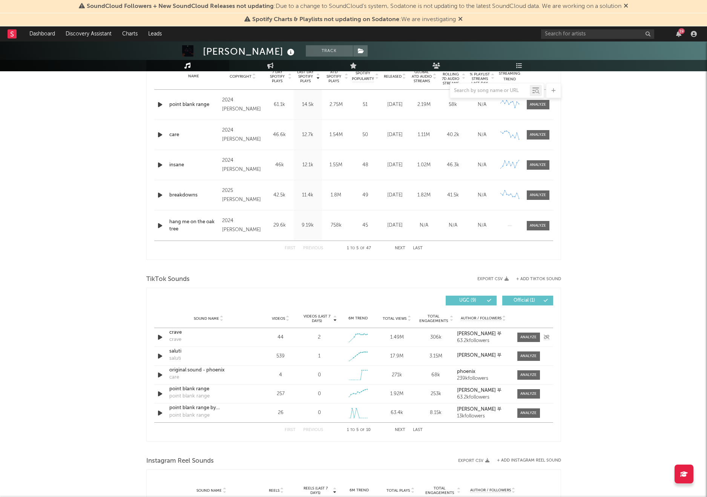
click at [165, 341] on div at bounding box center [160, 337] width 13 height 9
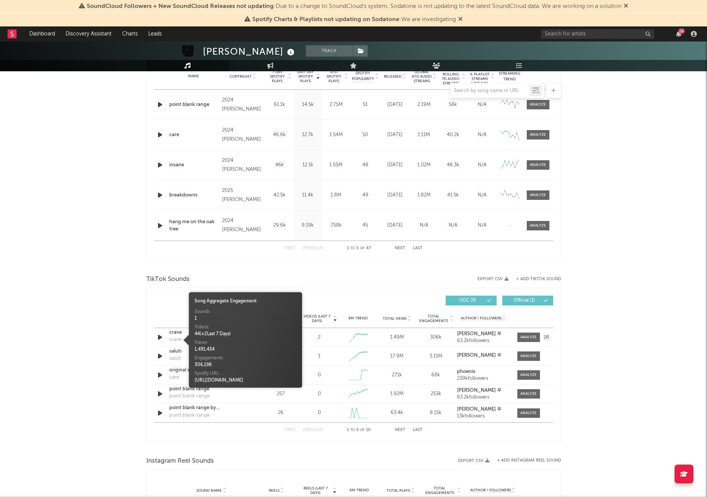
click at [169, 340] on div "crave" at bounding box center [175, 340] width 12 height 8
click at [159, 337] on icon "button" at bounding box center [160, 337] width 8 height 9
click at [160, 378] on icon "button" at bounding box center [160, 374] width 8 height 9
click at [141, 301] on div "[PERSON_NAME] Track [GEOGRAPHIC_DATA] | Unknown Genre Edit Track Benchmark Summ…" at bounding box center [353, 298] width 707 height 1140
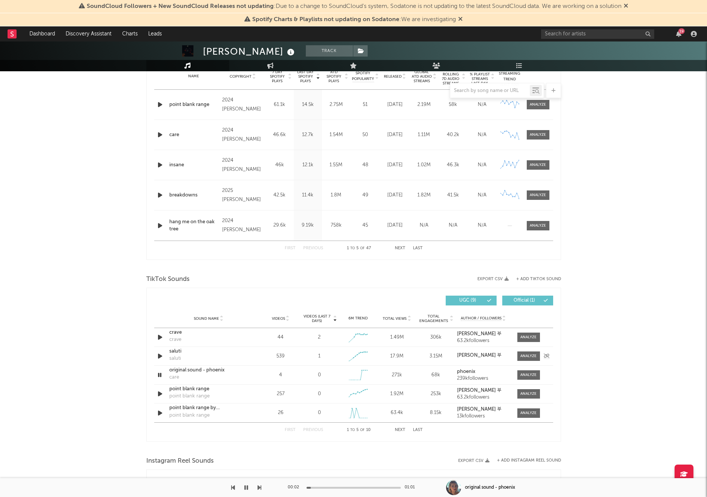
click at [161, 353] on icon "button" at bounding box center [160, 356] width 8 height 9
click at [576, 38] on input "text" at bounding box center [597, 33] width 113 height 9
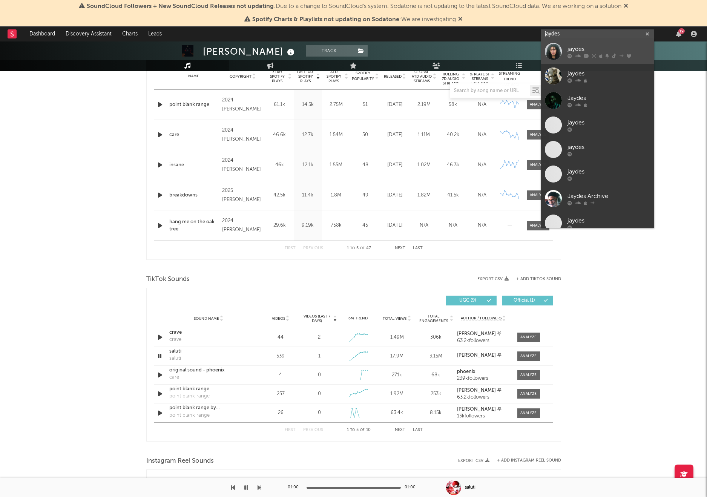
type input "jaydes"
click at [597, 45] on div "jaydes" at bounding box center [609, 49] width 83 height 9
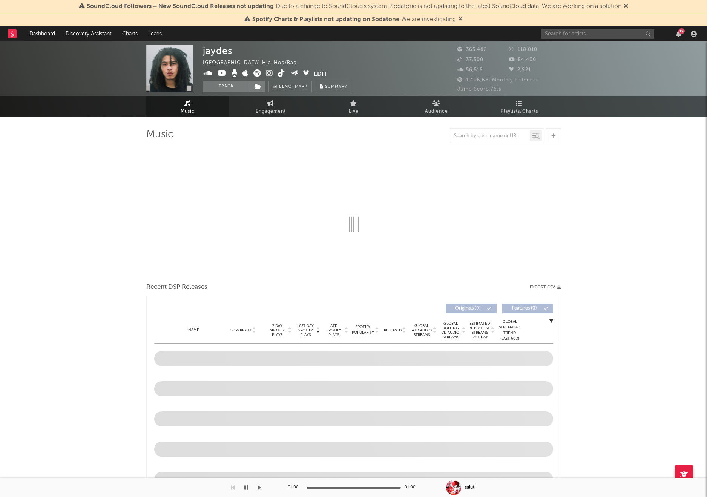
select select "6m"
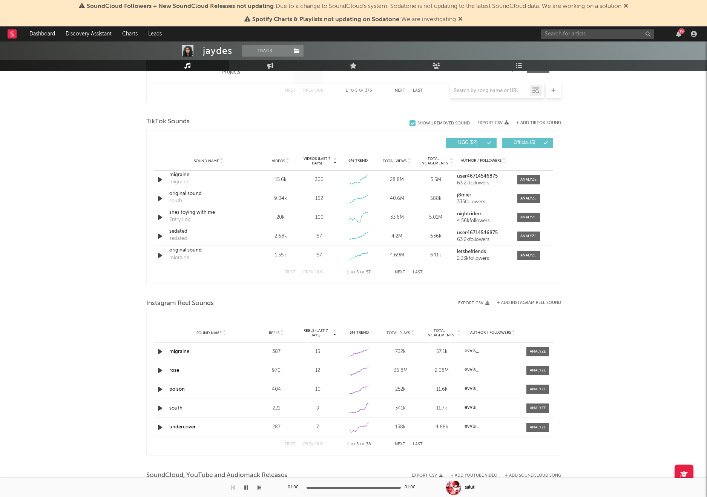
scroll to position [475, 0]
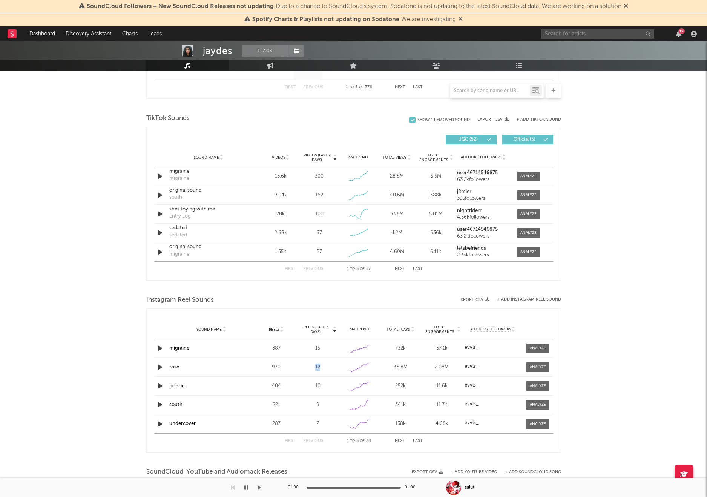
drag, startPoint x: 326, startPoint y: 367, endPoint x: 282, endPoint y: 367, distance: 43.8
click at [282, 367] on div "Sound Name rose Reels 970 Reels (last 7 days) 12 6M Trend Created with Highchar…" at bounding box center [353, 367] width 399 height 18
drag, startPoint x: 315, startPoint y: 179, endPoint x: 269, endPoint y: 177, distance: 45.3
click at [269, 177] on div "Sound Name migraine migraine Videos 15.6k Videos (last 7 days) 300 Weekly Growt…" at bounding box center [353, 176] width 399 height 18
drag, startPoint x: 322, startPoint y: 218, endPoint x: 271, endPoint y: 218, distance: 50.6
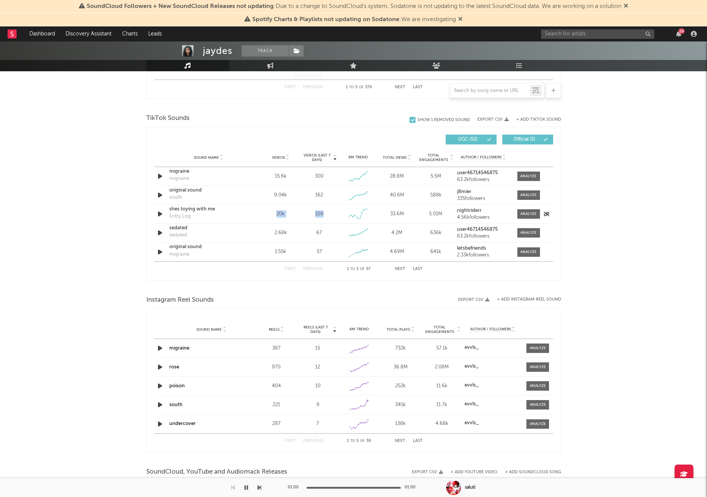
click at [271, 218] on div "Sound Name shes toying with me Entry Log Videos 20k Videos (last 7 days) 100 We…" at bounding box center [353, 214] width 399 height 18
copy div "20k Videos (last 7 days) 100"
click at [192, 209] on div "shes toying with me" at bounding box center [208, 210] width 79 height 8
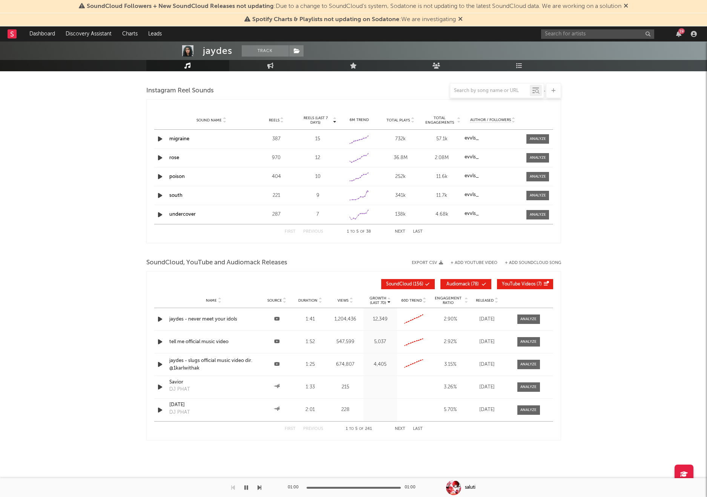
scroll to position [389, 0]
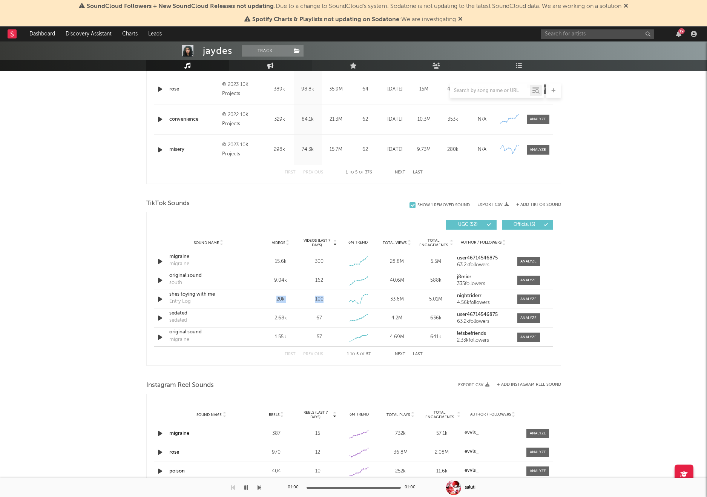
click at [273, 70] on link "Engagement" at bounding box center [270, 65] width 83 height 11
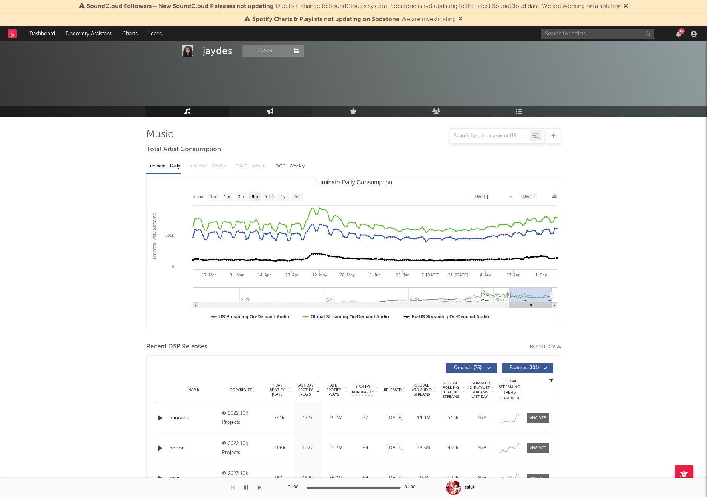
select select "1w"
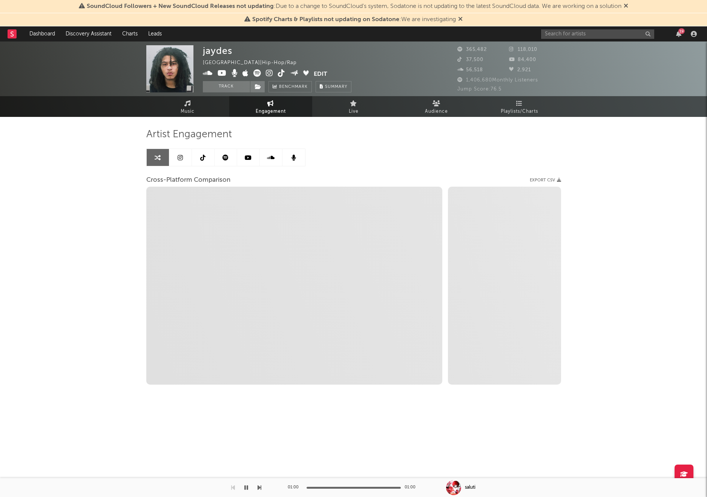
select select "1m"
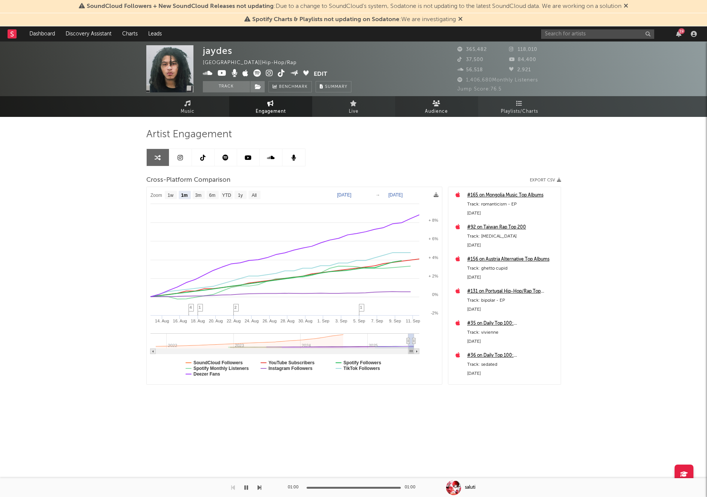
click at [439, 106] on icon at bounding box center [437, 103] width 8 height 6
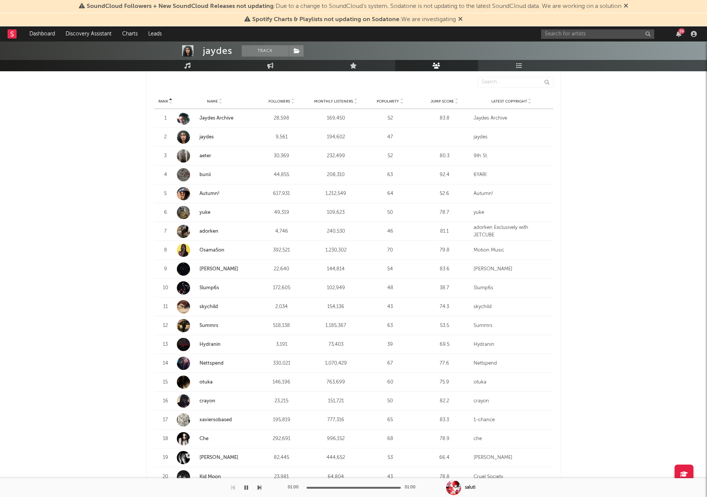
scroll to position [29, 0]
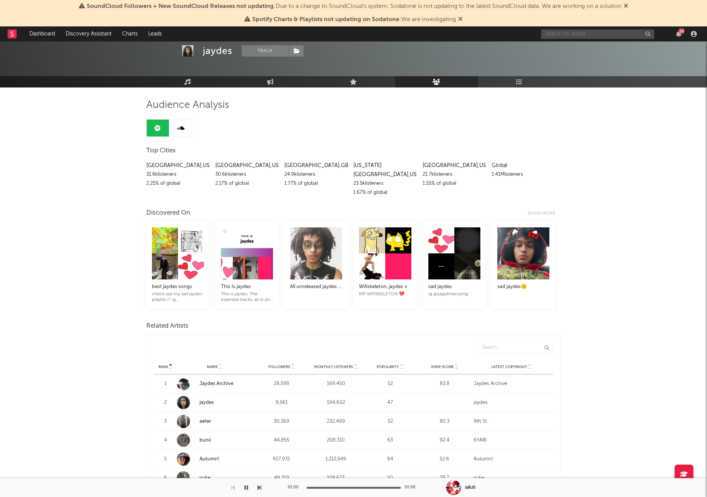
click at [564, 33] on input "text" at bounding box center [597, 33] width 113 height 9
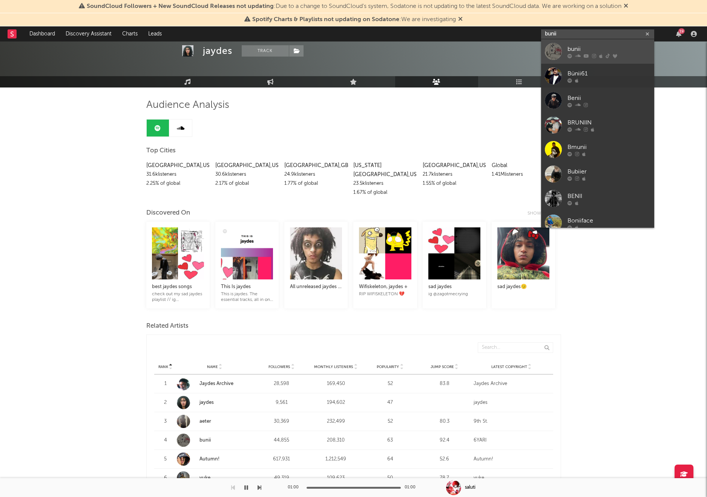
type input "bunii"
click at [575, 49] on div "bunii" at bounding box center [609, 49] width 83 height 9
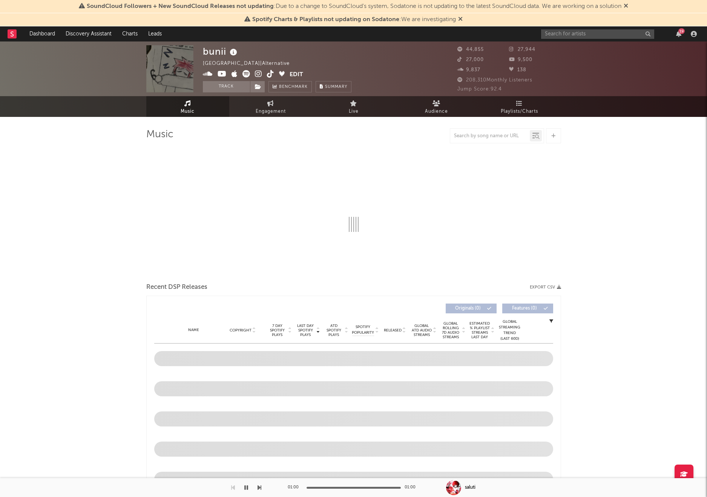
select select "6m"
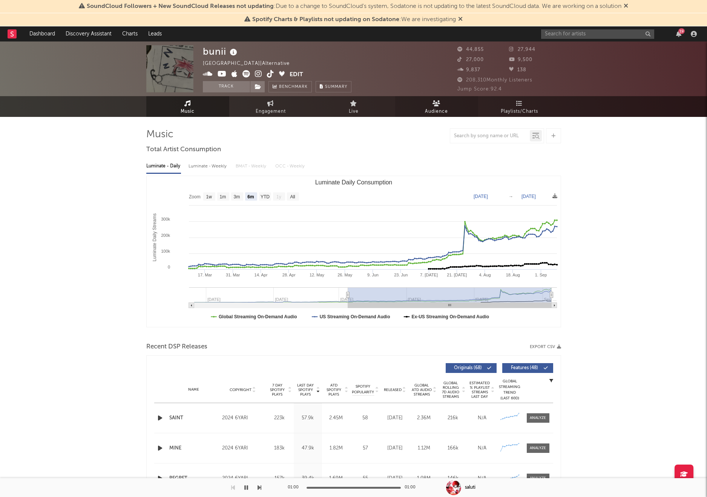
click at [423, 106] on link "Audience" at bounding box center [436, 106] width 83 height 21
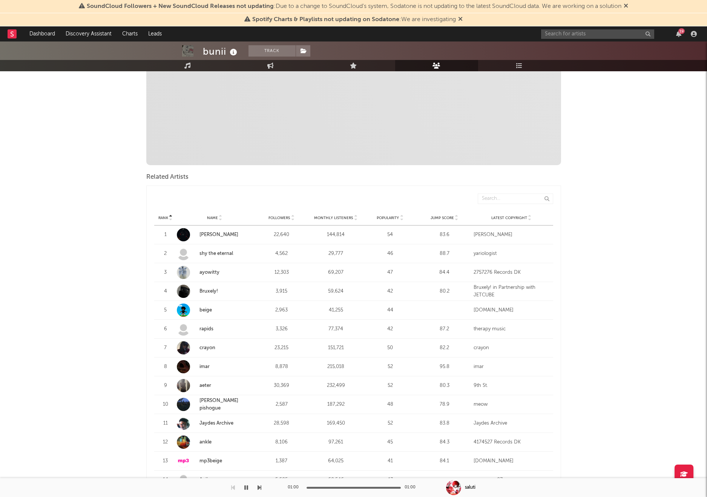
scroll to position [173, 0]
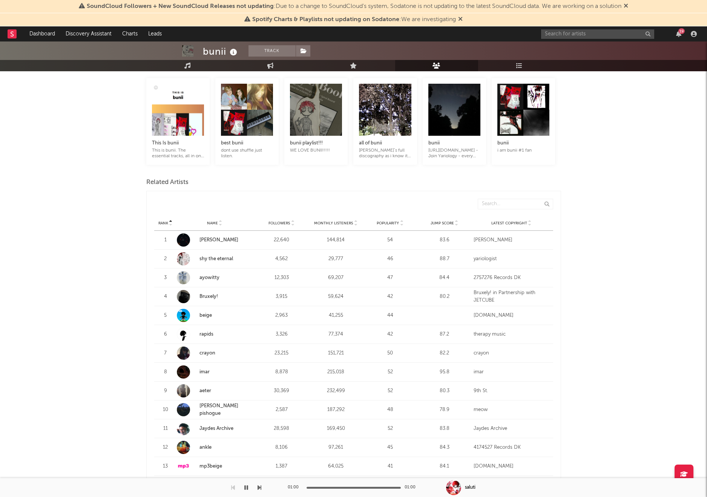
click at [206, 351] on link "crayon" at bounding box center [208, 353] width 16 height 5
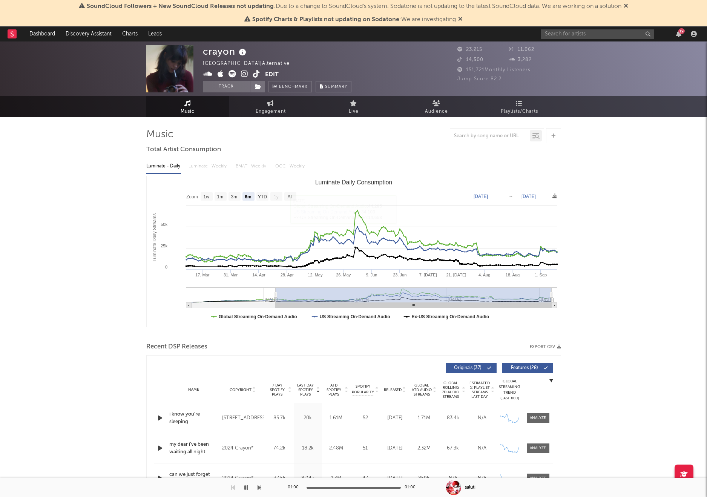
click at [223, 193] on rect "Luminate Daily Consumption" at bounding box center [221, 196] width 12 height 8
select select "1m"
type input "[DATE]"
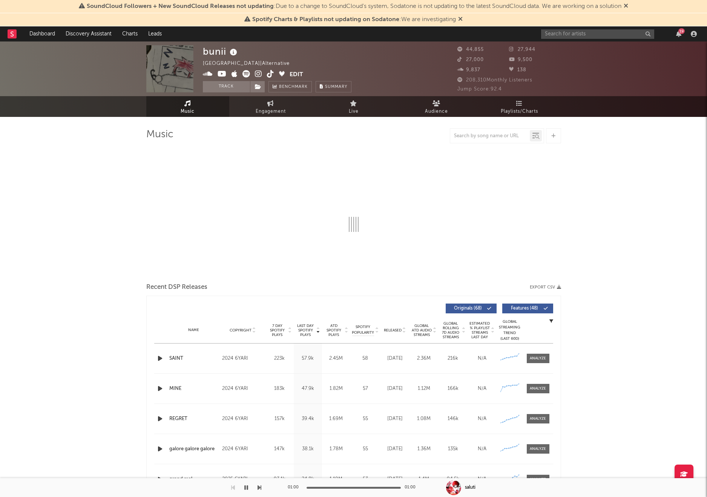
select select "6m"
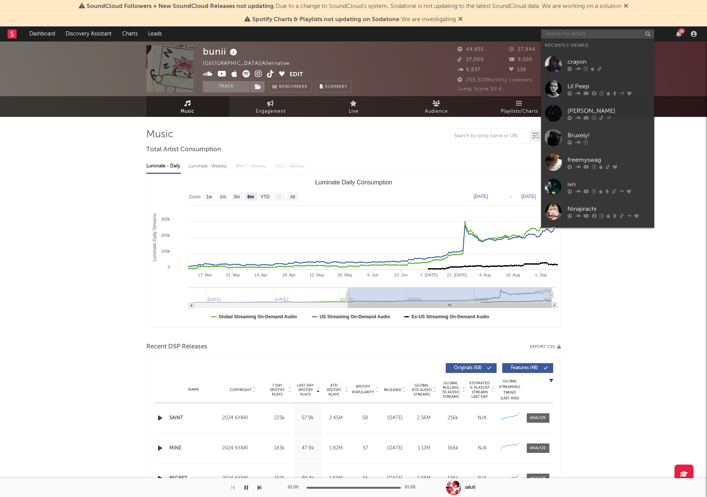
click at [580, 34] on input "text" at bounding box center [597, 33] width 113 height 9
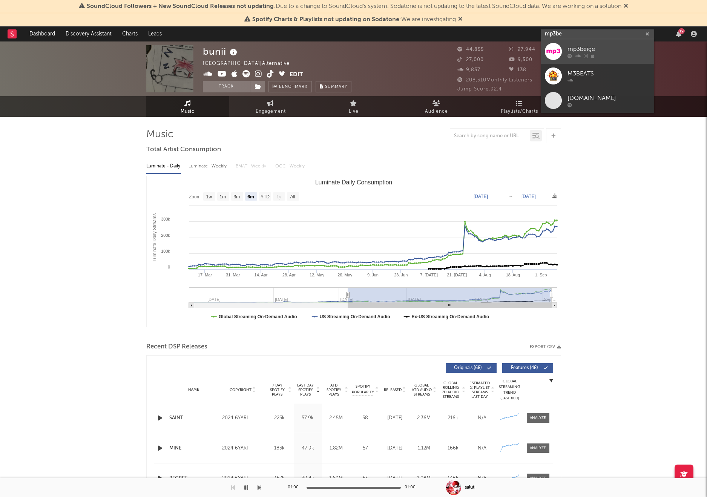
type input "mp3be"
click at [588, 48] on div "mp3beige" at bounding box center [609, 49] width 83 height 9
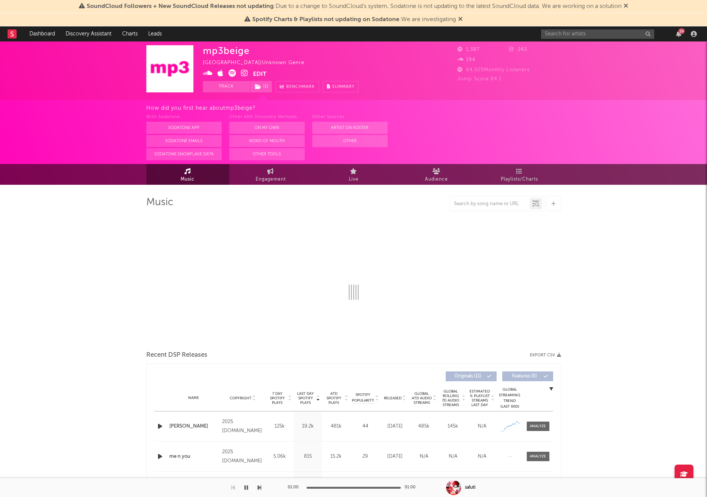
select select "1w"
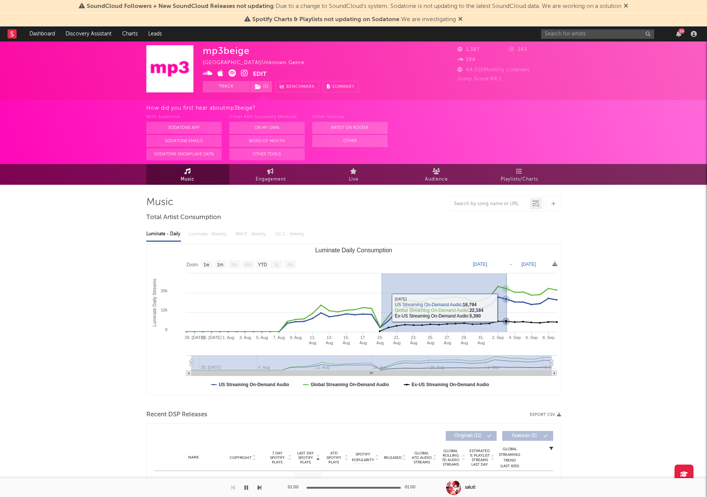
drag, startPoint x: 381, startPoint y: 317, endPoint x: 627, endPoint y: 281, distance: 248.2
click at [627, 282] on div "mp3beige [GEOGRAPHIC_DATA] | Unknown Genre Edit Track ( 1 ) Benchmark Summary 1…" at bounding box center [353, 407] width 707 height 732
type input "[DATE]"
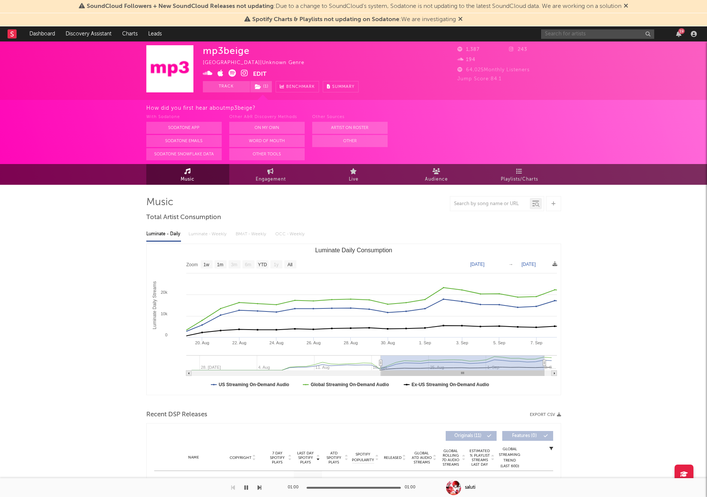
click at [603, 35] on input "text" at bounding box center [597, 33] width 113 height 9
click at [567, 34] on input "ankle" at bounding box center [597, 33] width 113 height 9
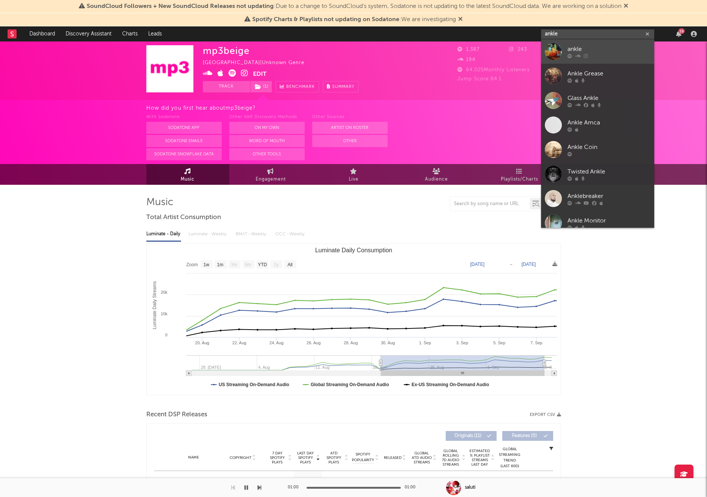
type input "ankle"
click at [575, 45] on div "ankle" at bounding box center [609, 49] width 83 height 9
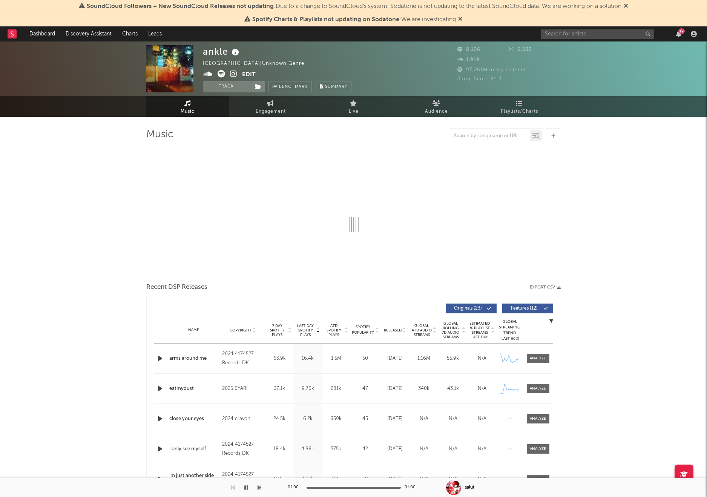
select select "6m"
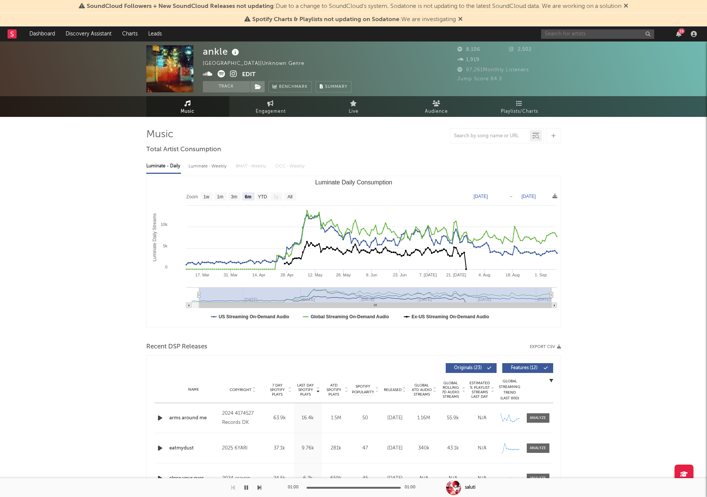
click at [566, 34] on input "text" at bounding box center [597, 33] width 113 height 9
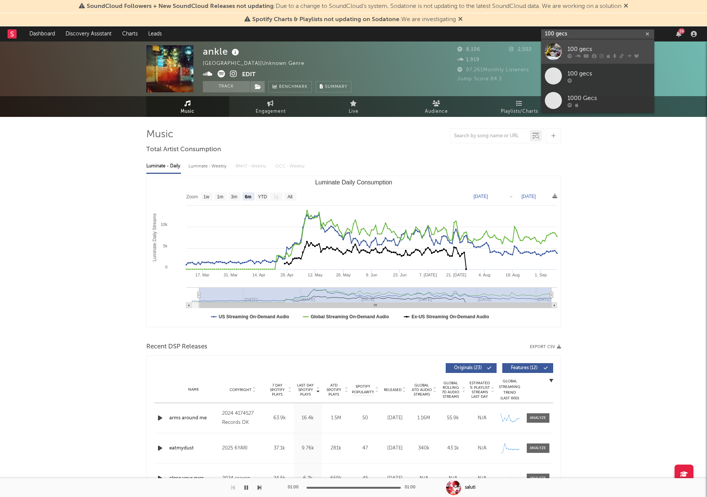
type input "100 gecs"
click at [589, 52] on div "100 gecs" at bounding box center [609, 49] width 83 height 9
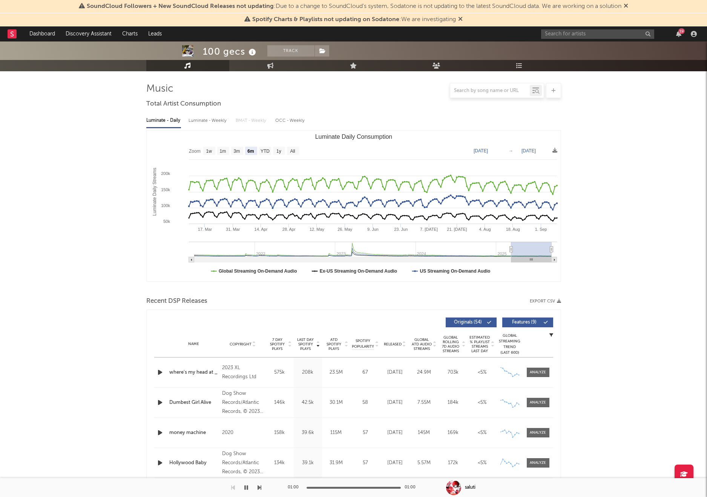
scroll to position [45, 0]
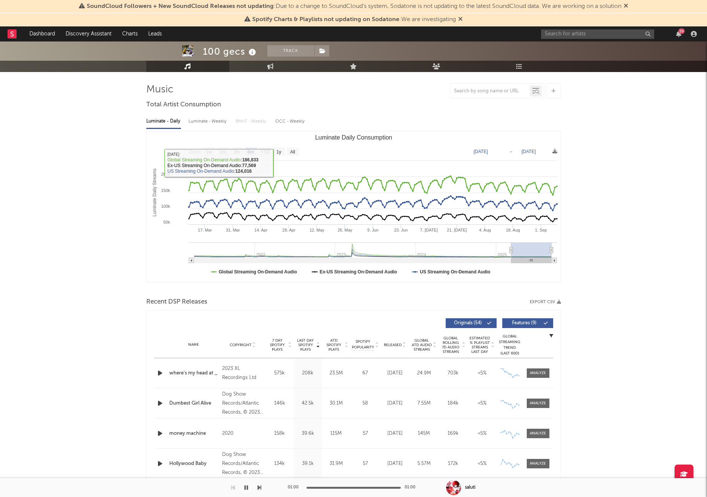
click at [290, 156] on rect "Luminate Daily Consumption" at bounding box center [354, 206] width 414 height 151
click at [290, 155] on rect "Luminate Daily Consumption" at bounding box center [293, 151] width 12 height 8
select select "All"
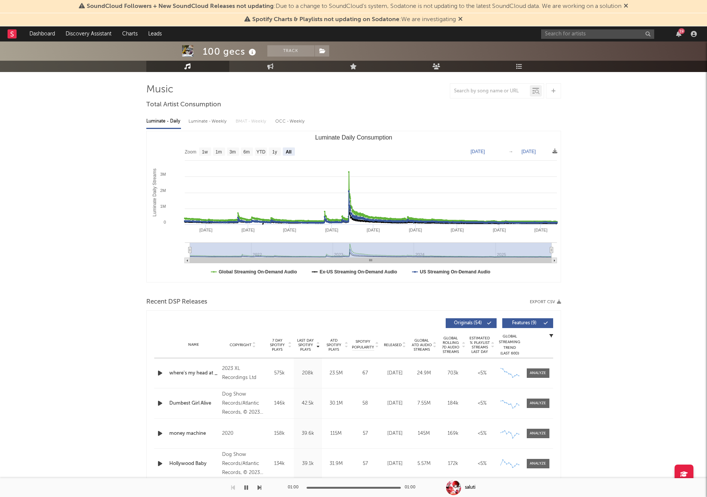
type input "[DATE]"
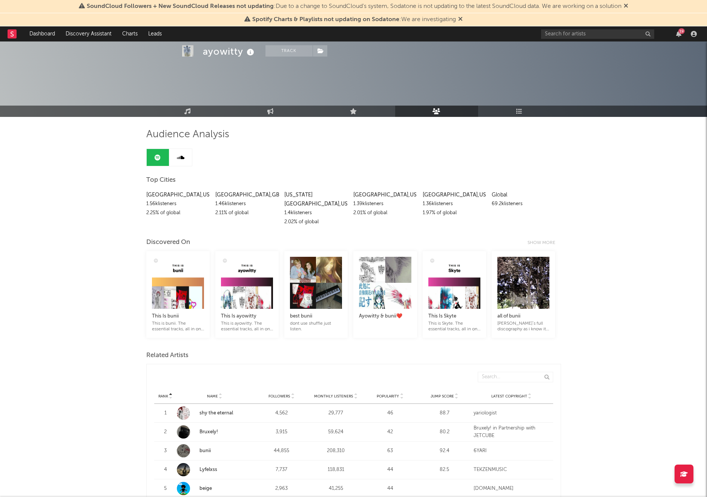
scroll to position [234, 0]
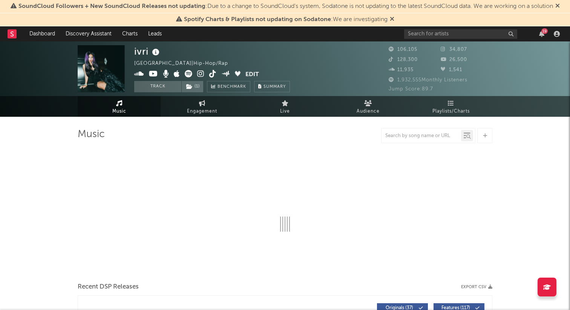
select select "6m"
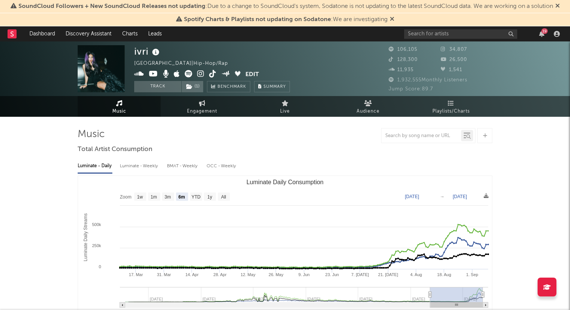
click at [188, 73] on icon at bounding box center [189, 74] width 8 height 8
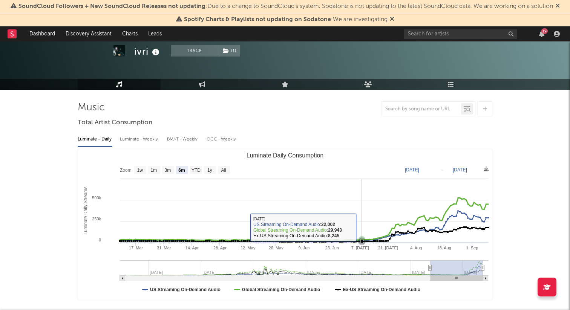
scroll to position [28, 0]
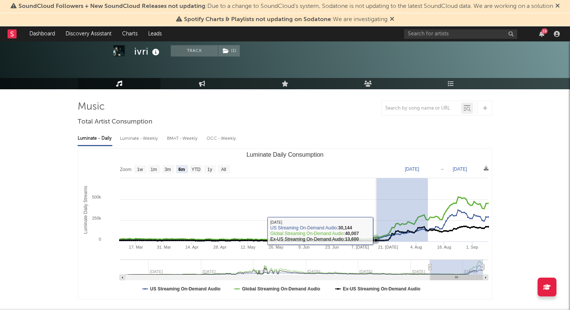
drag, startPoint x: 427, startPoint y: 227, endPoint x: 386, endPoint y: 229, distance: 41.2
type input "[DATE]"
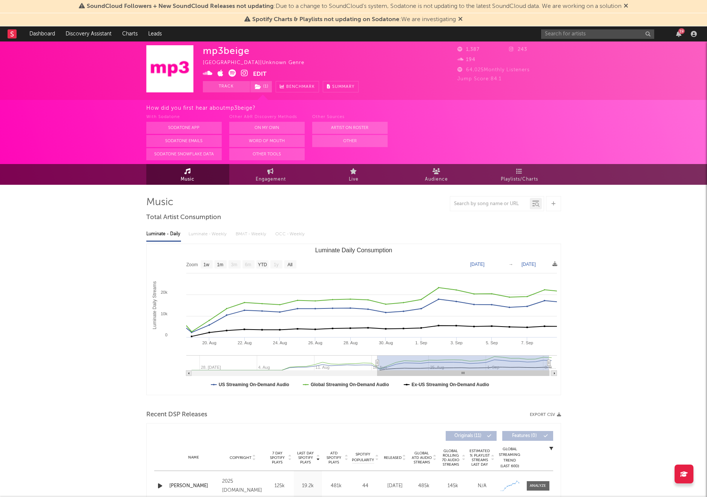
select select "1w"
click at [582, 33] on input "text" at bounding box center [597, 33] width 113 height 9
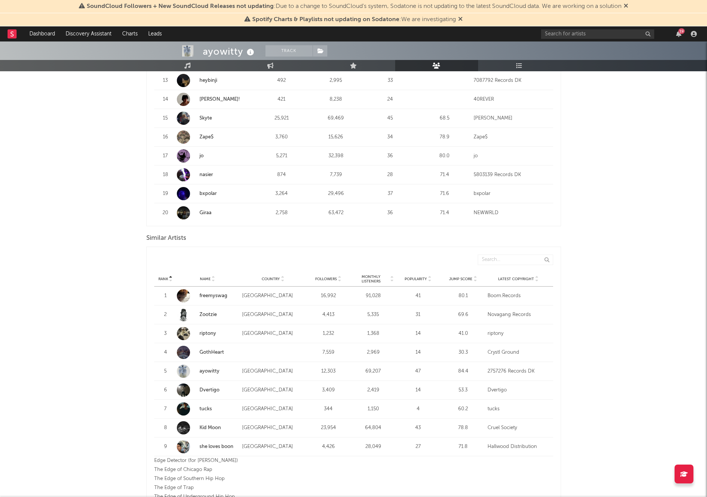
scroll to position [562, 0]
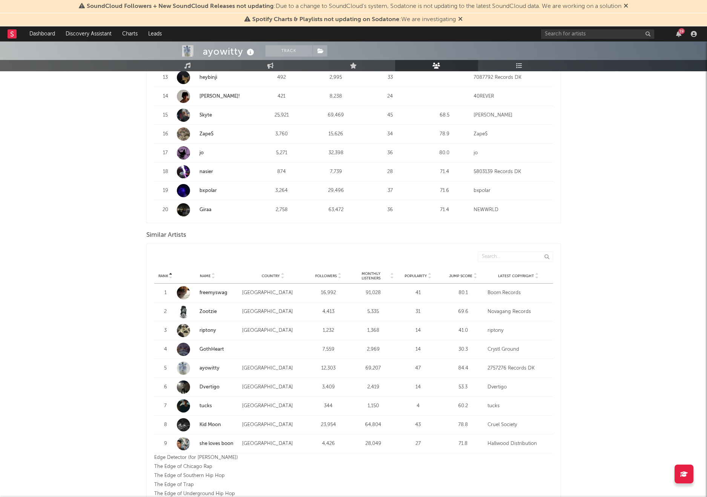
click at [209, 290] on link "freemyswag" at bounding box center [214, 292] width 28 height 5
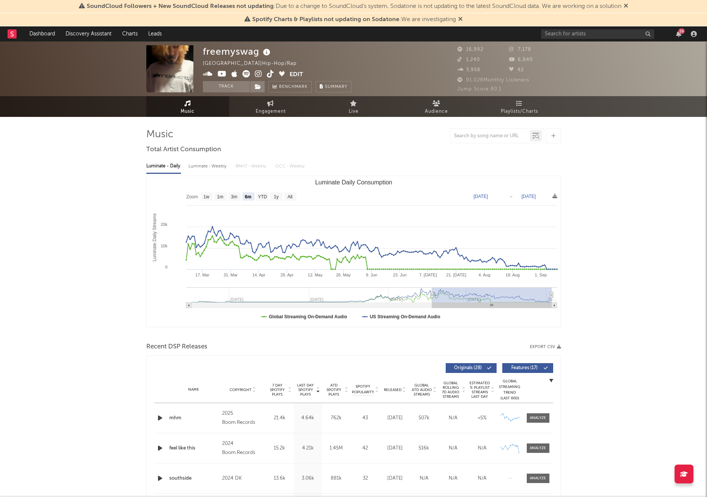
click at [240, 195] on rect "Luminate Daily Consumption" at bounding box center [354, 251] width 414 height 151
click at [238, 195] on rect "Luminate Daily Consumption" at bounding box center [235, 196] width 12 height 8
select select "3m"
type input "[DATE]"
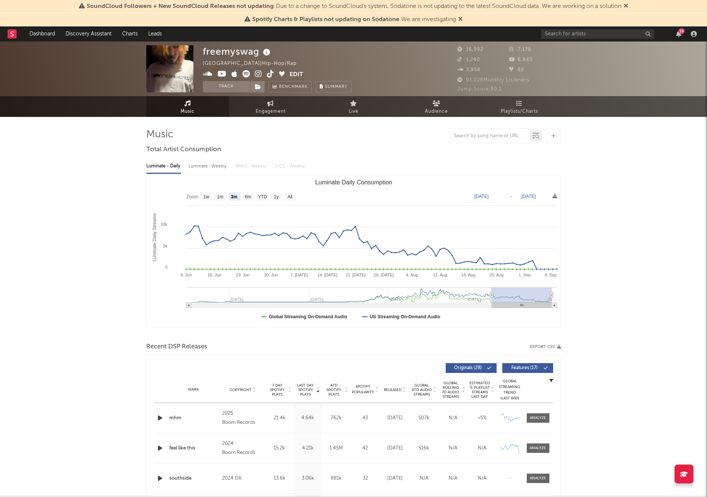
click at [227, 196] on rect "Luminate Daily Consumption" at bounding box center [354, 251] width 414 height 151
click at [561, 34] on input "text" at bounding box center [597, 33] width 113 height 9
type input "bruxely"
click at [568, 33] on input "bruxely" at bounding box center [597, 33] width 113 height 9
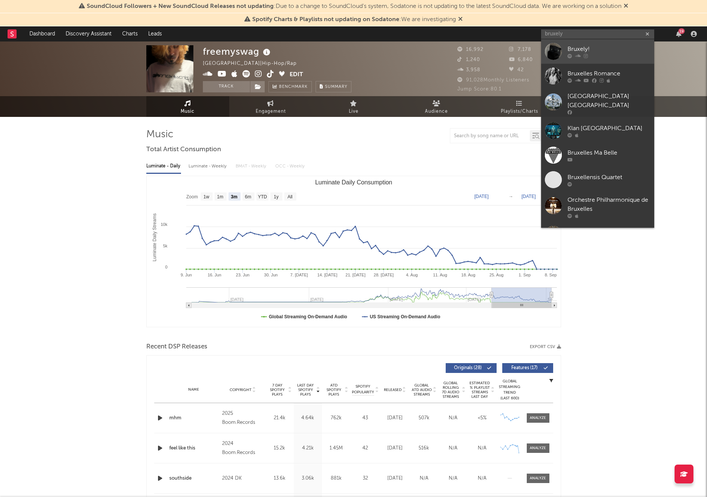
click at [581, 49] on div "Bruxely!" at bounding box center [609, 49] width 83 height 9
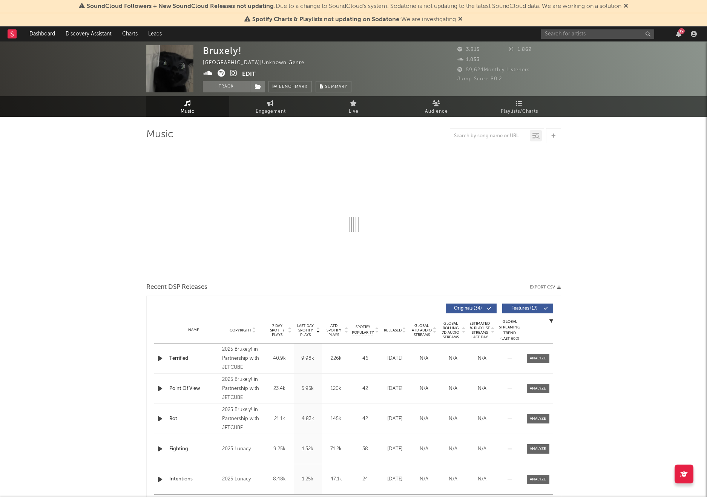
select select "1w"
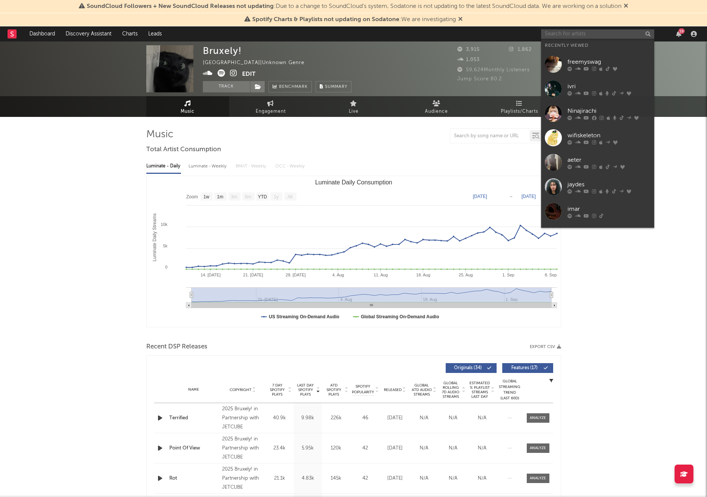
click at [565, 32] on input "text" at bounding box center [597, 33] width 113 height 9
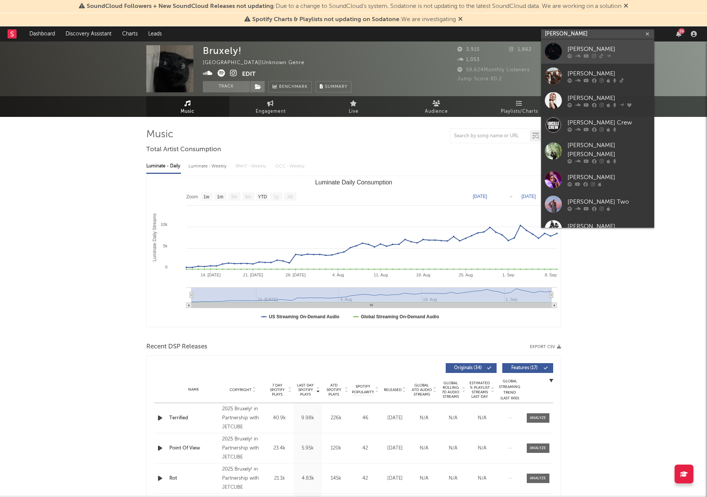
type input "[PERSON_NAME]"
click at [595, 51] on div "[PERSON_NAME]" at bounding box center [609, 49] width 83 height 9
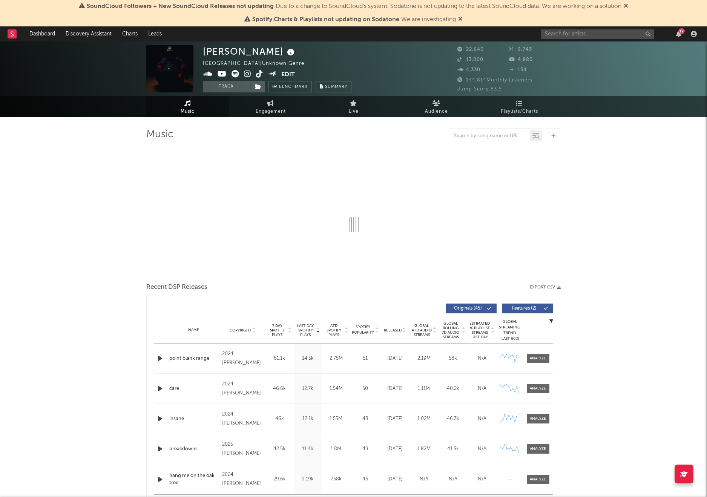
select select "6m"
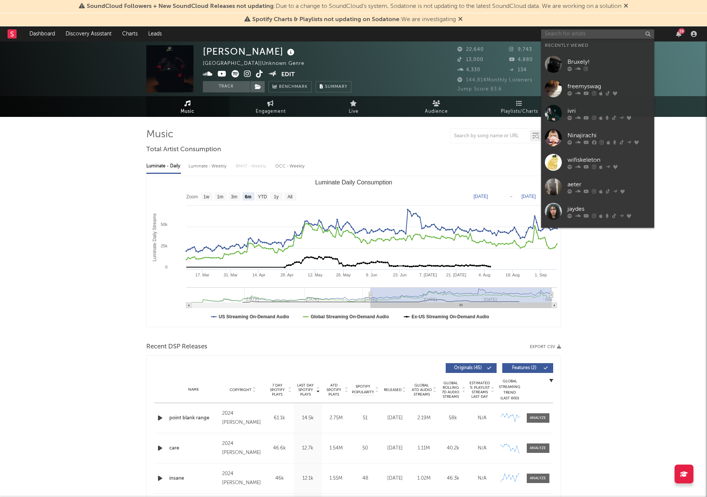
click at [566, 34] on input "text" at bounding box center [597, 33] width 113 height 9
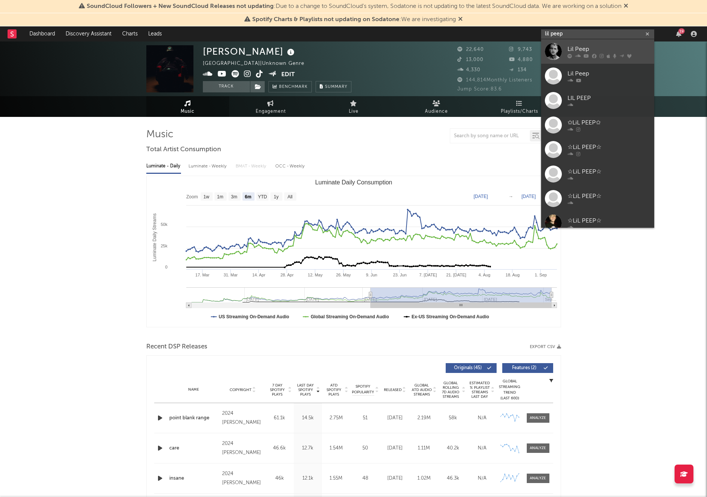
type input "lil peep"
click at [582, 48] on div "Lil Peep" at bounding box center [609, 49] width 83 height 9
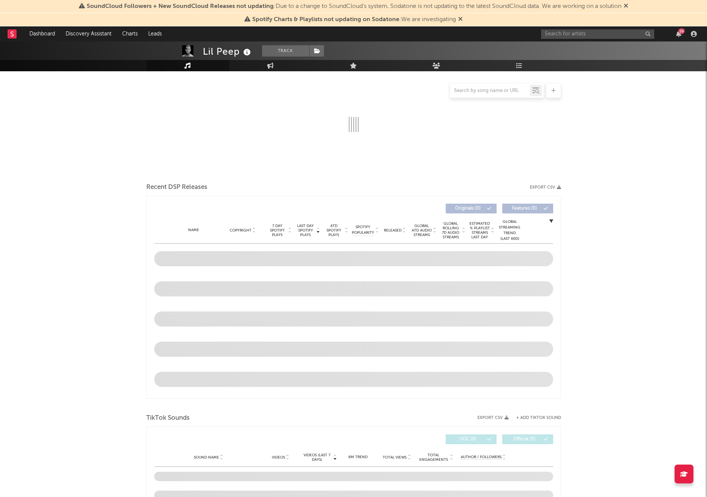
select select "6m"
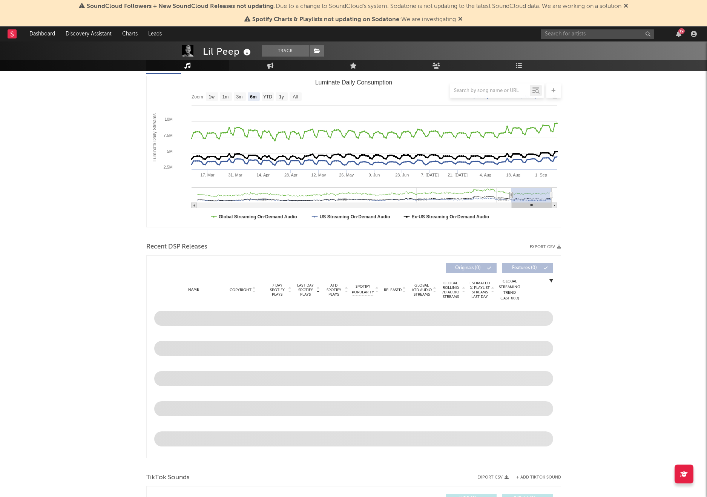
scroll to position [105, 0]
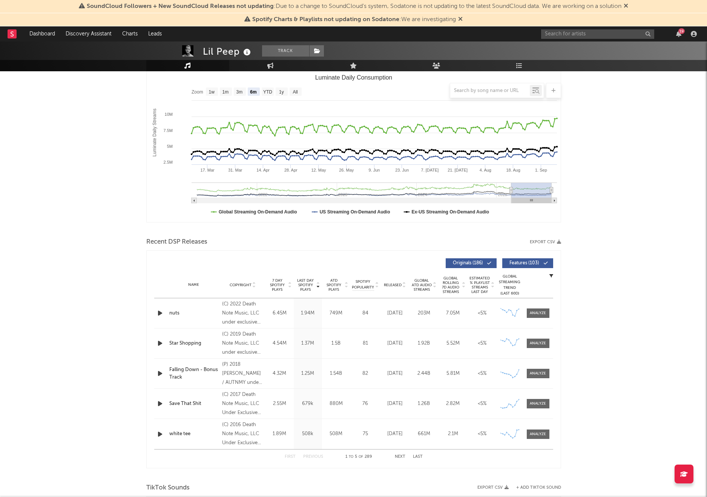
click at [268, 97] on div at bounding box center [353, 90] width 415 height 15
click at [266, 92] on div at bounding box center [353, 90] width 415 height 15
click at [277, 92] on div at bounding box center [353, 90] width 415 height 15
click at [284, 93] on div at bounding box center [353, 90] width 415 height 15
click at [292, 95] on div at bounding box center [353, 90] width 415 height 15
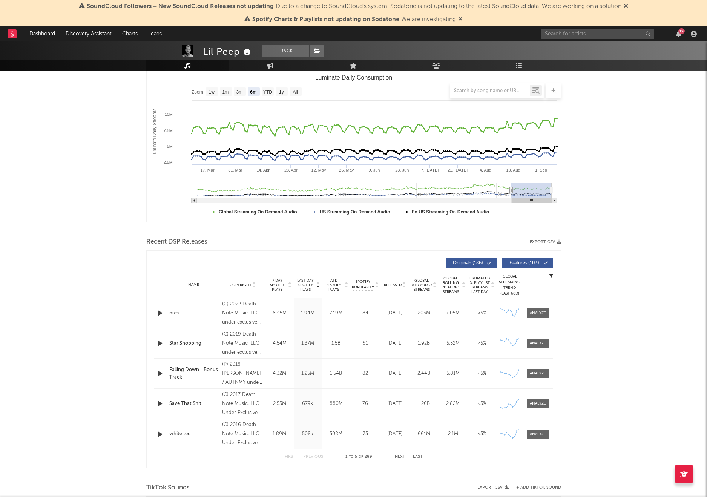
click at [293, 92] on div at bounding box center [353, 90] width 415 height 15
click at [318, 94] on div at bounding box center [353, 90] width 415 height 15
click at [281, 91] on div at bounding box center [353, 90] width 415 height 15
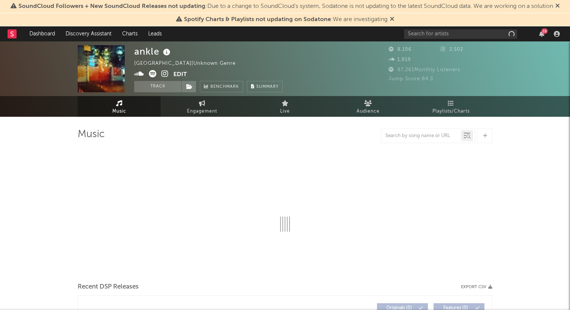
select select "6m"
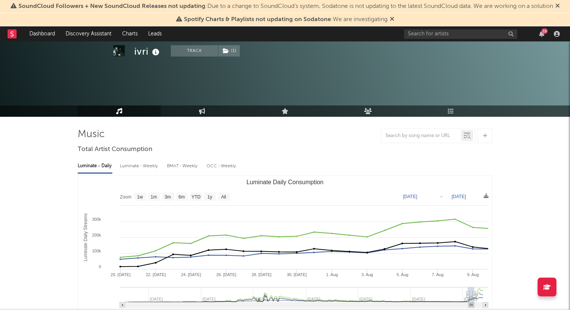
select select "6m"
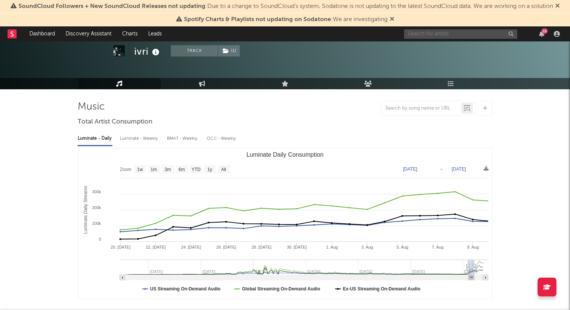
click at [440, 34] on input "text" at bounding box center [460, 33] width 113 height 9
paste input "osquinn"
type input "osquinn"
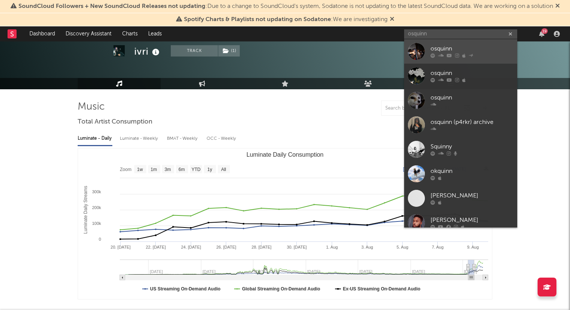
click at [466, 51] on div "osquinn" at bounding box center [472, 49] width 83 height 9
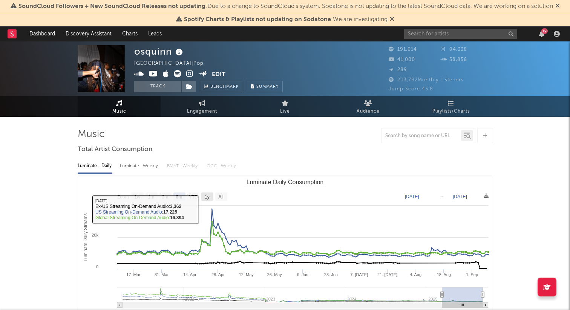
click at [207, 197] on text "1y" at bounding box center [207, 197] width 5 height 5
select select "1y"
type input "[DATE]"
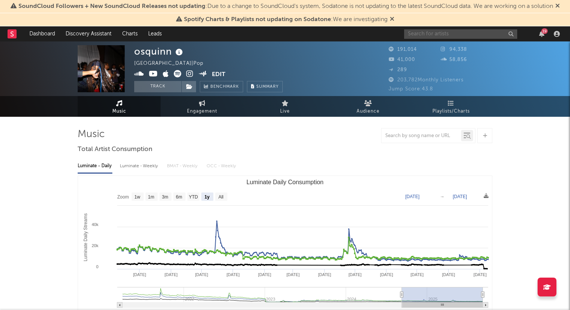
click at [416, 35] on input "text" at bounding box center [460, 33] width 113 height 9
type input "jaydes"
click at [435, 28] on div "jaydes 19" at bounding box center [483, 33] width 158 height 15
click at [438, 32] on input "jaydes" at bounding box center [460, 33] width 113 height 9
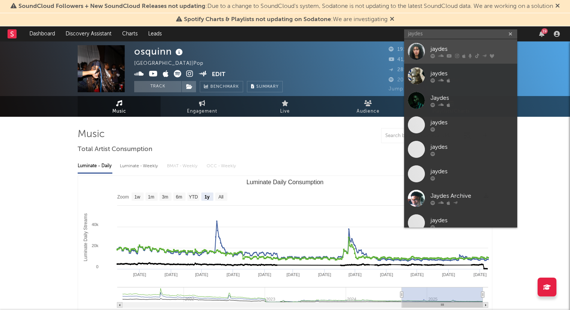
click at [442, 45] on div "jaydes" at bounding box center [472, 49] width 83 height 9
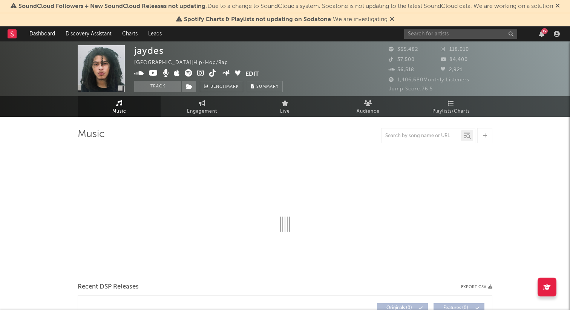
select select "6m"
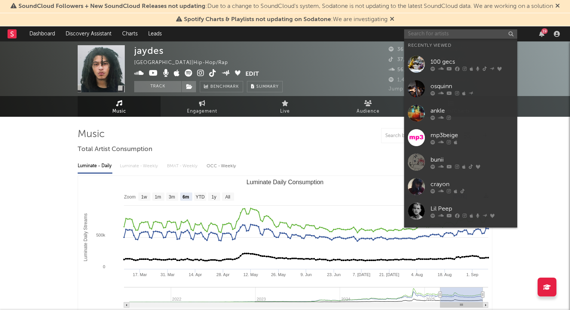
click at [446, 31] on input "text" at bounding box center [460, 33] width 113 height 9
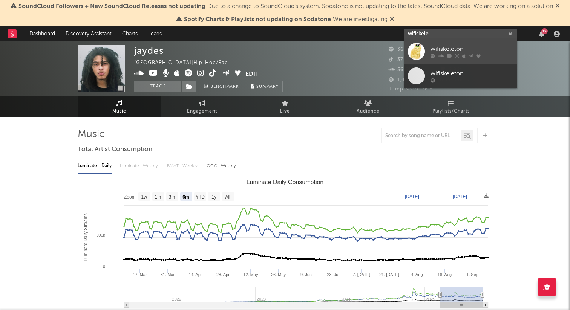
type input "wifiskele"
click at [452, 49] on div "wifiskeleton" at bounding box center [472, 49] width 83 height 9
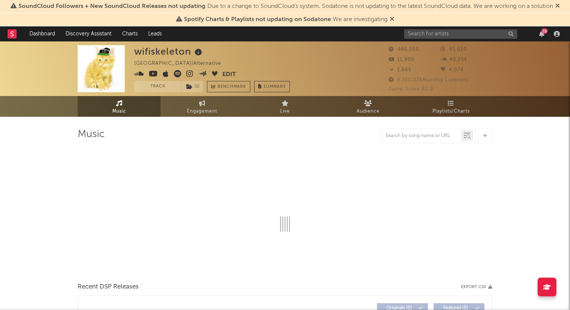
select select "6m"
